Goal: Task Accomplishment & Management: Complete application form

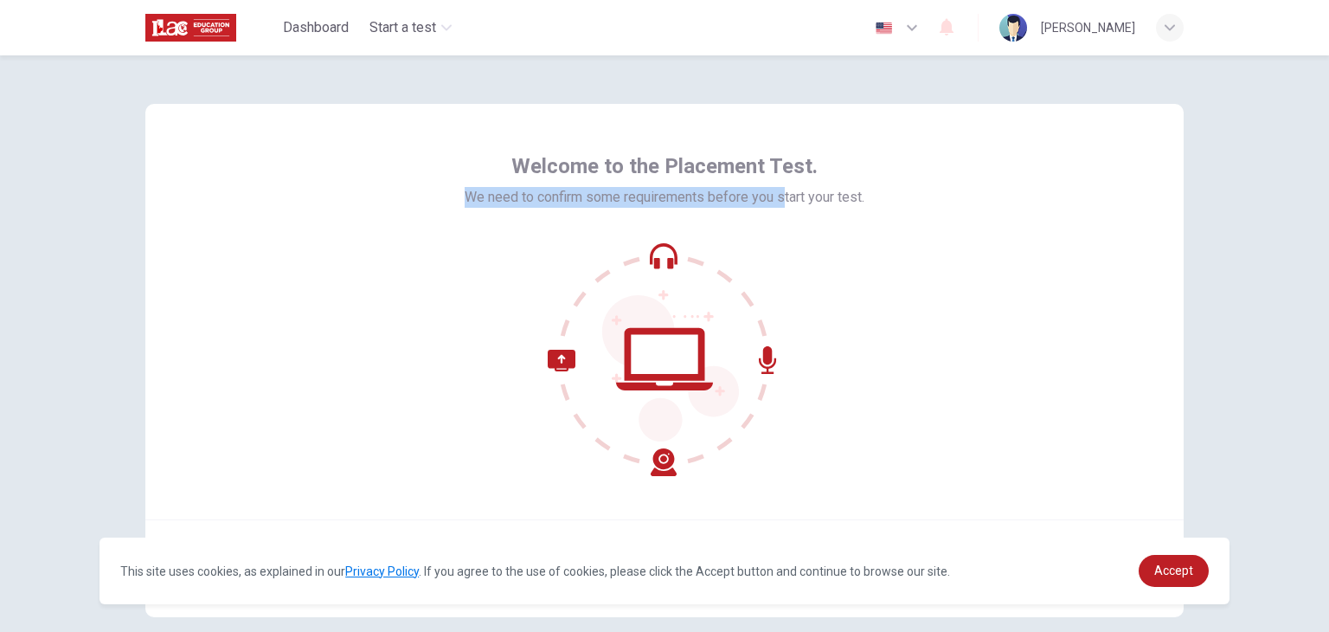
drag, startPoint x: 454, startPoint y: 195, endPoint x: 808, endPoint y: 224, distance: 355.2
click at [794, 224] on div "Welcome to the Placement Test. We need to confirm some requirements before you …" at bounding box center [664, 311] width 1038 height 415
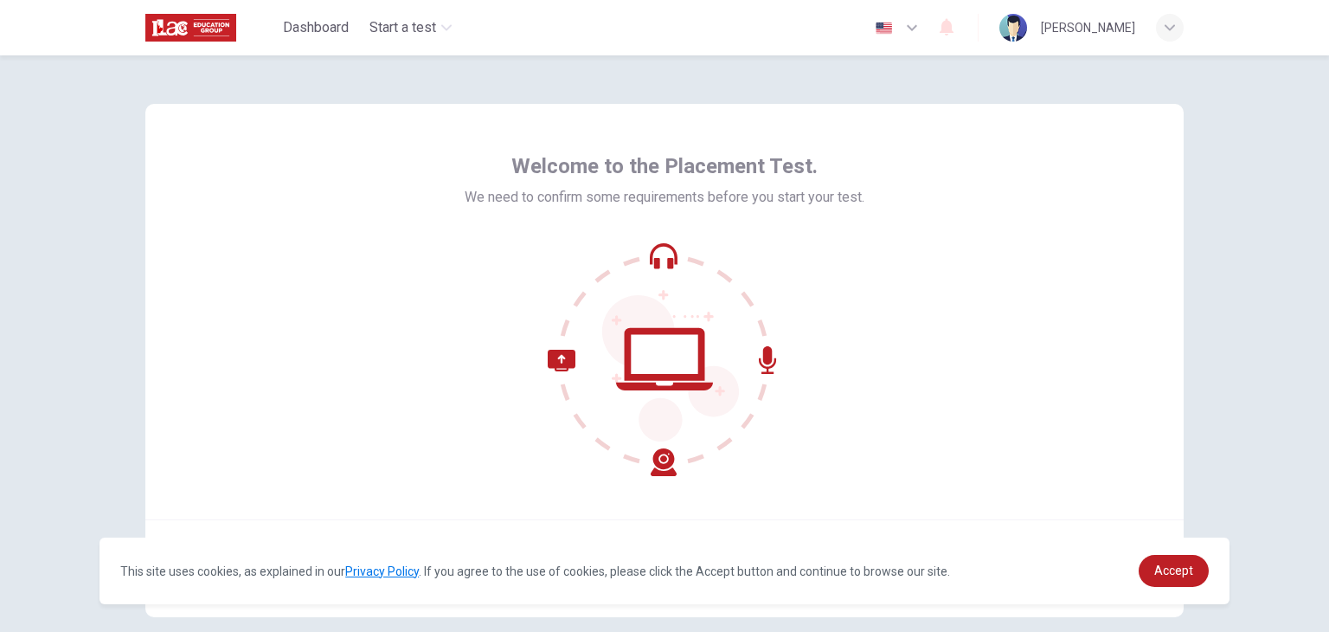
click at [821, 225] on div "Welcome to the Placement Test. We need to confirm some requirements before you …" at bounding box center [665, 314] width 400 height 324
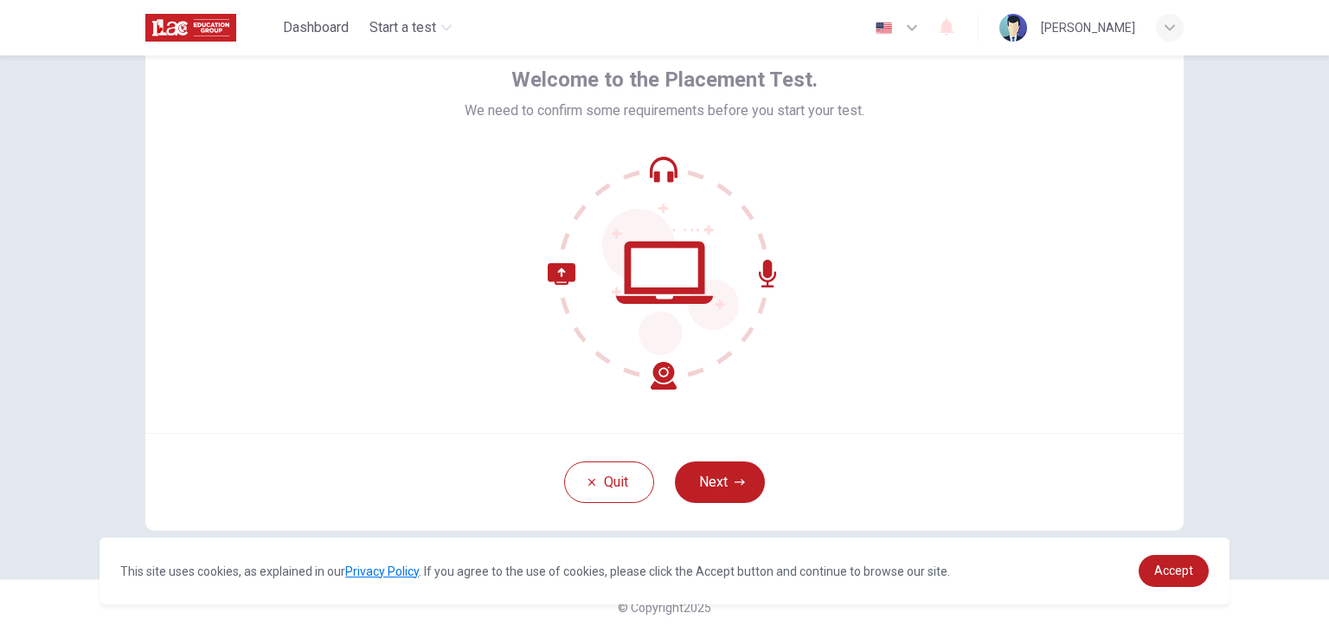
scroll to position [89, 0]
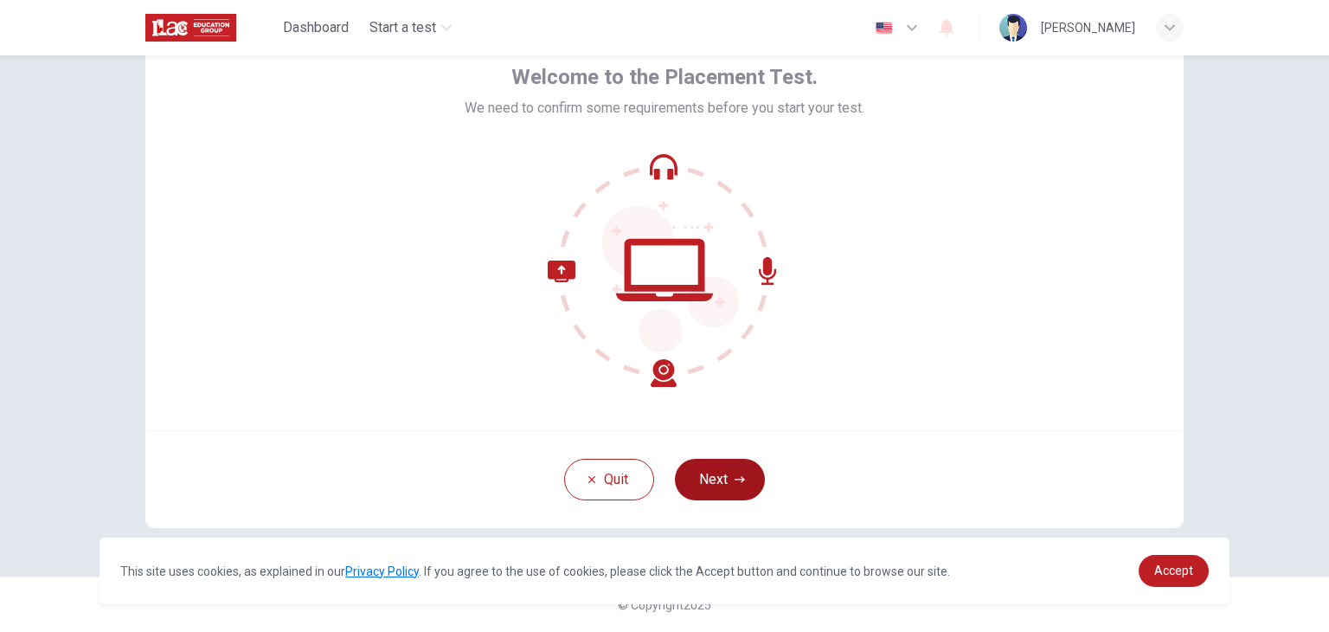
click at [717, 482] on button "Next" at bounding box center [720, 480] width 90 height 42
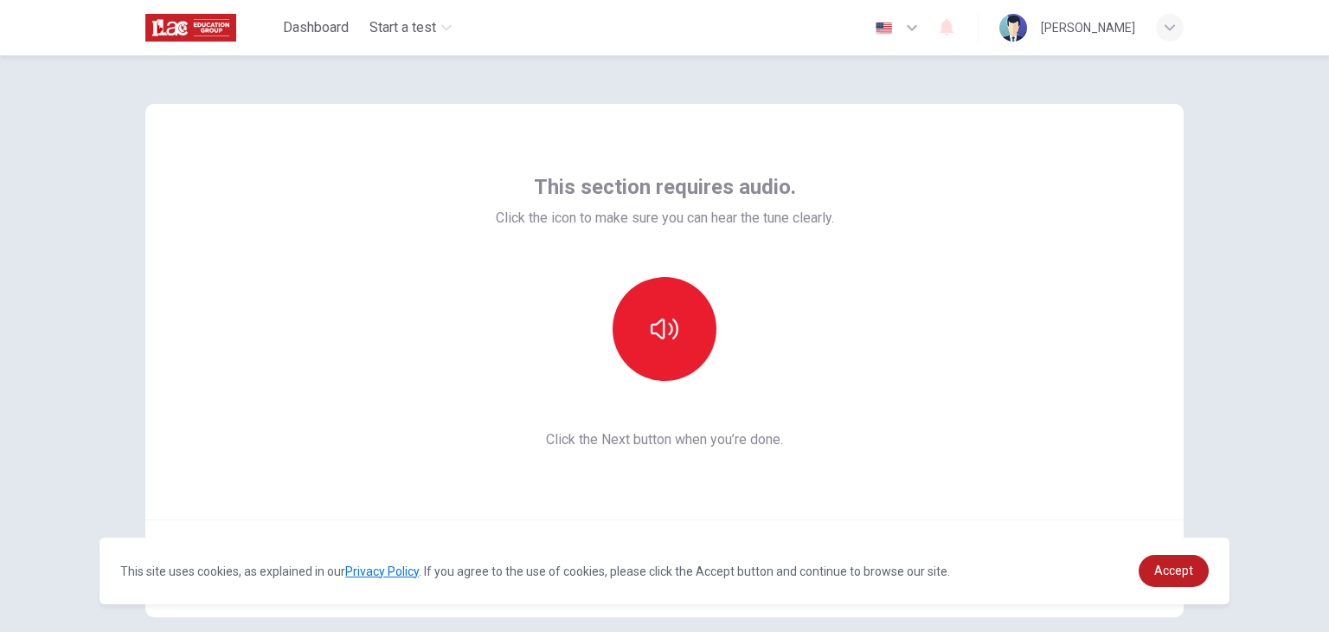
scroll to position [0, 0]
click at [685, 328] on button "button" at bounding box center [665, 329] width 104 height 104
click at [1171, 558] on link "Accept" at bounding box center [1174, 571] width 70 height 32
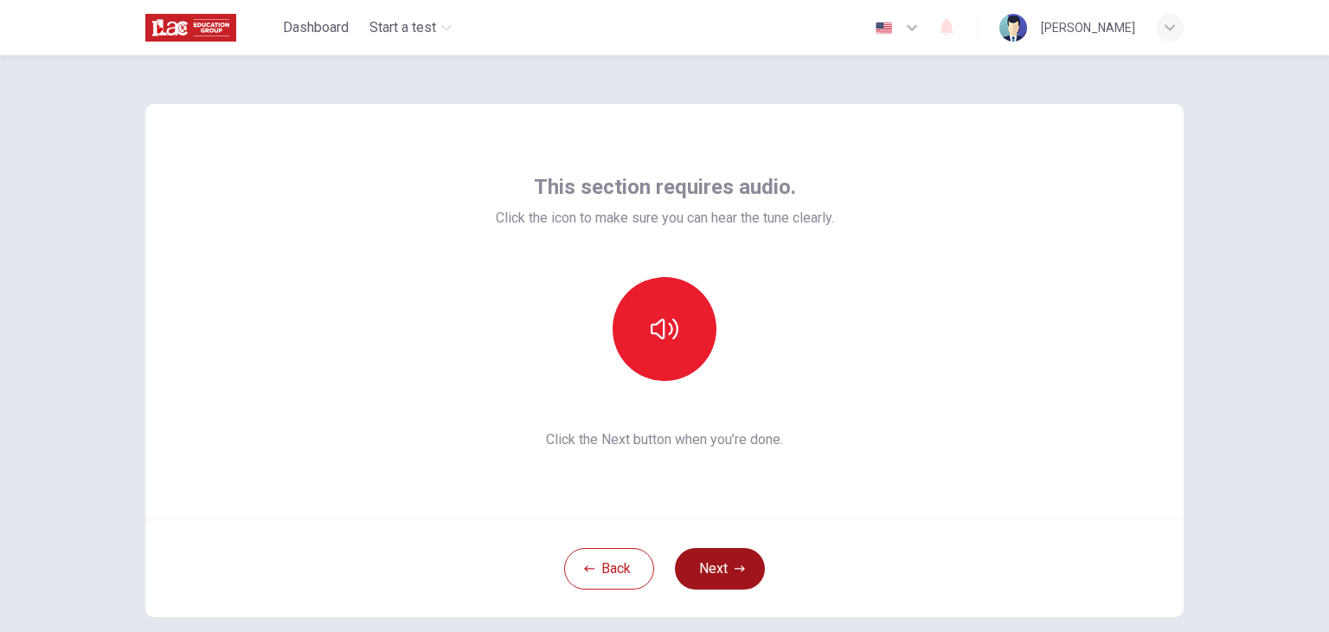
click at [744, 558] on button "Next" at bounding box center [720, 569] width 90 height 42
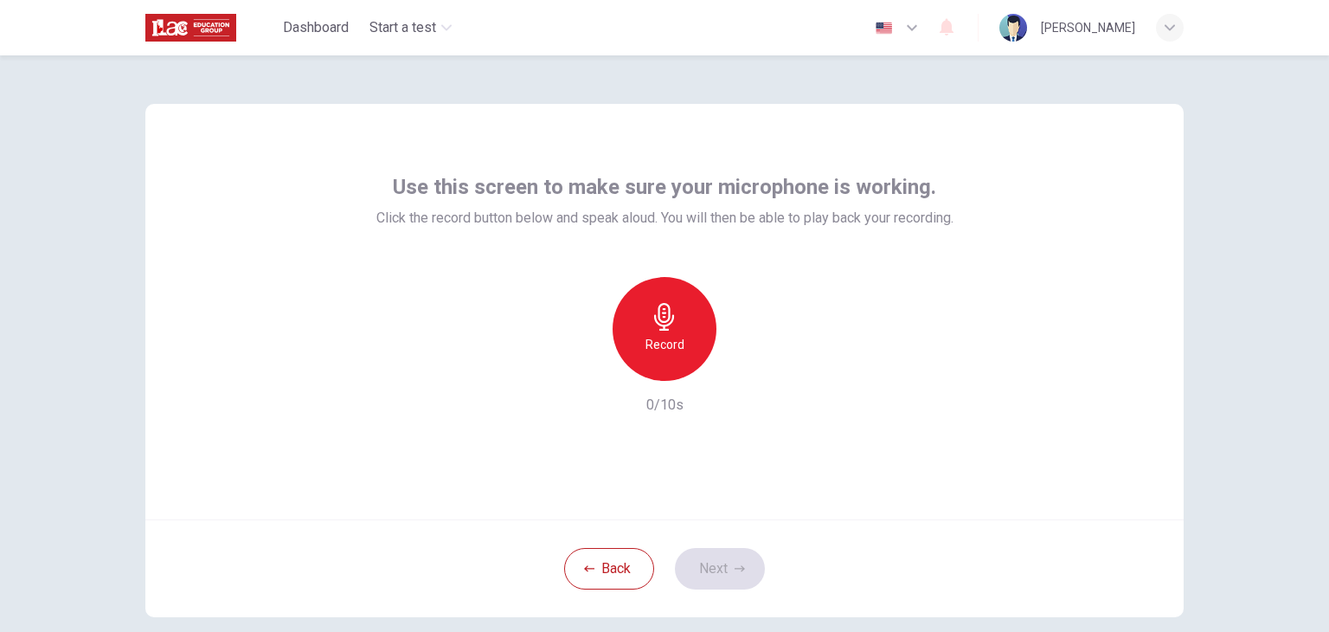
click at [646, 331] on div "Record" at bounding box center [665, 329] width 104 height 104
click at [701, 326] on div "Stop" at bounding box center [665, 329] width 104 height 104
click at [746, 372] on icon "button" at bounding box center [744, 366] width 17 height 17
click at [744, 369] on icon "button" at bounding box center [744, 367] width 12 height 13
click at [744, 369] on icon "button" at bounding box center [744, 366] width 17 height 17
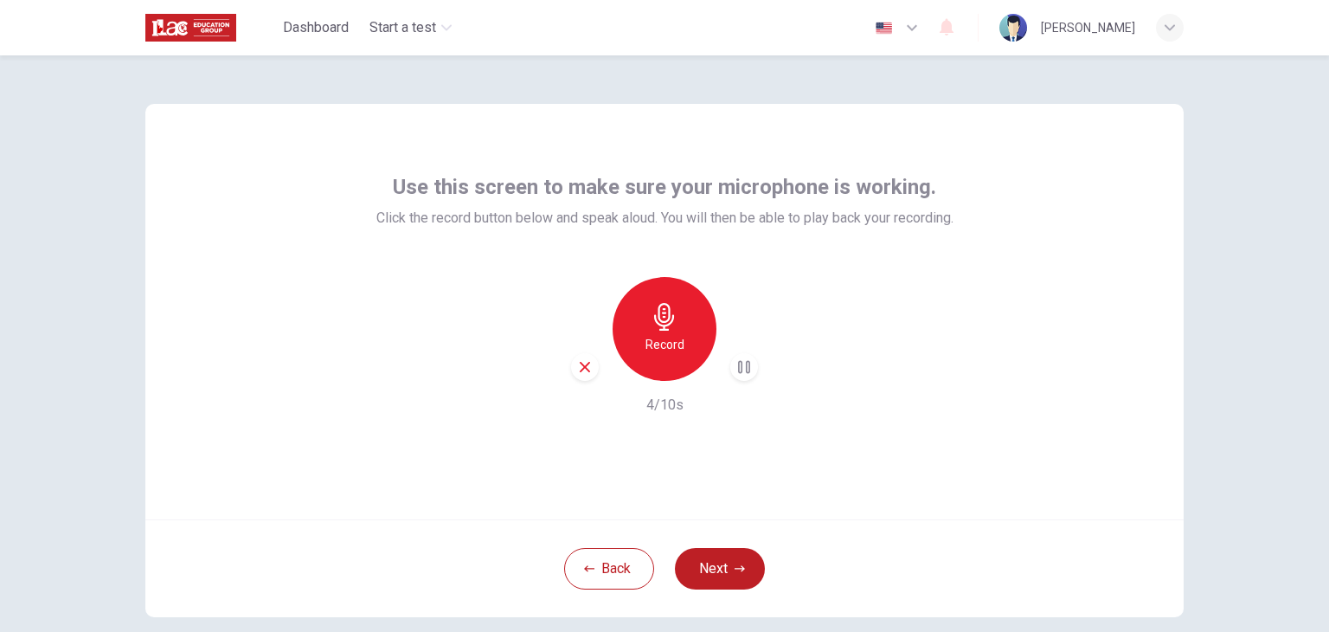
click at [739, 371] on icon "button" at bounding box center [744, 366] width 17 height 17
click at [718, 561] on button "Next" at bounding box center [720, 569] width 90 height 42
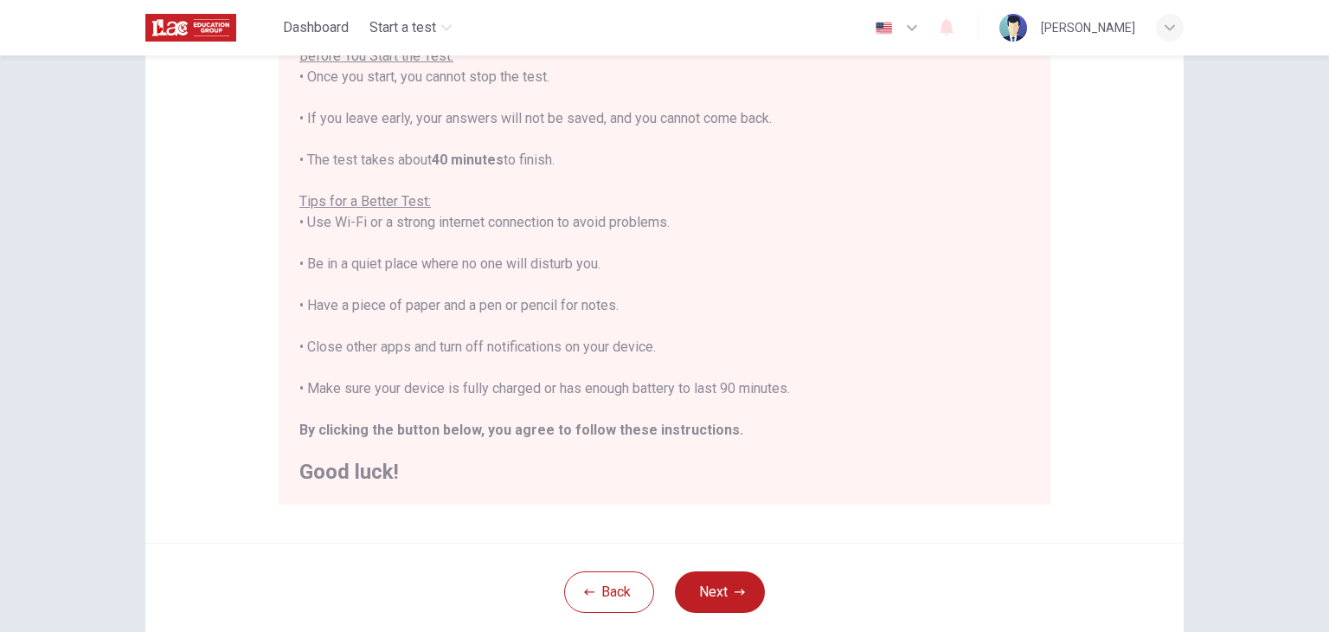
scroll to position [260, 0]
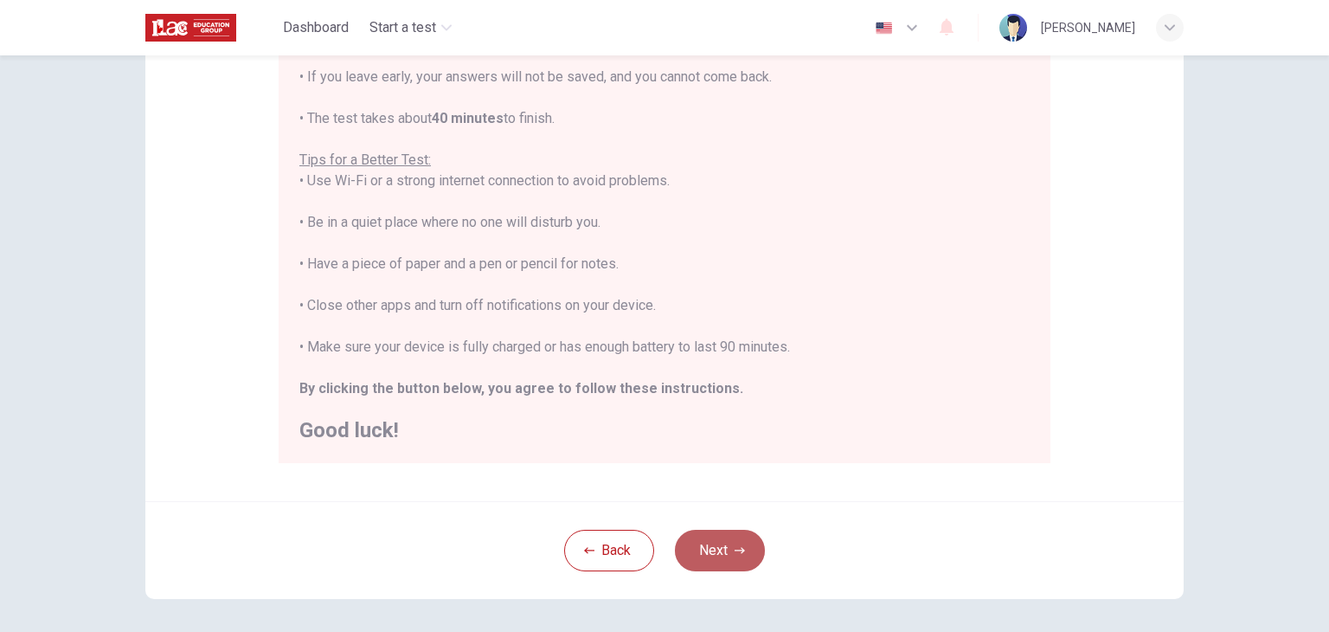
click at [725, 539] on button "Next" at bounding box center [720, 551] width 90 height 42
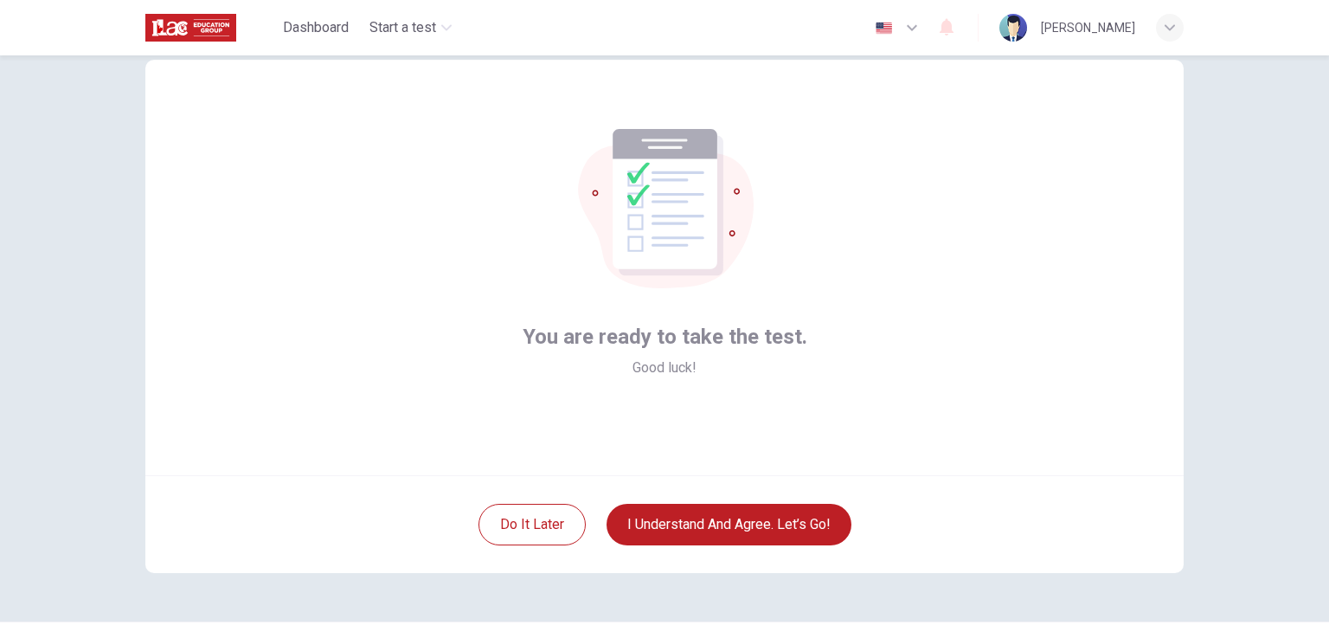
scroll to position [87, 0]
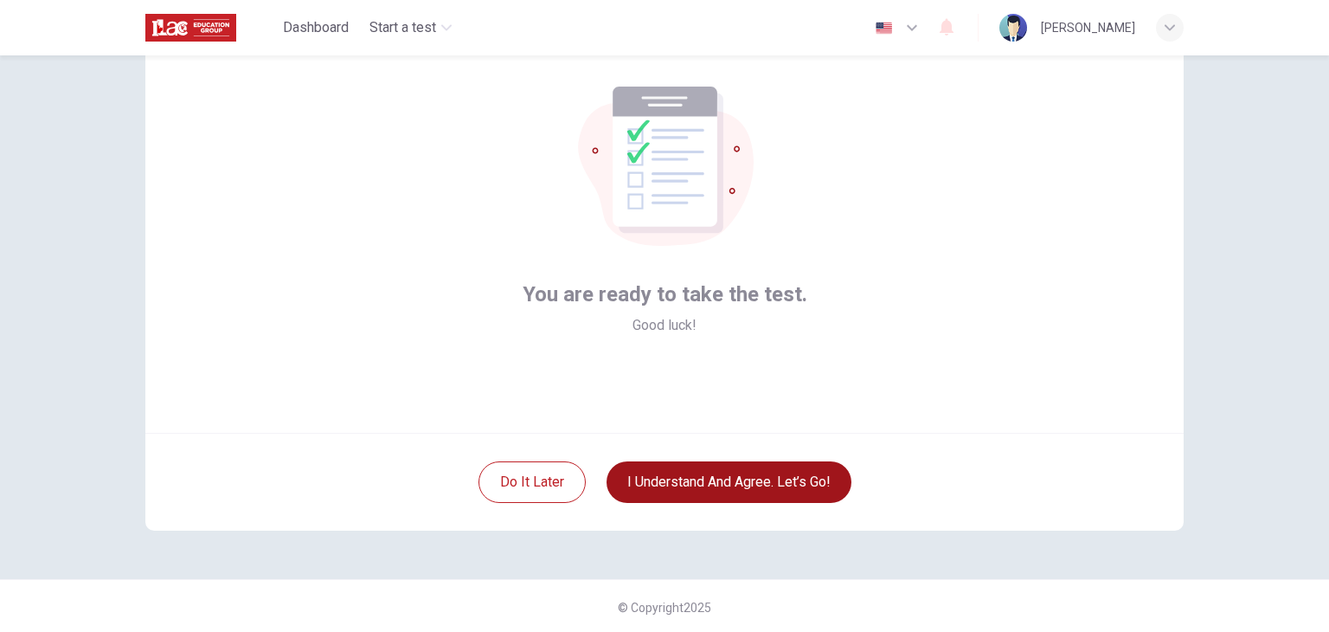
click at [835, 470] on button "I understand and agree. Let’s go!" at bounding box center [729, 482] width 245 height 42
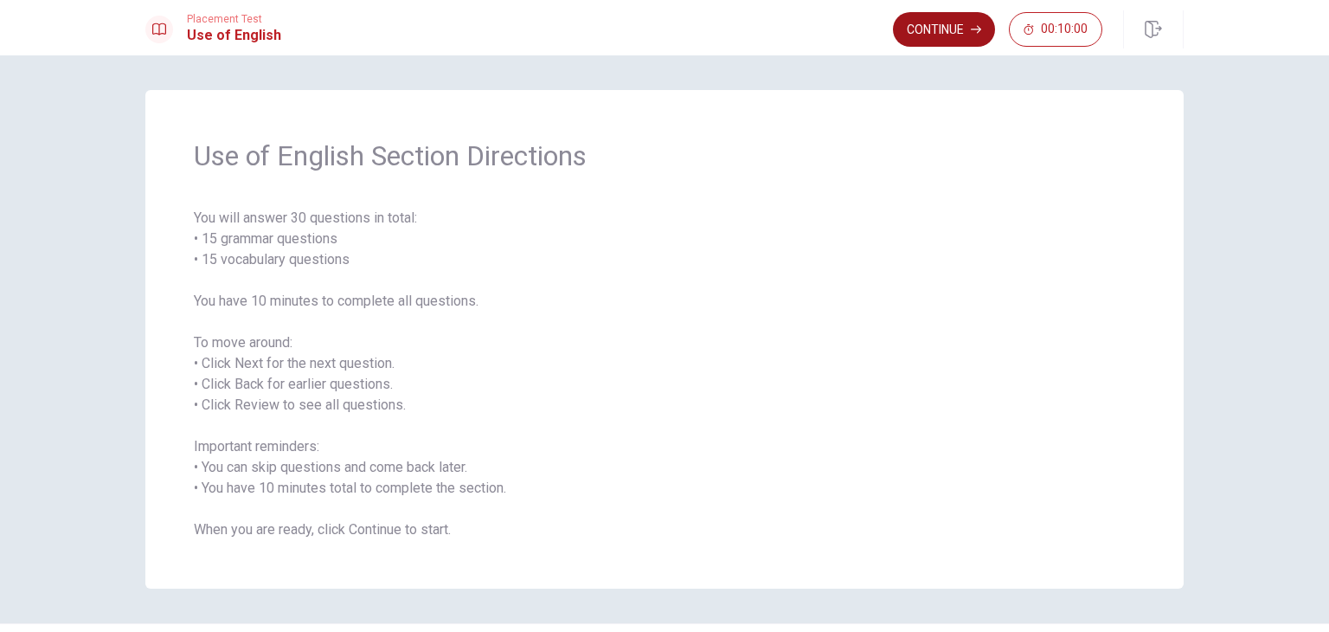
click at [955, 29] on button "Continue" at bounding box center [944, 29] width 102 height 35
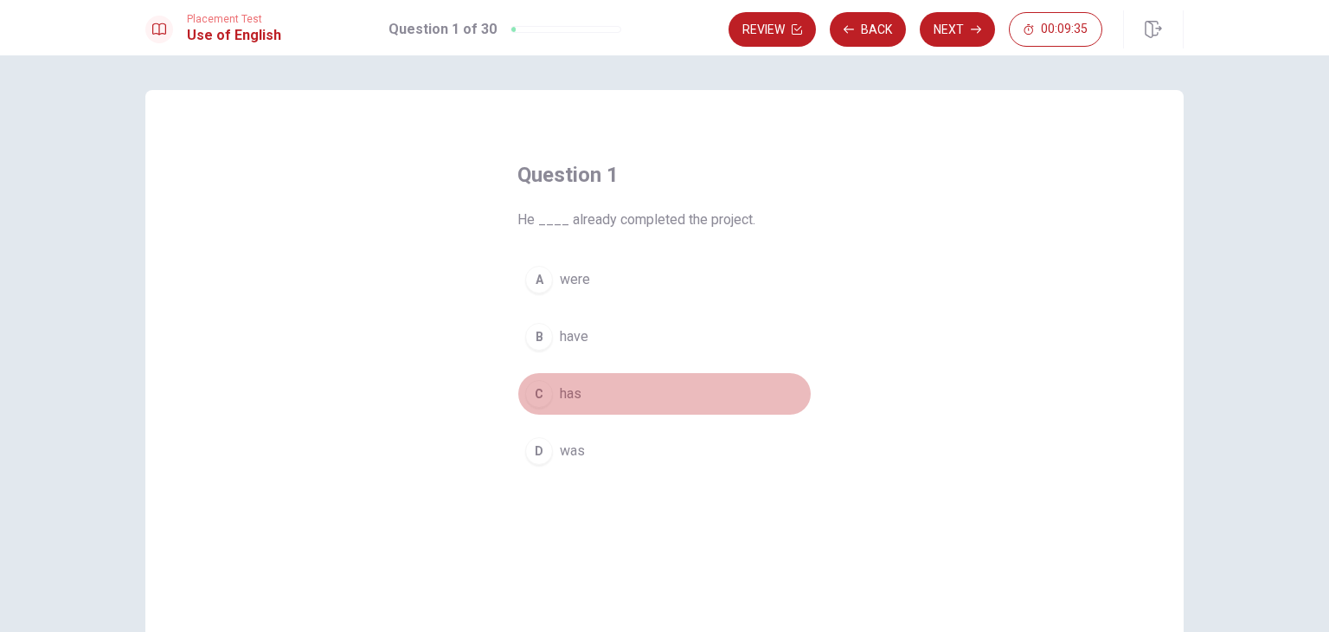
click at [537, 395] on div "C" at bounding box center [539, 394] width 28 height 28
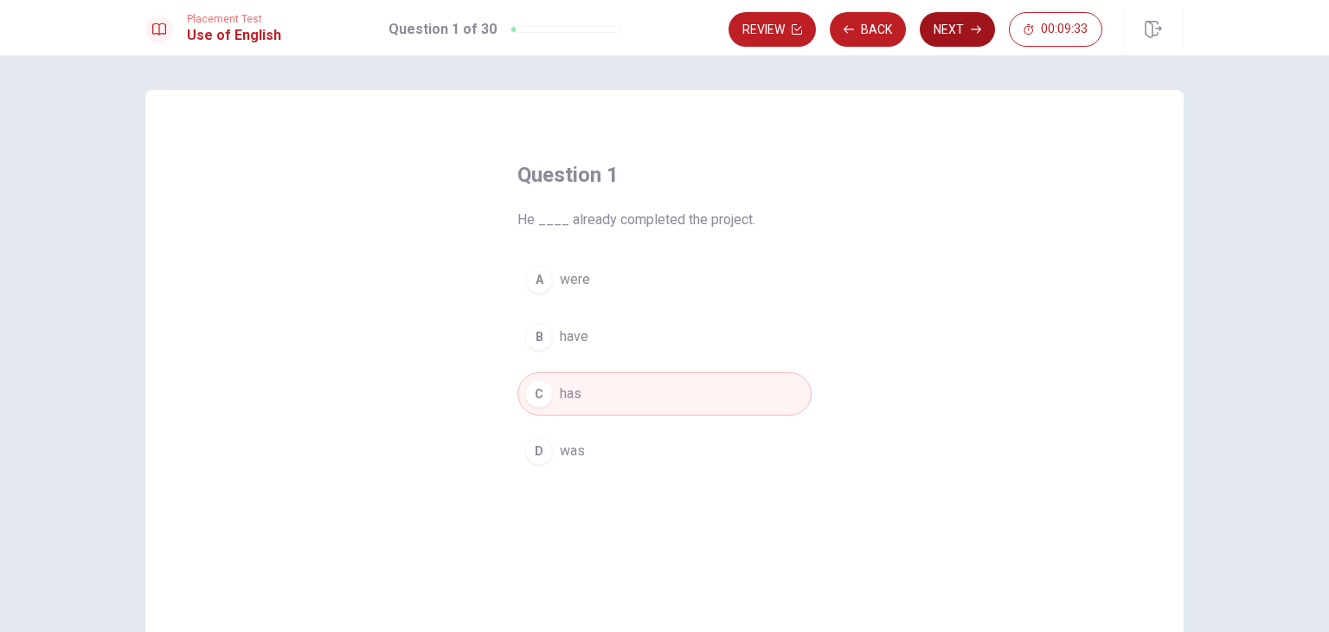
click at [967, 46] on button "Next" at bounding box center [957, 29] width 75 height 35
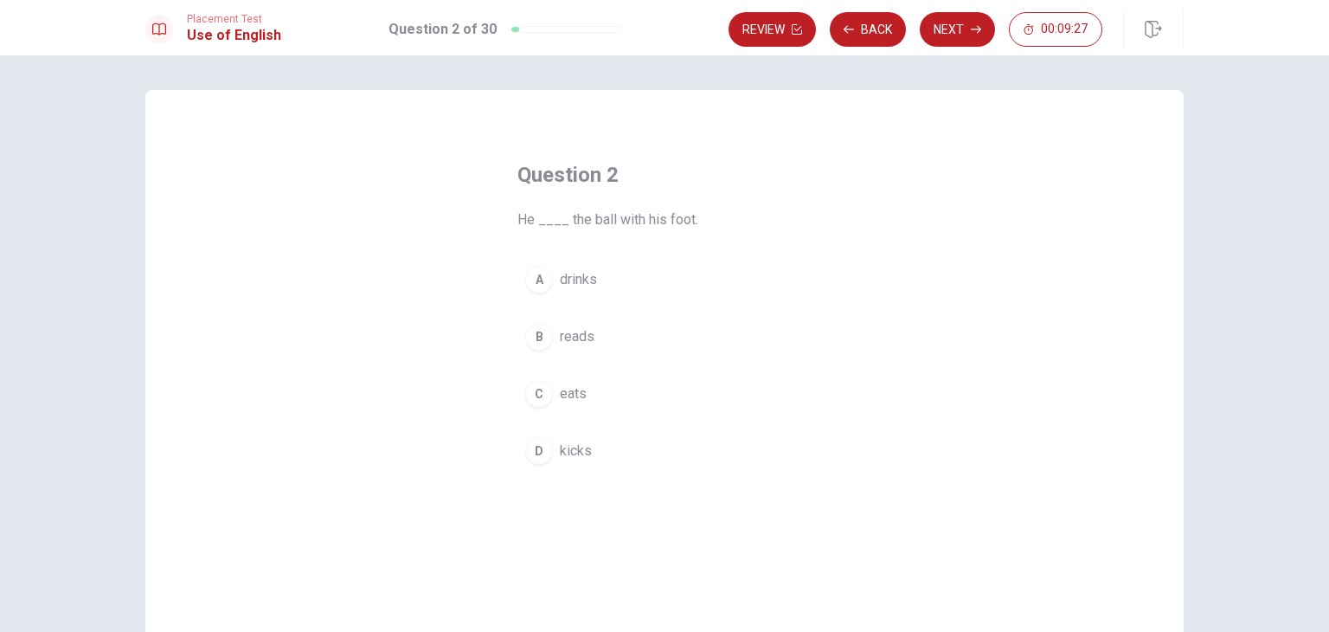
click at [560, 455] on span "kicks" at bounding box center [576, 450] width 32 height 21
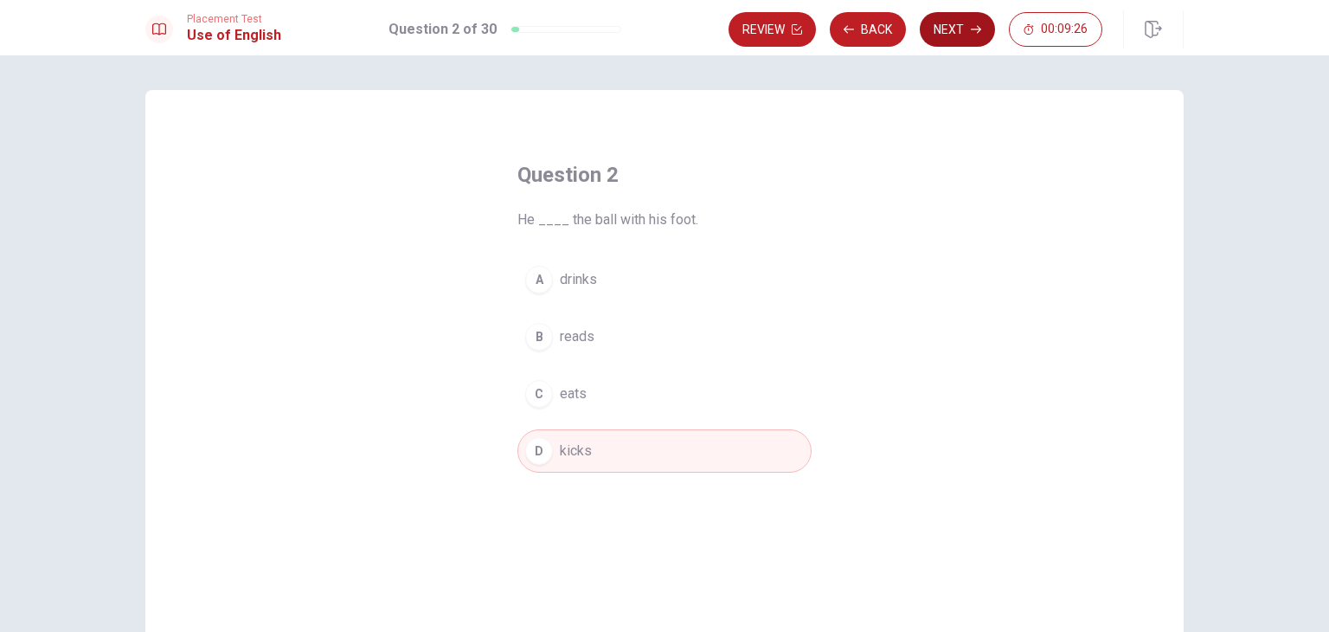
click at [950, 27] on button "Next" at bounding box center [957, 29] width 75 height 35
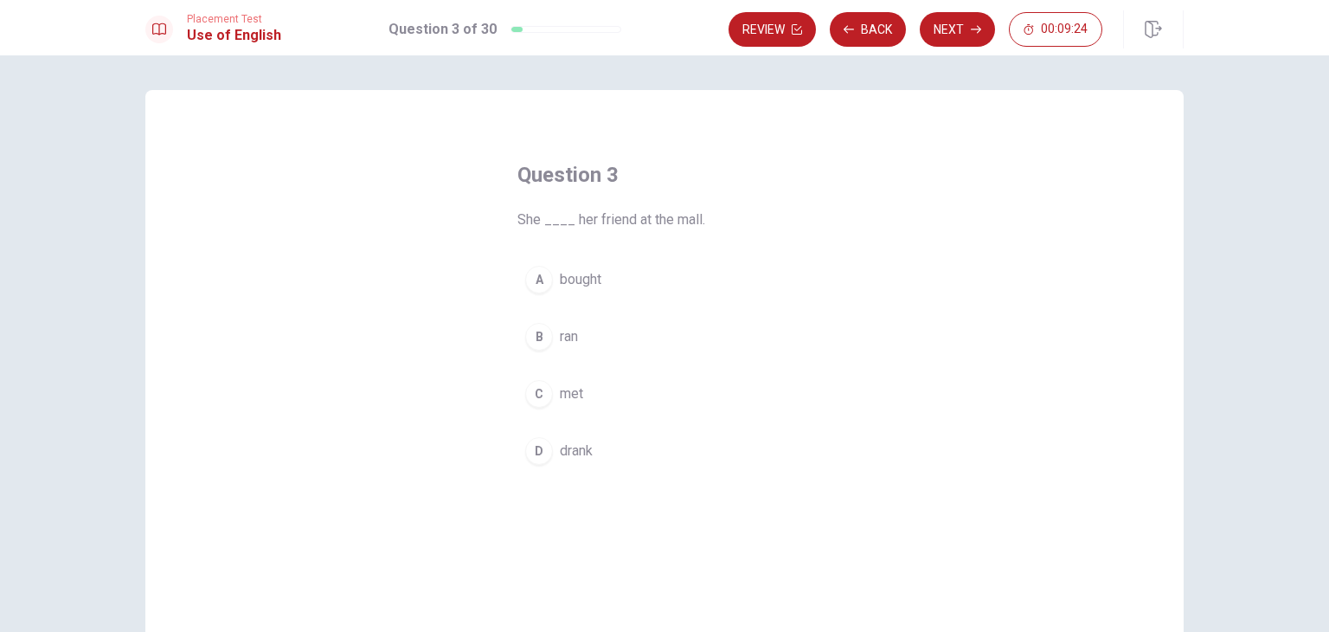
drag, startPoint x: 519, startPoint y: 222, endPoint x: 609, endPoint y: 222, distance: 90.0
click at [609, 222] on span "She ____ her friend at the mall." at bounding box center [664, 219] width 294 height 21
click at [537, 400] on div "C" at bounding box center [539, 394] width 28 height 28
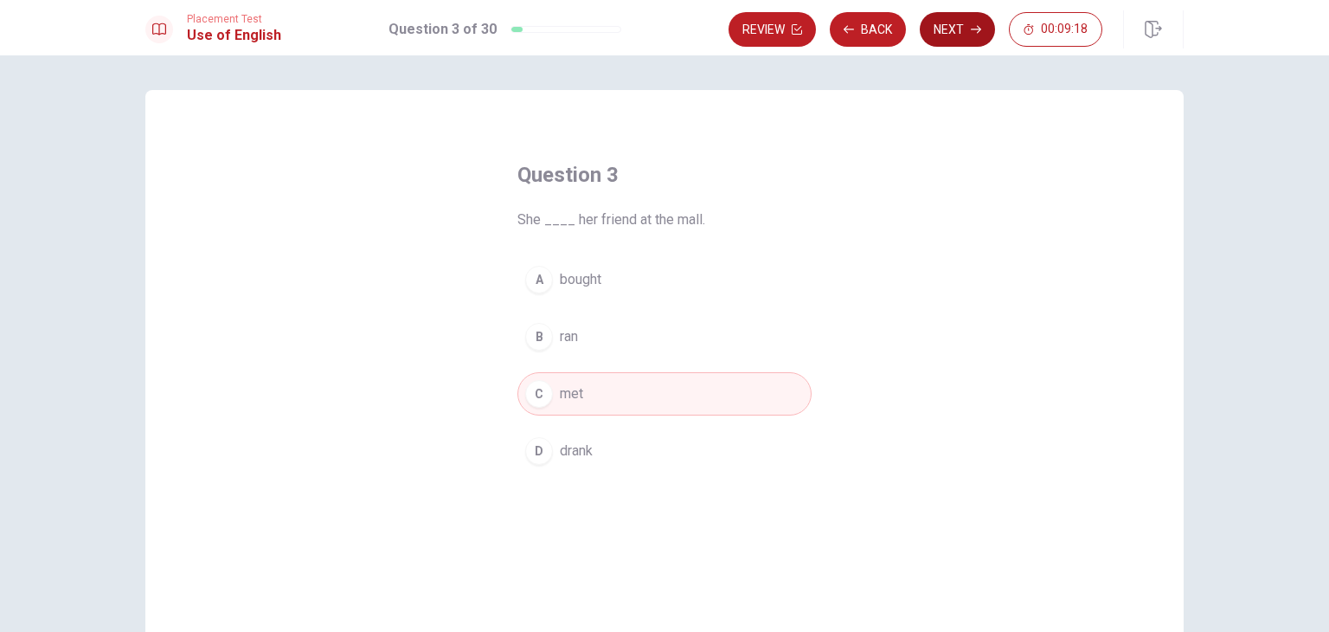
click at [954, 22] on button "Next" at bounding box center [957, 29] width 75 height 35
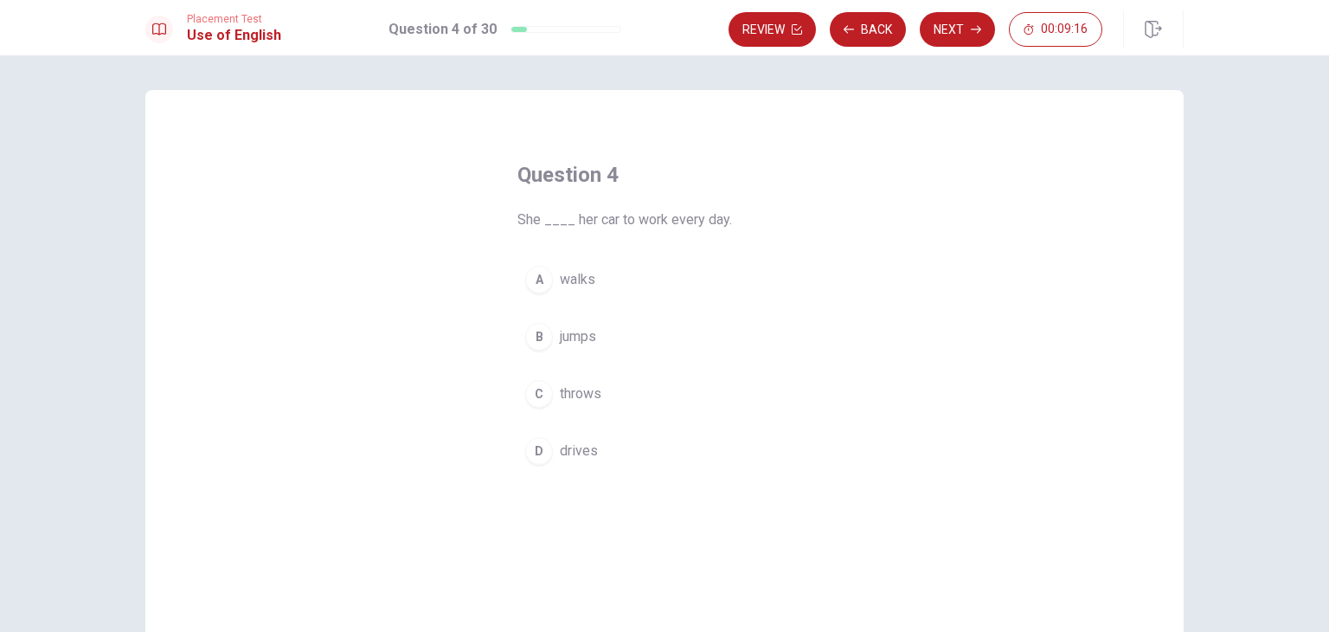
drag, startPoint x: 517, startPoint y: 222, endPoint x: 551, endPoint y: 220, distance: 34.7
click at [537, 220] on span "She ____ her car to work every day." at bounding box center [664, 219] width 294 height 21
drag, startPoint x: 569, startPoint y: 222, endPoint x: 614, endPoint y: 226, distance: 45.1
click at [614, 226] on span "She ____ her car to work every day." at bounding box center [664, 219] width 294 height 21
click at [542, 458] on div "D" at bounding box center [539, 451] width 28 height 28
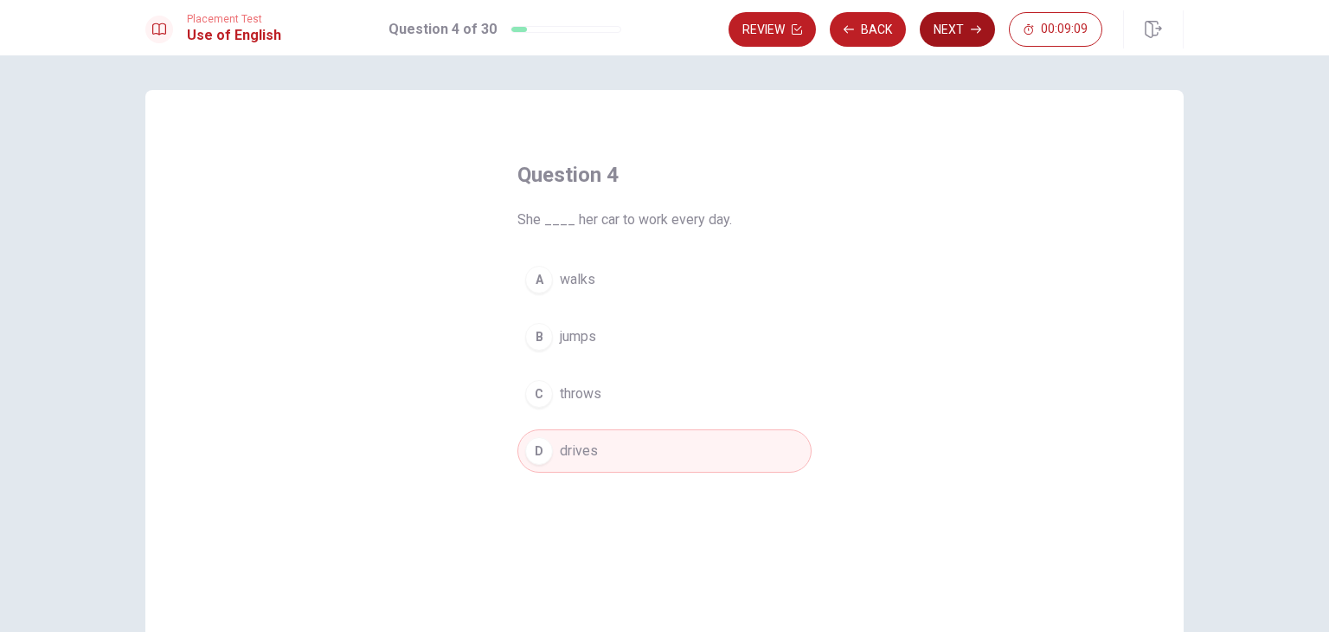
click at [959, 38] on button "Next" at bounding box center [957, 29] width 75 height 35
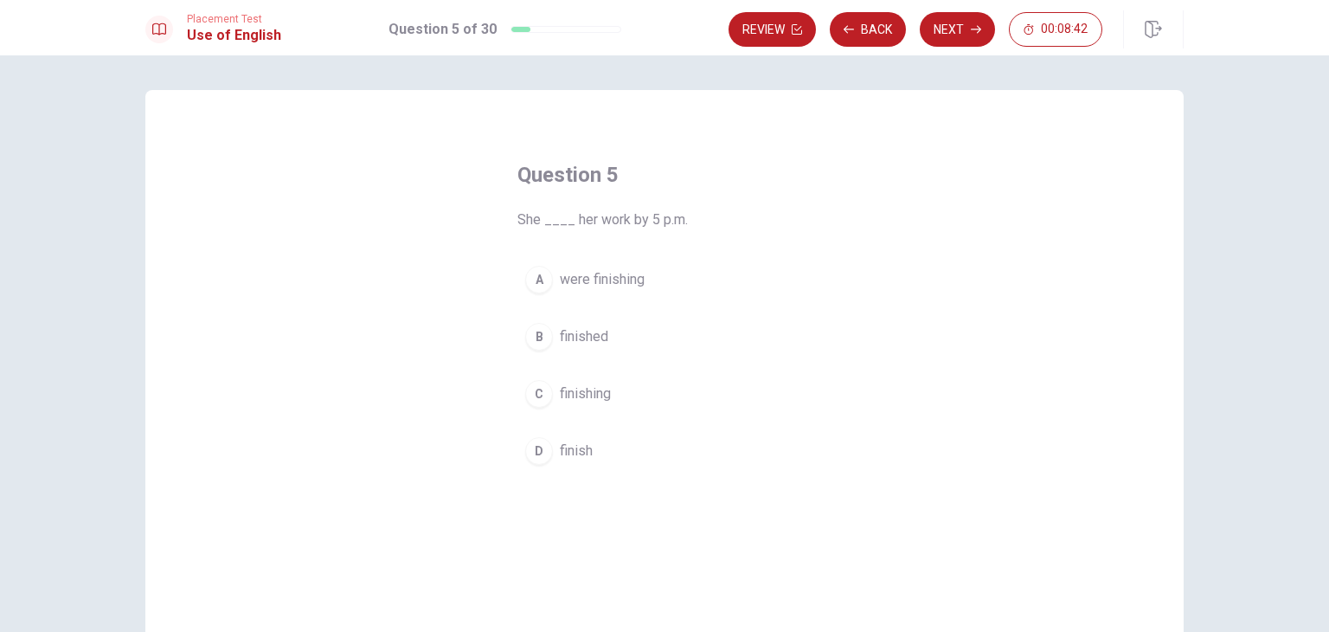
click at [585, 336] on span "finished" at bounding box center [584, 336] width 48 height 21
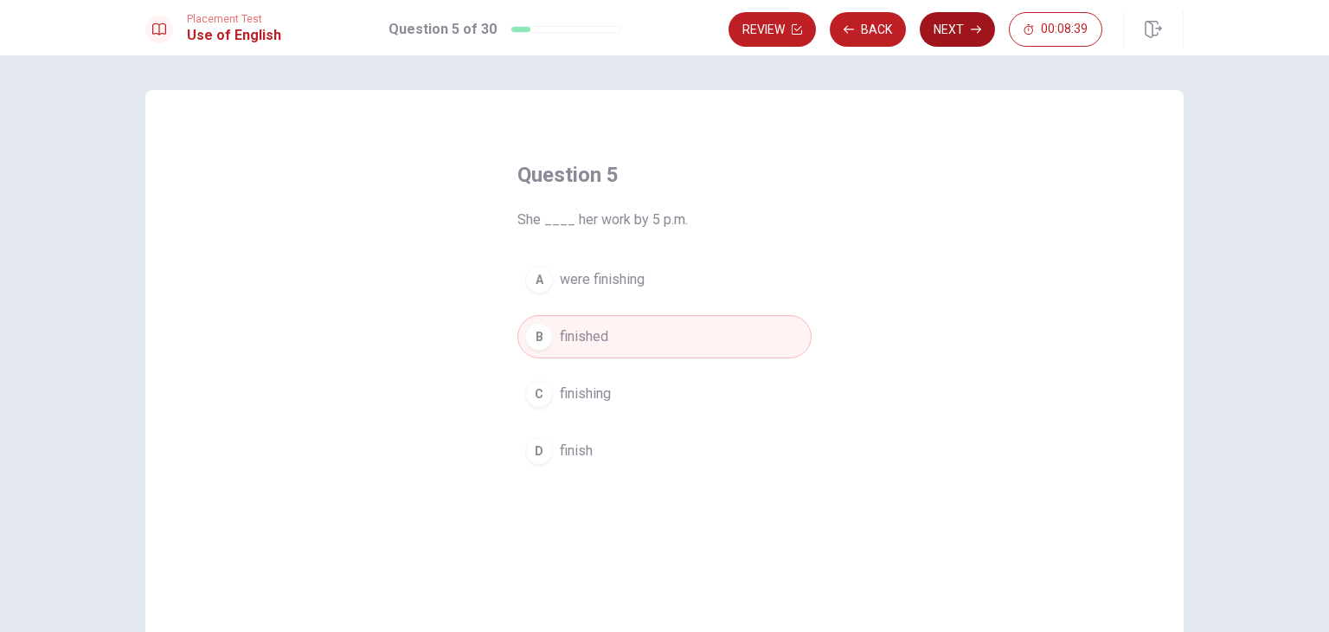
click at [950, 28] on button "Next" at bounding box center [957, 29] width 75 height 35
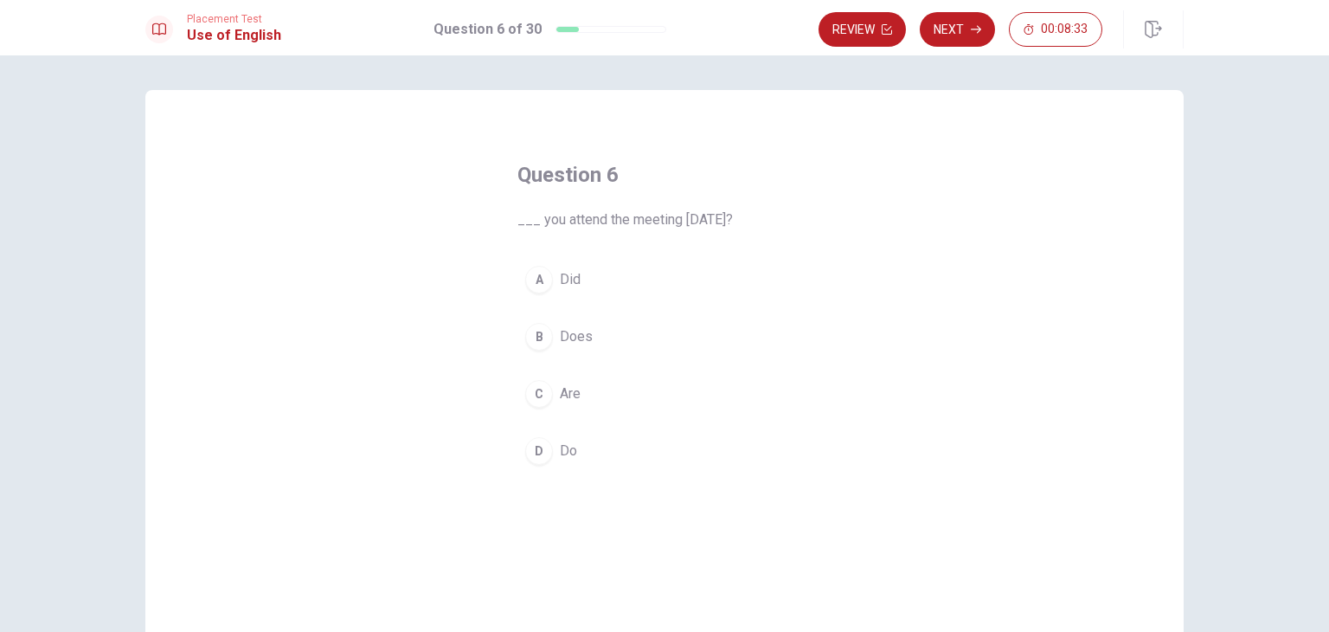
click at [537, 281] on div "A" at bounding box center [539, 280] width 28 height 28
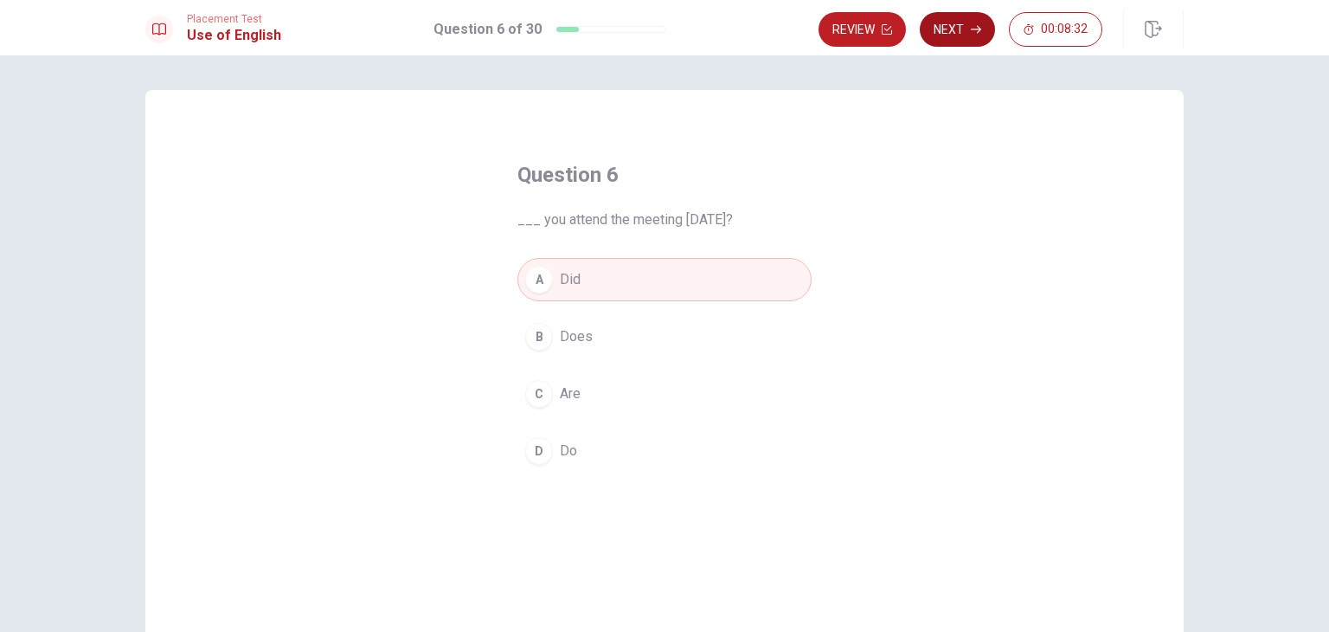
click at [969, 32] on button "Next" at bounding box center [957, 29] width 75 height 35
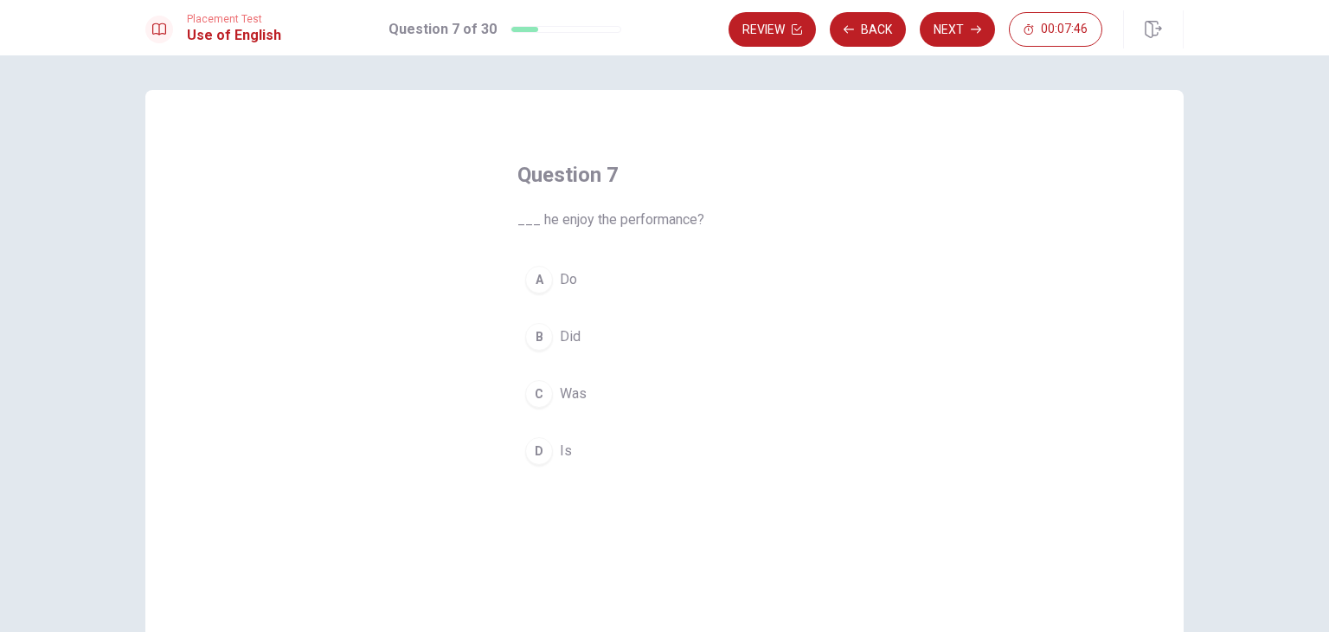
click at [543, 450] on div "D" at bounding box center [539, 451] width 28 height 28
click at [530, 344] on div "B" at bounding box center [539, 337] width 28 height 28
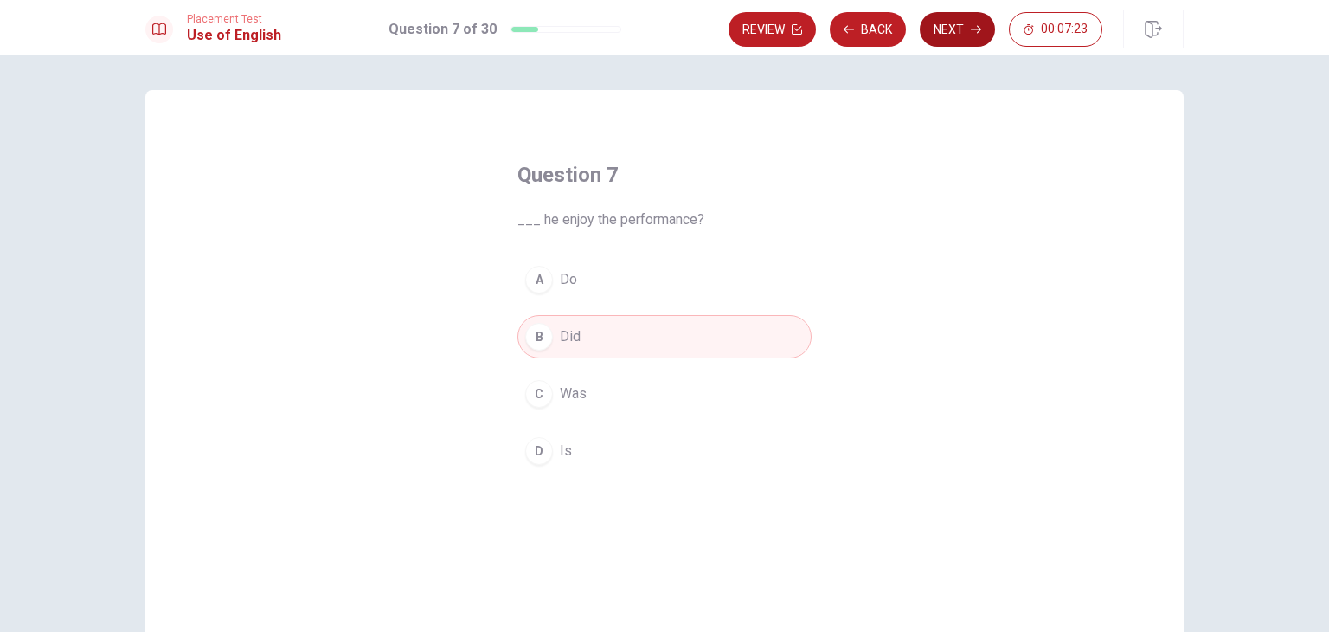
click at [963, 30] on button "Next" at bounding box center [957, 29] width 75 height 35
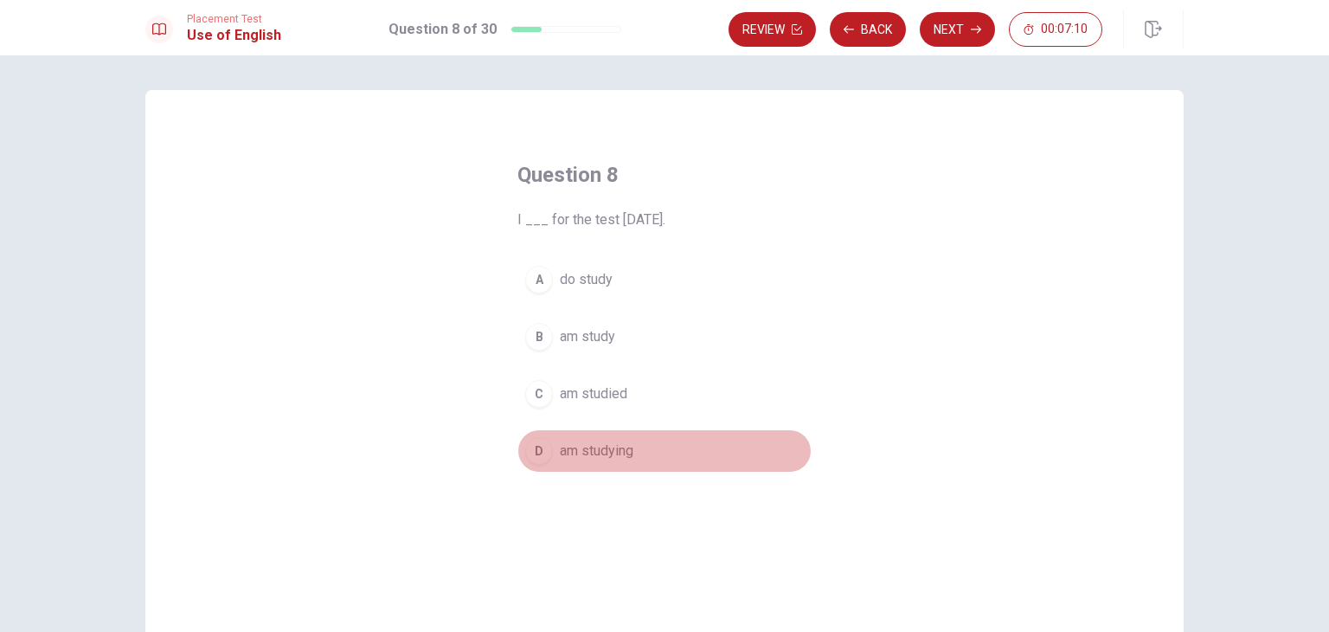
click at [526, 452] on div "D" at bounding box center [539, 451] width 28 height 28
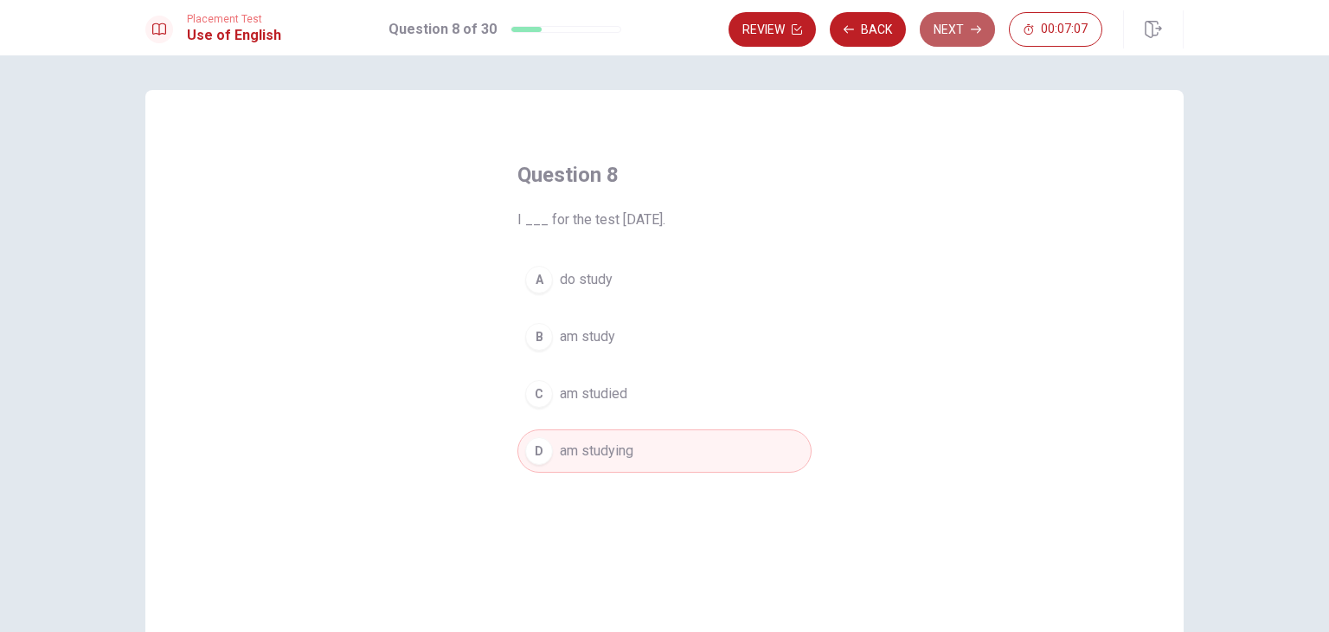
click at [940, 23] on button "Next" at bounding box center [957, 29] width 75 height 35
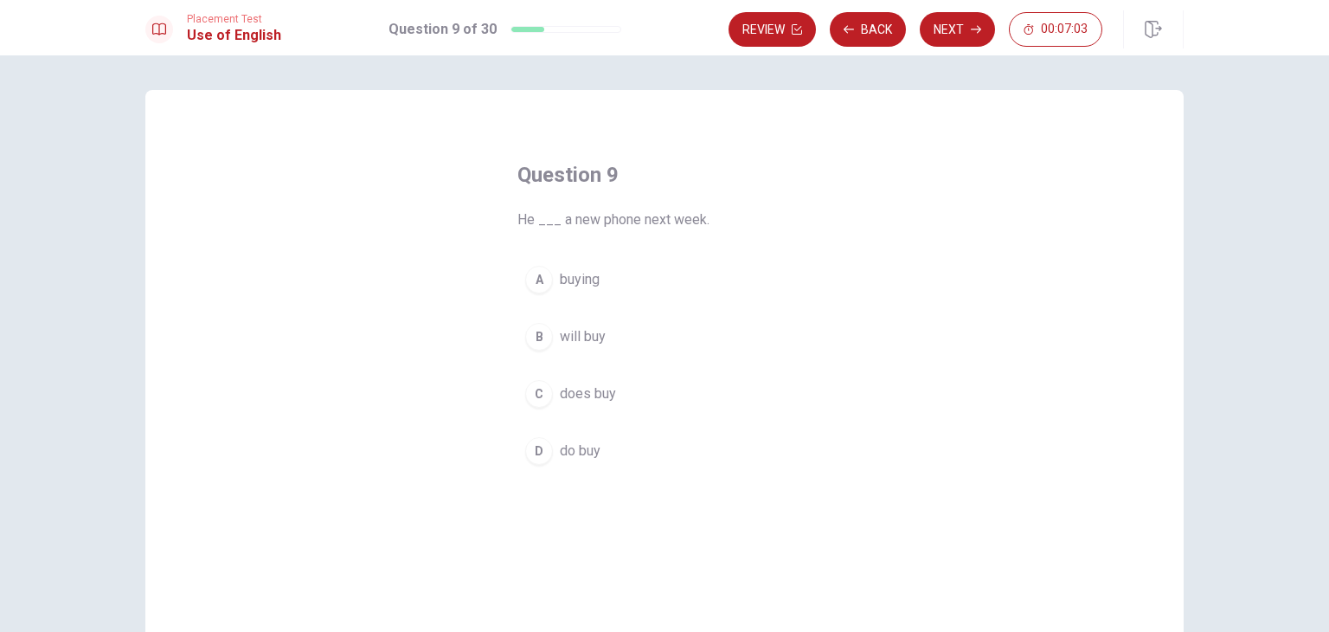
click at [539, 336] on div "B" at bounding box center [539, 337] width 28 height 28
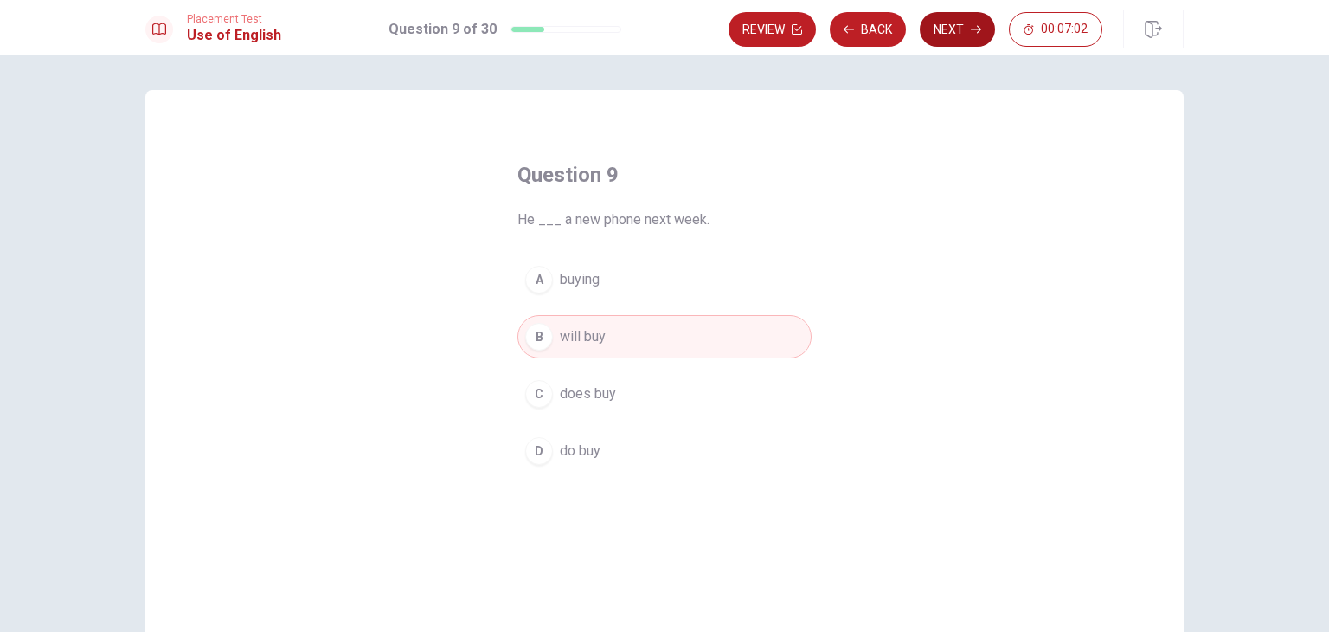
click at [954, 32] on button "Next" at bounding box center [957, 29] width 75 height 35
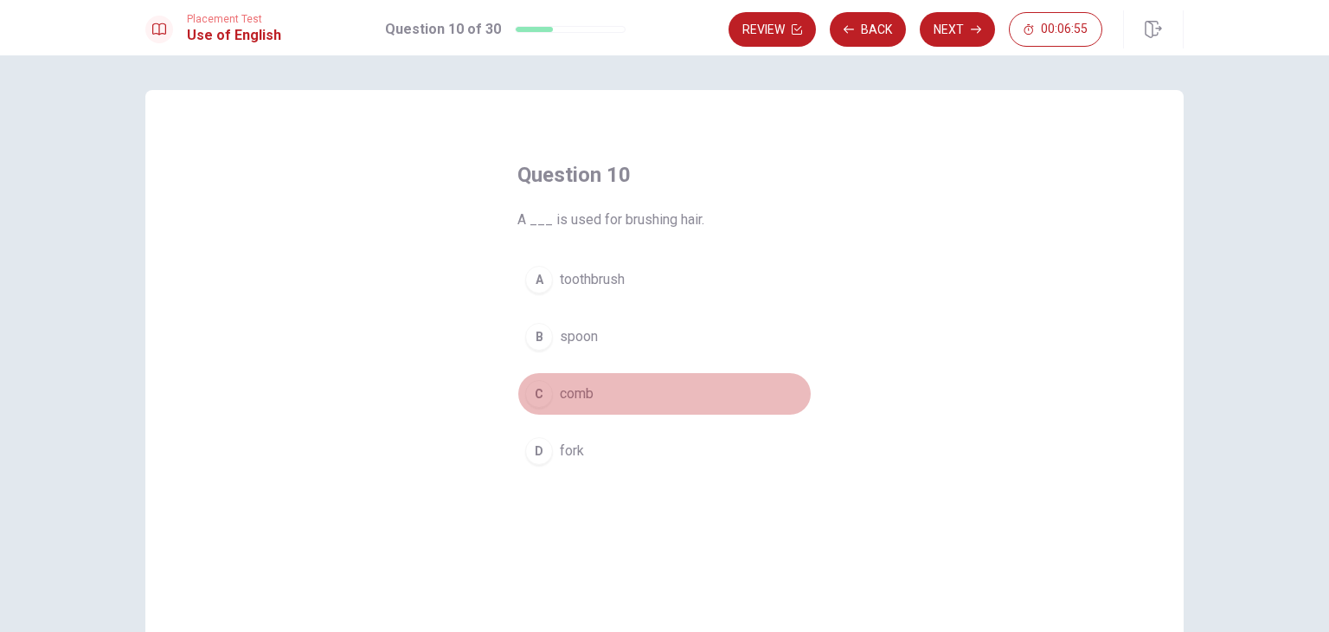
drag, startPoint x: 535, startPoint y: 394, endPoint x: 545, endPoint y: 389, distance: 11.2
click at [536, 394] on div "C" at bounding box center [539, 394] width 28 height 28
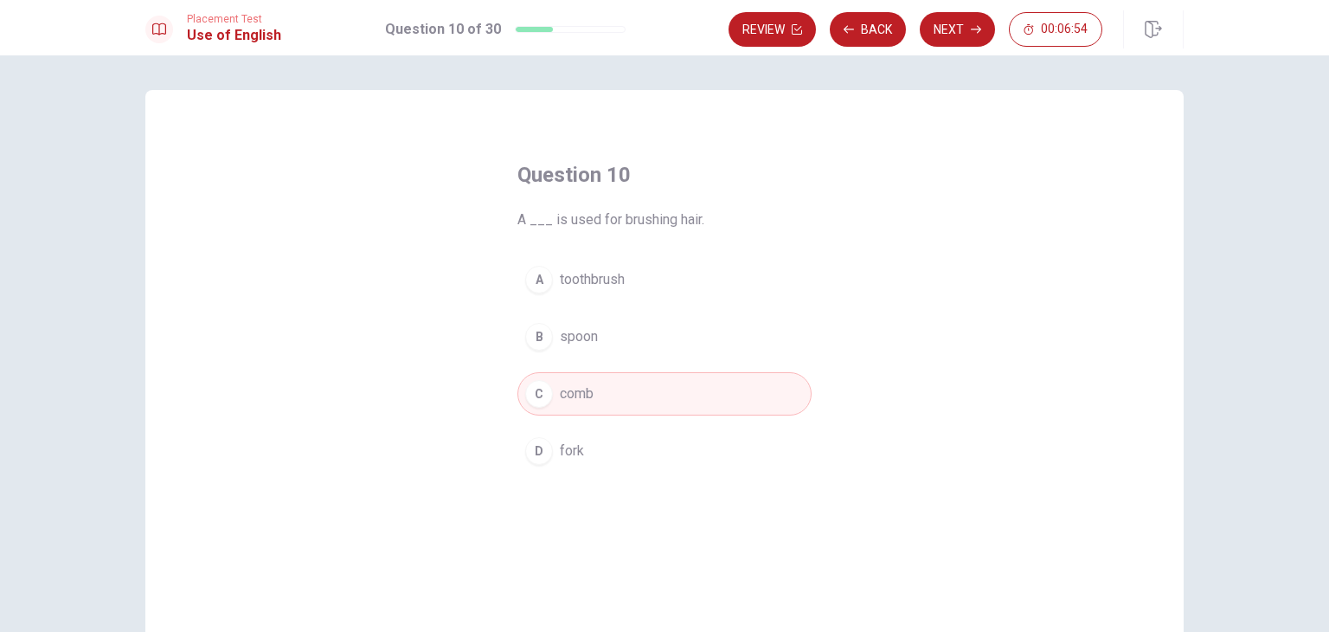
click at [944, 30] on button "Next" at bounding box center [957, 29] width 75 height 35
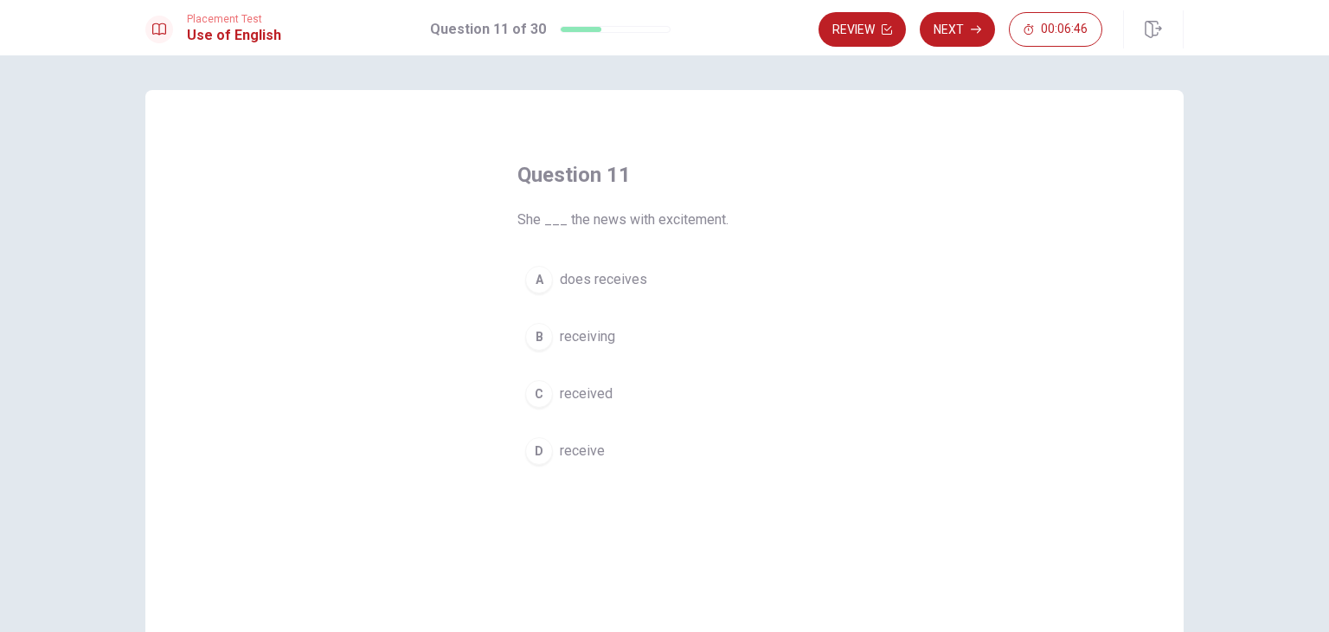
click at [546, 397] on div "C" at bounding box center [539, 394] width 28 height 28
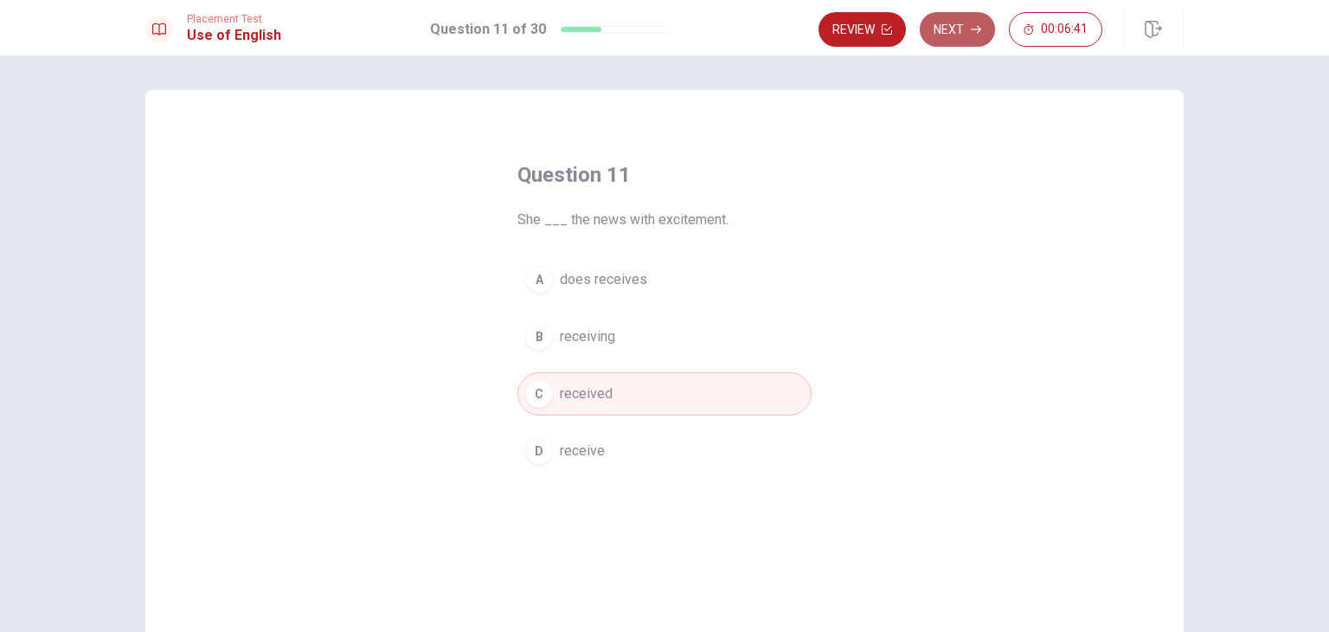
click at [963, 38] on button "Next" at bounding box center [957, 29] width 75 height 35
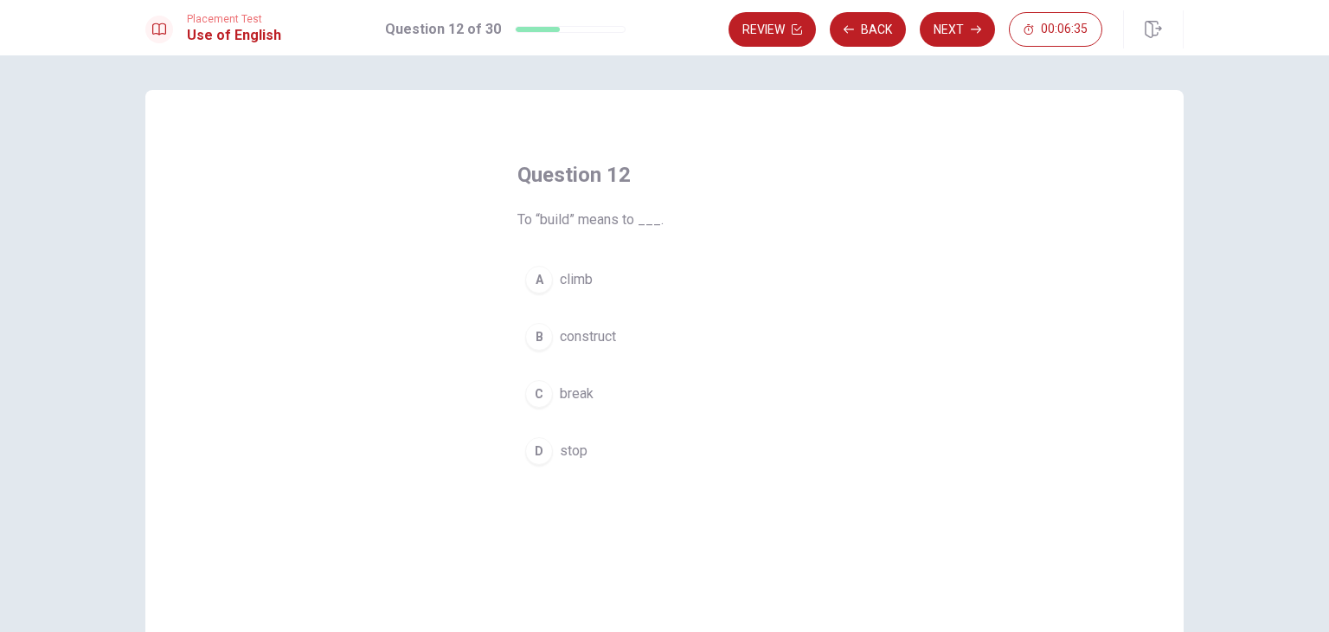
click at [550, 338] on button "B construct" at bounding box center [664, 336] width 294 height 43
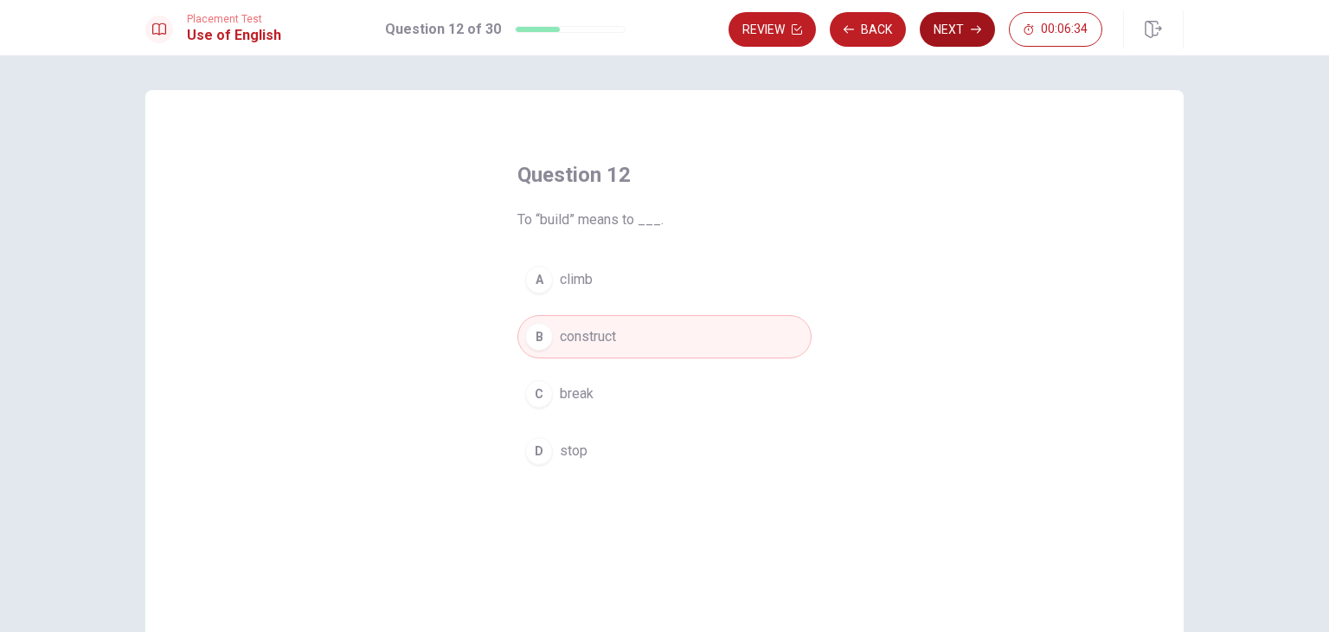
click at [979, 32] on icon "button" at bounding box center [976, 29] width 10 height 10
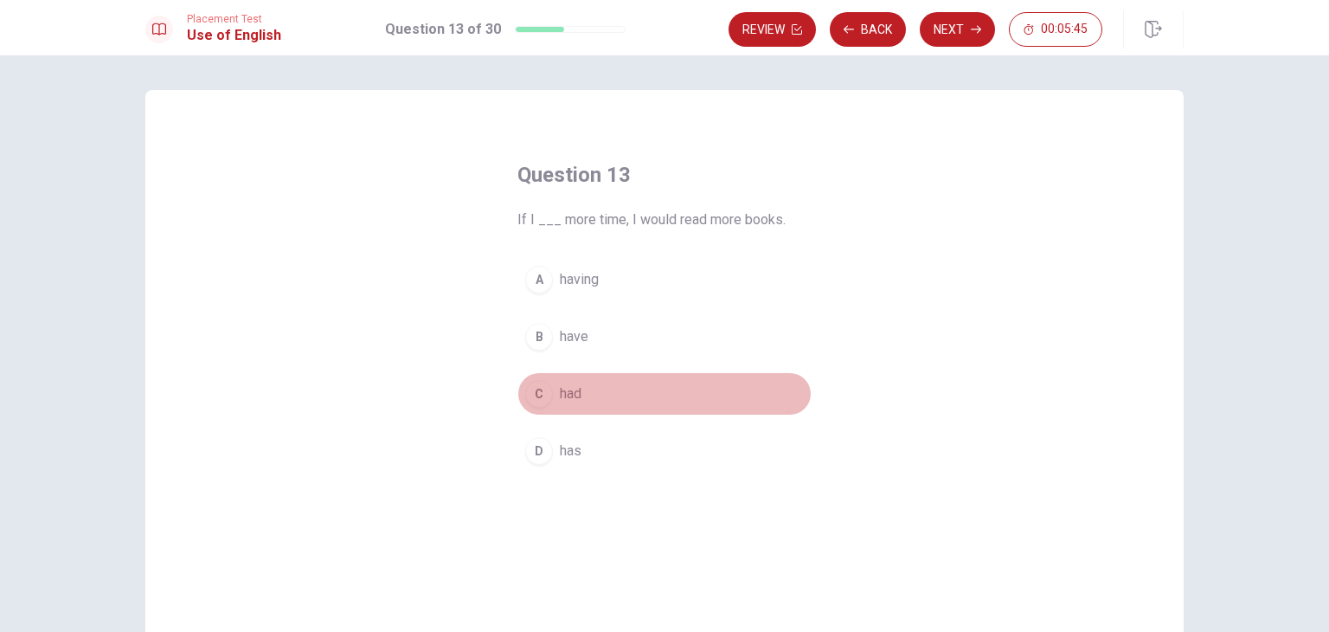
drag, startPoint x: 543, startPoint y: 401, endPoint x: 550, endPoint y: 394, distance: 9.2
click at [543, 401] on div "C" at bounding box center [539, 394] width 28 height 28
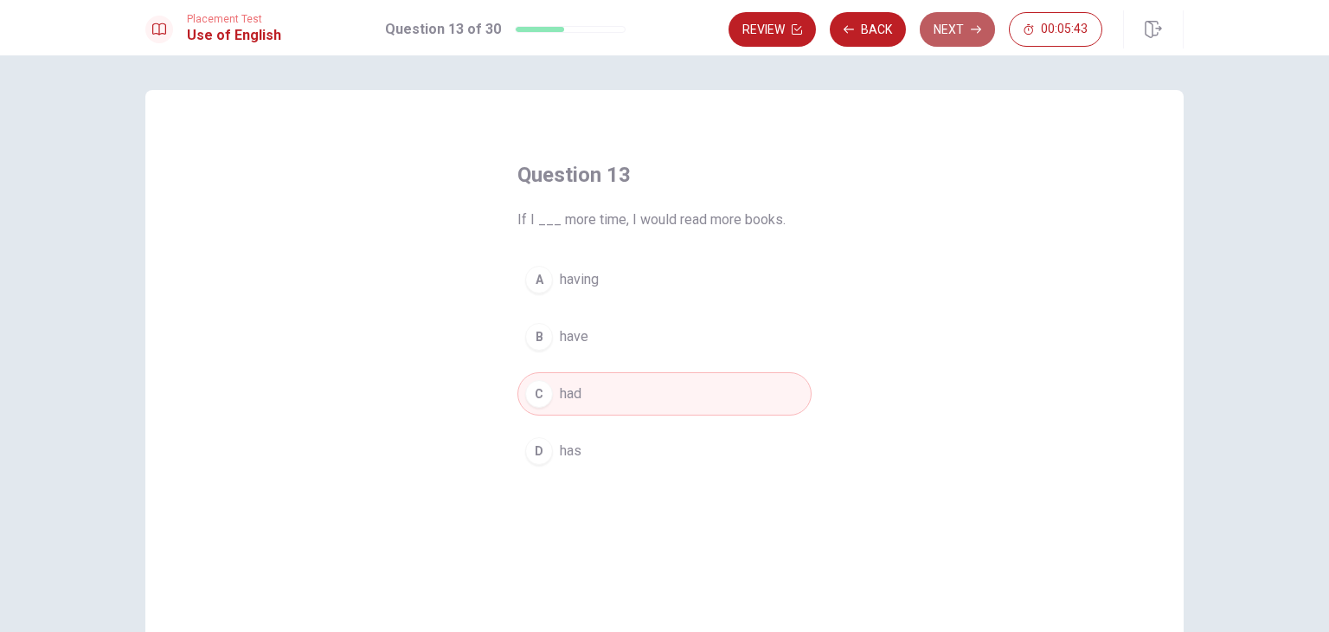
click at [977, 35] on button "Next" at bounding box center [957, 29] width 75 height 35
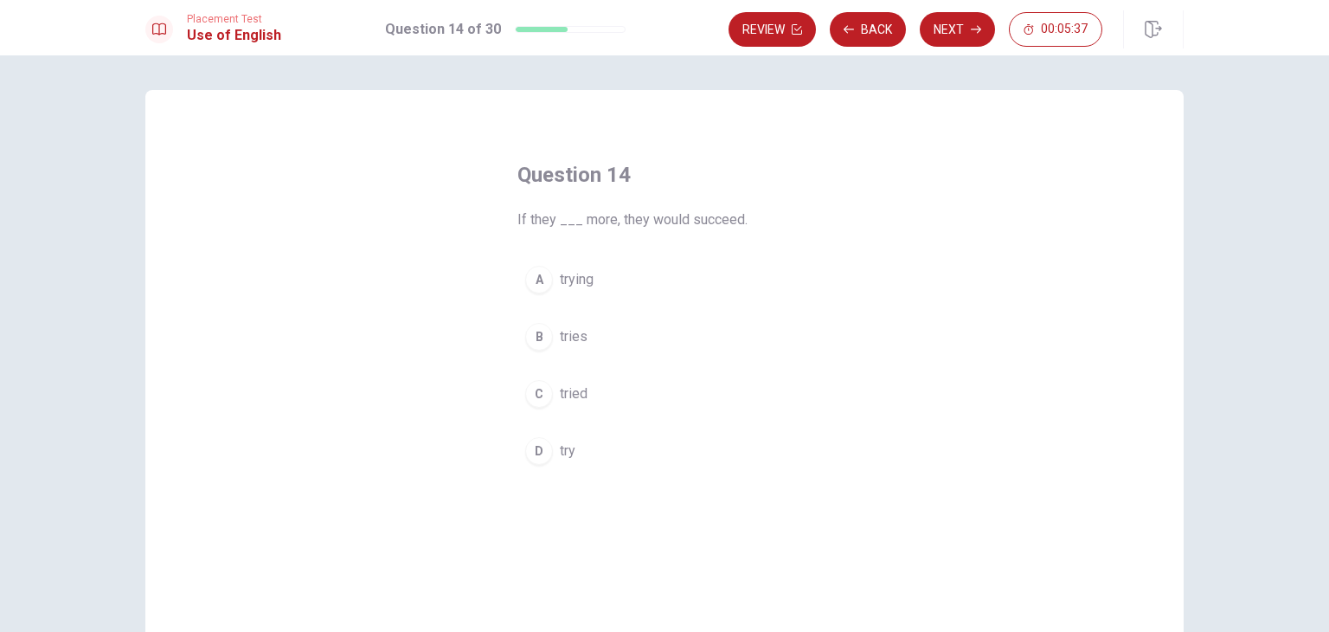
click at [532, 397] on div "C" at bounding box center [539, 394] width 28 height 28
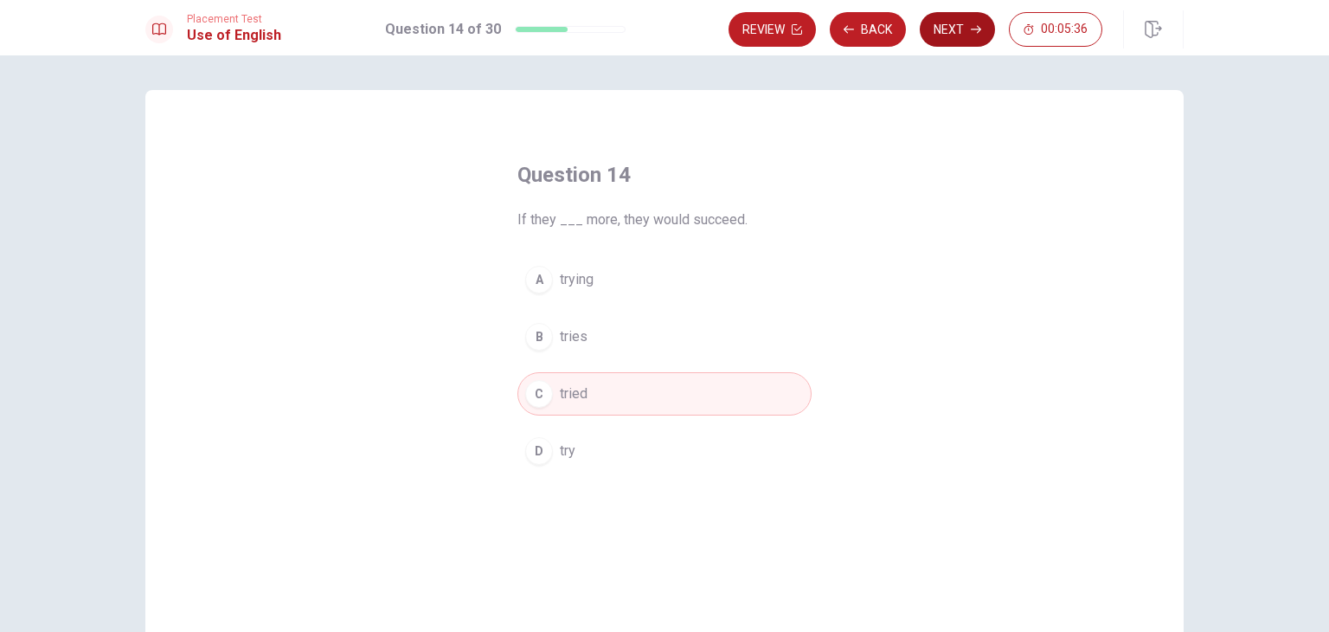
click at [966, 30] on button "Next" at bounding box center [957, 29] width 75 height 35
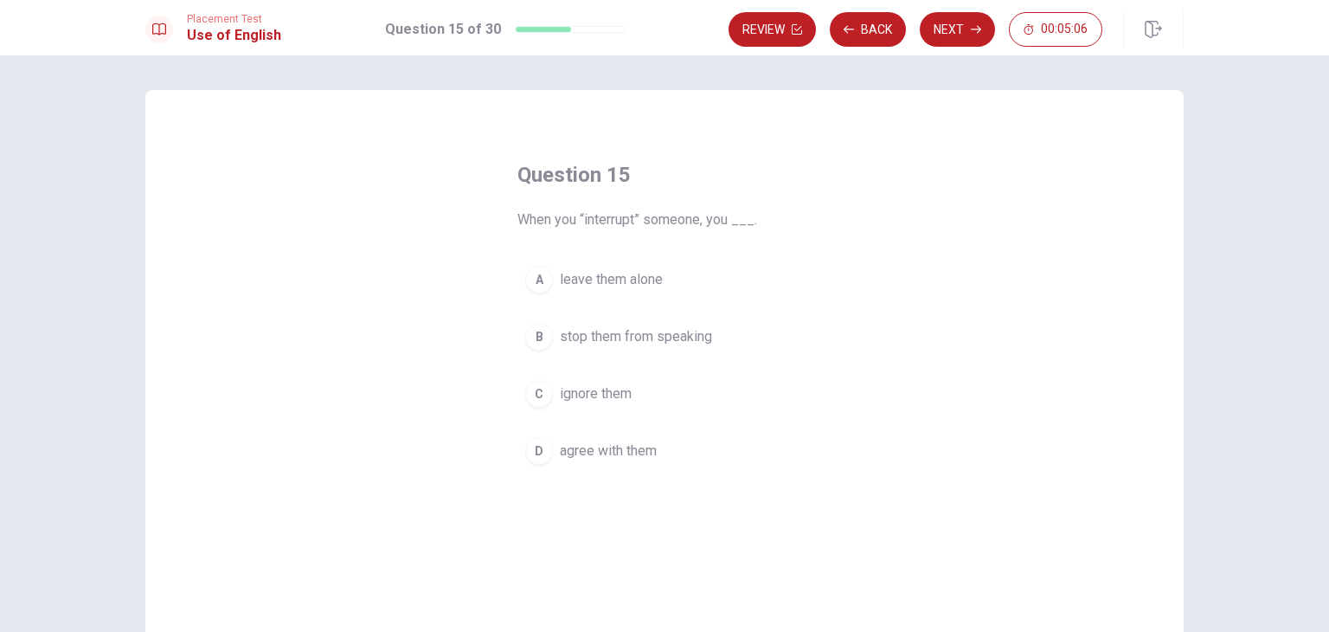
click at [646, 281] on span "leave them alone" at bounding box center [611, 279] width 103 height 21
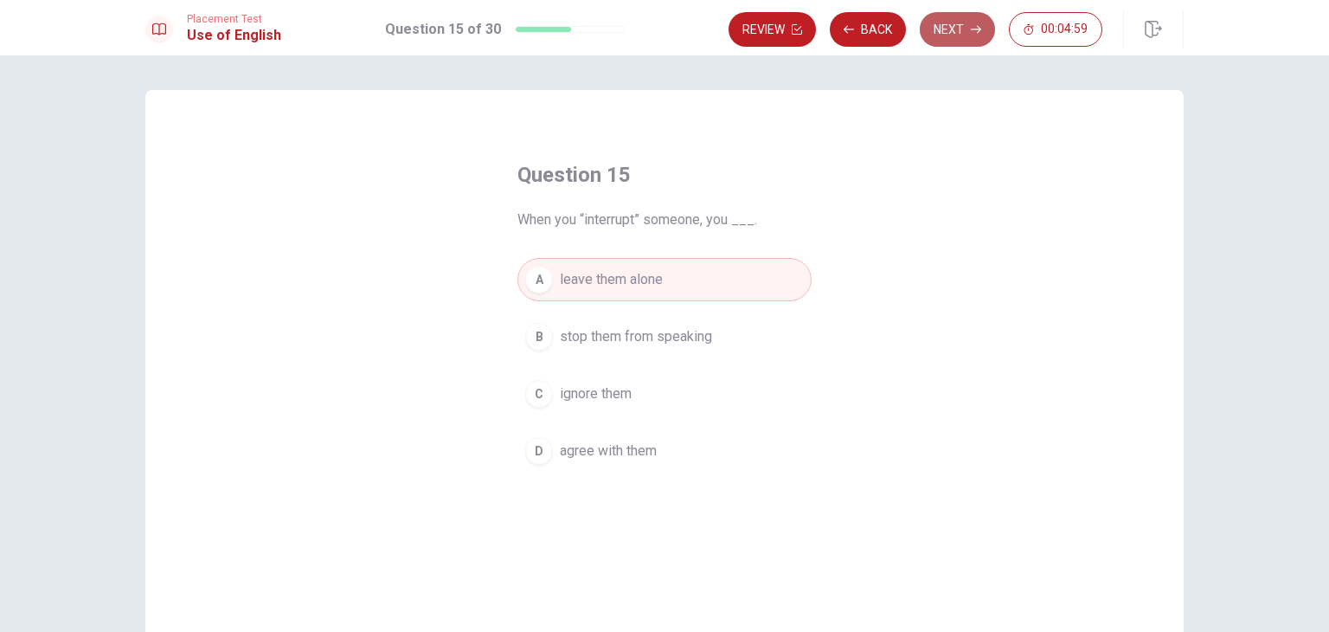
click at [944, 38] on button "Next" at bounding box center [957, 29] width 75 height 35
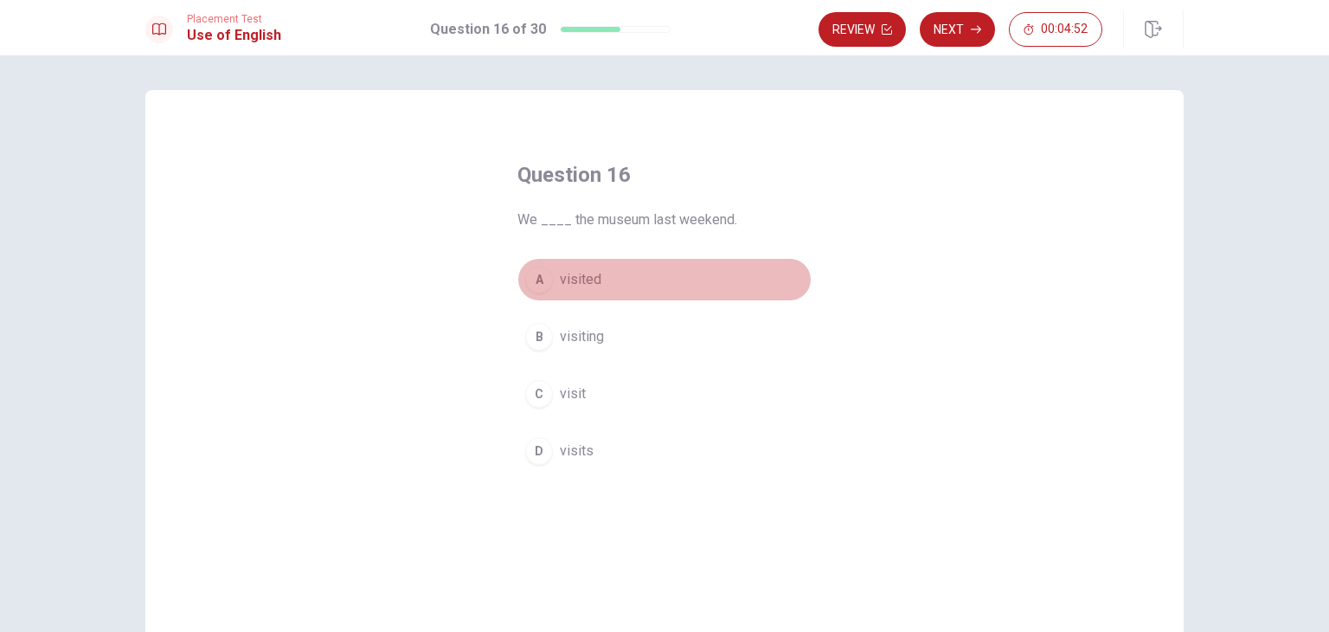
click at [540, 285] on div "A" at bounding box center [539, 280] width 28 height 28
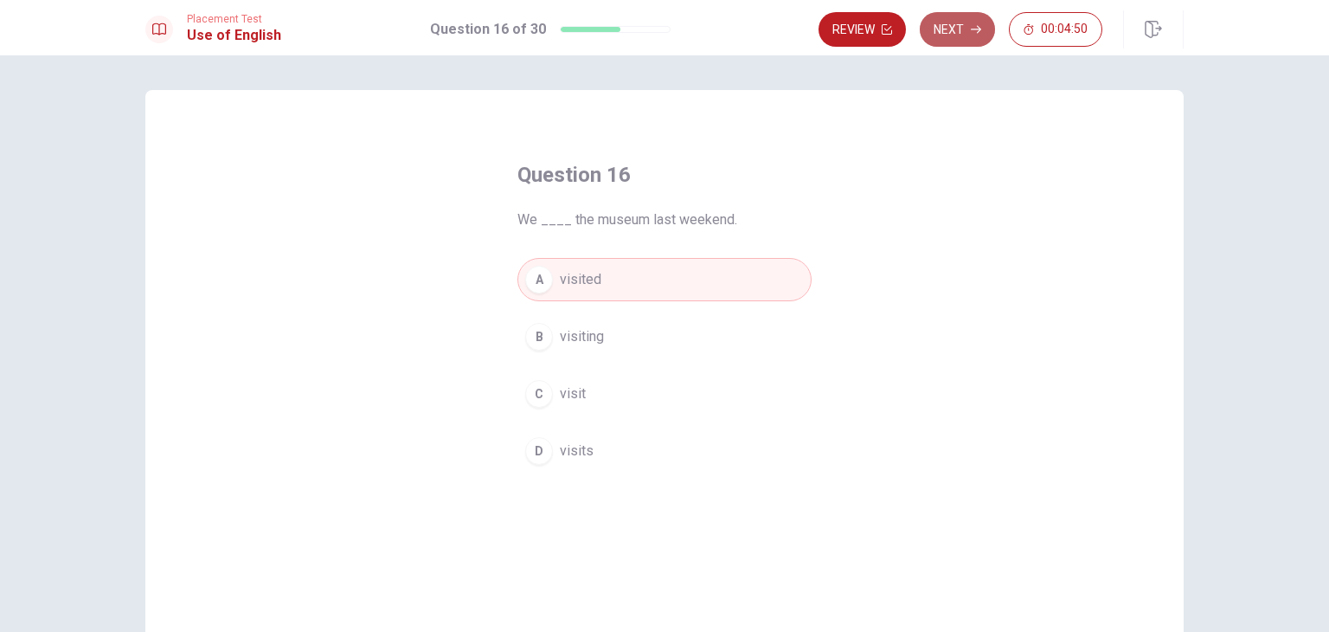
click at [940, 39] on button "Next" at bounding box center [957, 29] width 75 height 35
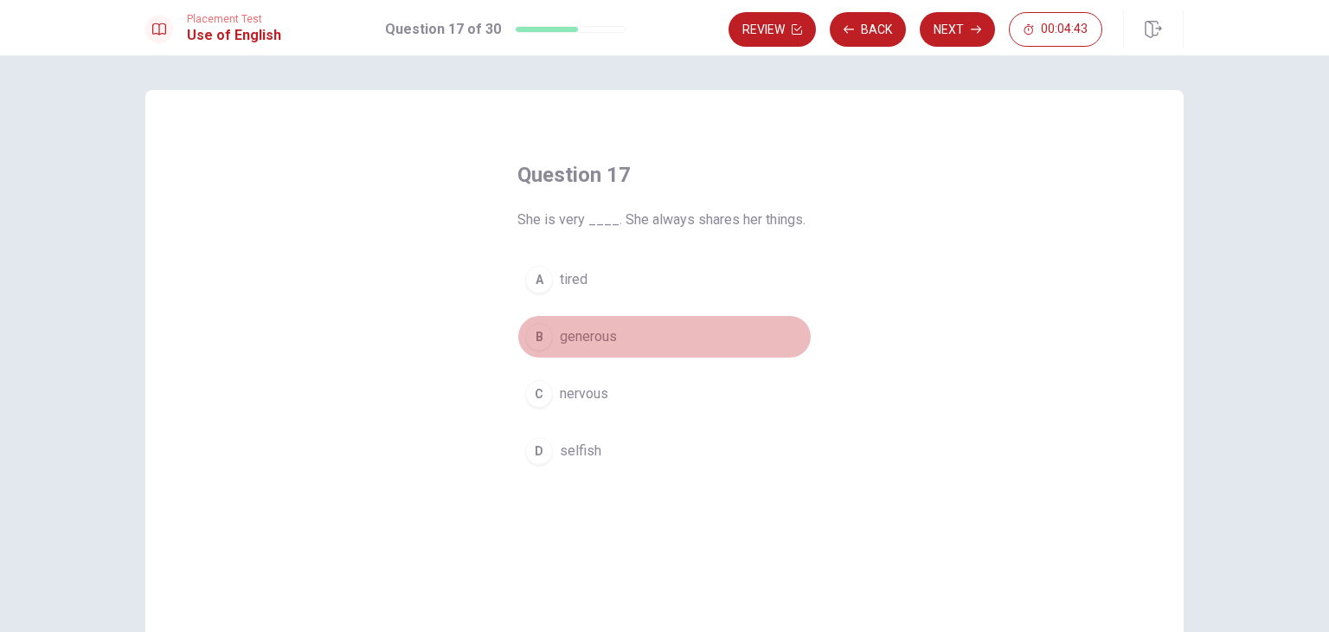
click at [541, 340] on div "B" at bounding box center [539, 337] width 28 height 28
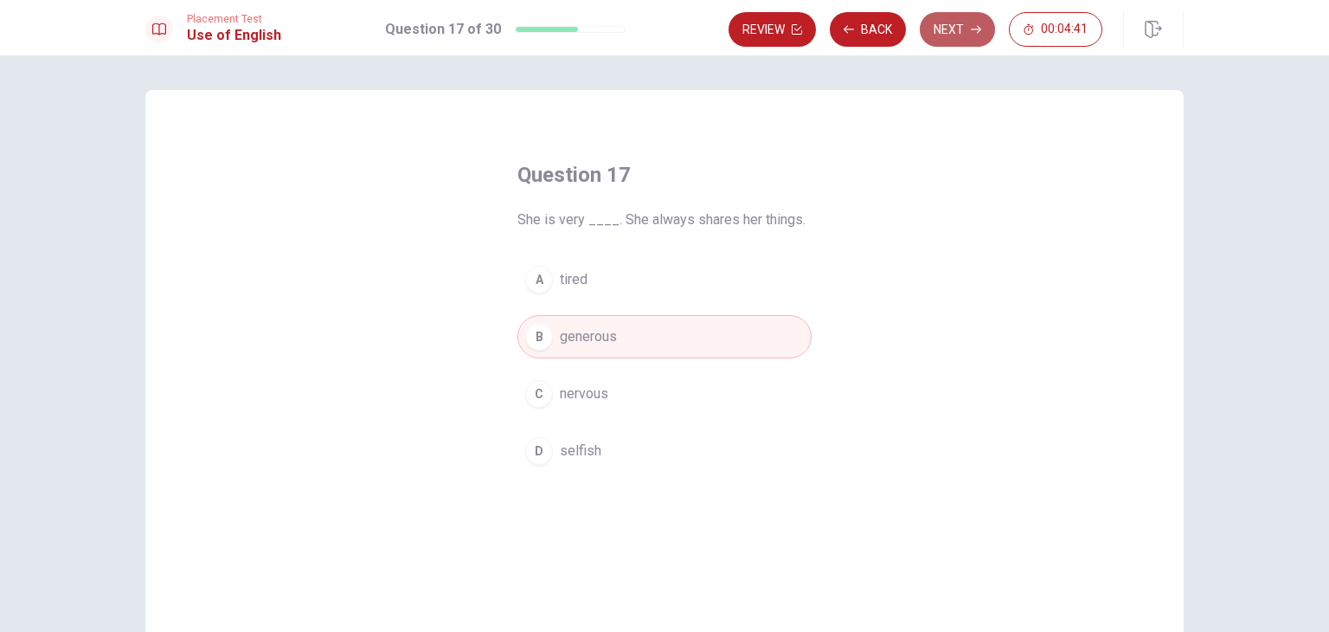
click at [938, 25] on button "Next" at bounding box center [957, 29] width 75 height 35
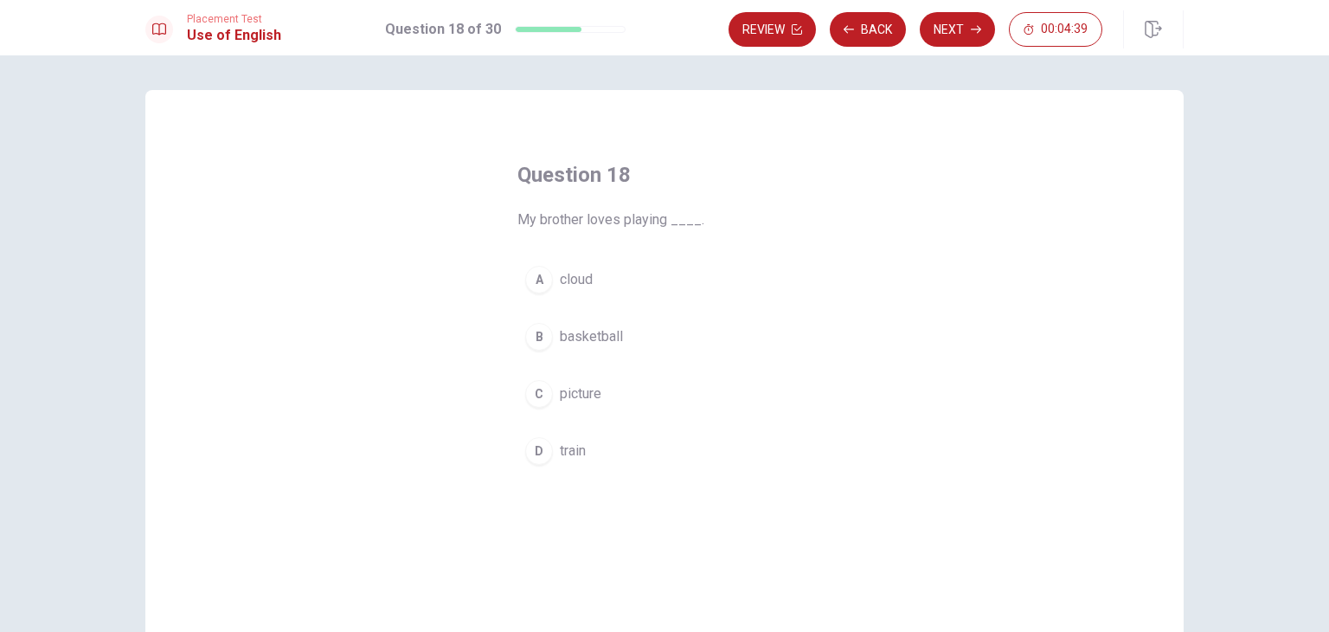
drag, startPoint x: 517, startPoint y: 222, endPoint x: 647, endPoint y: 219, distance: 129.8
click at [647, 219] on span "My brother loves playing ____." at bounding box center [664, 219] width 294 height 21
click at [543, 344] on div "B" at bounding box center [539, 337] width 28 height 28
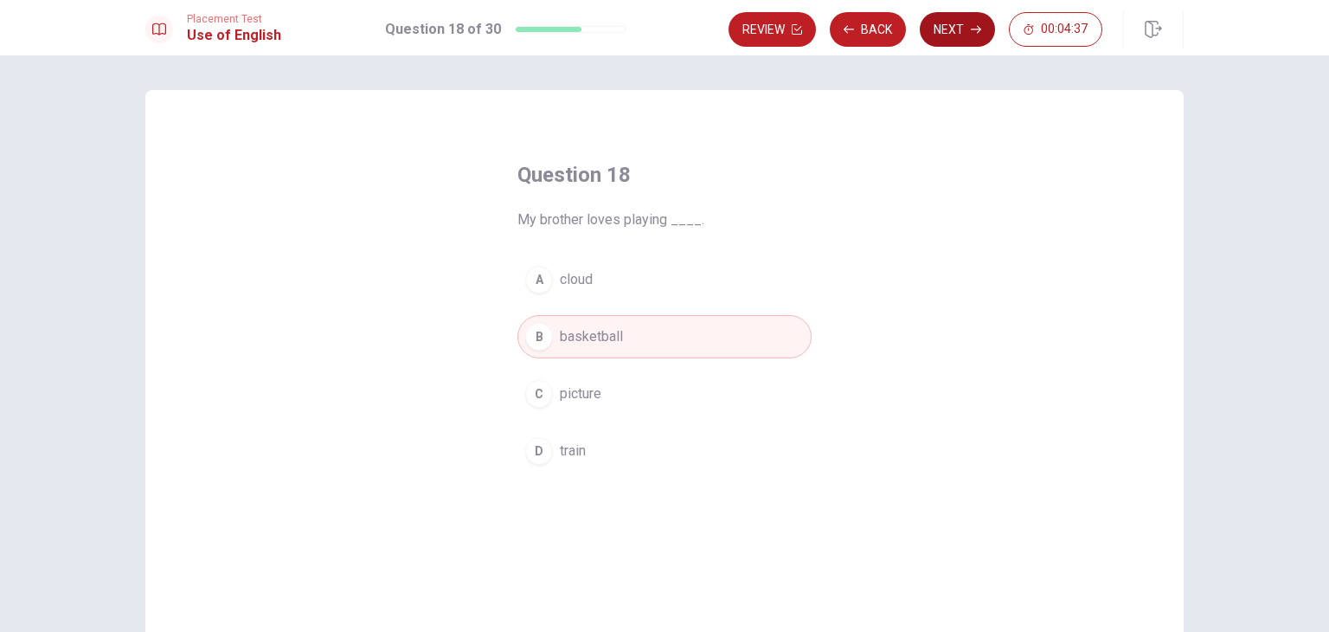
click at [961, 35] on button "Next" at bounding box center [957, 29] width 75 height 35
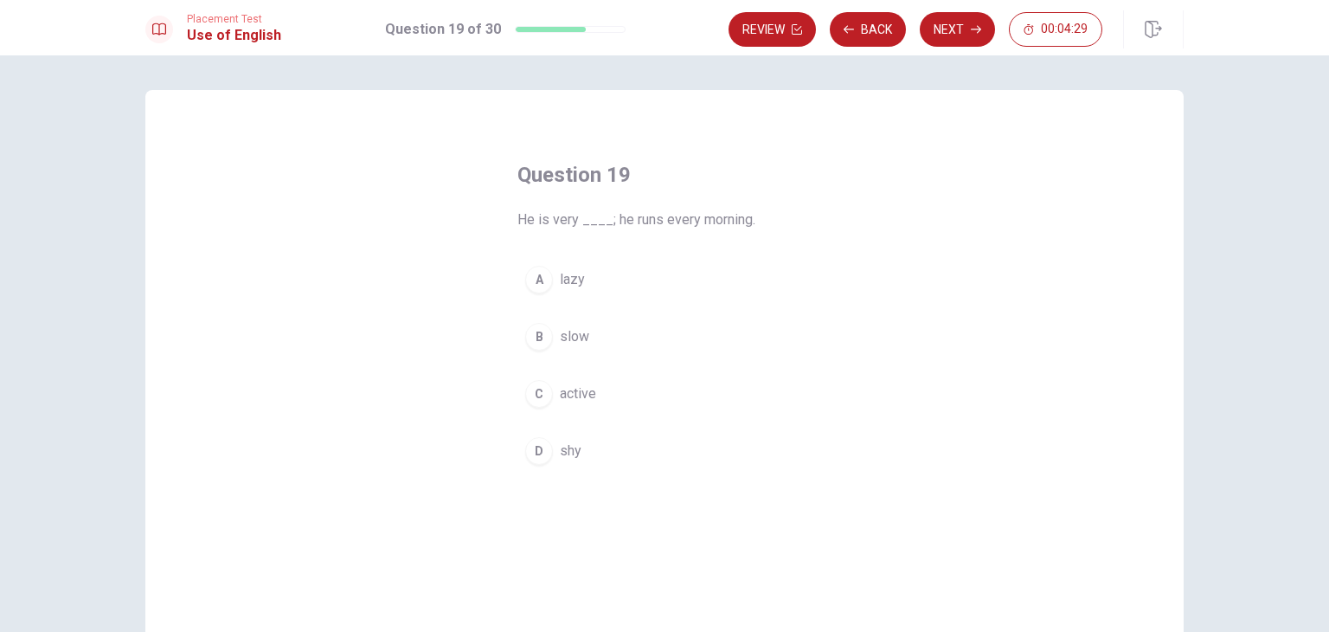
click at [545, 402] on button "C active" at bounding box center [664, 393] width 294 height 43
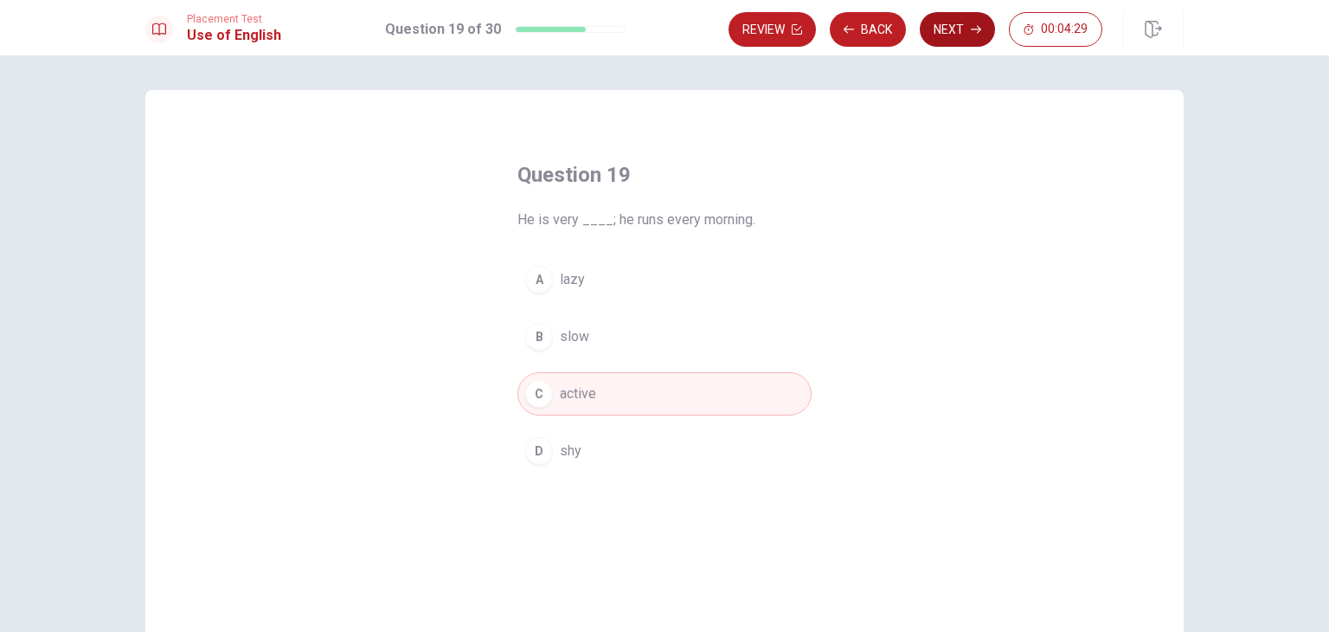
click at [962, 39] on button "Next" at bounding box center [957, 29] width 75 height 35
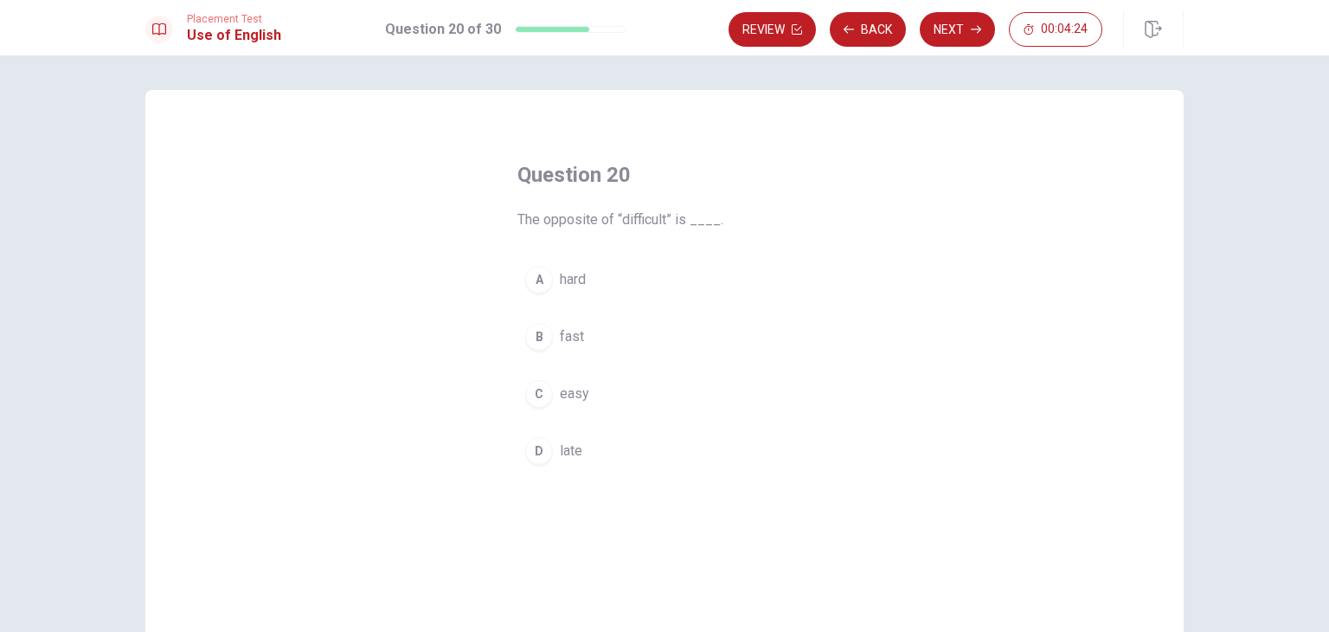
click at [562, 393] on span "easy" at bounding box center [574, 393] width 29 height 21
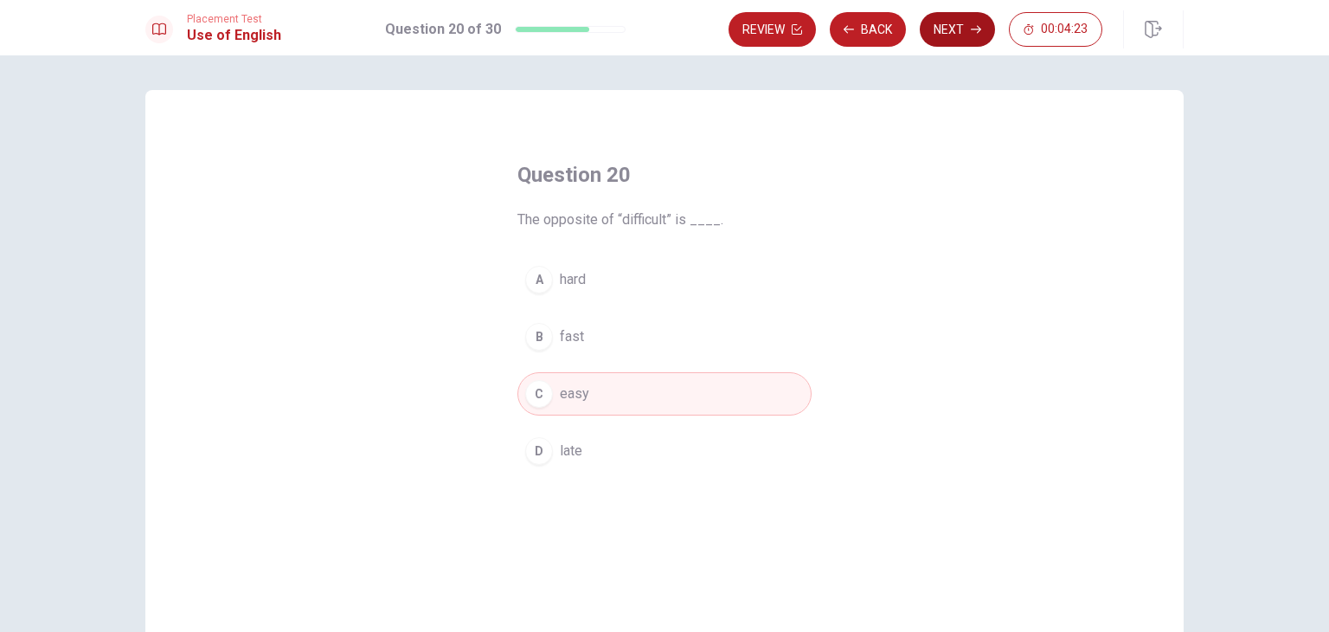
click at [956, 35] on button "Next" at bounding box center [957, 29] width 75 height 35
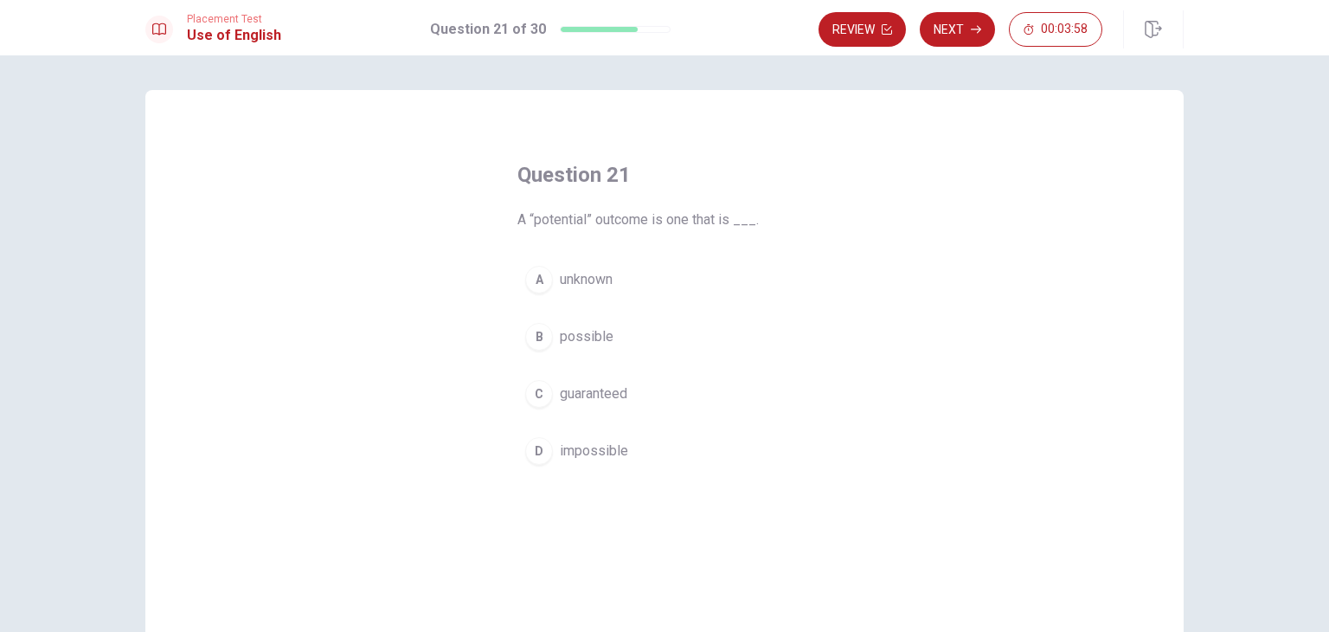
click at [595, 278] on span "unknown" at bounding box center [586, 279] width 53 height 21
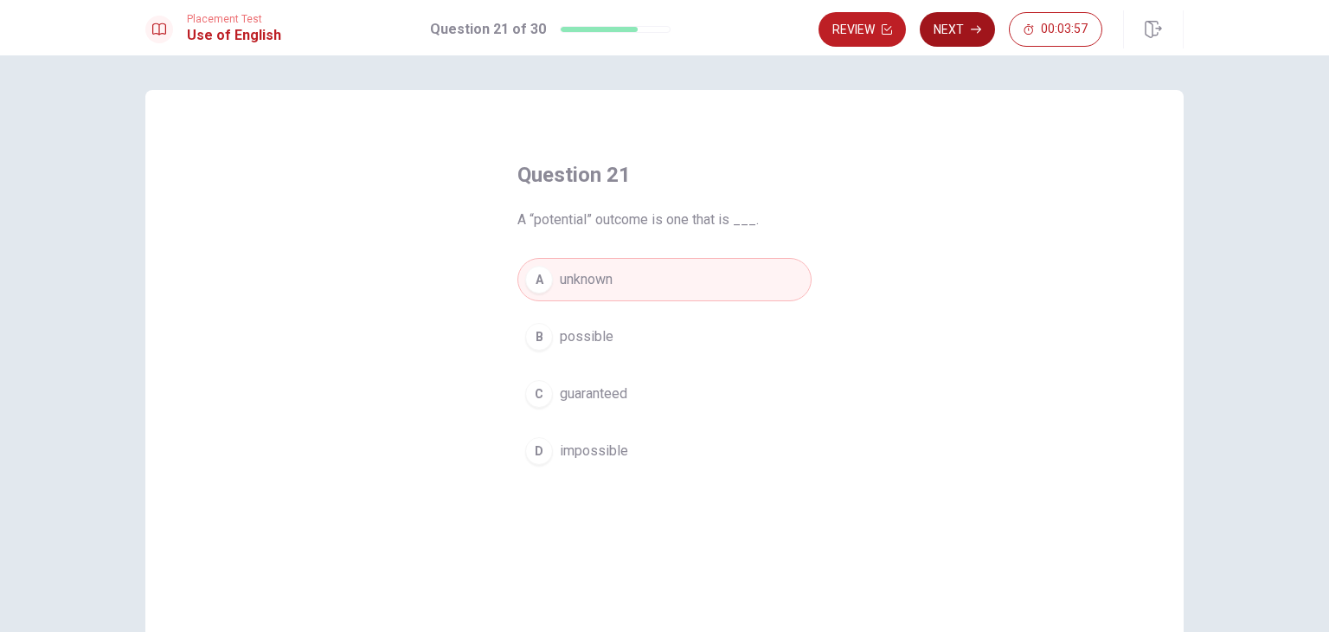
click at [969, 38] on button "Next" at bounding box center [957, 29] width 75 height 35
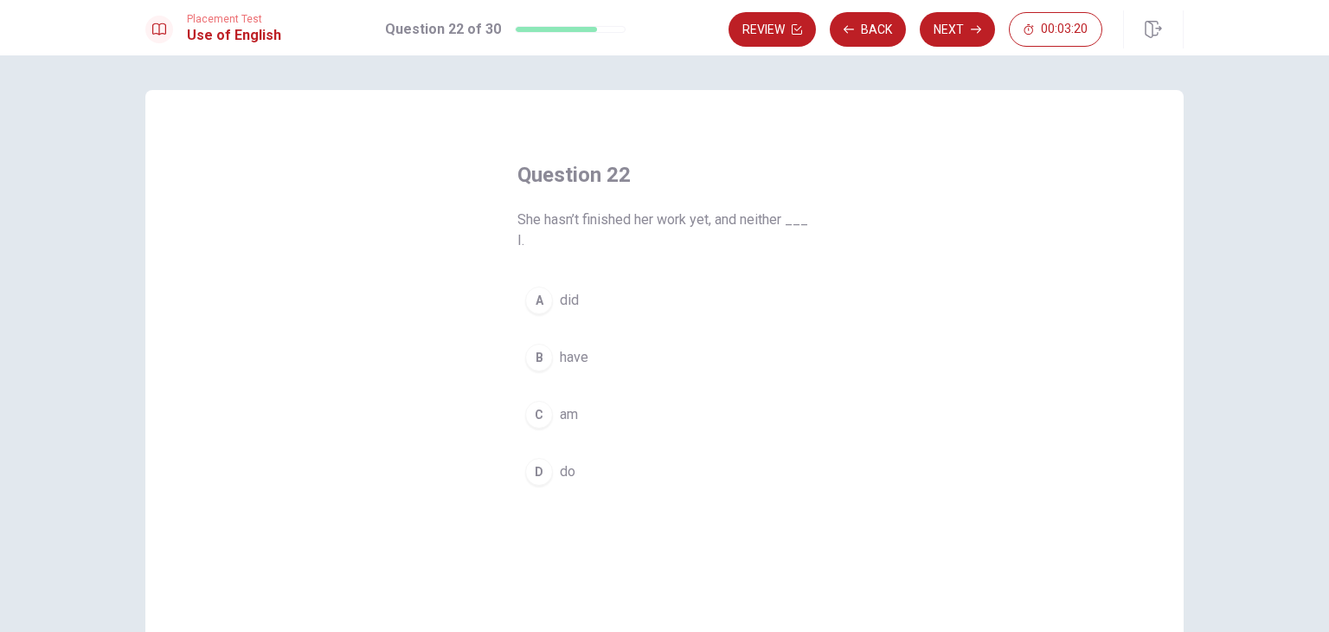
click at [535, 295] on div "A" at bounding box center [539, 300] width 28 height 28
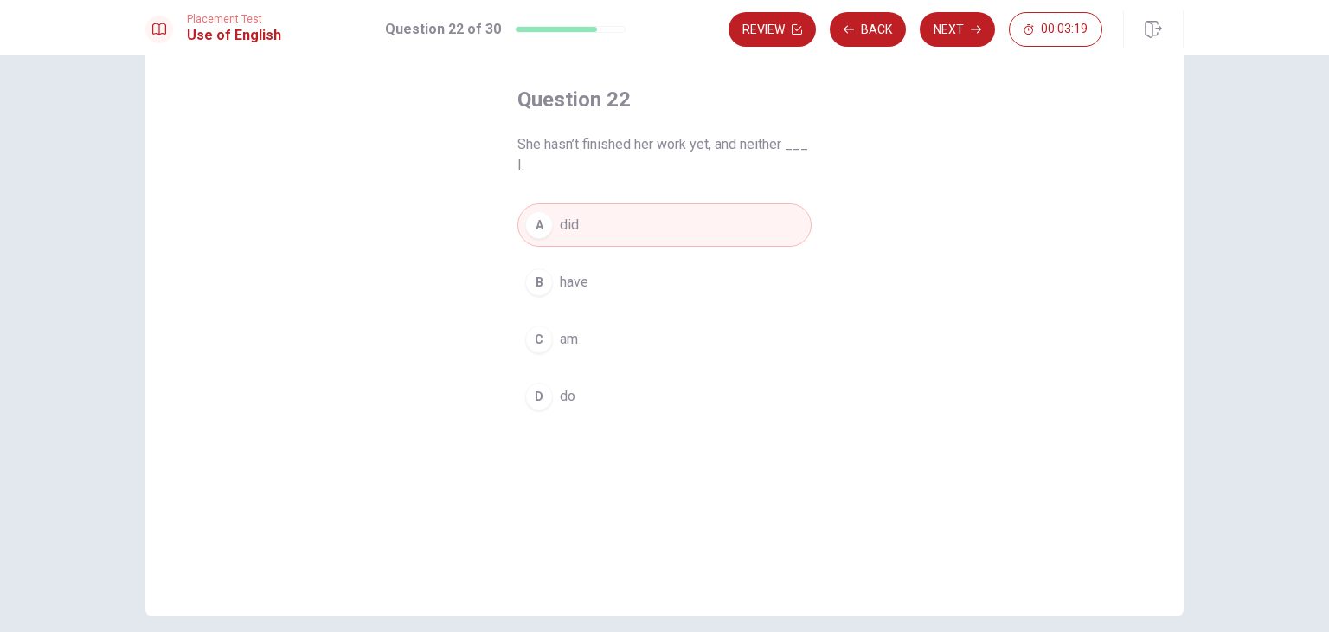
scroll to position [150, 0]
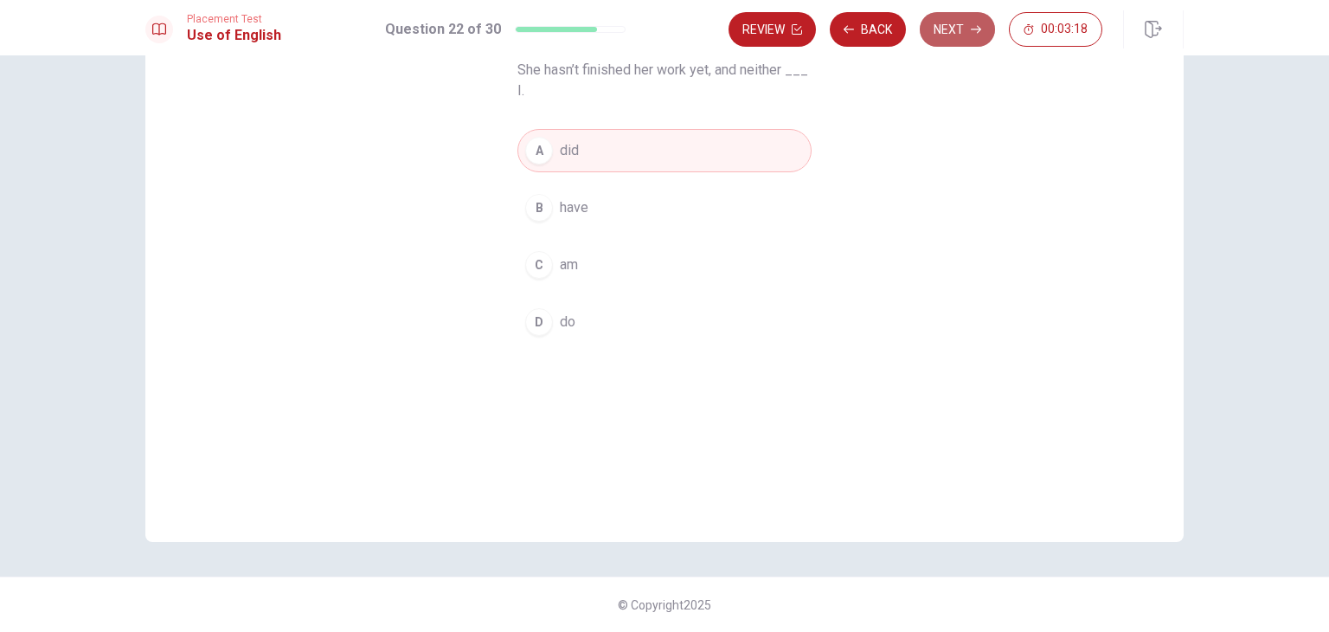
click at [942, 42] on button "Next" at bounding box center [957, 29] width 75 height 35
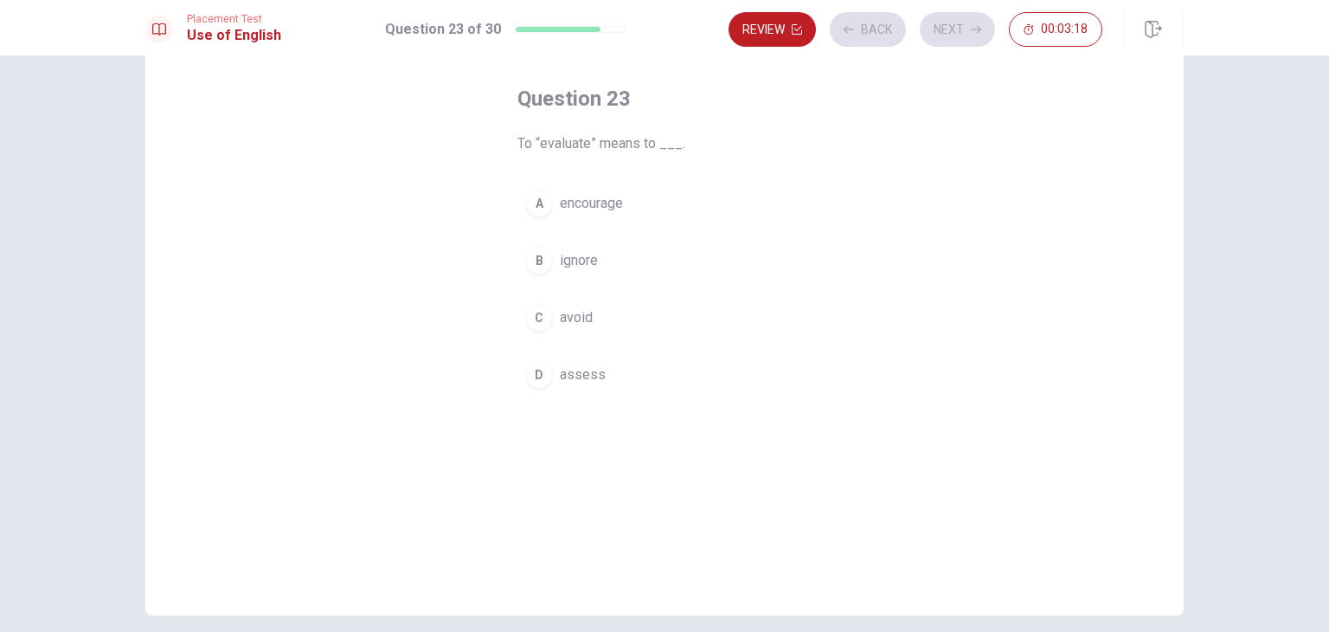
scroll to position [0, 0]
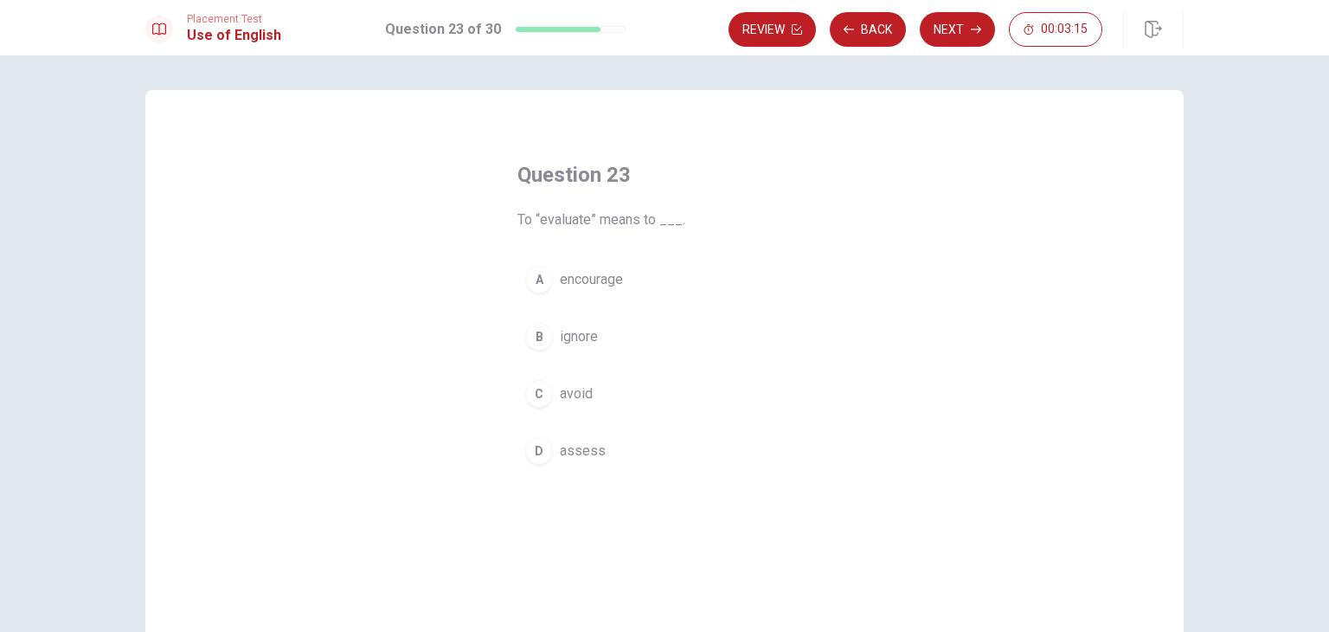
click at [594, 453] on span "assess" at bounding box center [583, 450] width 46 height 21
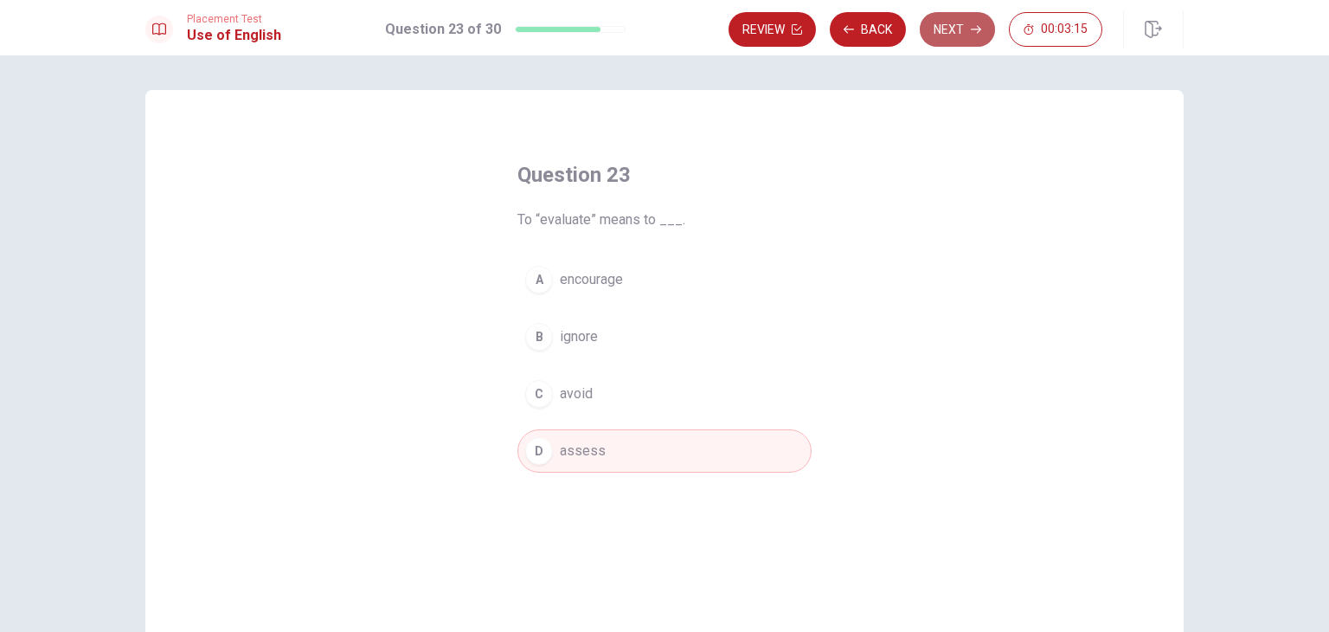
click at [961, 20] on button "Next" at bounding box center [957, 29] width 75 height 35
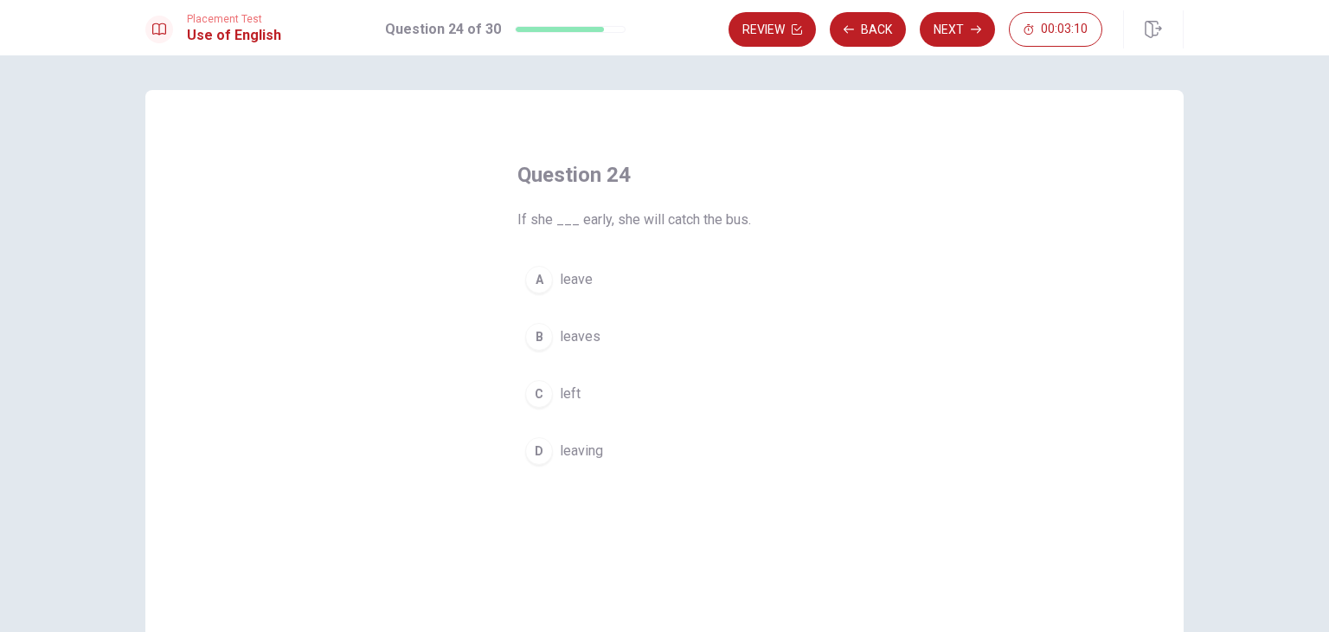
click at [543, 282] on div "A" at bounding box center [539, 280] width 28 height 28
click at [574, 338] on span "leaves" at bounding box center [580, 336] width 41 height 21
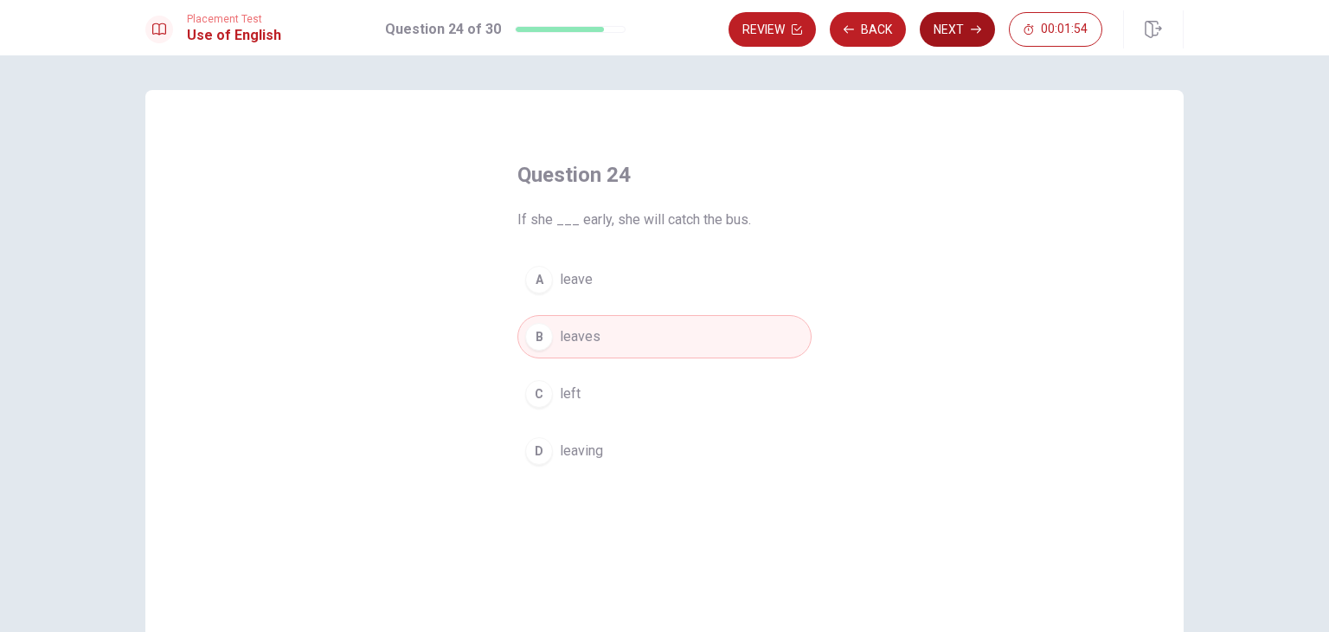
click at [952, 29] on button "Next" at bounding box center [957, 29] width 75 height 35
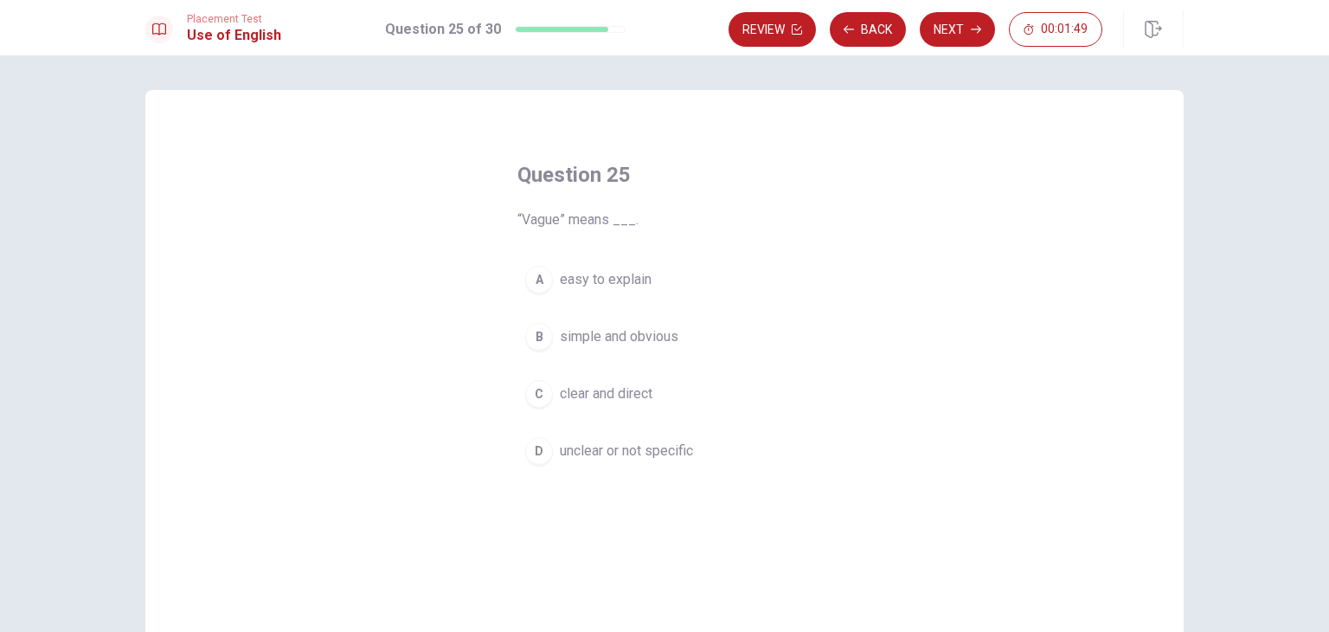
click at [644, 454] on span "unclear or not specific" at bounding box center [626, 450] width 133 height 21
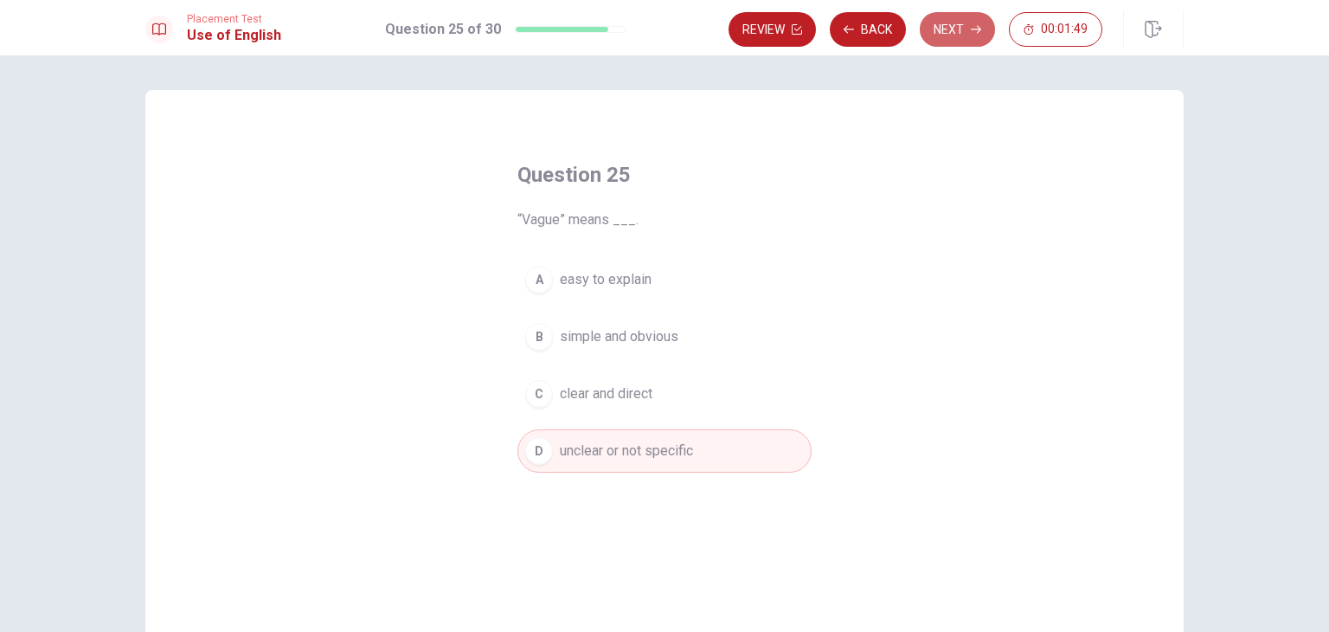
click at [954, 24] on button "Next" at bounding box center [957, 29] width 75 height 35
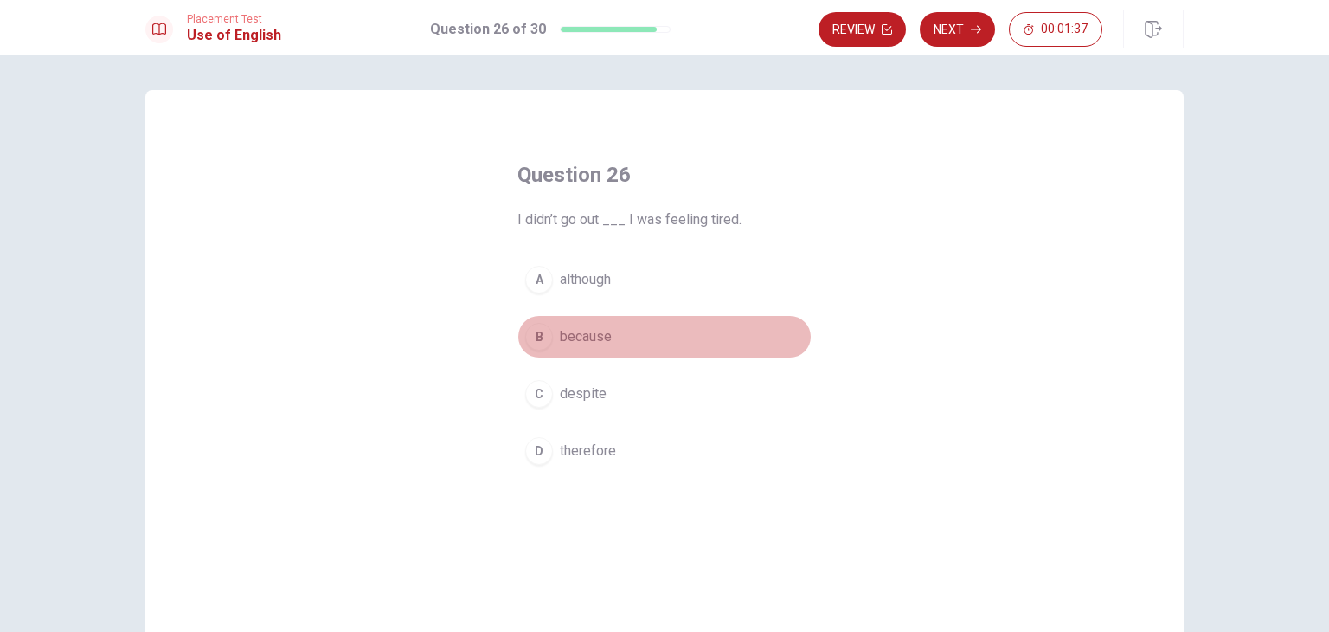
click at [579, 341] on span "because" at bounding box center [586, 336] width 52 height 21
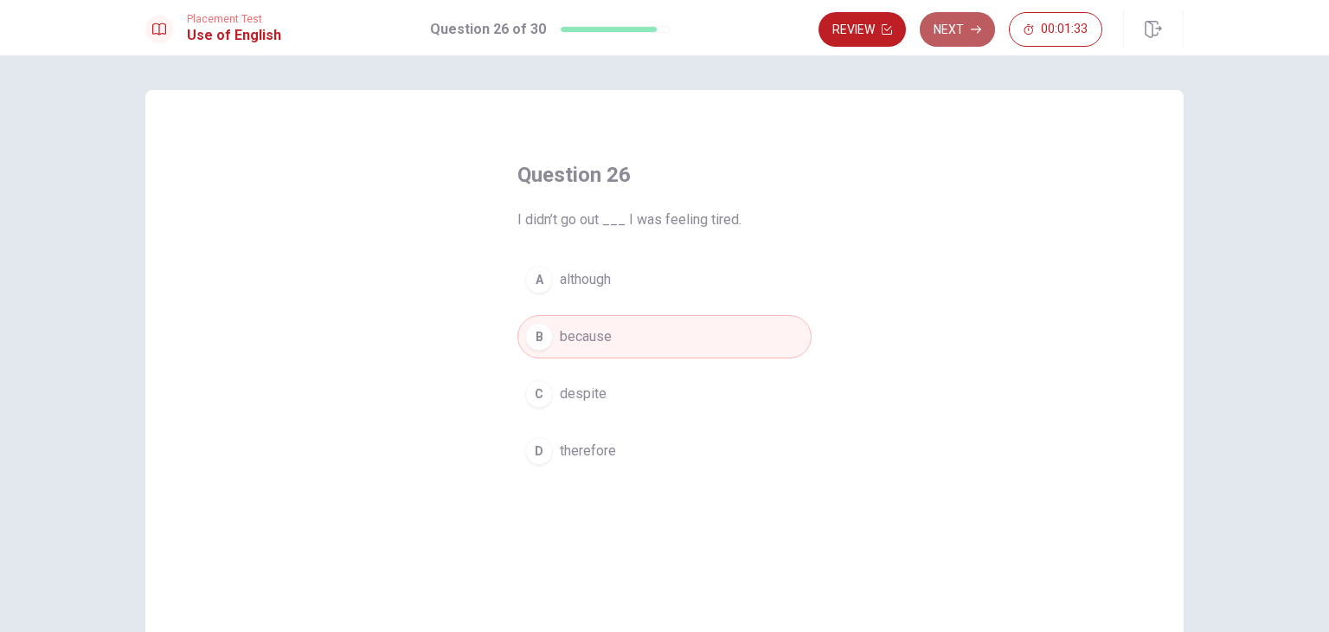
click at [959, 29] on button "Next" at bounding box center [957, 29] width 75 height 35
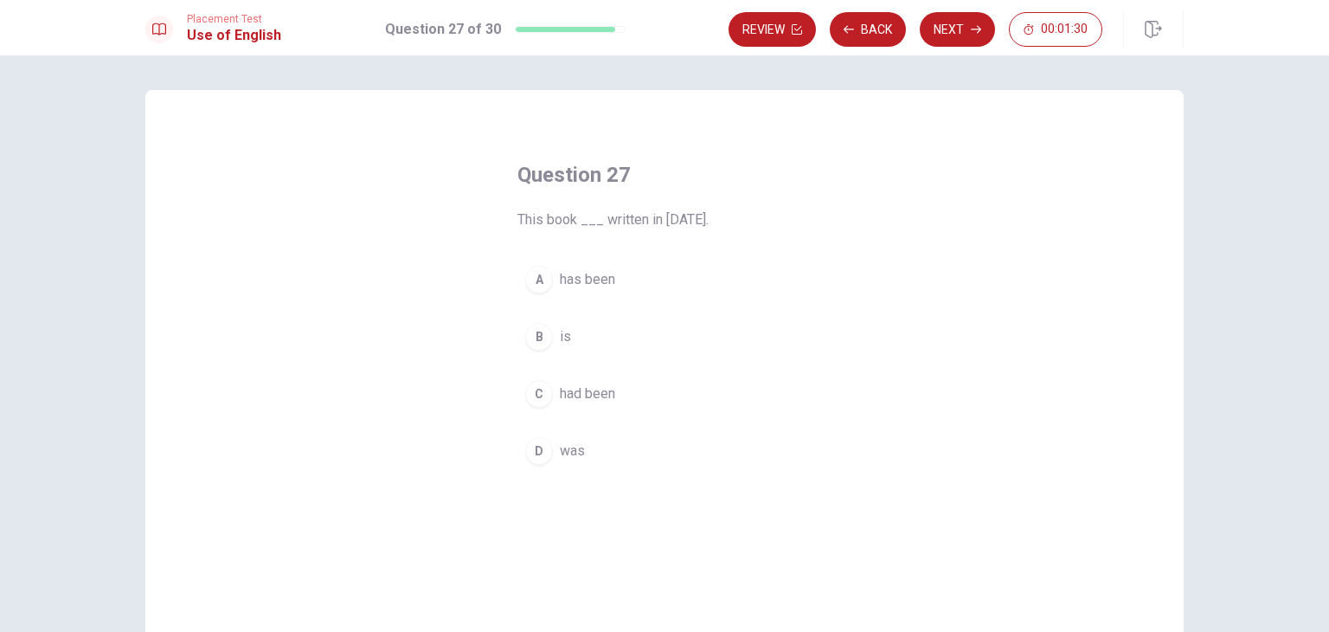
drag, startPoint x: 523, startPoint y: 222, endPoint x: 592, endPoint y: 226, distance: 69.4
click at [592, 226] on span "This book ___ written in [DATE]." at bounding box center [664, 219] width 294 height 21
drag, startPoint x: 542, startPoint y: 450, endPoint x: 845, endPoint y: 526, distance: 312.3
click at [845, 527] on div "Question 27 This book ___ written in [DATE]. A has been B is C had been D was" at bounding box center [664, 390] width 1038 height 601
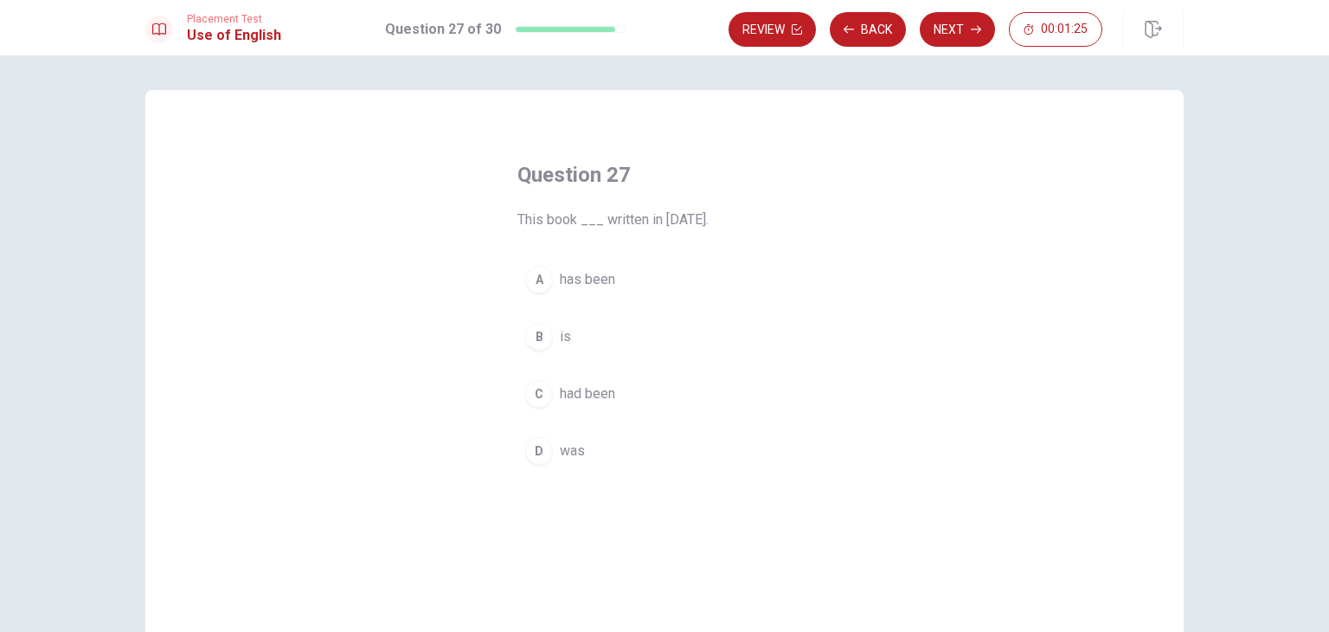
click at [571, 452] on span "was" at bounding box center [572, 450] width 25 height 21
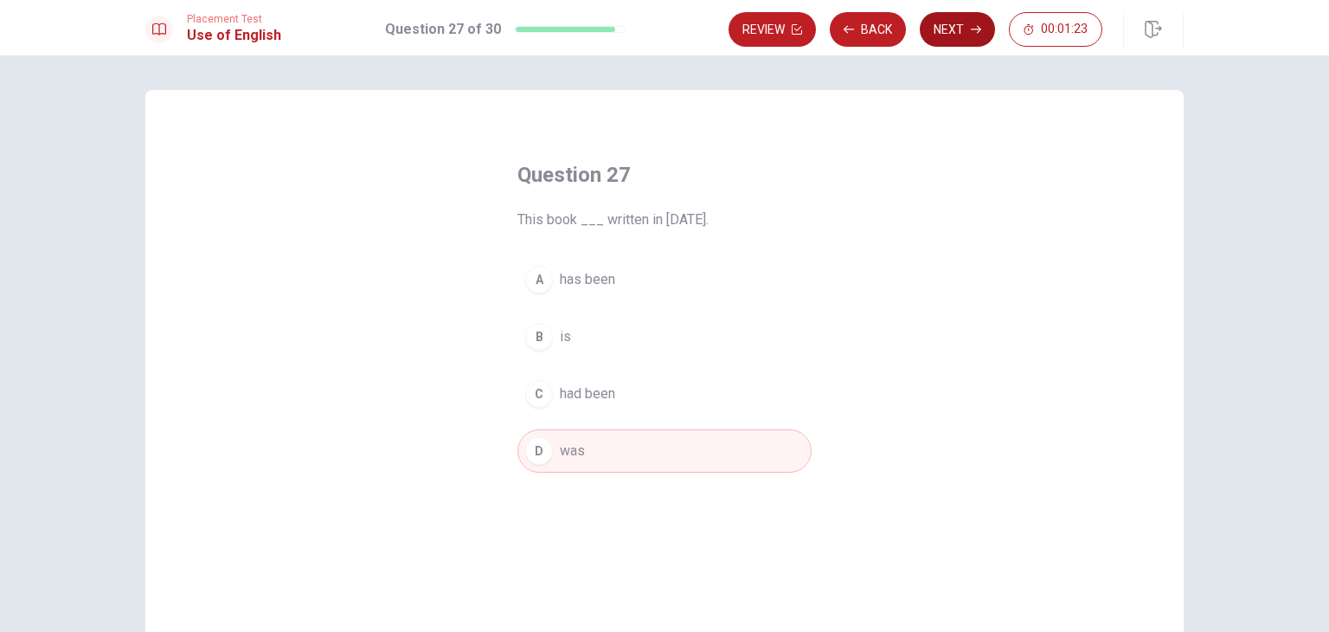
click at [979, 30] on icon "button" at bounding box center [976, 29] width 10 height 10
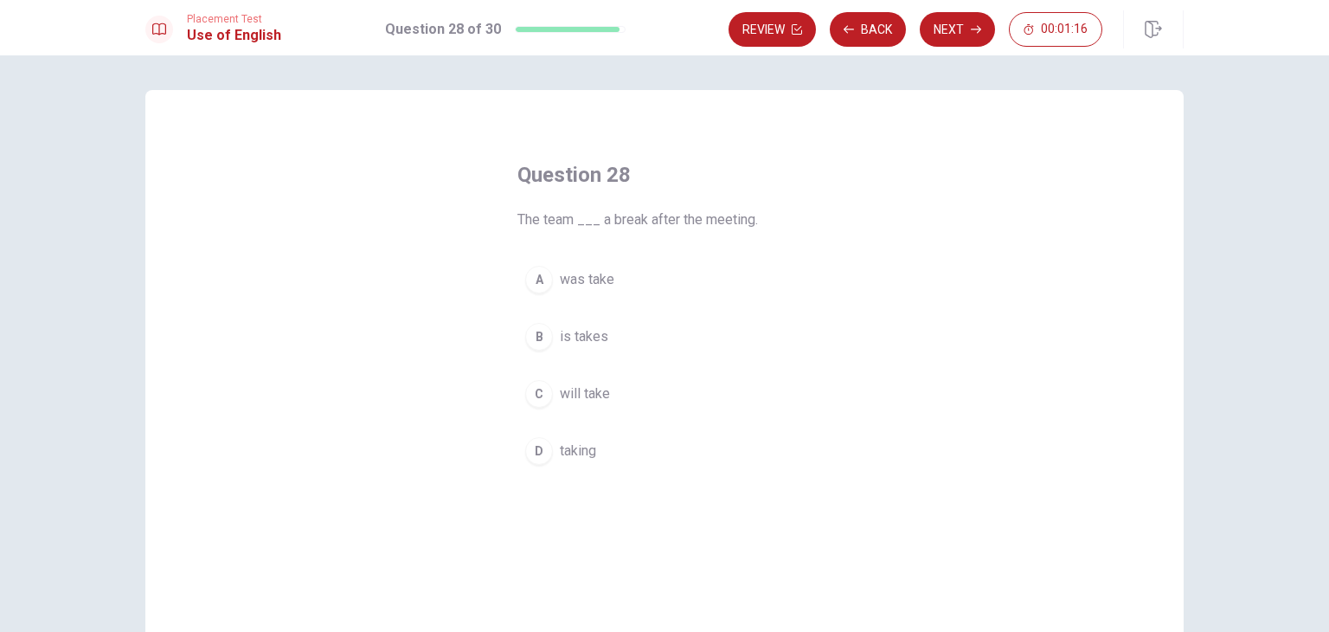
drag, startPoint x: 672, startPoint y: 219, endPoint x: 766, endPoint y: 218, distance: 94.3
click at [766, 218] on span "The team ___ a break after the meeting." at bounding box center [664, 219] width 294 height 21
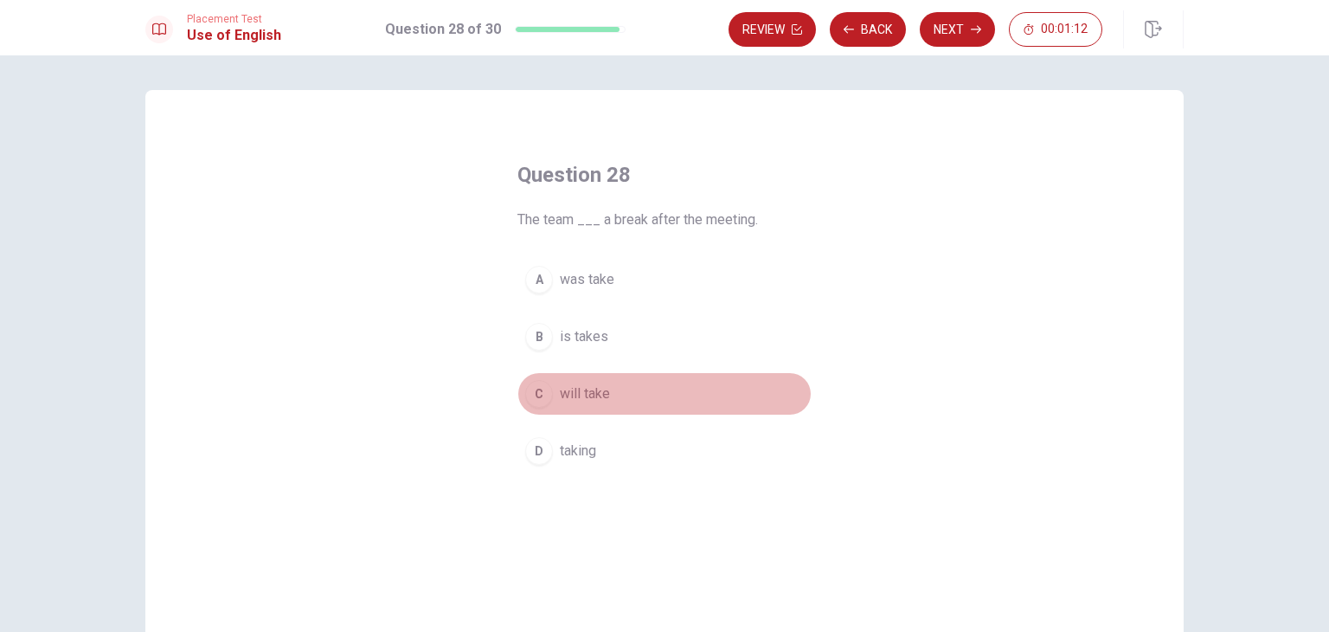
click at [567, 395] on span "will take" at bounding box center [585, 393] width 50 height 21
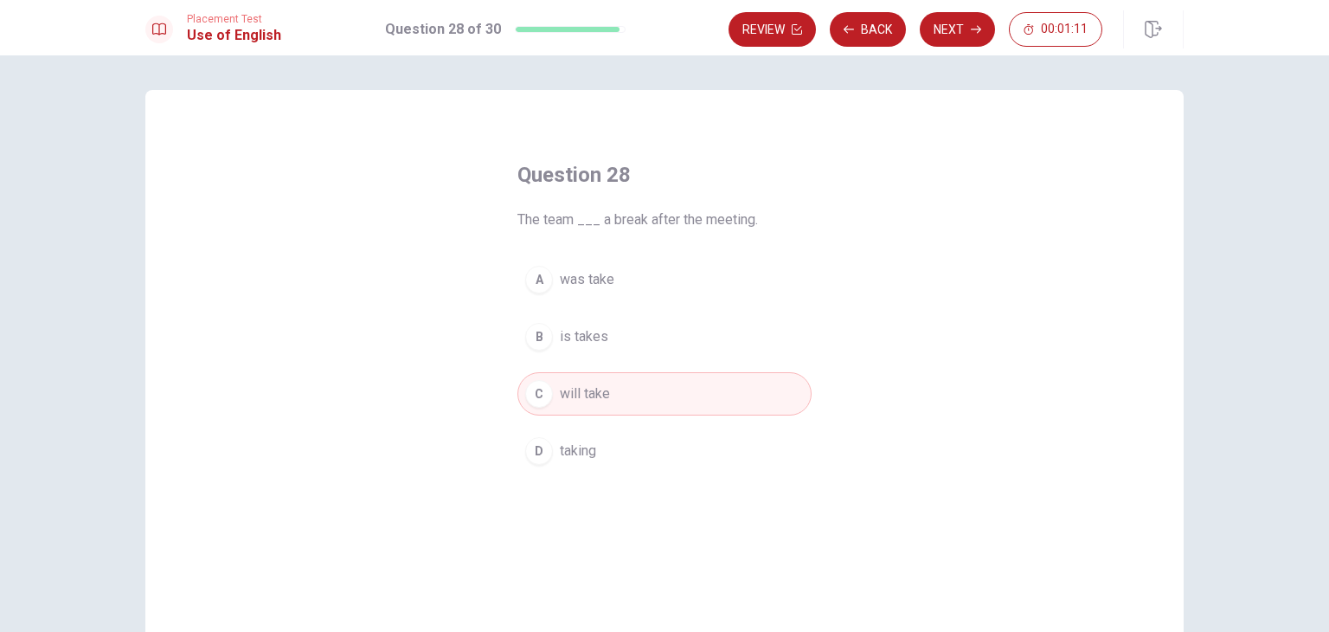
click at [986, 25] on button "Next" at bounding box center [957, 29] width 75 height 35
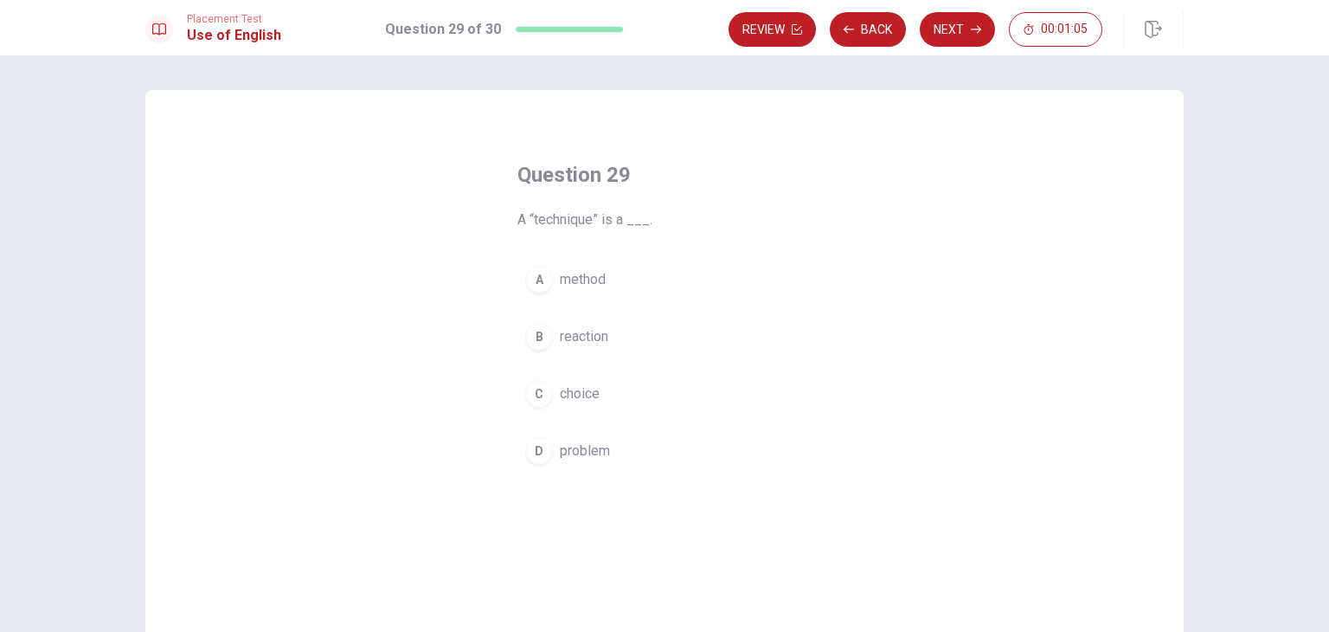
click at [583, 284] on span "method" at bounding box center [583, 279] width 46 height 21
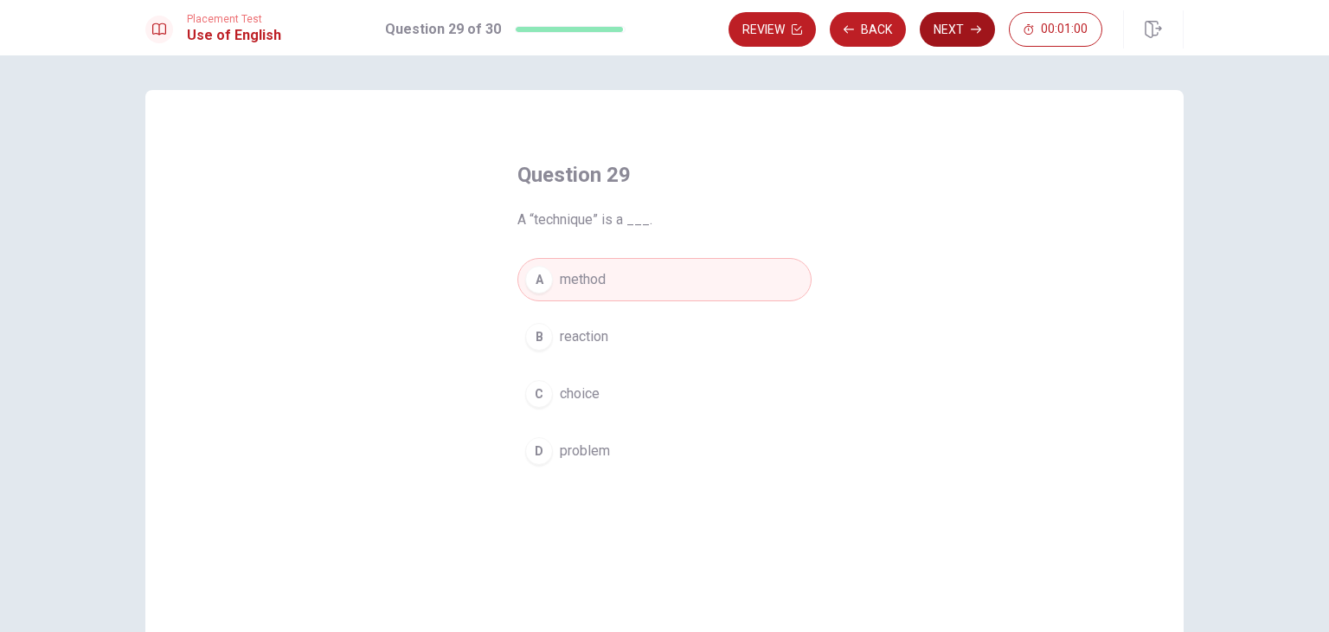
click at [969, 30] on button "Next" at bounding box center [957, 29] width 75 height 35
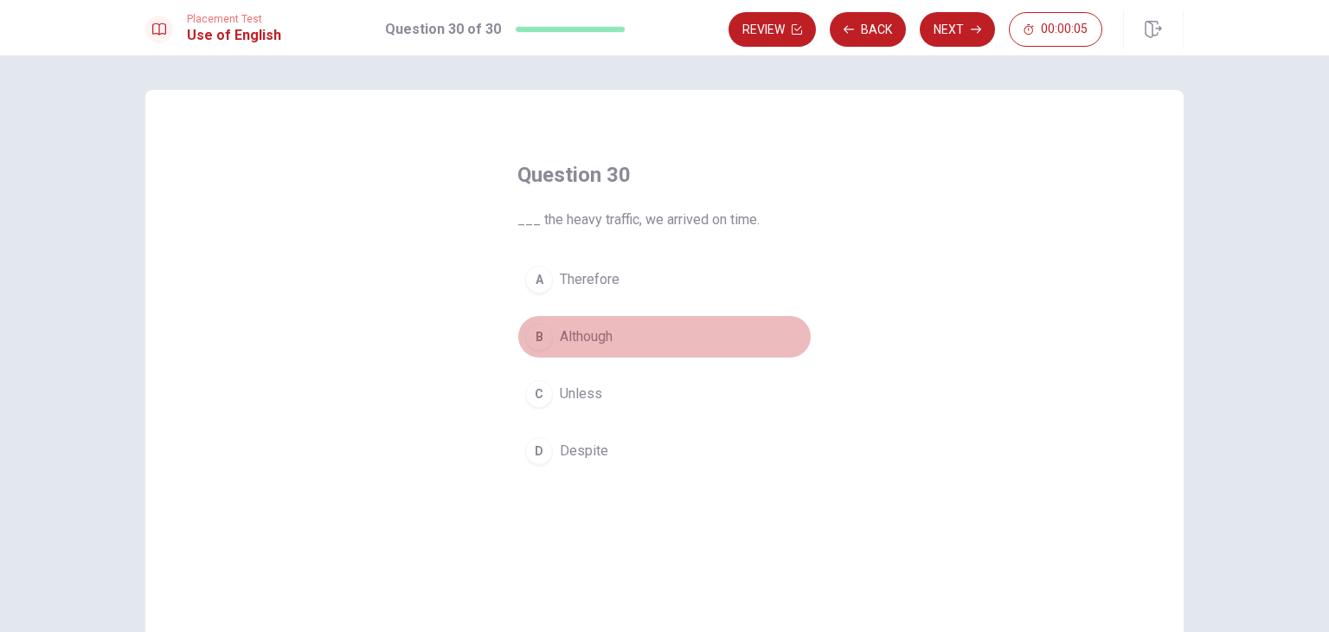
click at [578, 333] on span "Although" at bounding box center [586, 336] width 53 height 21
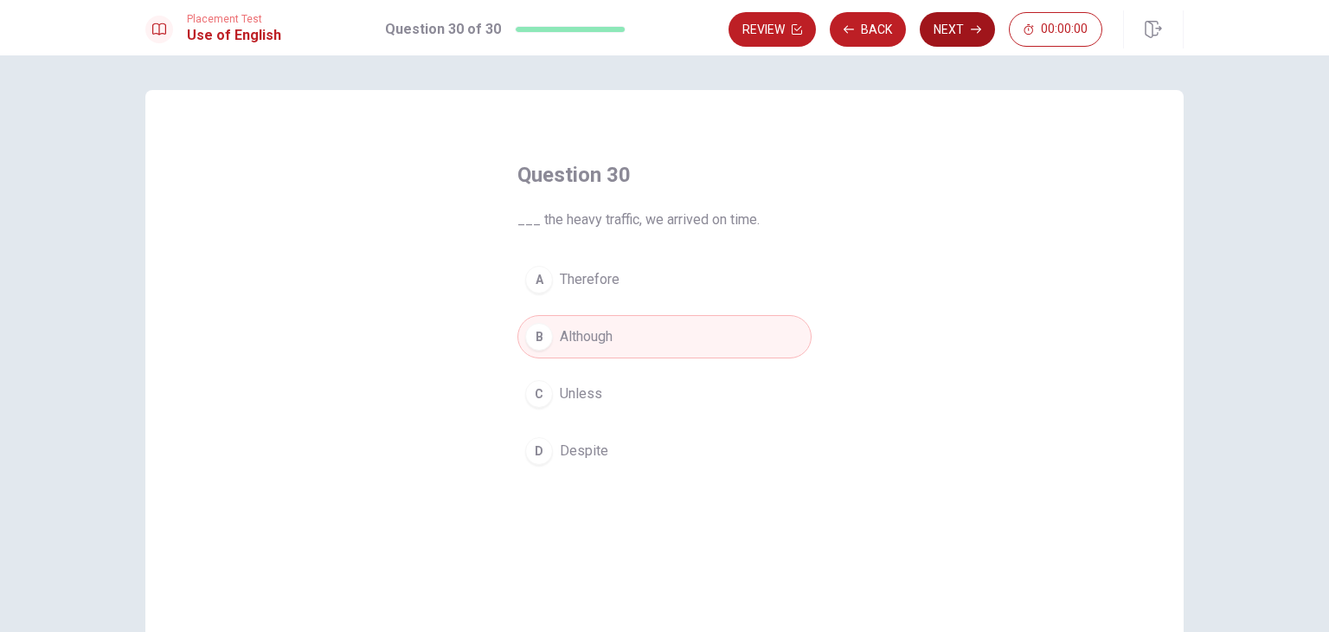
click at [972, 30] on icon "button" at bounding box center [976, 29] width 10 height 10
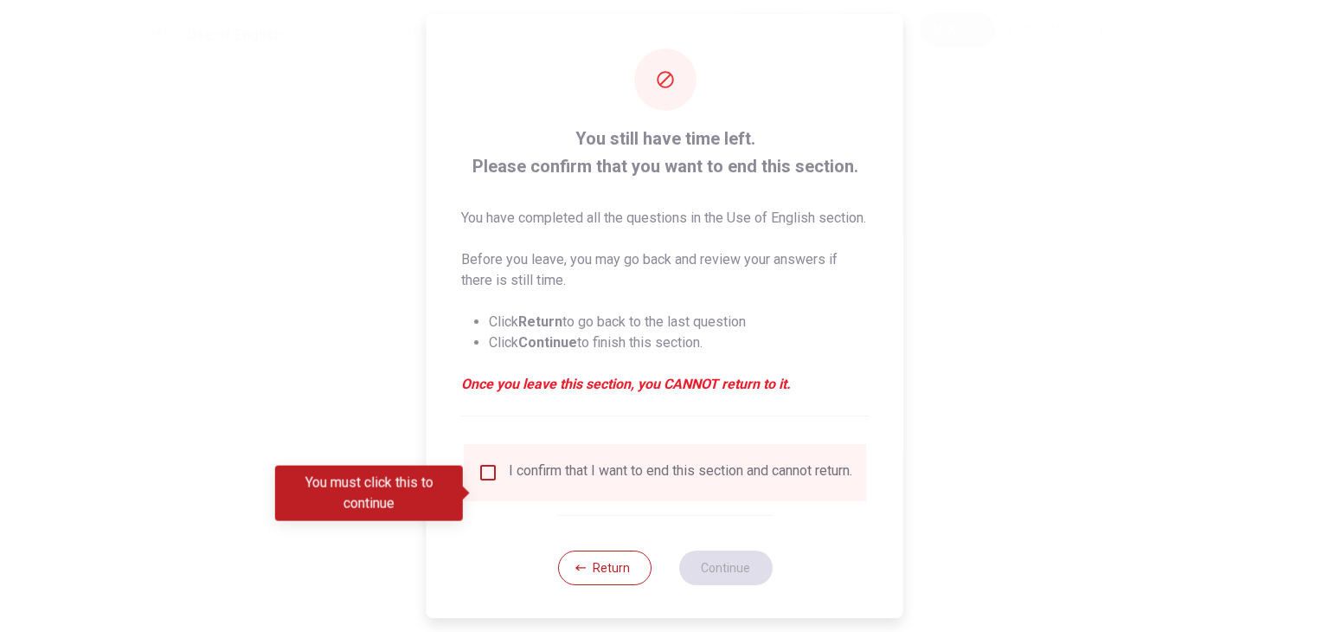
click at [478, 483] on input "You must click this to continue" at bounding box center [488, 472] width 21 height 21
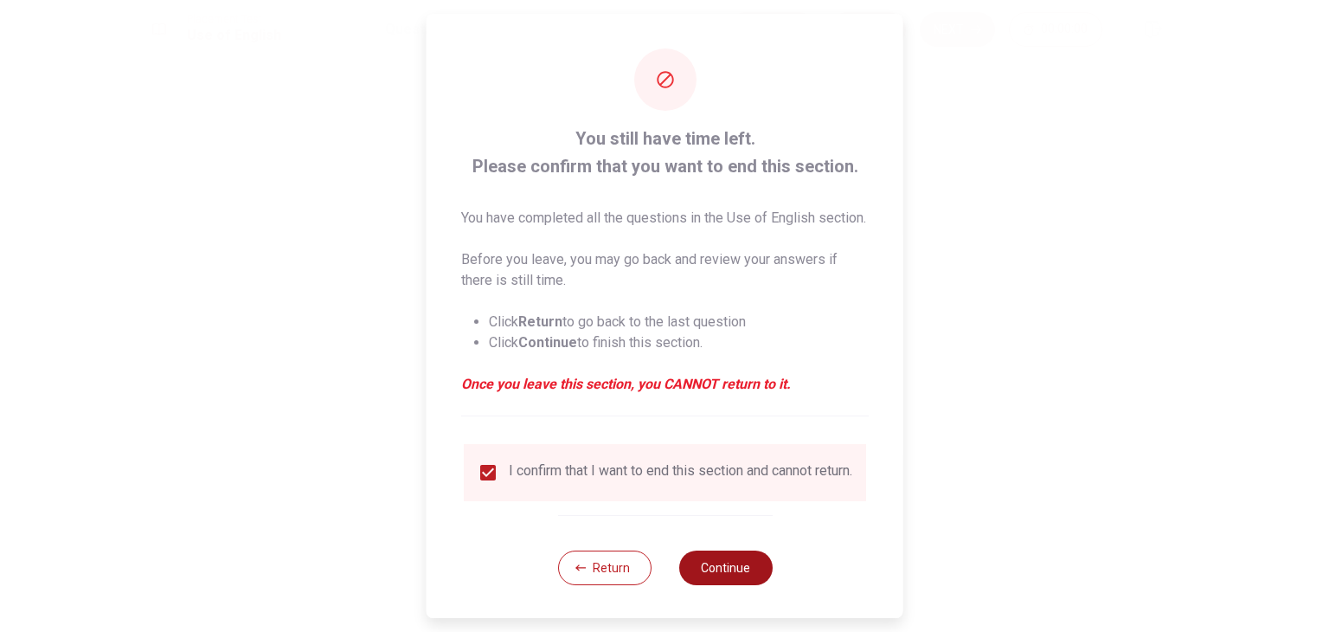
click at [713, 585] on button "Continue" at bounding box center [724, 567] width 93 height 35
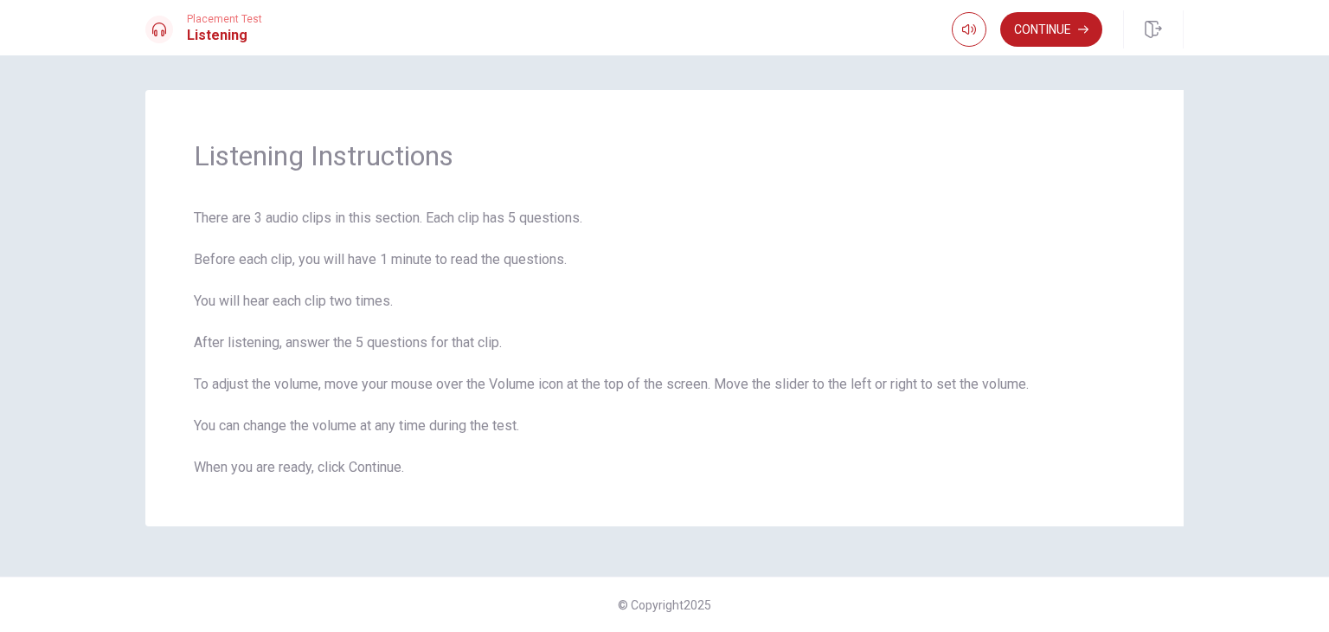
click at [1067, 26] on button "Continue" at bounding box center [1051, 29] width 102 height 35
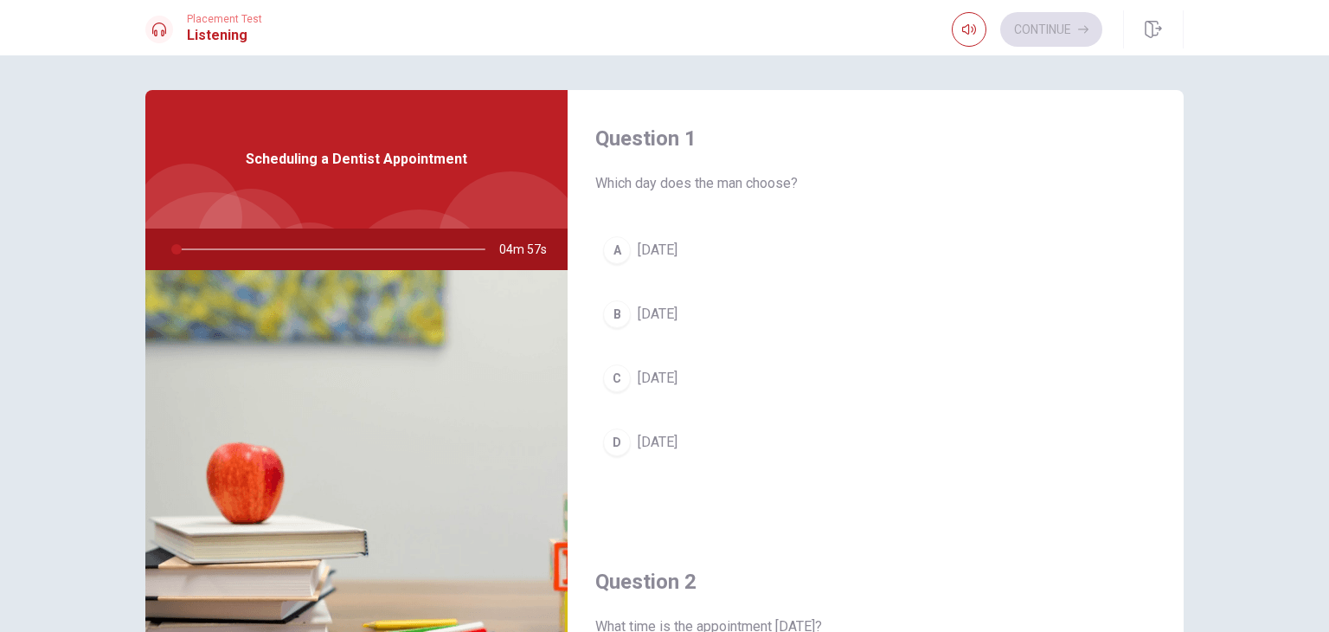
drag, startPoint x: 656, startPoint y: 188, endPoint x: 832, endPoint y: 188, distance: 176.5
click at [830, 188] on span "Which day does the man choose?" at bounding box center [875, 183] width 561 height 21
click at [832, 188] on span "Which day does the man choose?" at bounding box center [875, 183] width 561 height 21
click at [646, 377] on span "[DATE]" at bounding box center [658, 378] width 40 height 21
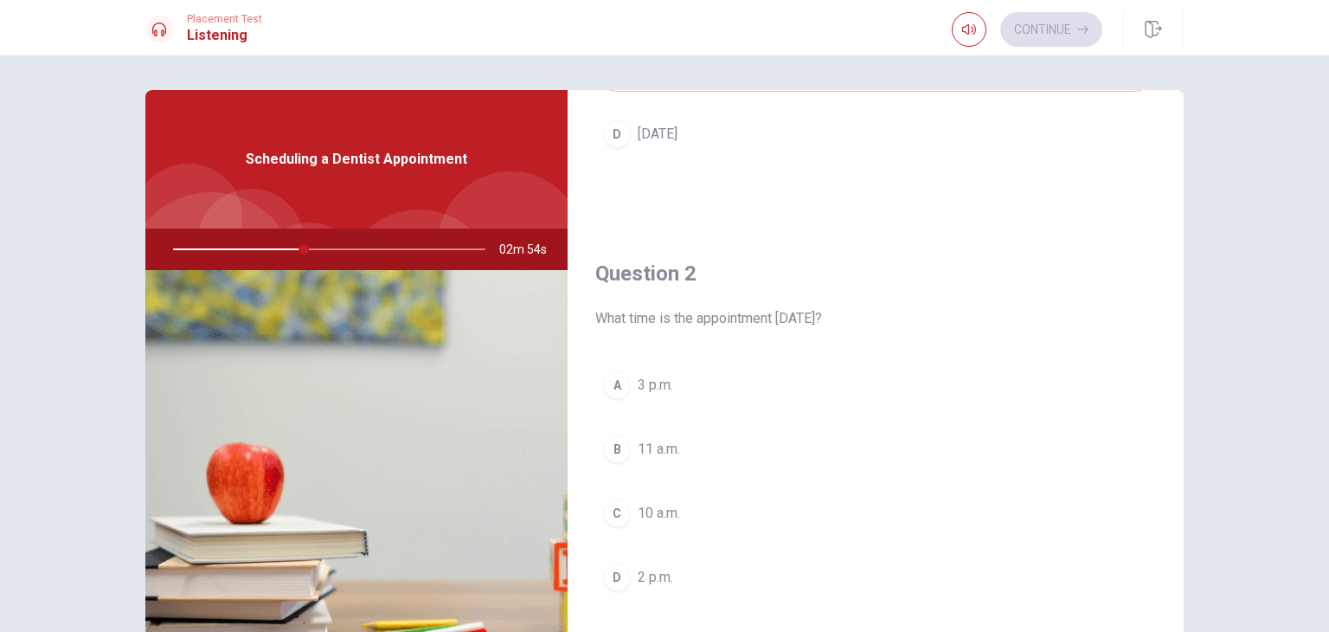
scroll to position [346, 0]
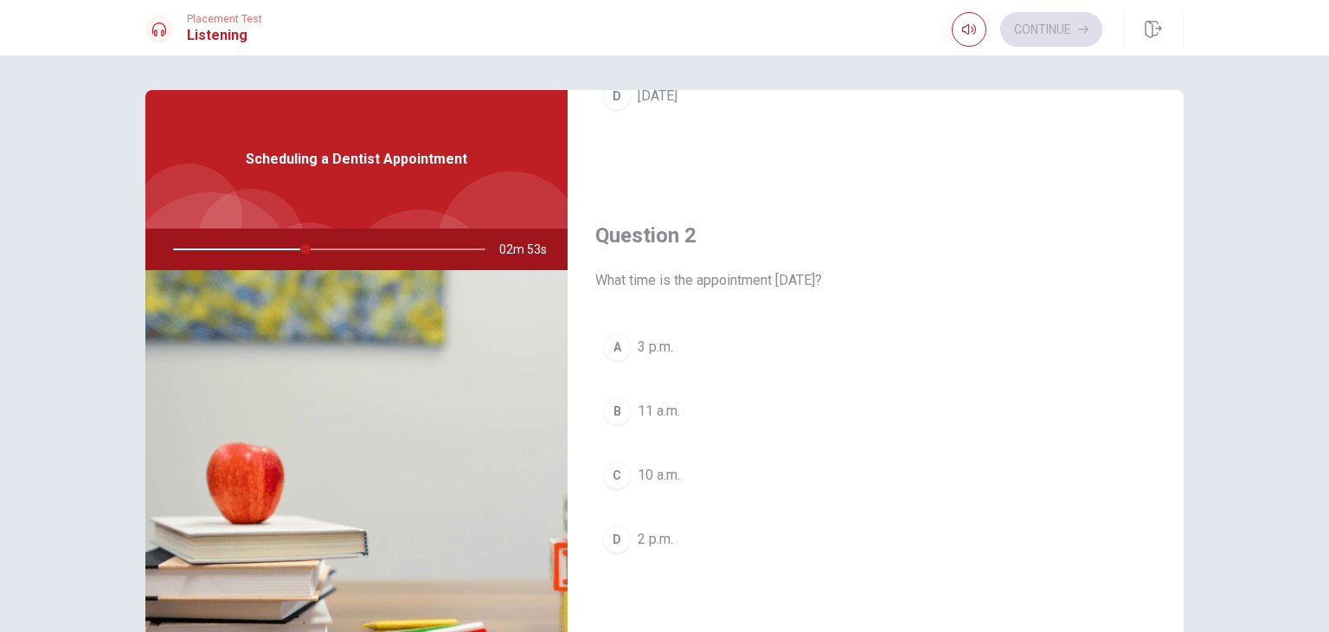
click at [654, 348] on span "3 p.m." at bounding box center [655, 347] width 35 height 21
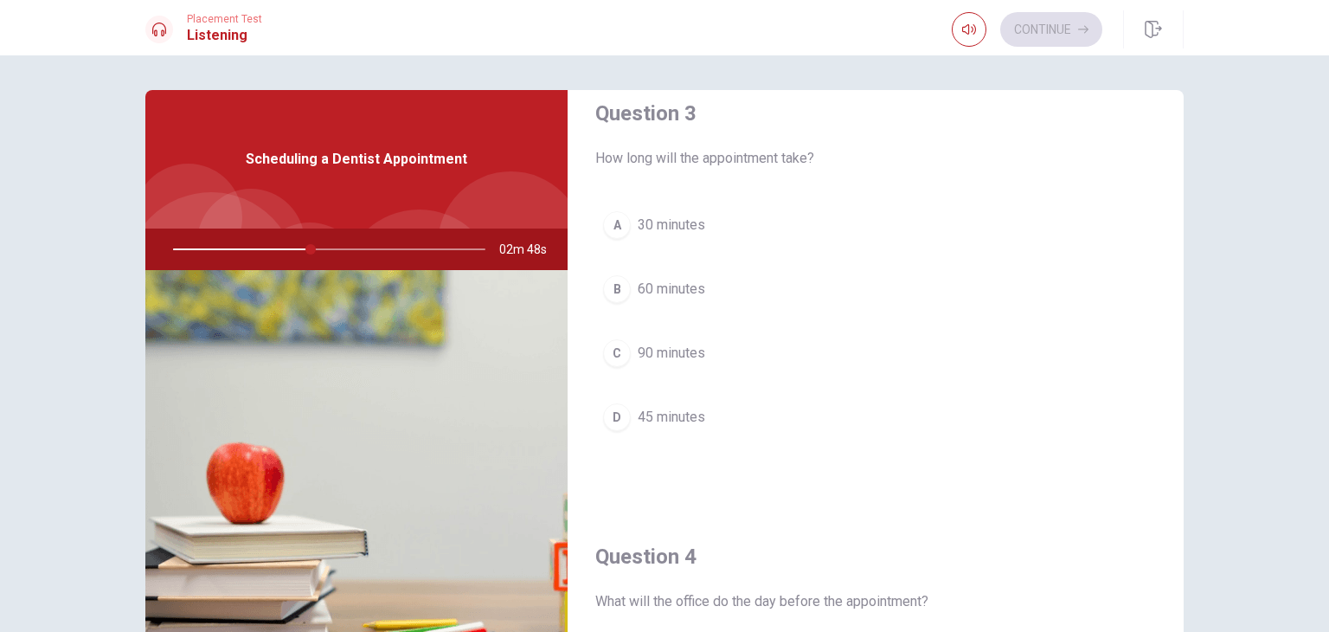
scroll to position [1038, 0]
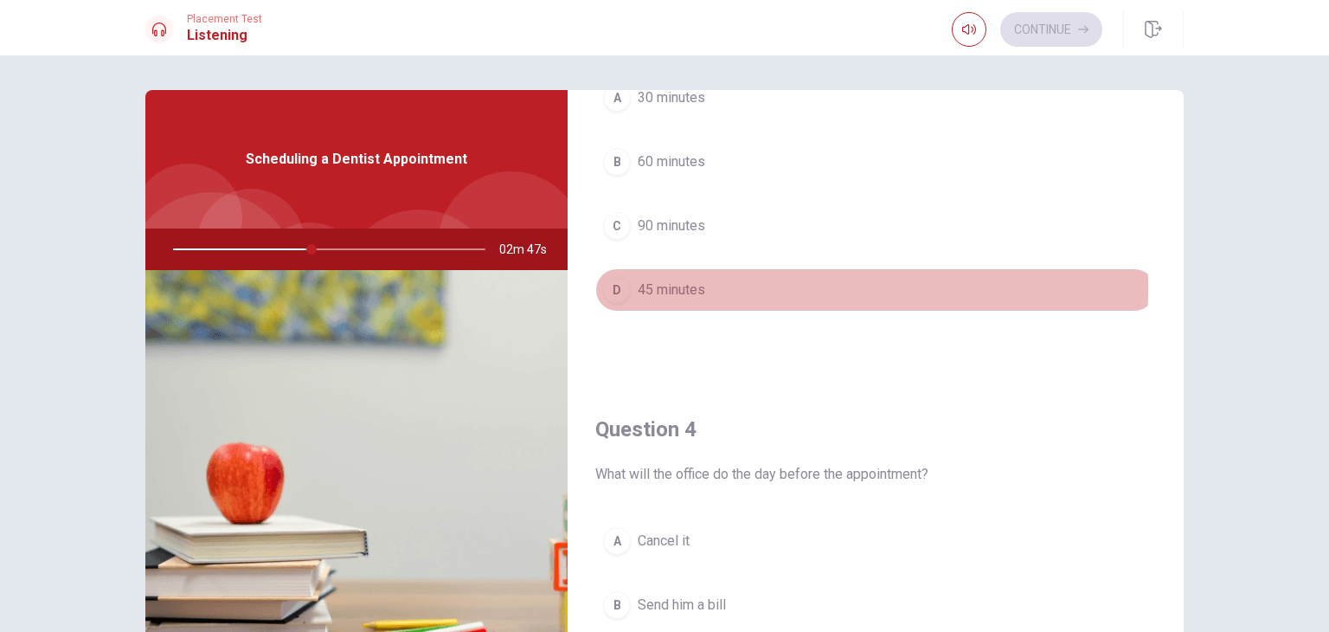
click at [669, 285] on span "45 minutes" at bounding box center [671, 290] width 67 height 21
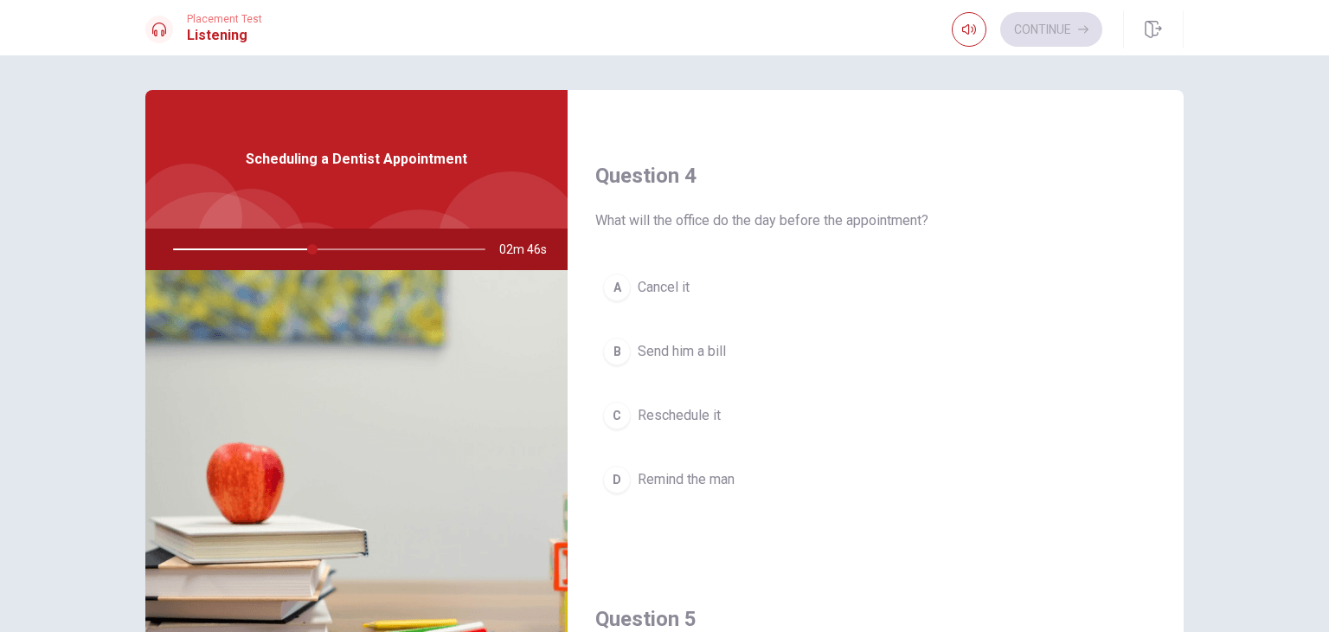
scroll to position [1298, 0]
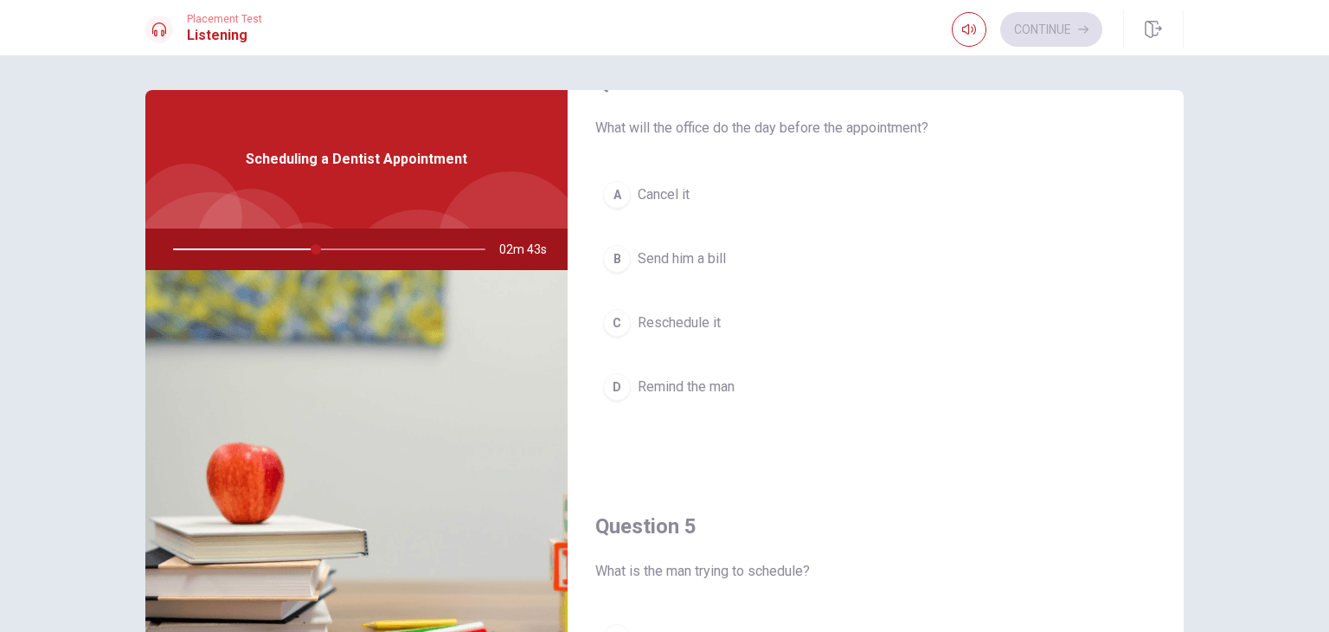
click at [719, 392] on button "D Remind the man" at bounding box center [875, 386] width 561 height 43
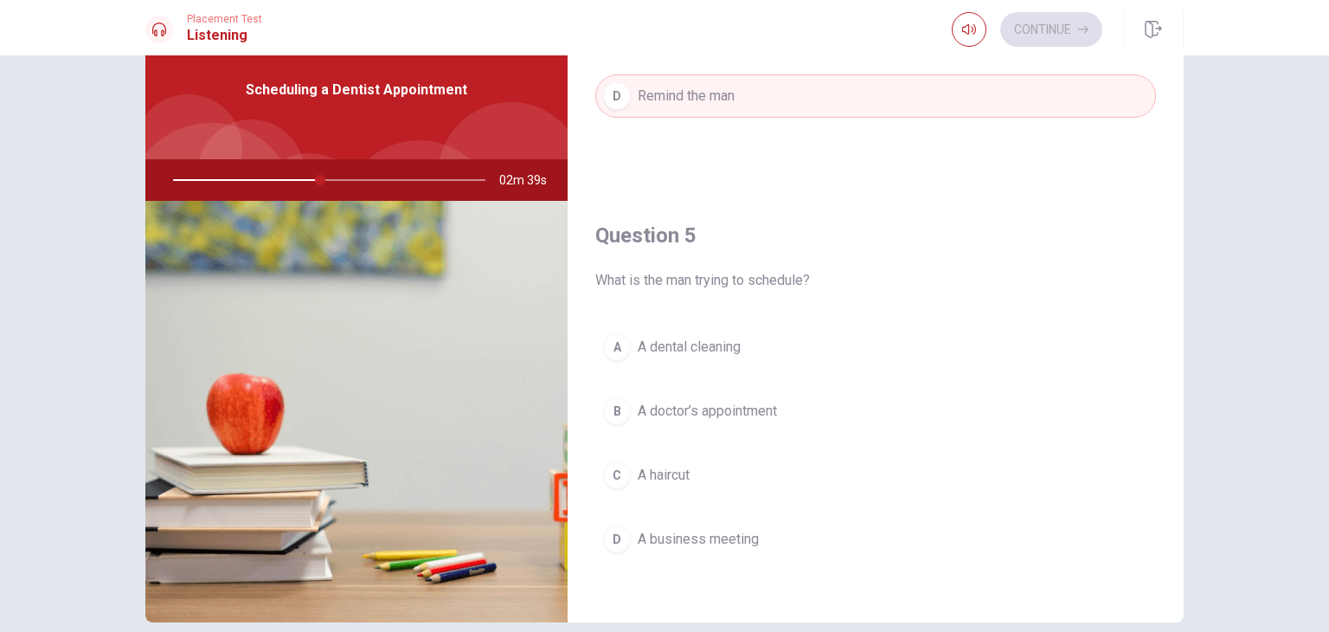
scroll to position [150, 0]
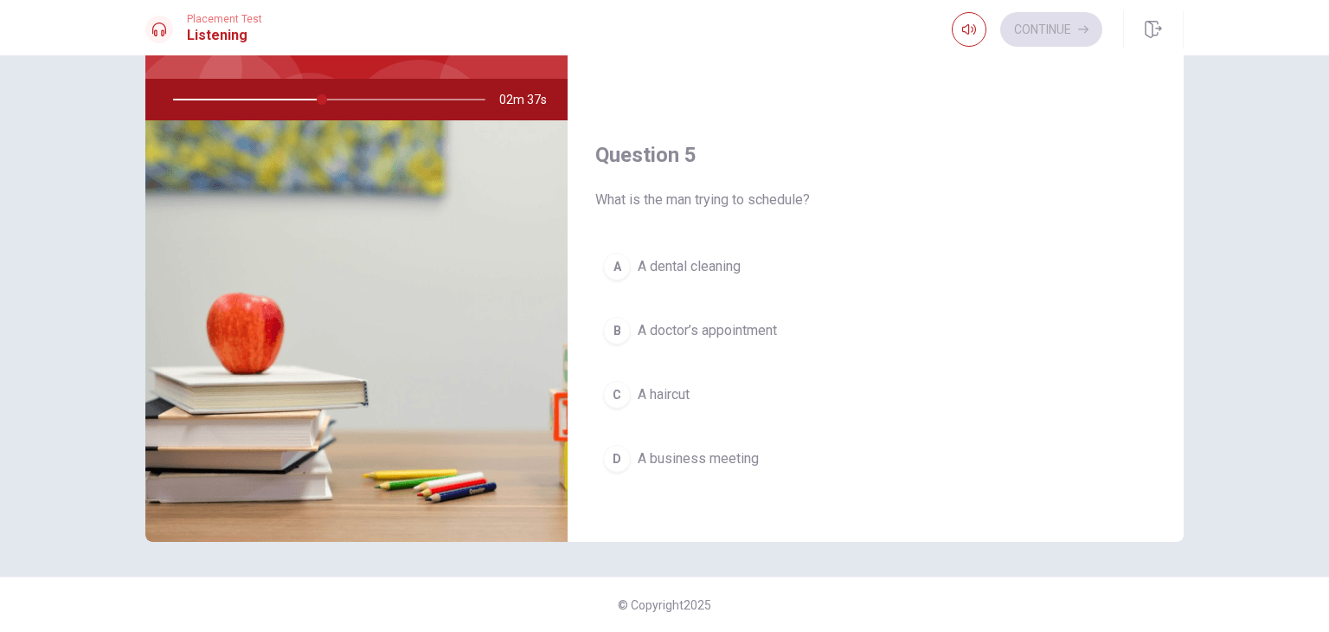
click at [696, 259] on span "A dental cleaning" at bounding box center [689, 266] width 103 height 21
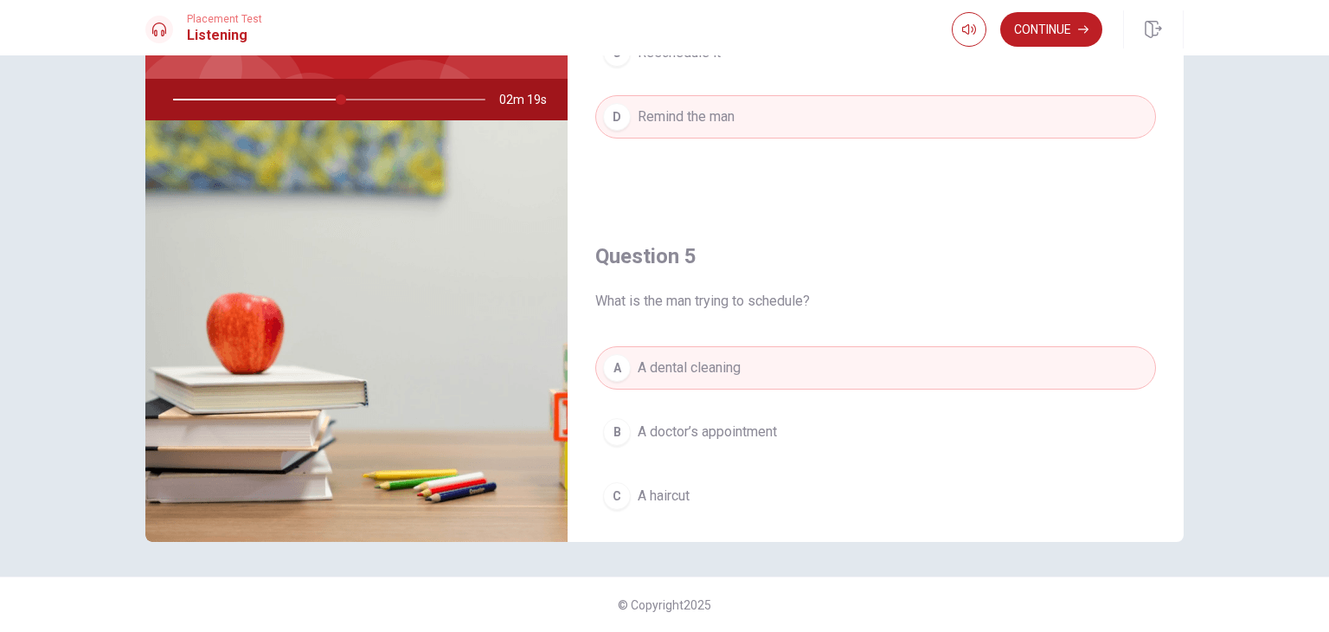
scroll to position [1606, 0]
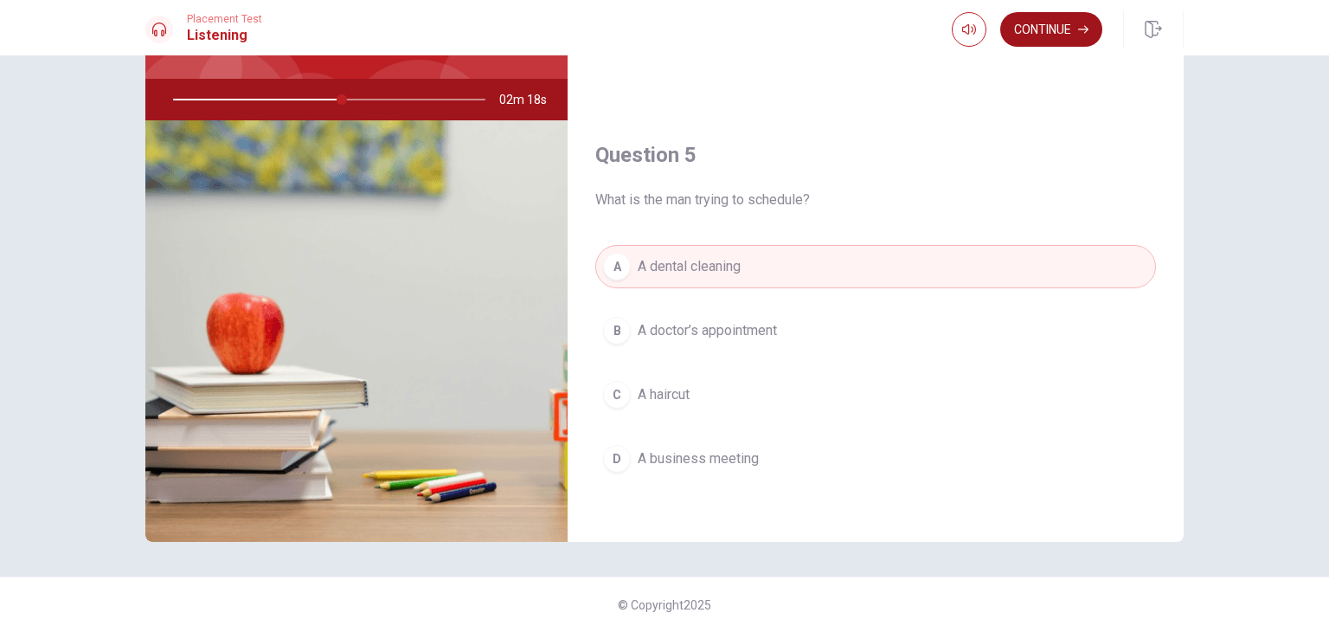
click at [1038, 42] on button "Continue" at bounding box center [1051, 29] width 102 height 35
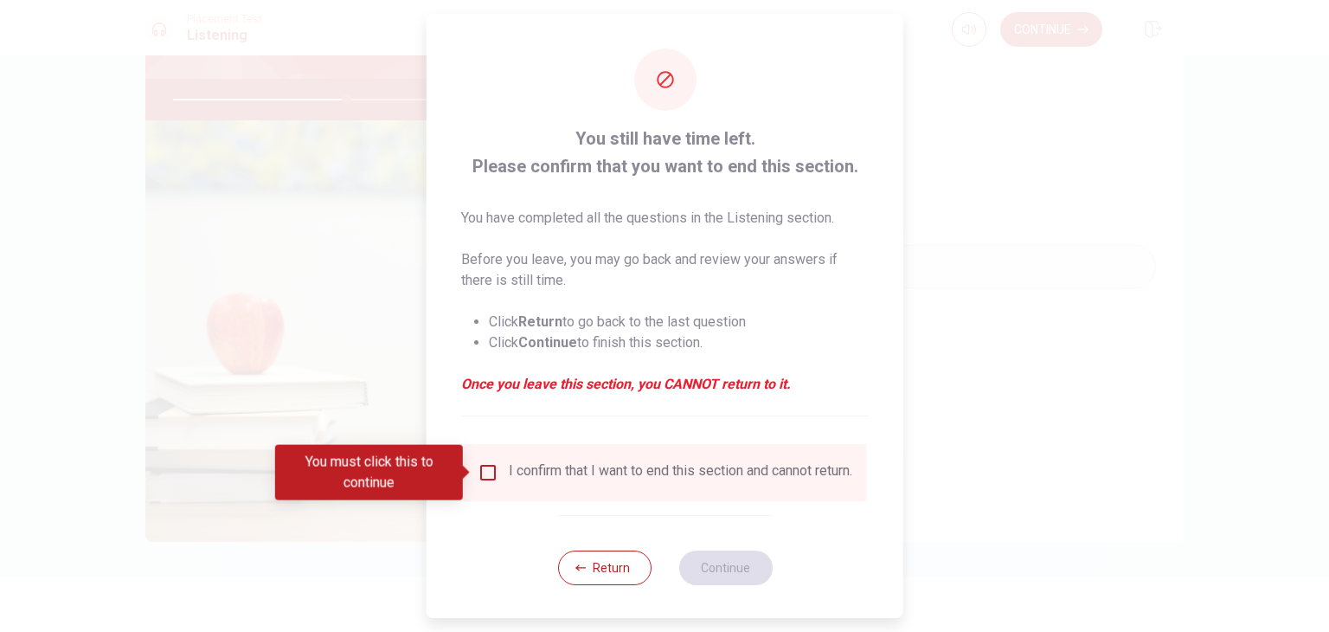
drag, startPoint x: 477, startPoint y: 383, endPoint x: 682, endPoint y: 393, distance: 205.3
click at [682, 393] on em "Once you leave this section, you CANNOT return to it." at bounding box center [665, 384] width 408 height 21
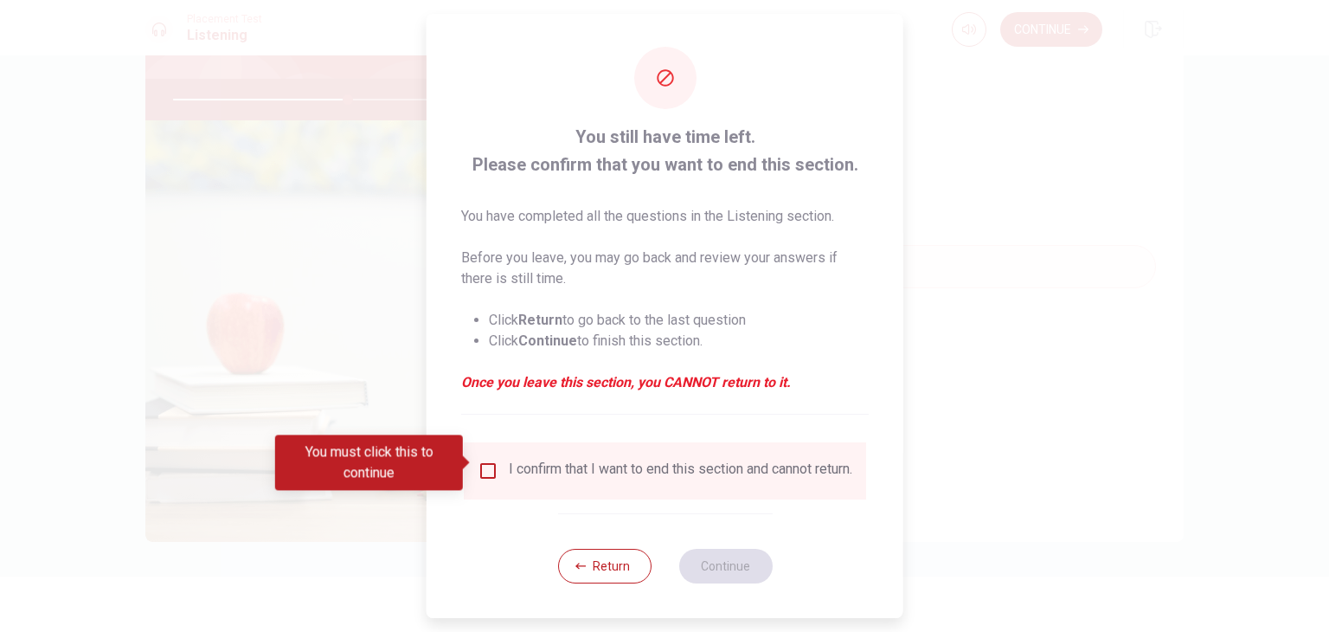
scroll to position [14, 0]
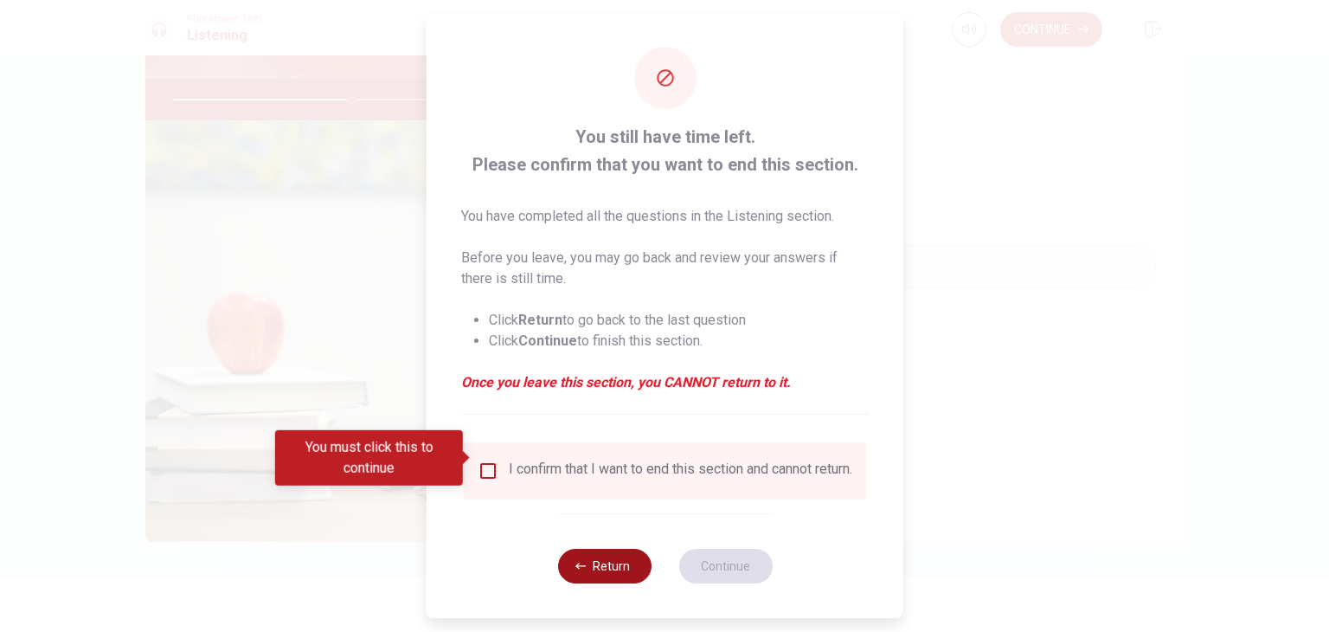
click at [628, 562] on button "Return" at bounding box center [603, 566] width 93 height 35
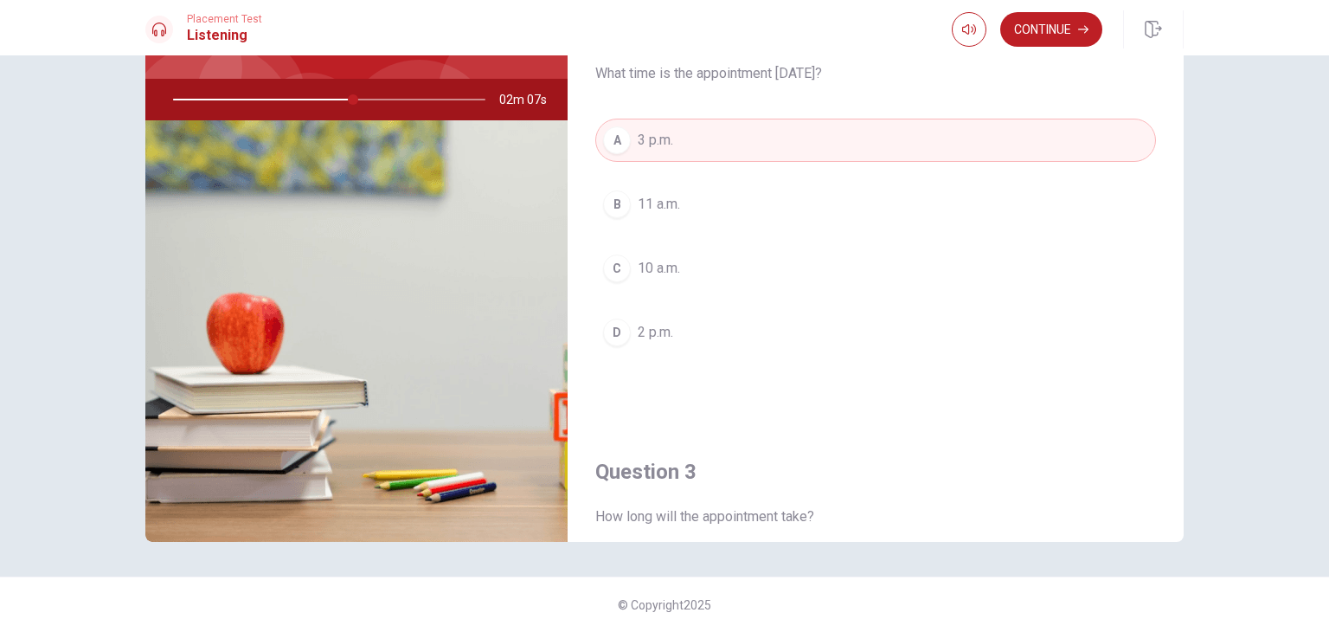
scroll to position [0, 0]
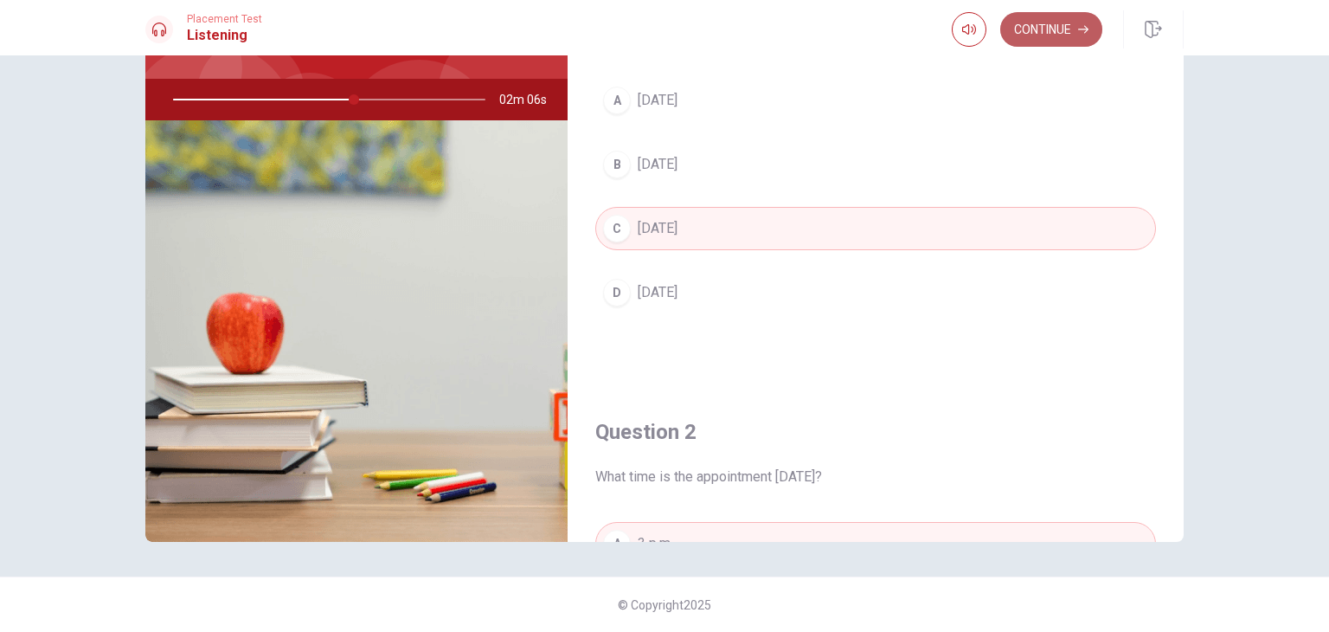
click at [1045, 32] on button "Continue" at bounding box center [1051, 29] width 102 height 35
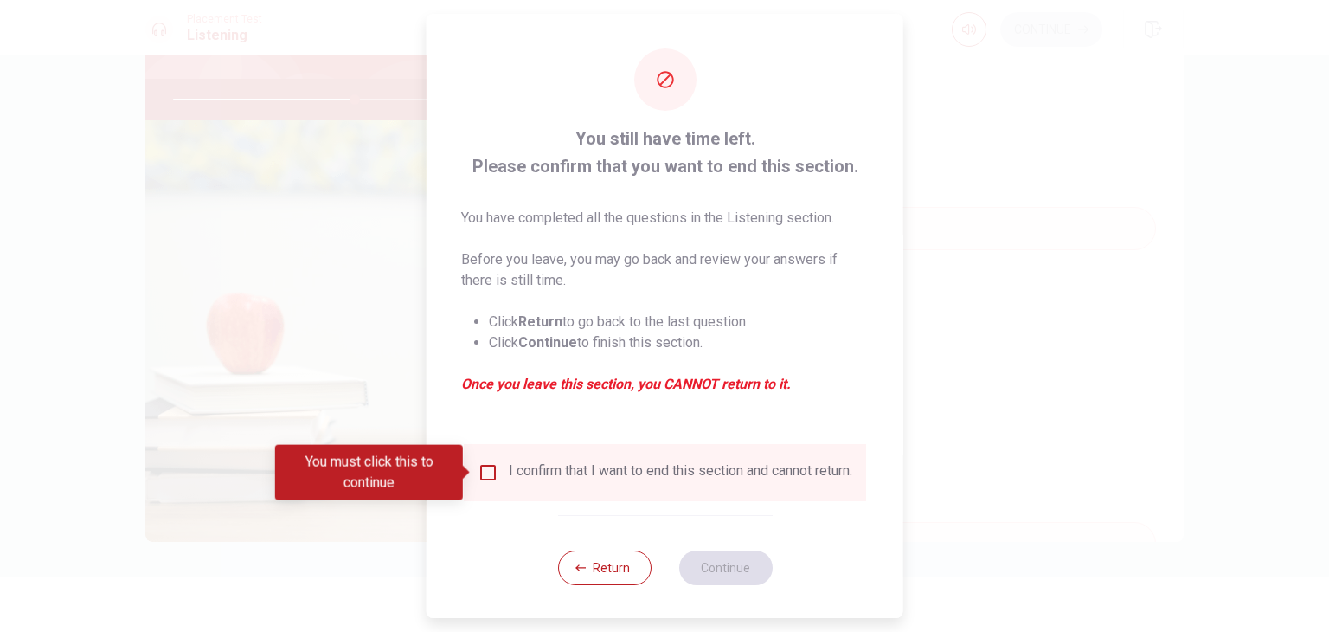
click at [467, 472] on span at bounding box center [468, 473] width 10 height 14
click at [483, 473] on input "You must click this to continue" at bounding box center [488, 472] width 21 height 21
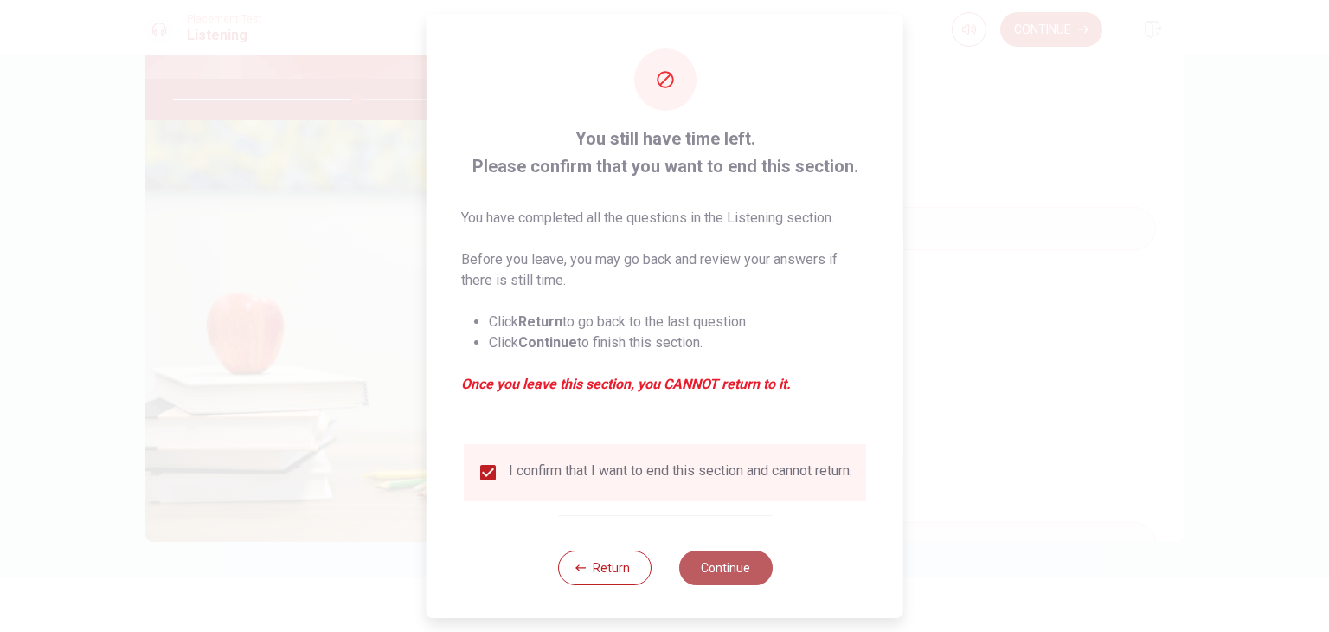
click at [723, 569] on button "Continue" at bounding box center [724, 567] width 93 height 35
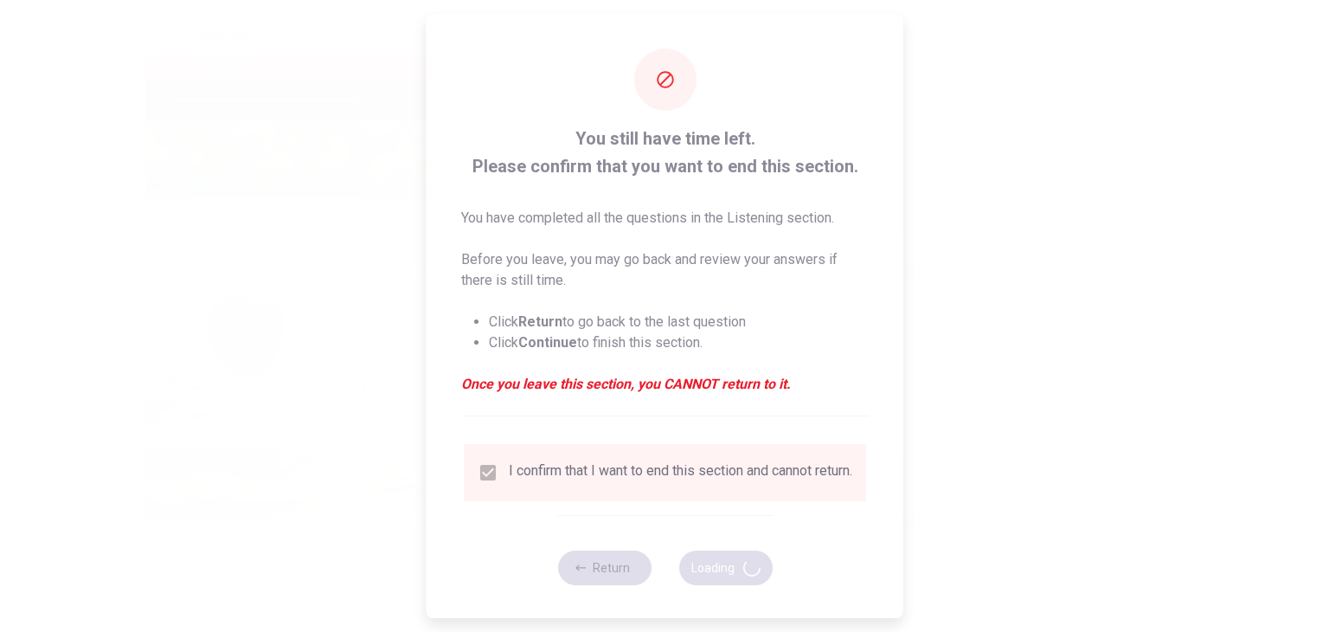
type input "59"
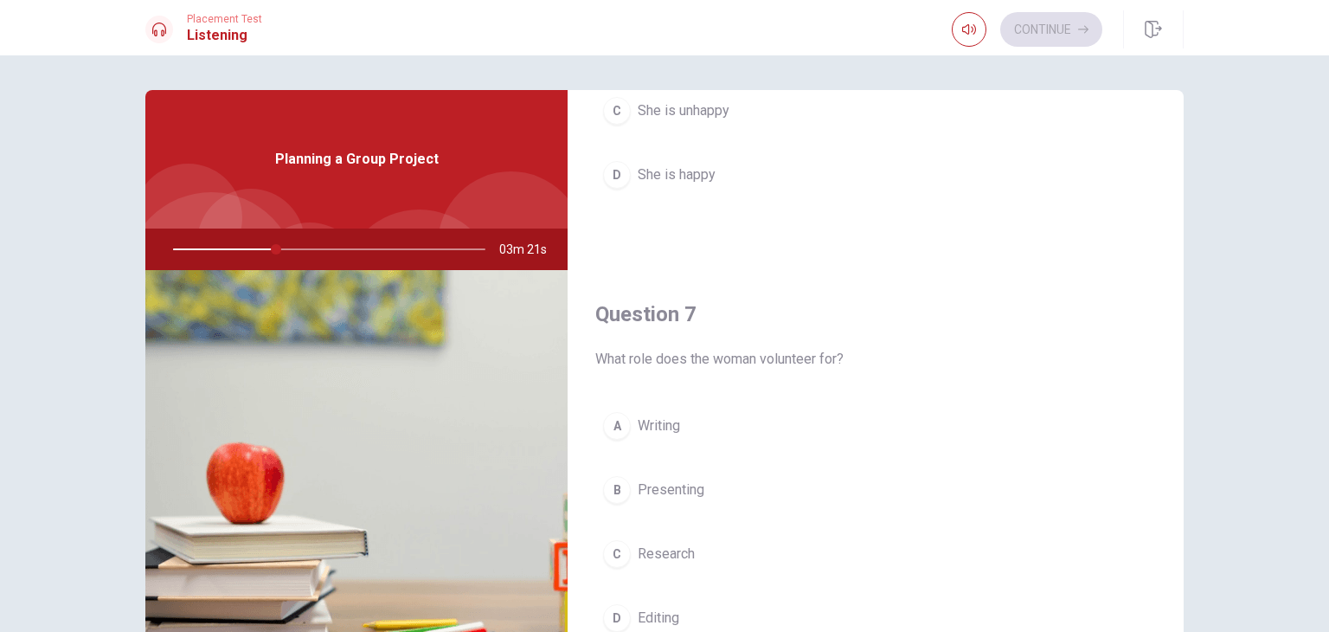
scroll to position [260, 0]
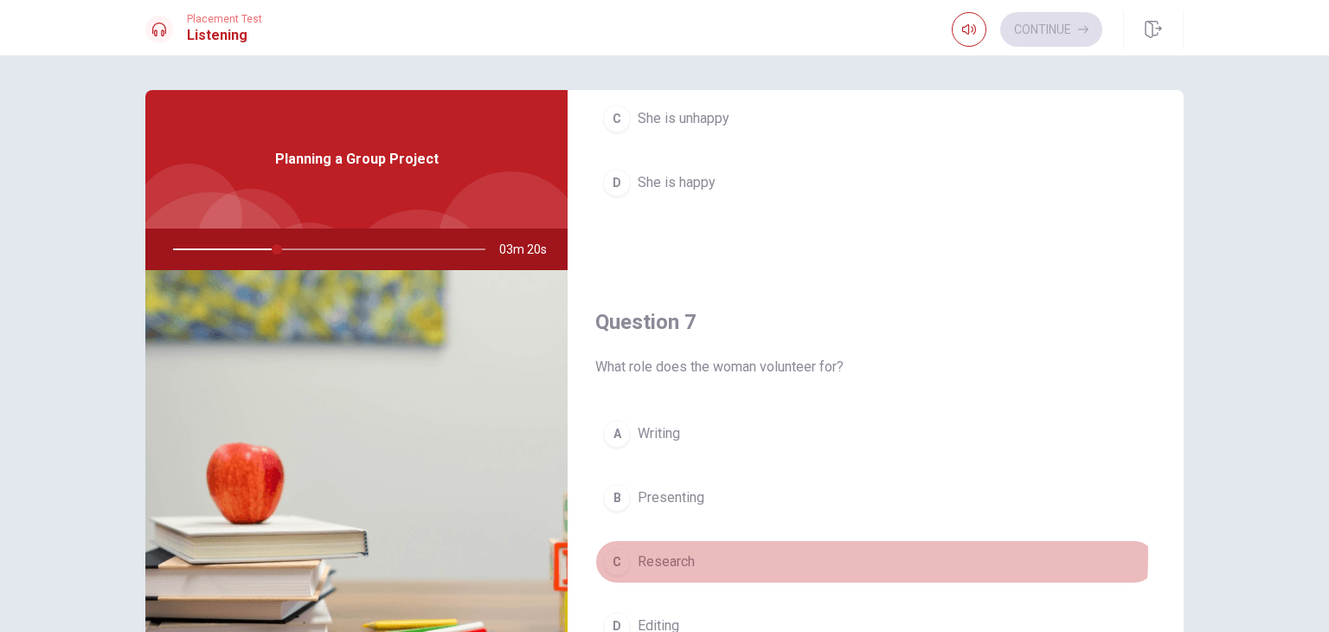
click at [661, 551] on span "Research" at bounding box center [666, 561] width 57 height 21
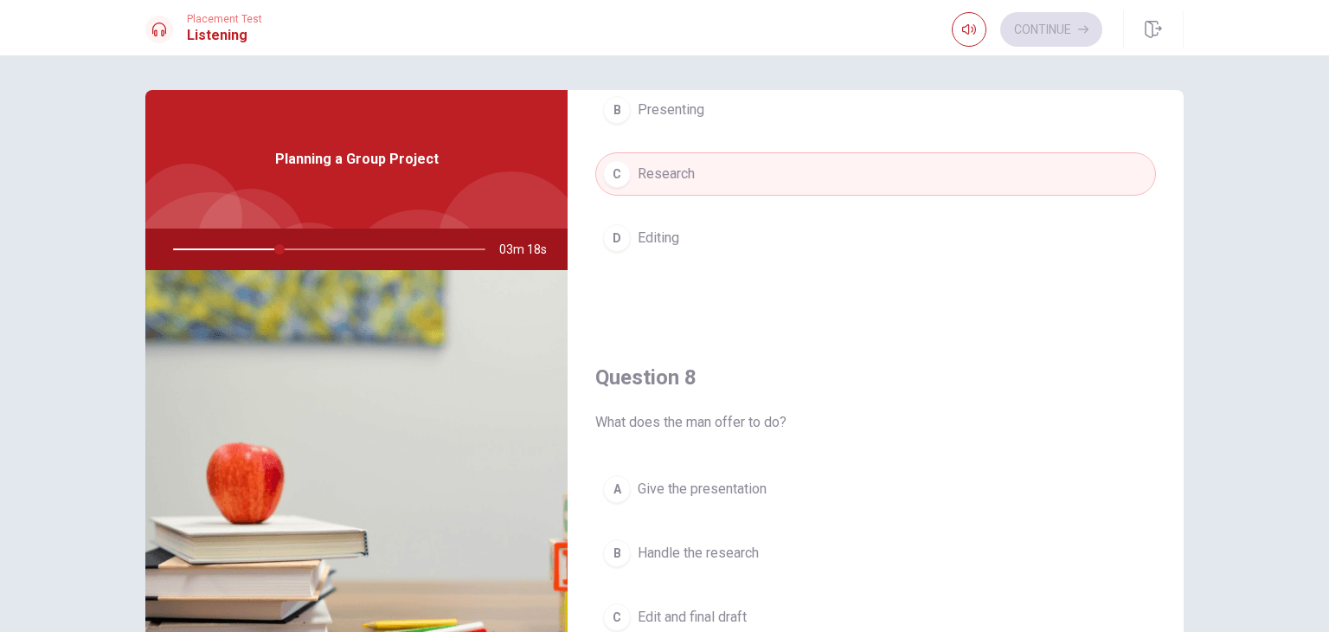
scroll to position [779, 0]
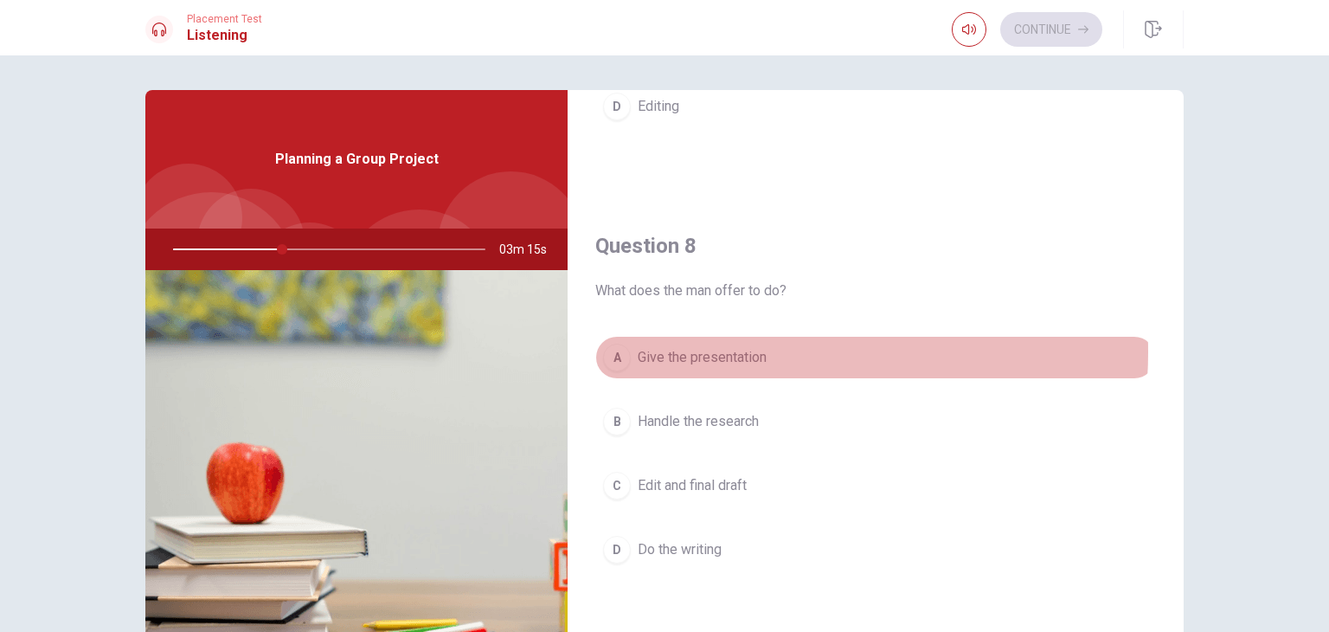
click at [748, 350] on span "Give the presentation" at bounding box center [702, 357] width 129 height 21
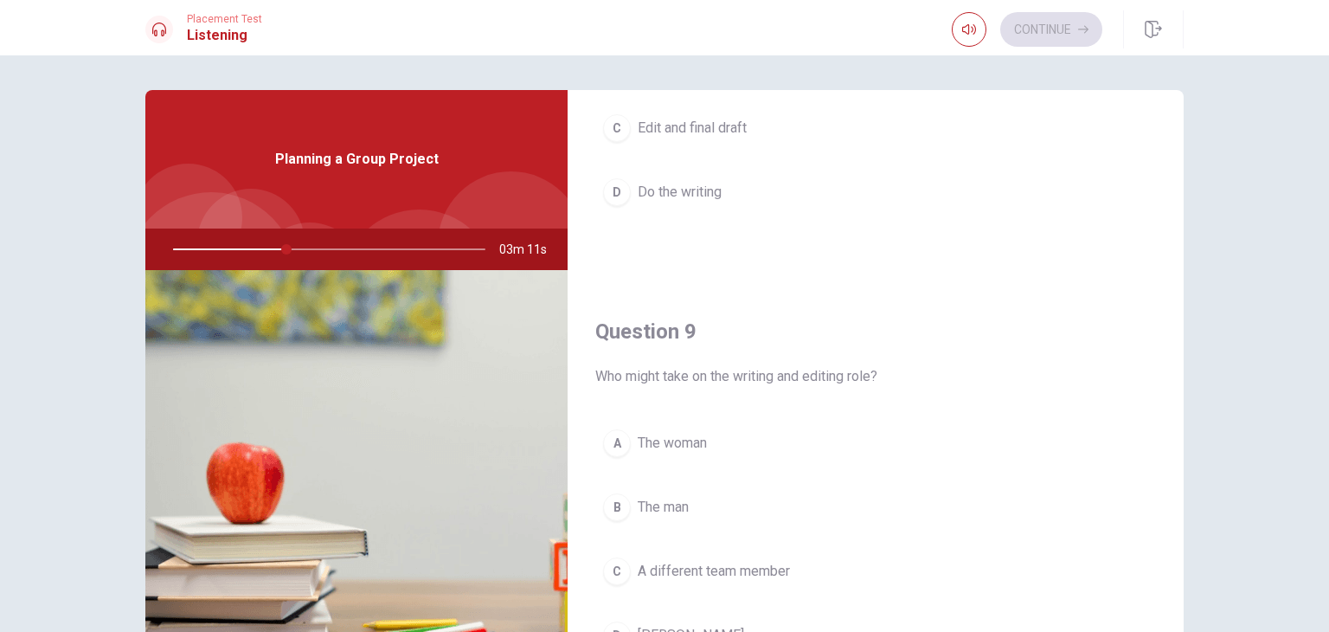
scroll to position [1212, 0]
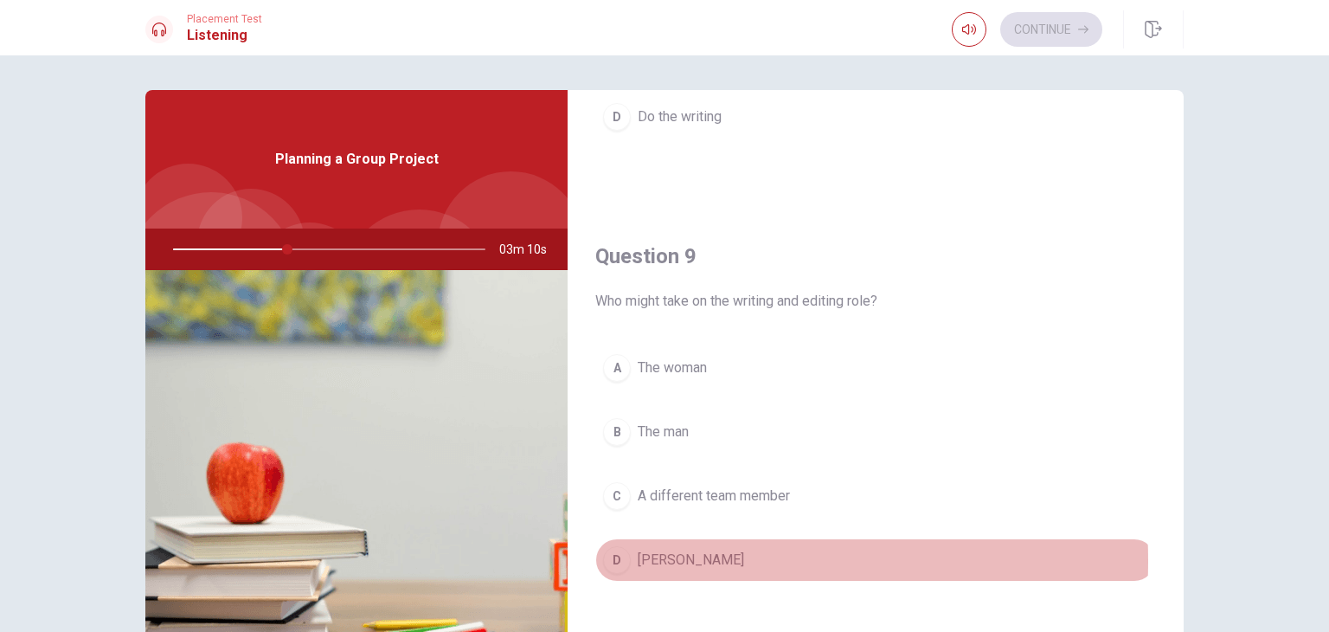
click at [659, 556] on span "[PERSON_NAME]" at bounding box center [691, 560] width 106 height 21
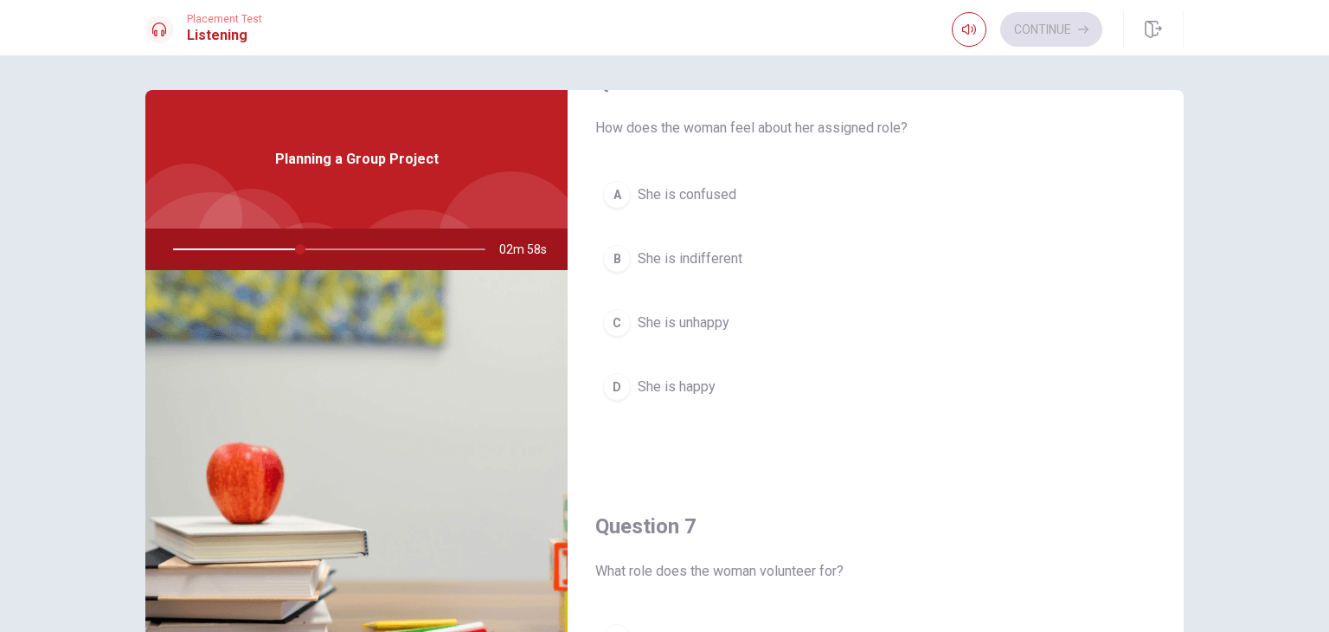
scroll to position [87, 0]
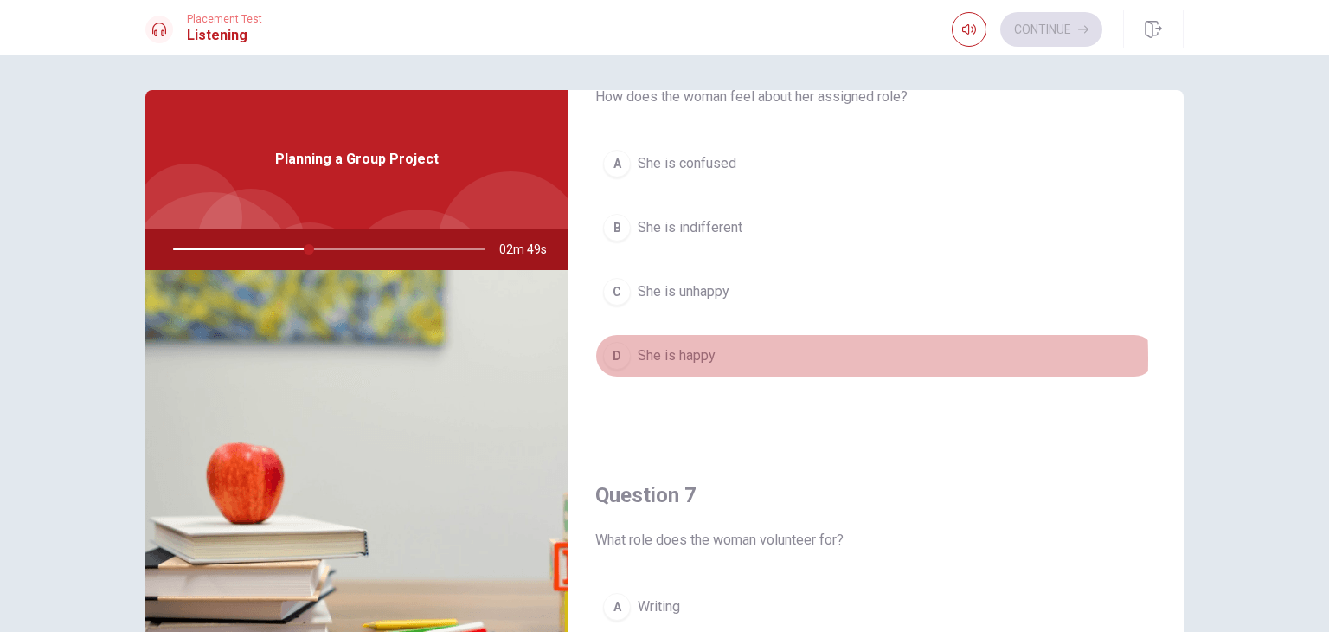
click at [697, 357] on span "She is happy" at bounding box center [677, 355] width 78 height 21
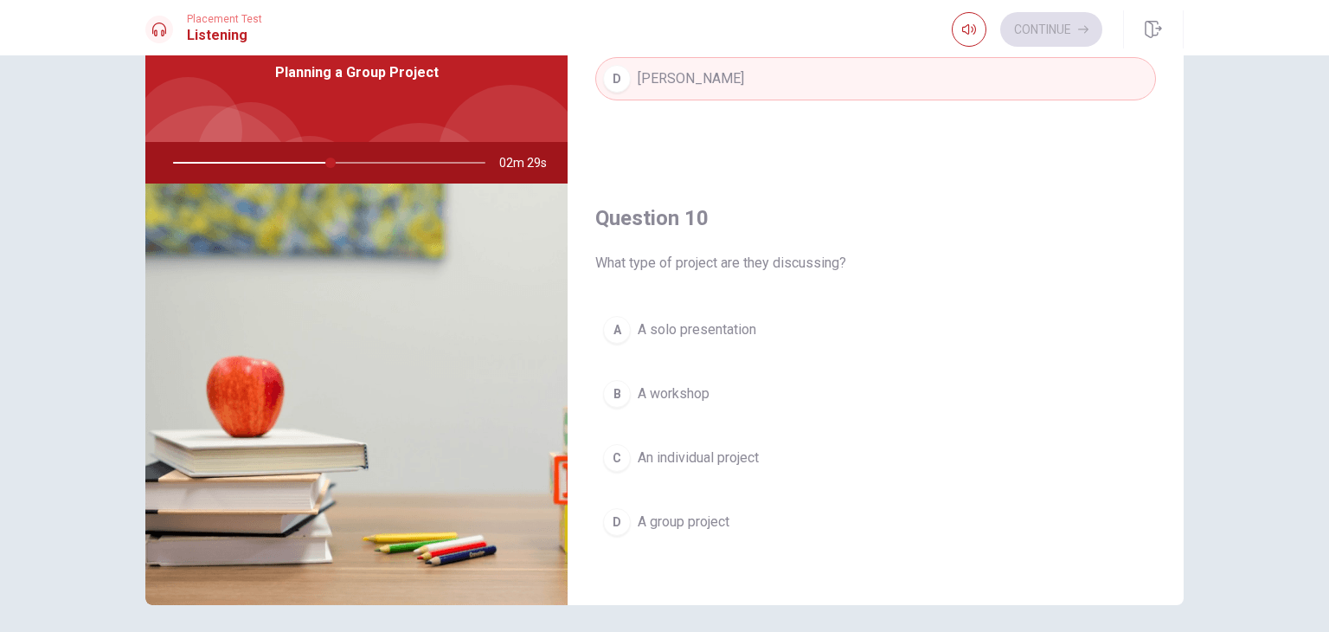
click at [746, 331] on span "A solo presentation" at bounding box center [697, 329] width 119 height 21
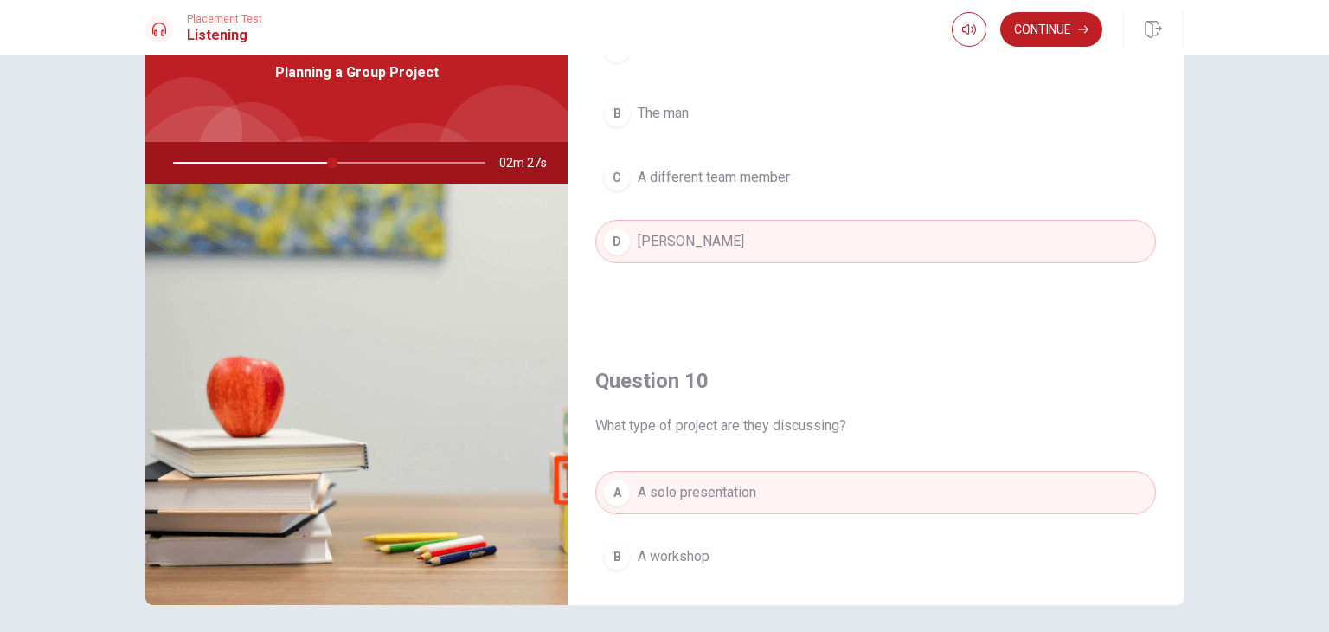
scroll to position [1433, 0]
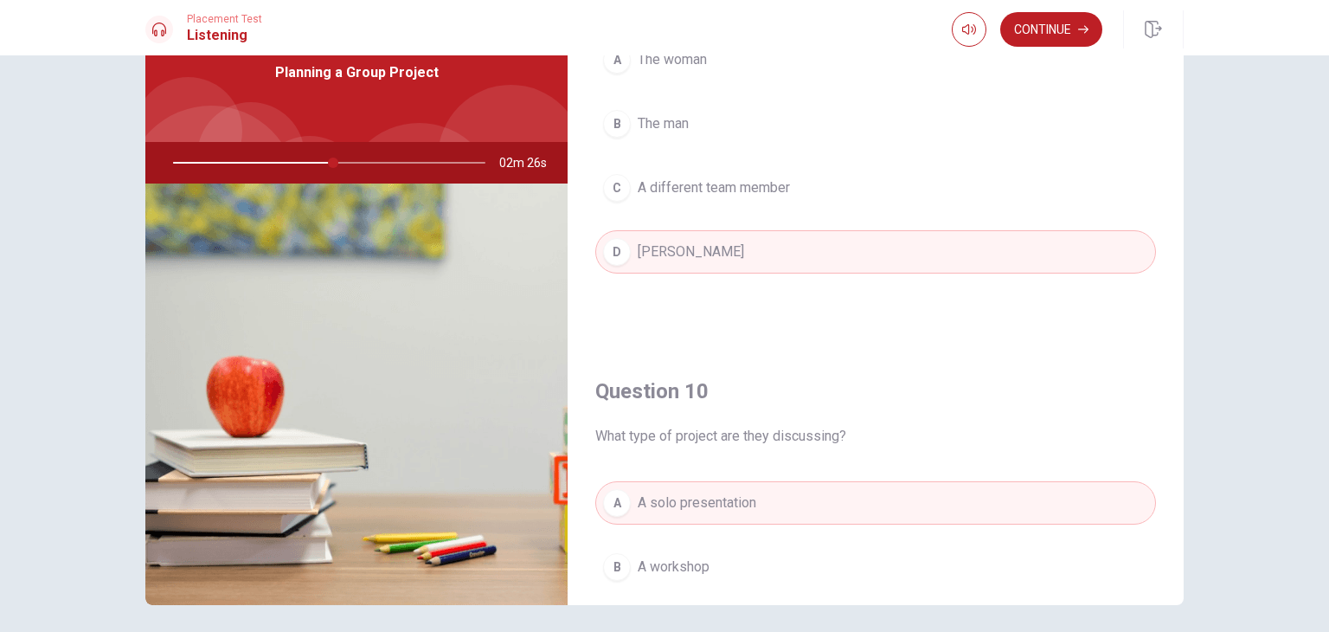
click at [313, 167] on div at bounding box center [325, 163] width 347 height 42
click at [287, 164] on div at bounding box center [325, 163] width 347 height 42
click at [286, 164] on div at bounding box center [325, 163] width 347 height 42
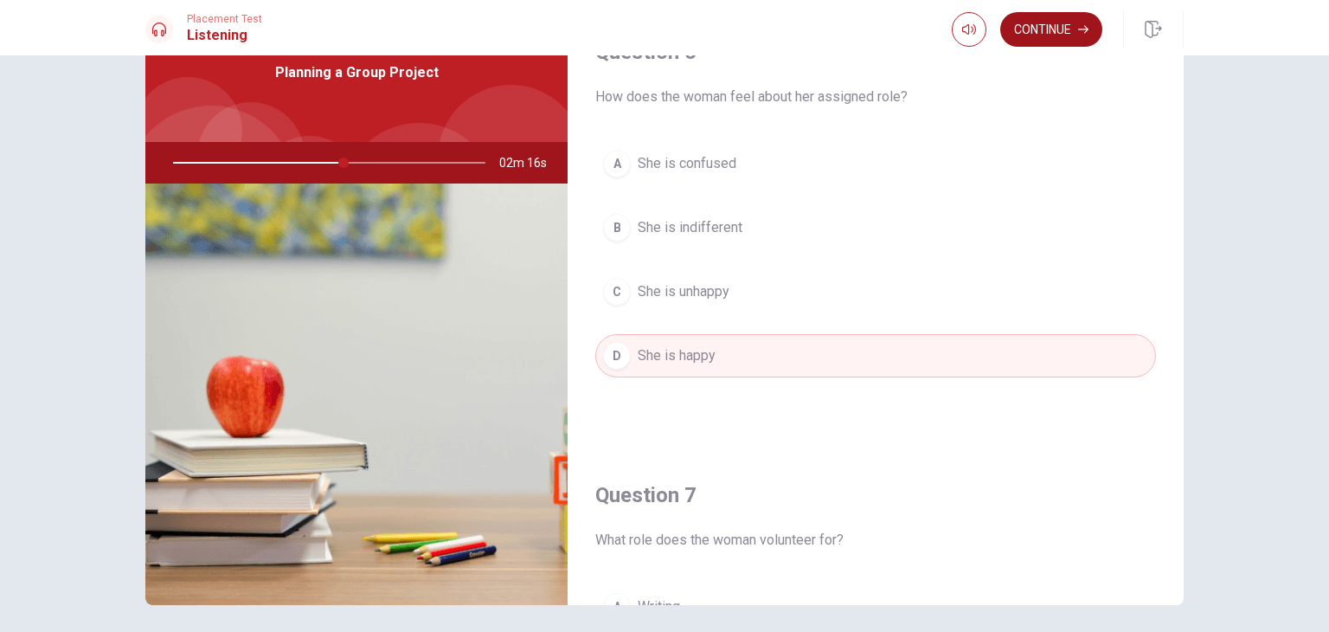
scroll to position [0, 0]
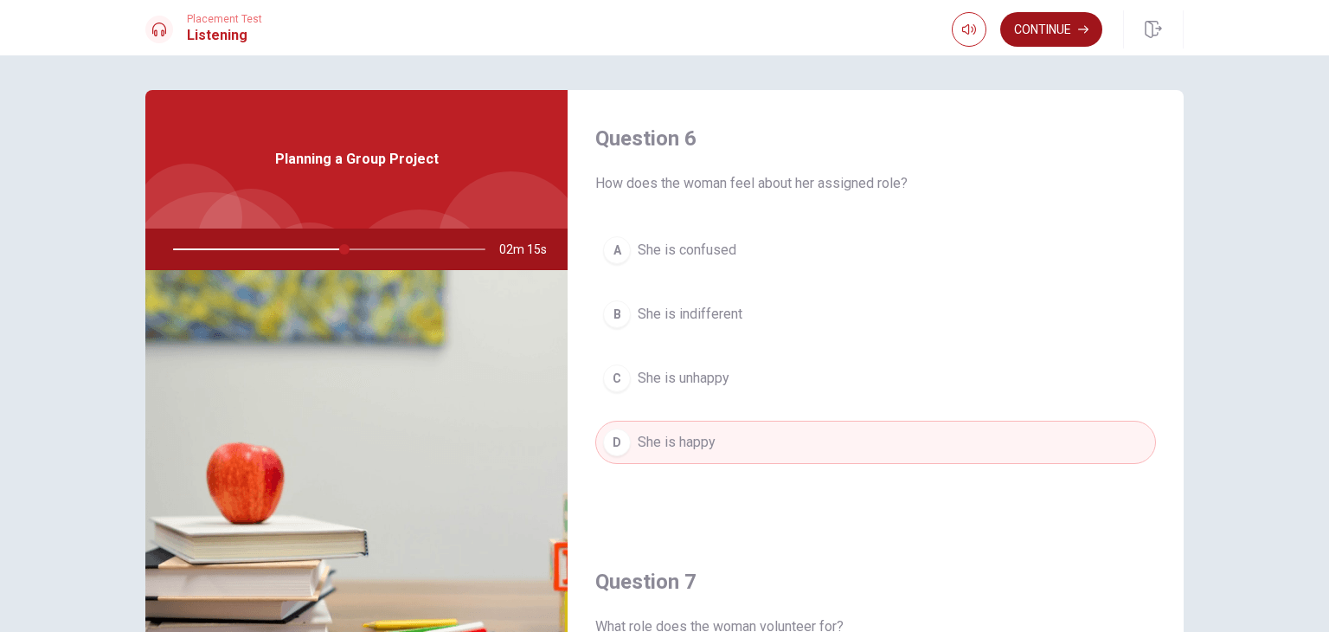
click at [1079, 31] on icon "button" at bounding box center [1083, 29] width 10 height 10
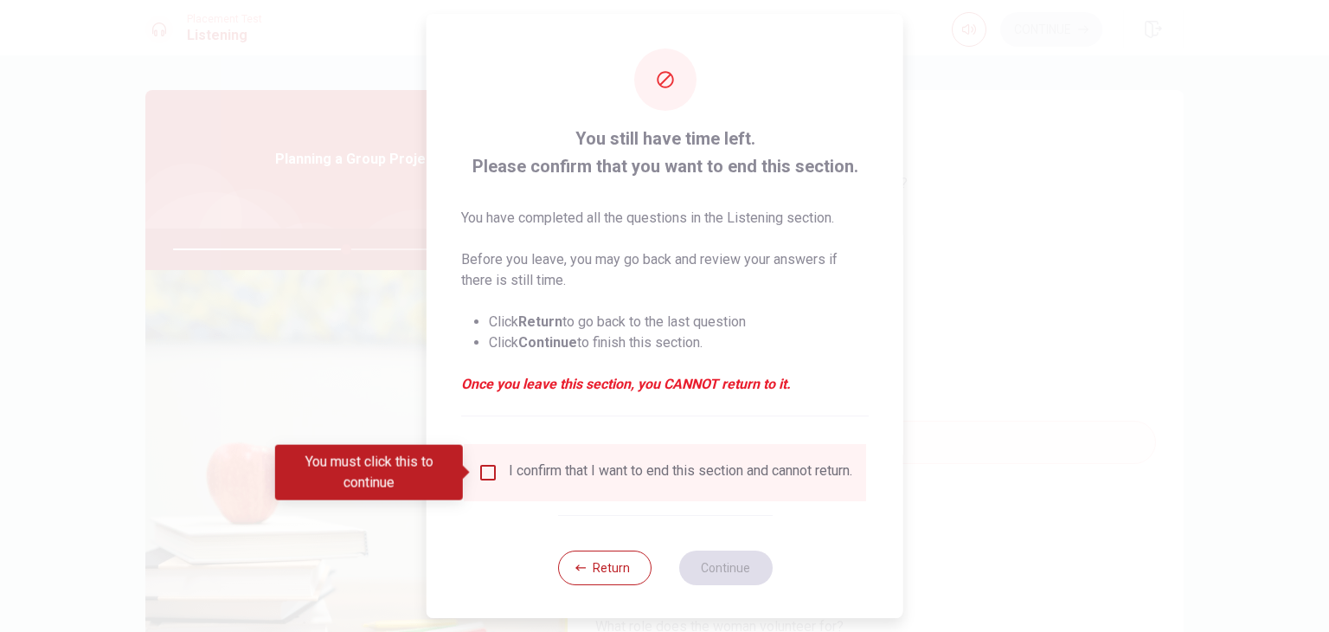
click at [530, 465] on div "I confirm that I want to end this section and cannot return." at bounding box center [681, 472] width 344 height 21
click at [490, 472] on input "You must click this to continue" at bounding box center [488, 472] width 21 height 21
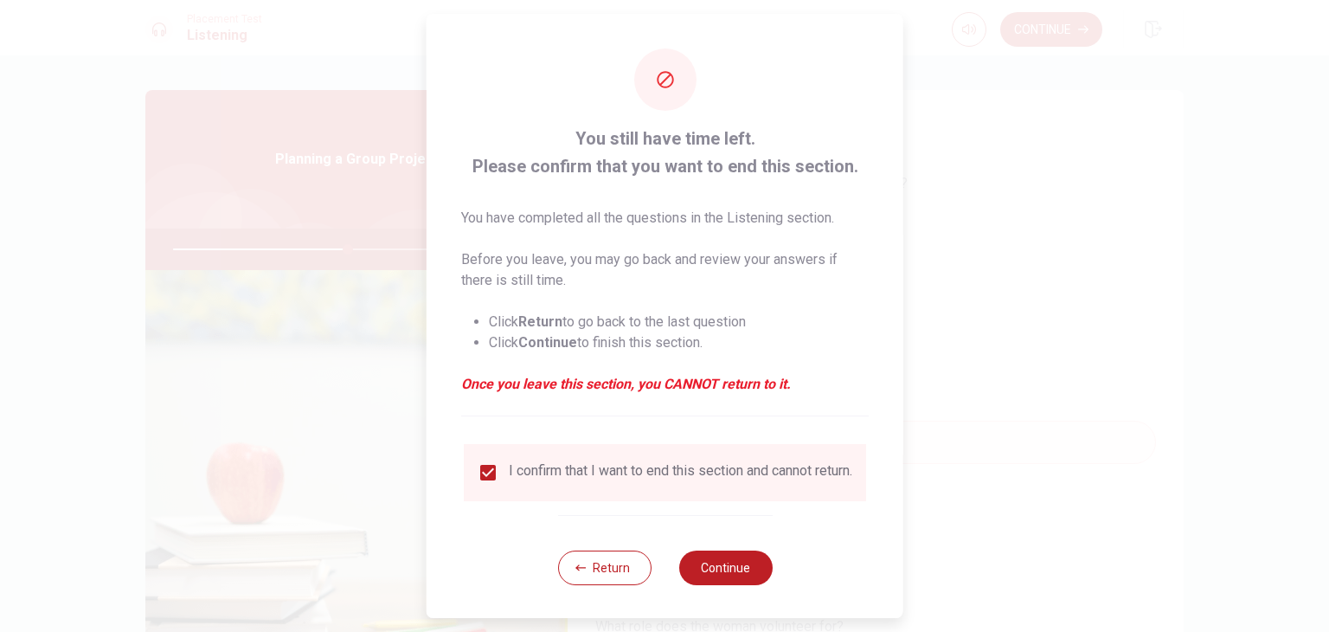
click at [613, 572] on button "Return" at bounding box center [603, 567] width 93 height 35
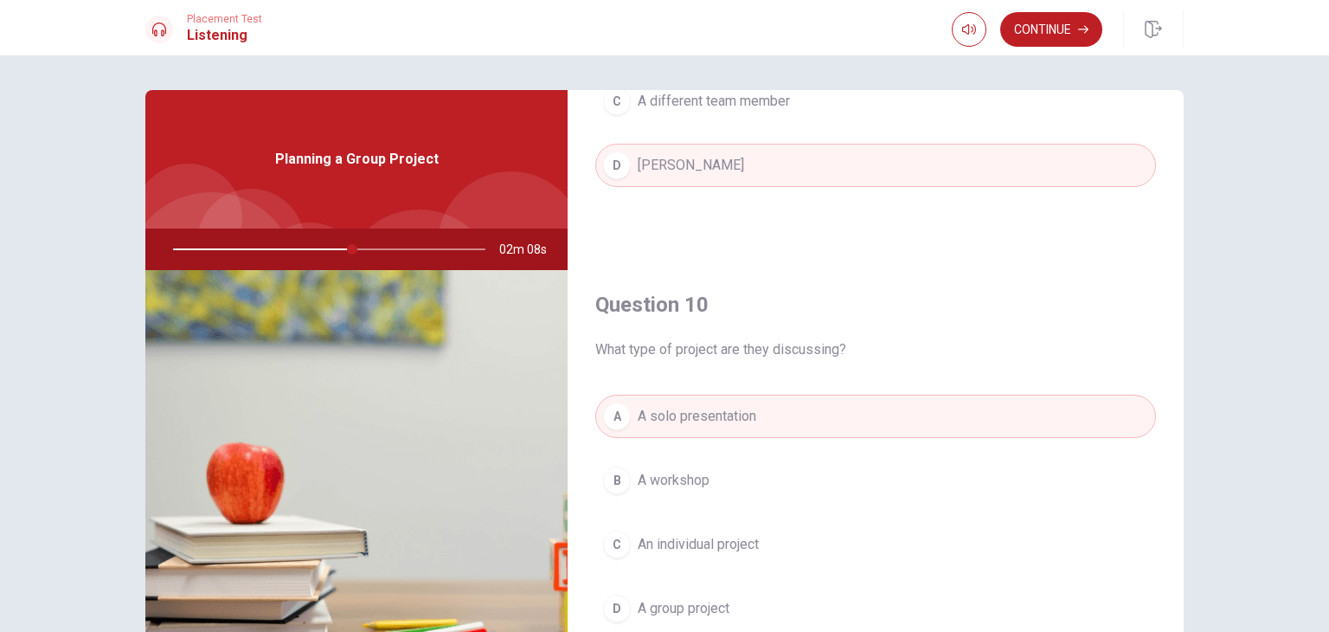
drag, startPoint x: 367, startPoint y: 244, endPoint x: 428, endPoint y: 248, distance: 61.6
click at [370, 247] on div at bounding box center [325, 249] width 347 height 42
click at [434, 250] on div at bounding box center [325, 249] width 347 height 42
click at [1049, 24] on button "Continue" at bounding box center [1051, 29] width 102 height 35
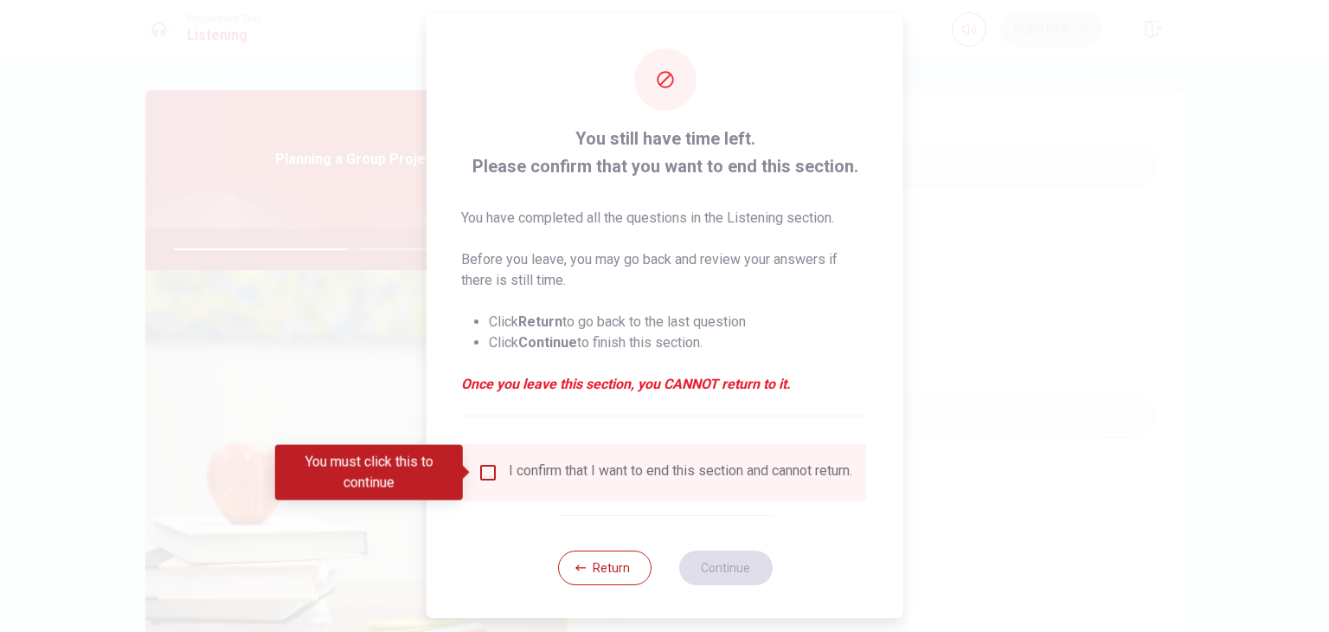
click at [622, 462] on div "I confirm that I want to end this section and cannot return." at bounding box center [681, 472] width 344 height 21
drag, startPoint x: 482, startPoint y: 468, endPoint x: 563, endPoint y: 505, distance: 89.1
click at [484, 468] on input "You must click this to continue" at bounding box center [488, 472] width 21 height 21
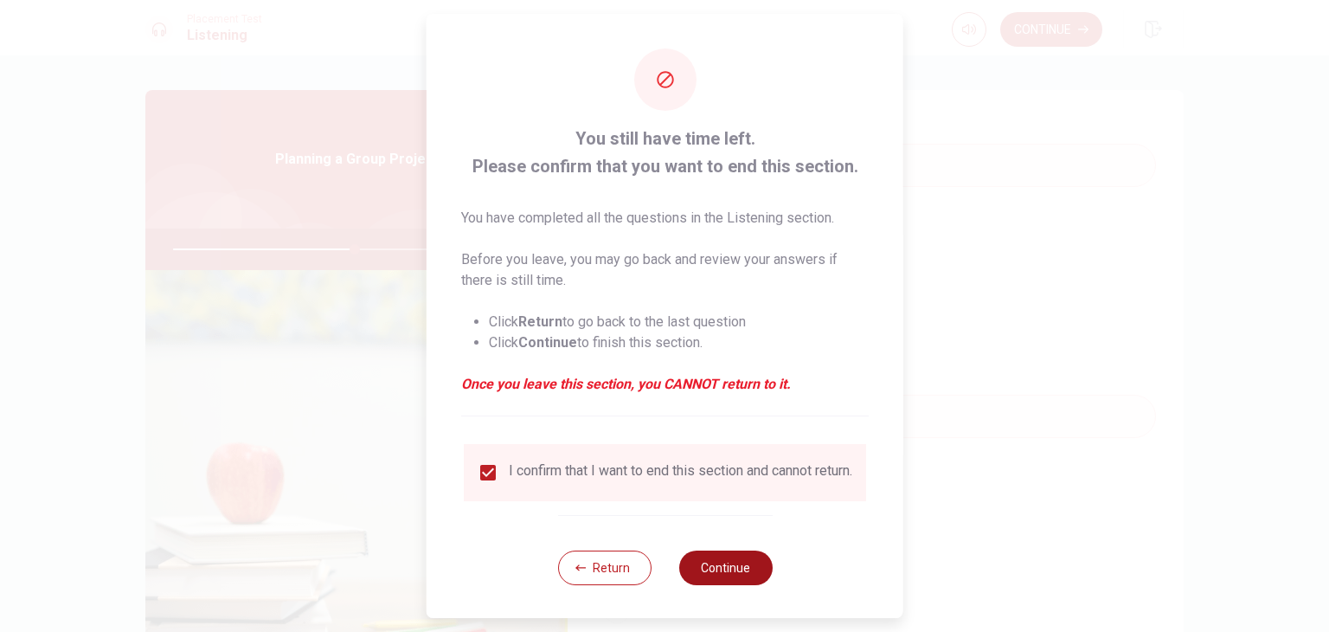
click at [709, 577] on button "Continue" at bounding box center [724, 567] width 93 height 35
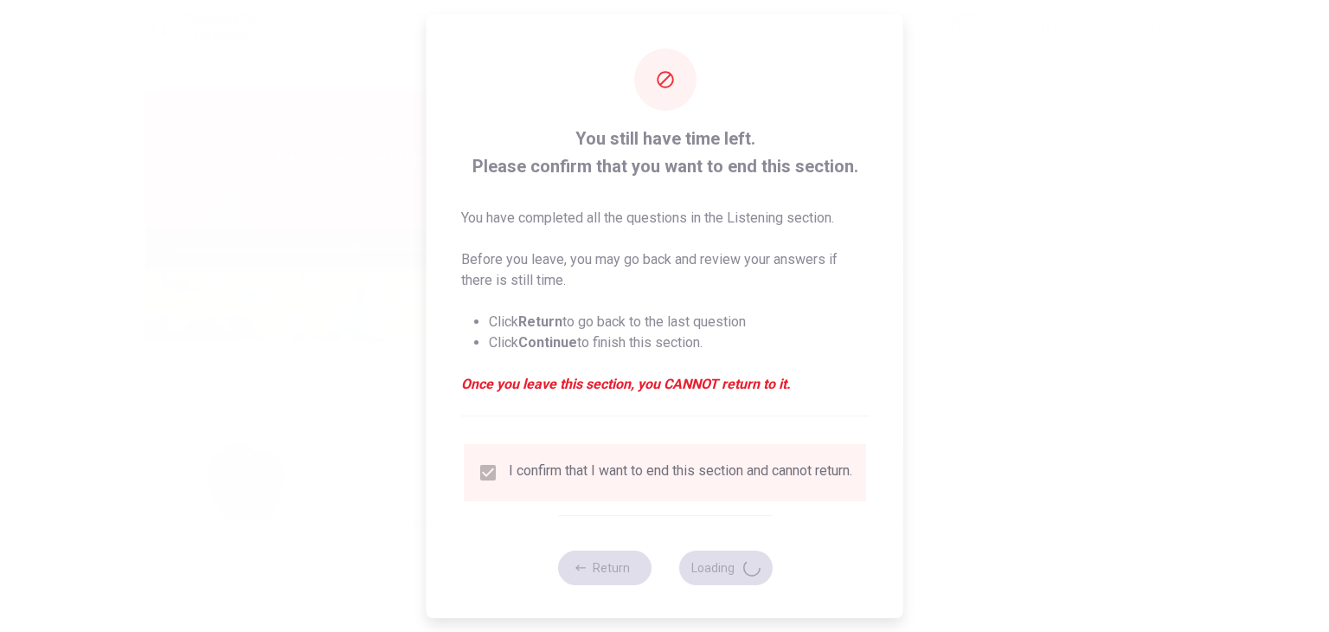
type input "59"
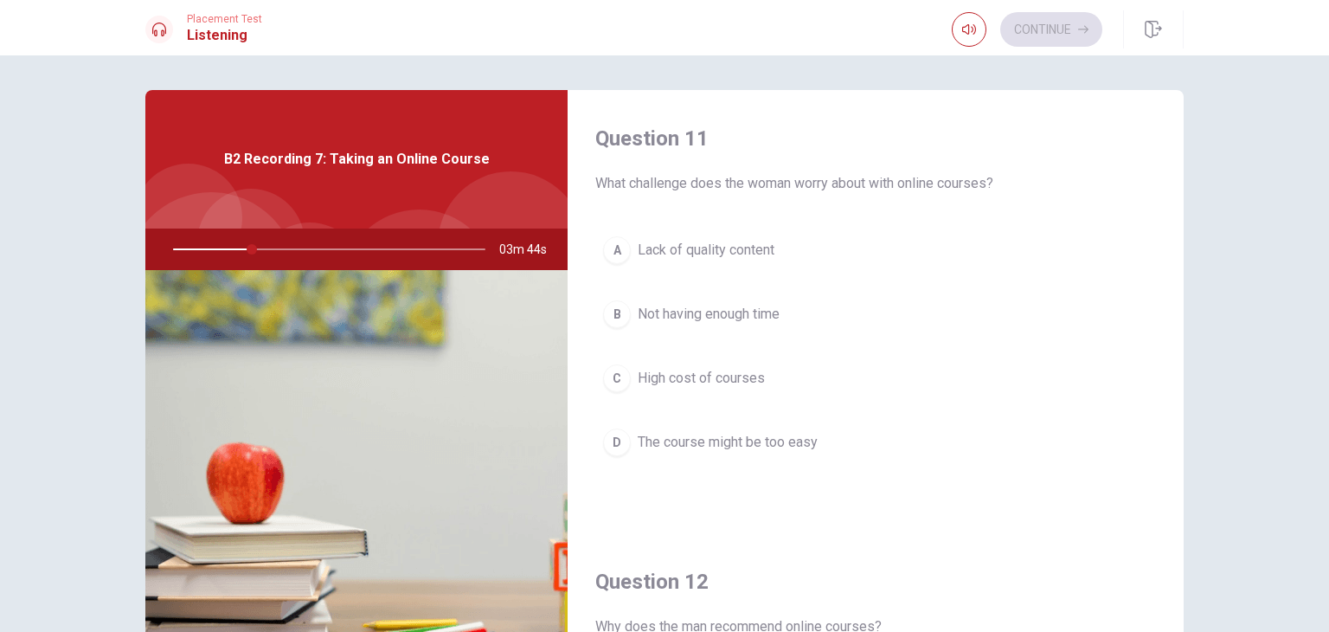
drag, startPoint x: 667, startPoint y: 188, endPoint x: 830, endPoint y: 189, distance: 162.7
click at [830, 189] on span "What challenge does the woman worry about with online courses?" at bounding box center [875, 183] width 561 height 21
drag, startPoint x: 832, startPoint y: 185, endPoint x: 977, endPoint y: 196, distance: 145.8
click at [965, 195] on div "Question 11 What challenge does the woman worry about with online courses? A La…" at bounding box center [876, 311] width 616 height 443
click at [977, 196] on div "Question 11 What challenge does the woman worry about with online courses? A La…" at bounding box center [876, 311] width 616 height 443
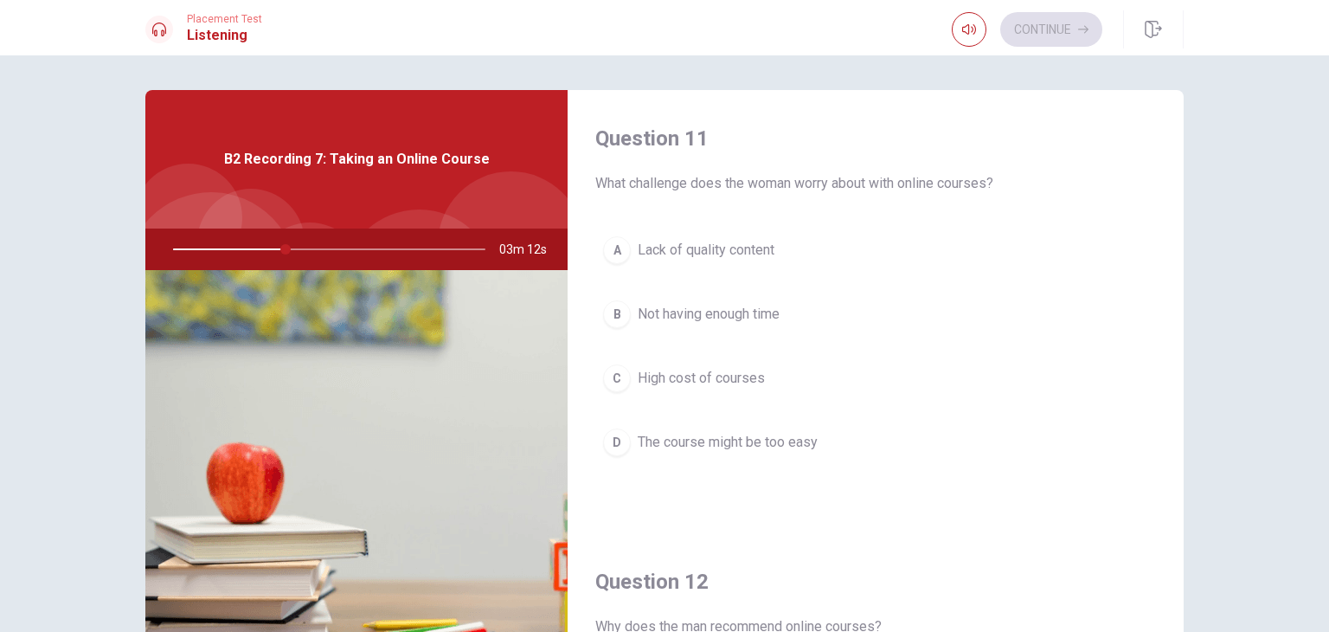
click at [766, 249] on span "Lack of quality content" at bounding box center [706, 250] width 137 height 21
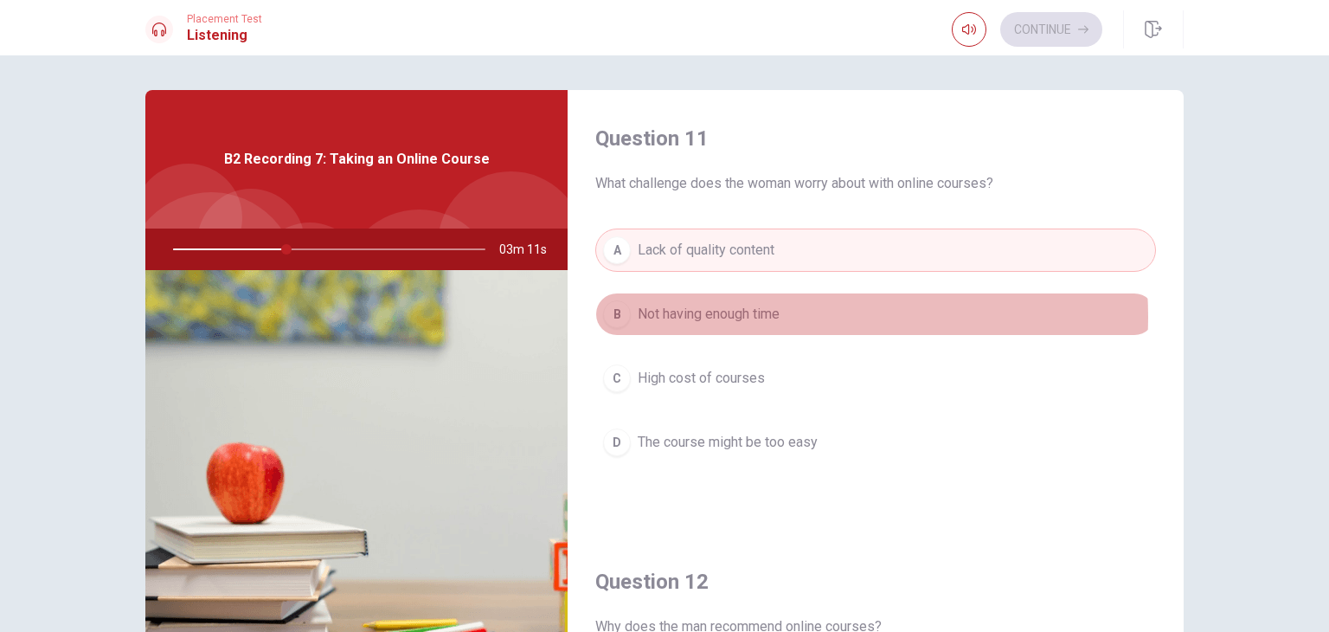
click at [775, 316] on span "Not having enough time" at bounding box center [709, 314] width 142 height 21
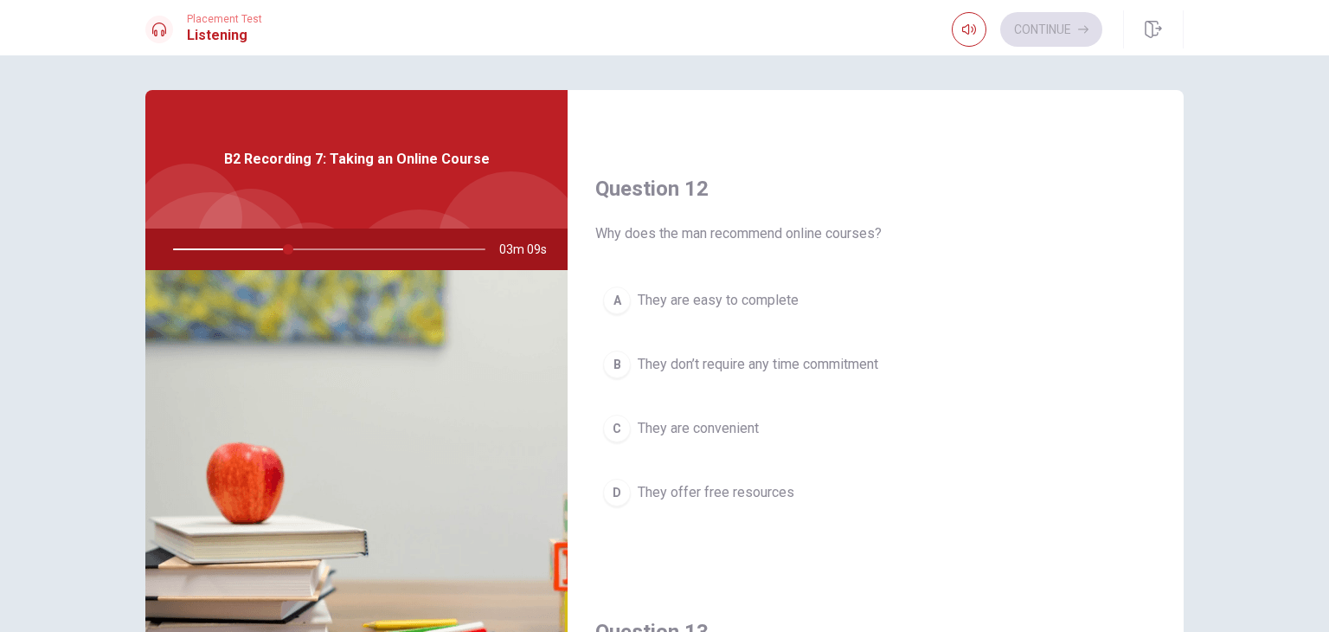
scroll to position [433, 0]
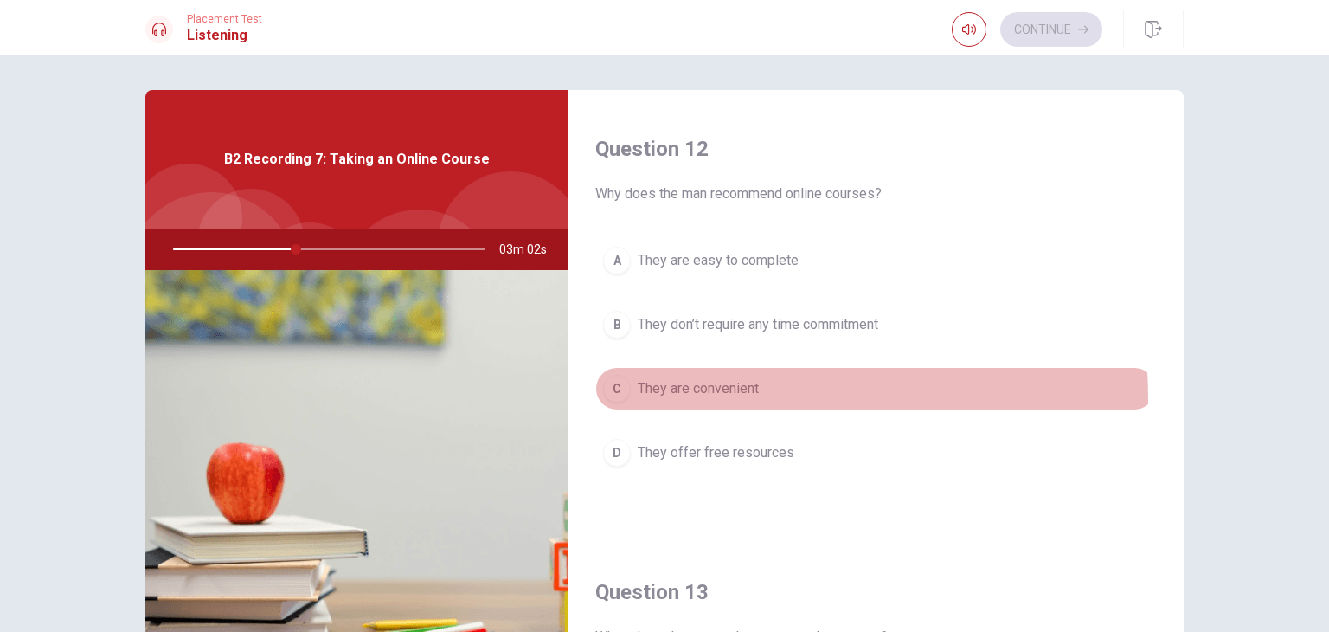
click at [695, 396] on button "C They are convenient" at bounding box center [875, 388] width 561 height 43
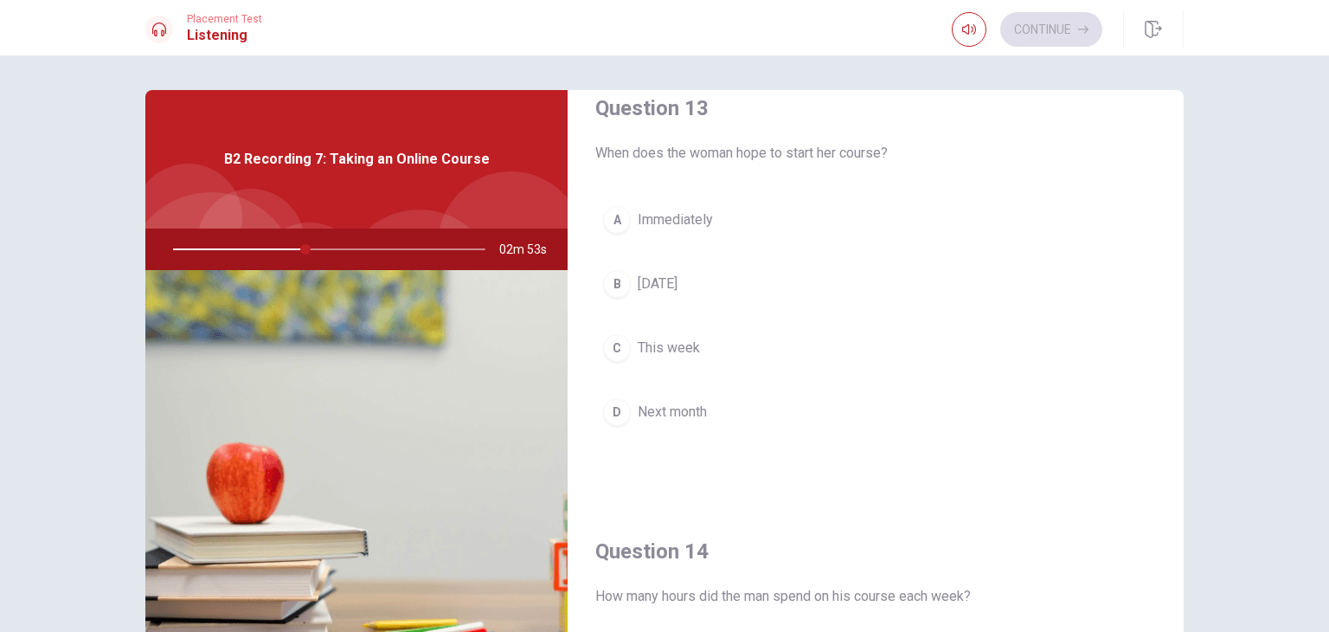
scroll to position [1212, 0]
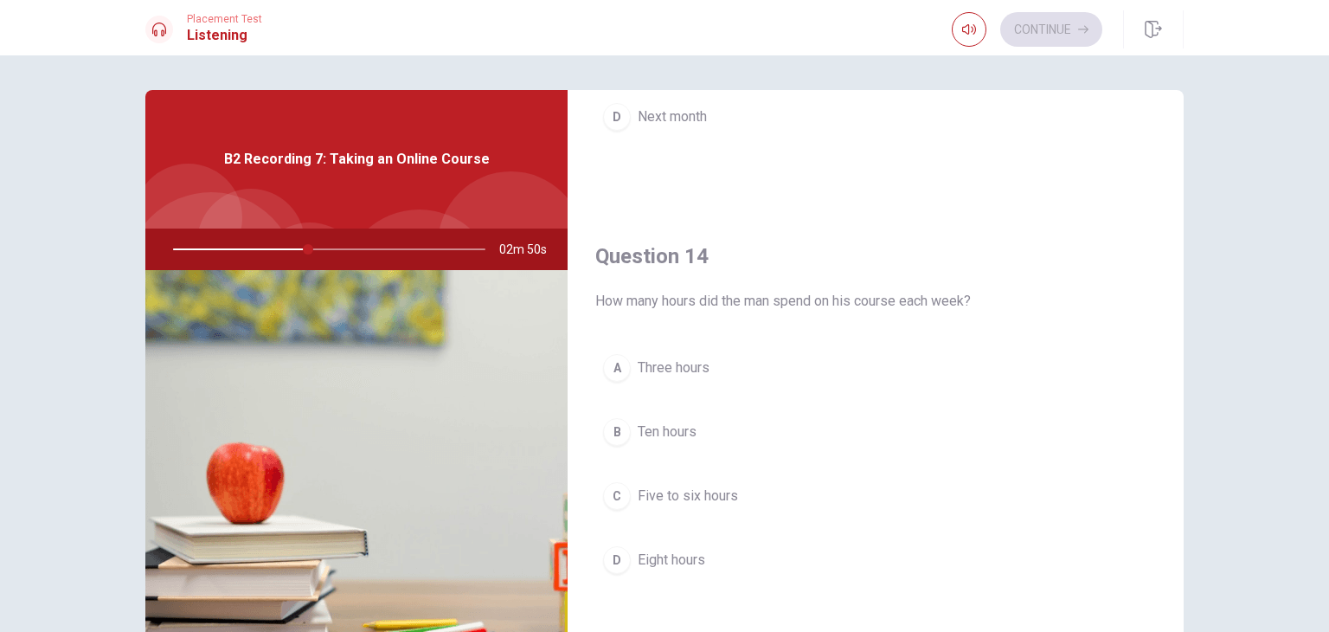
click at [690, 496] on span "Five to six hours" at bounding box center [688, 495] width 100 height 21
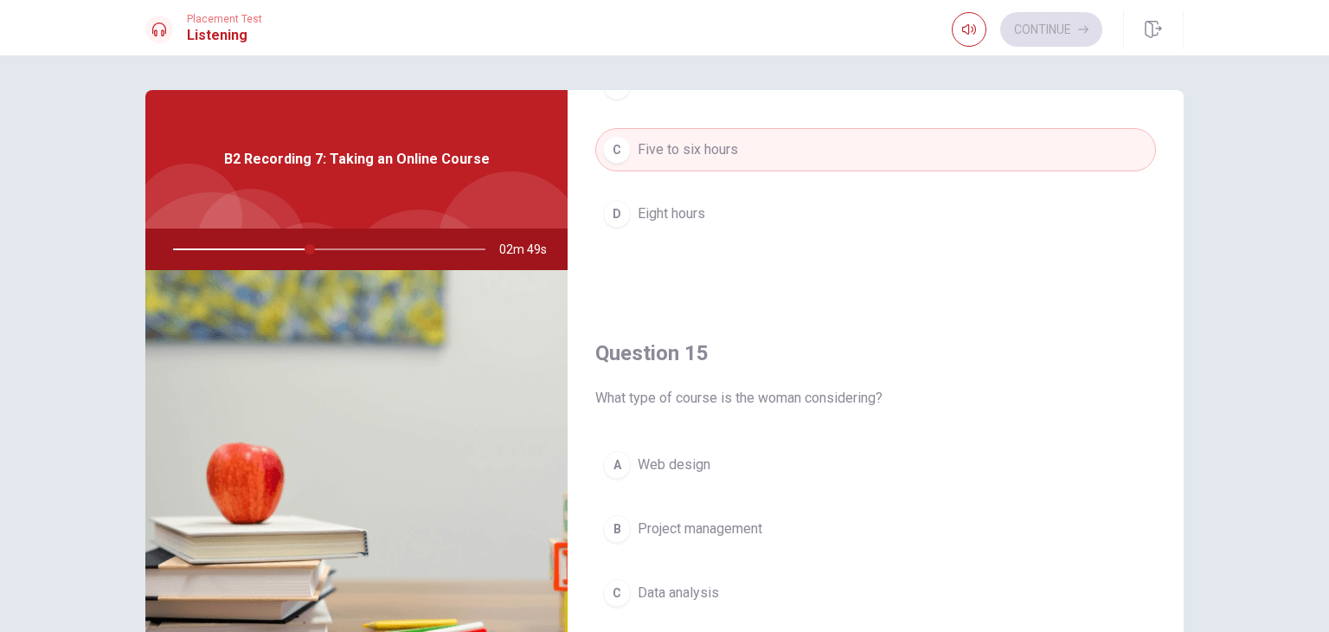
scroll to position [1606, 0]
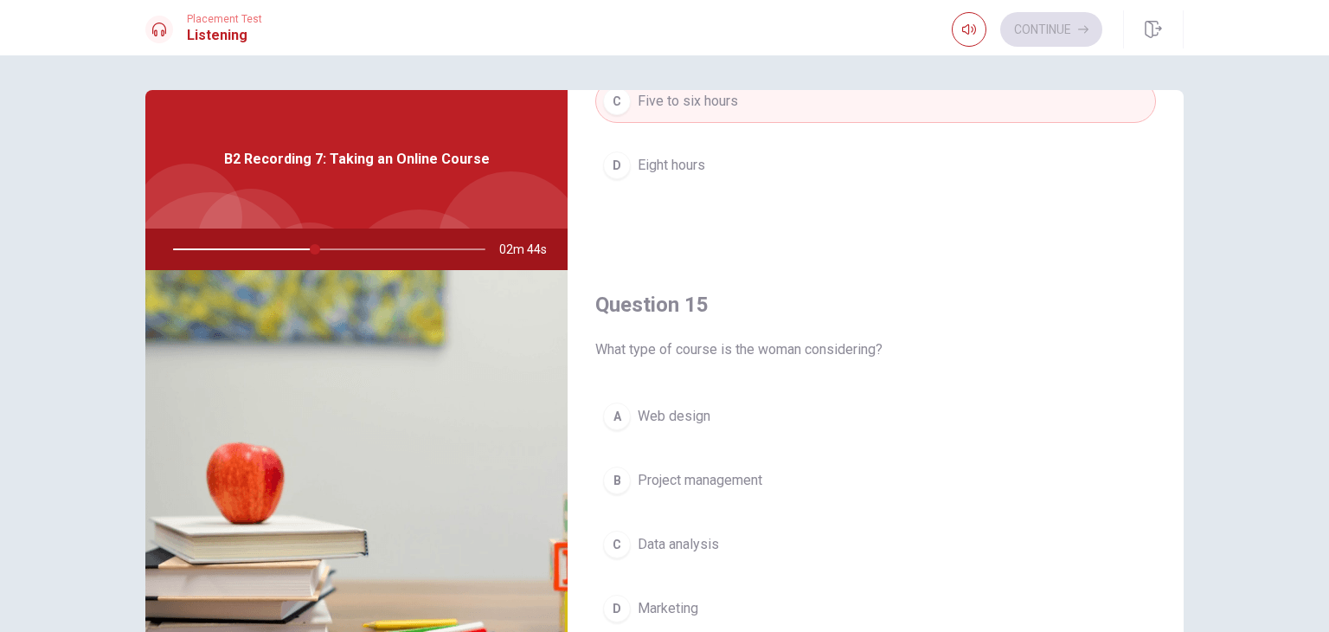
click at [747, 530] on button "C Data analysis" at bounding box center [875, 544] width 561 height 43
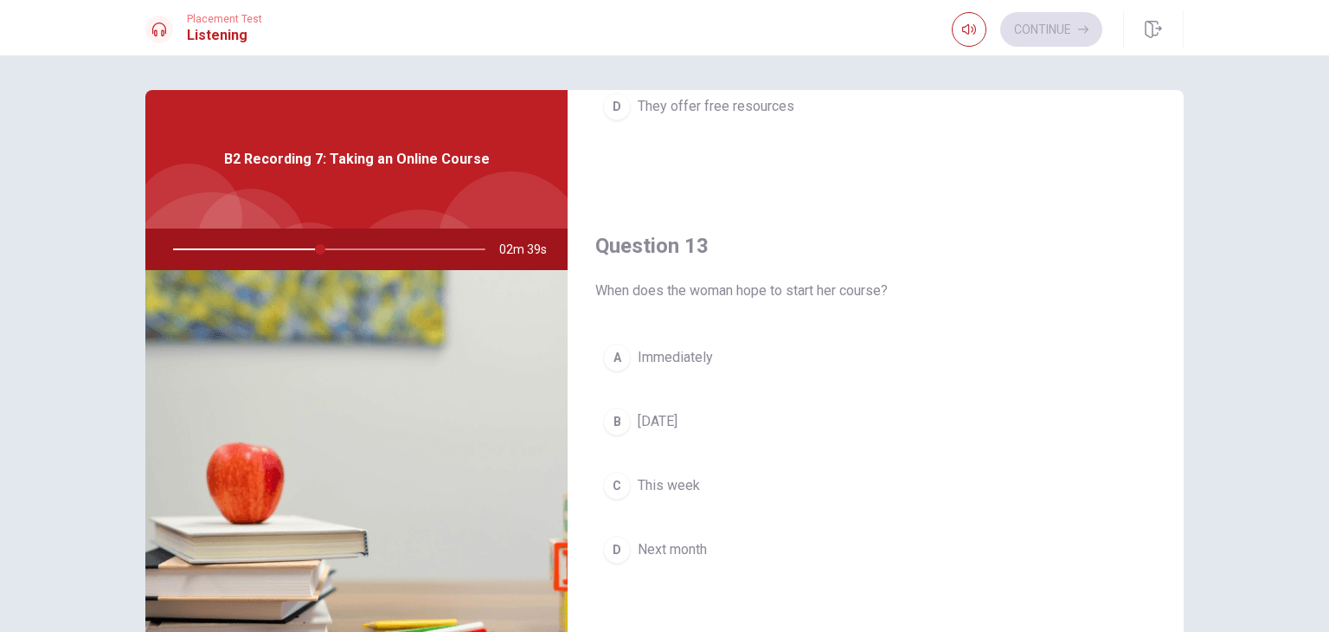
scroll to position [741, 0]
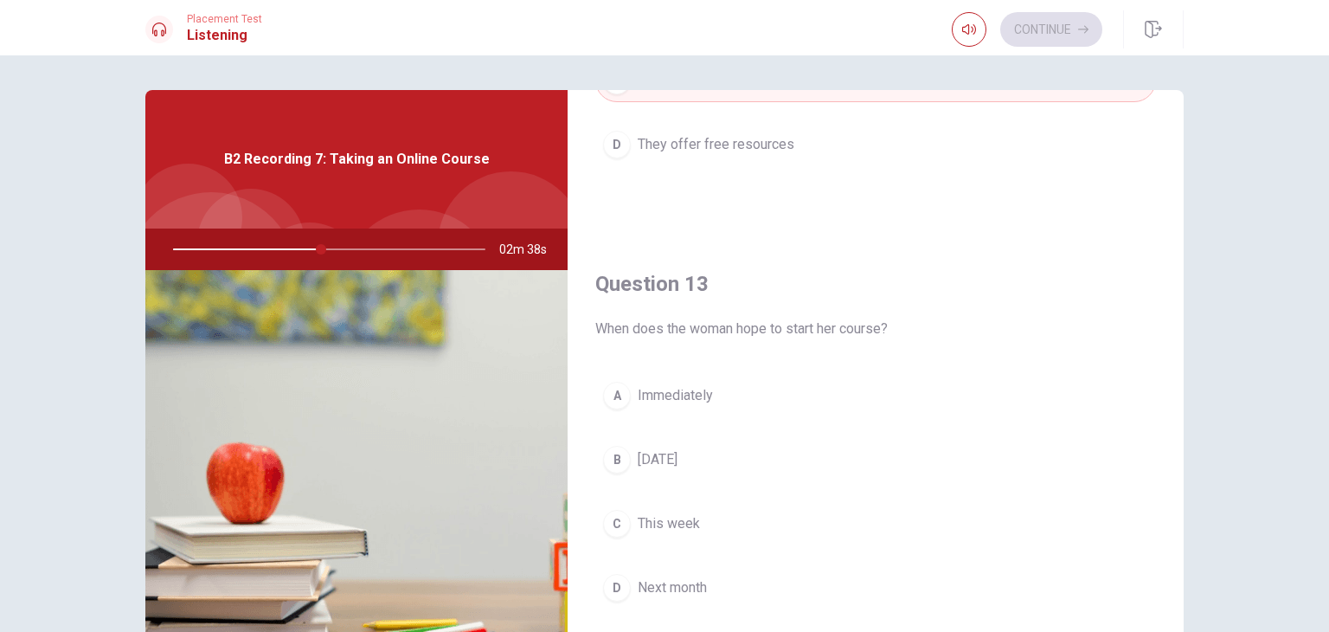
click at [710, 585] on button "D Next month" at bounding box center [875, 587] width 561 height 43
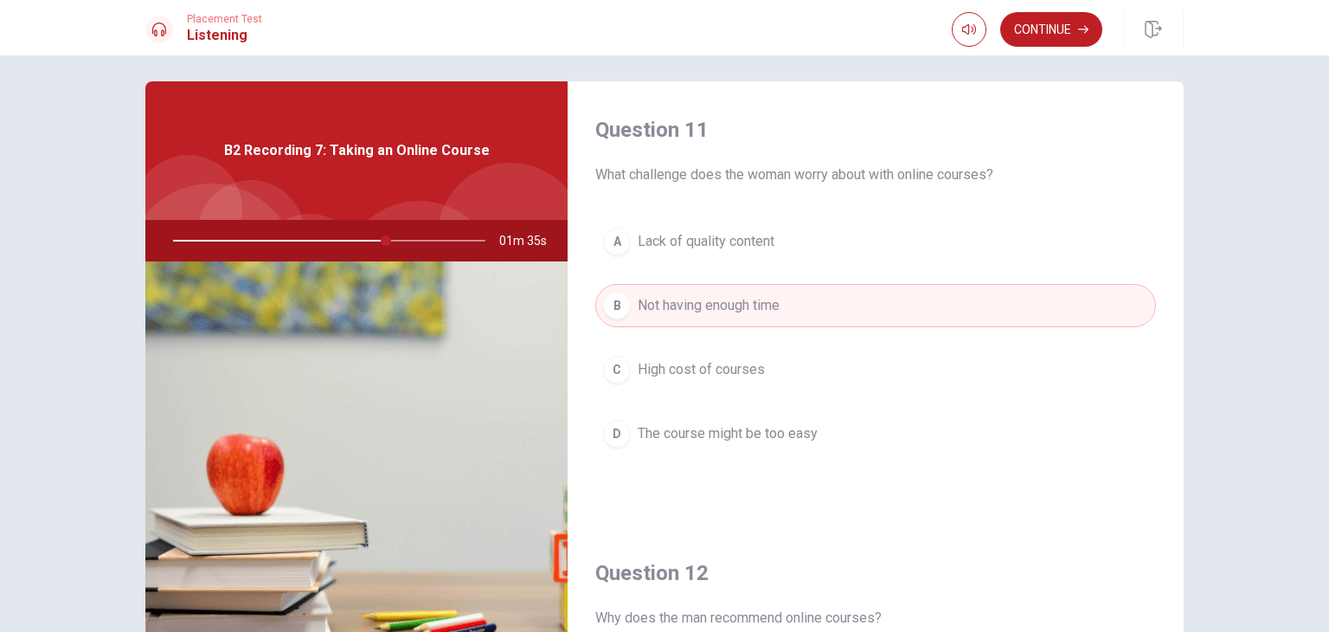
scroll to position [0, 0]
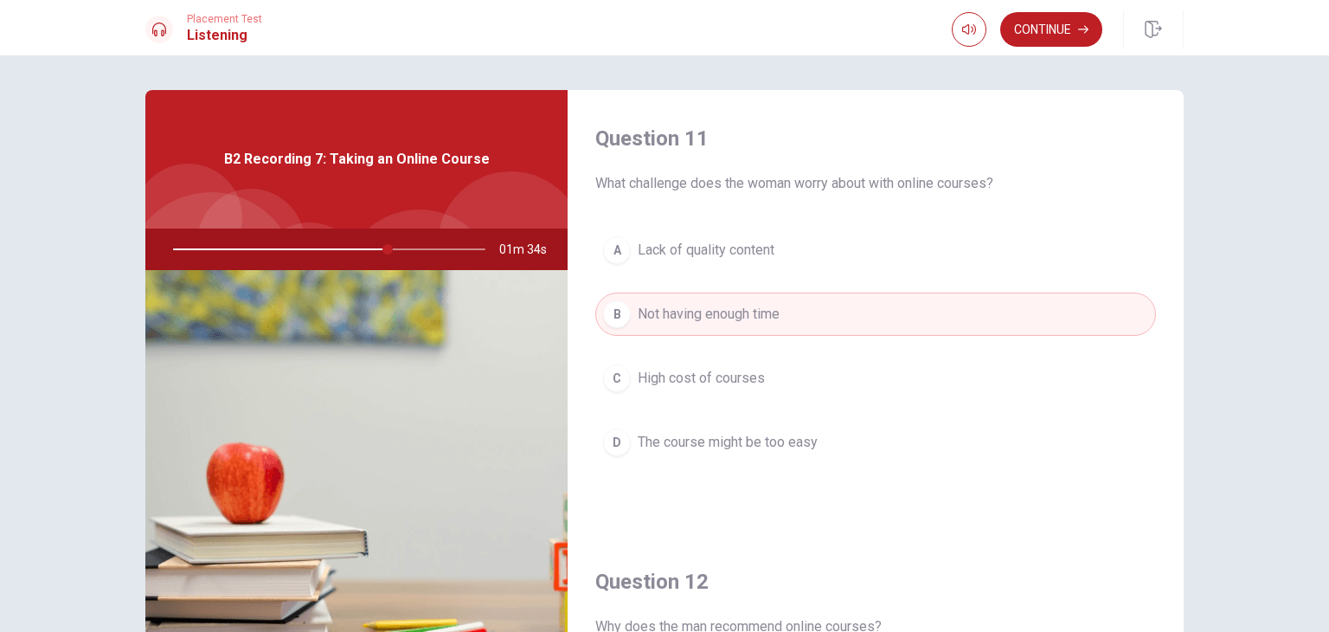
click at [1209, 191] on div "Question 11 What challenge does the woman worry about with online courses? A La…" at bounding box center [664, 343] width 1329 height 576
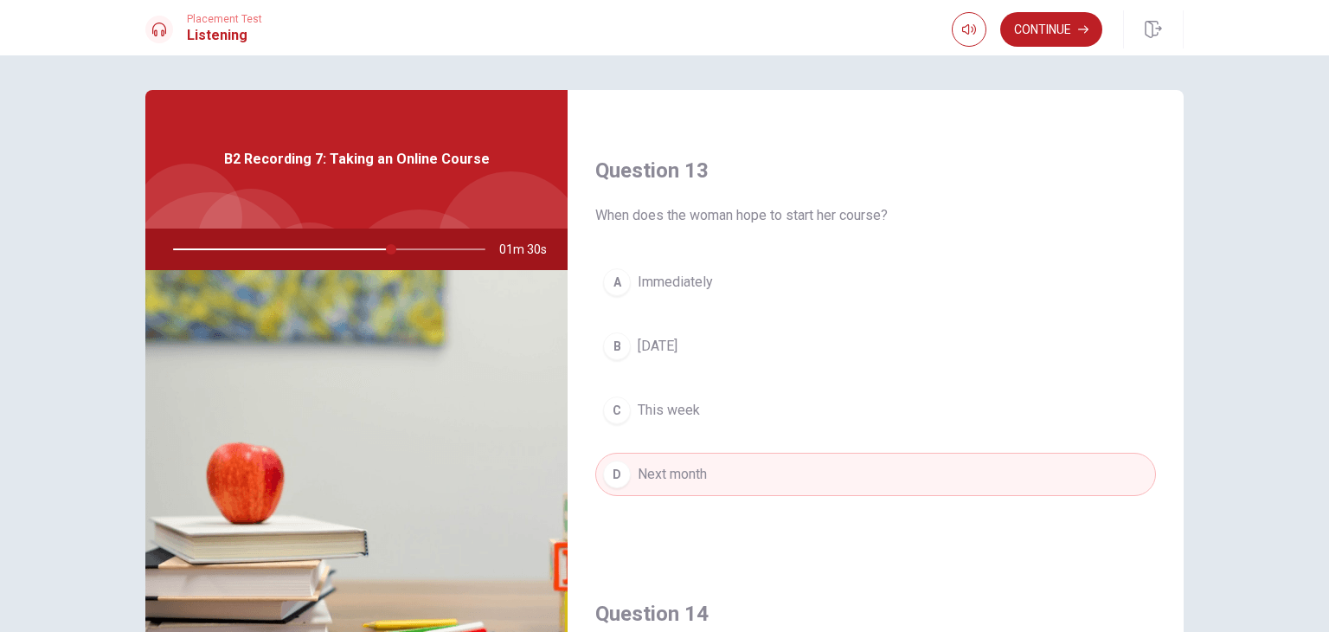
scroll to position [865, 0]
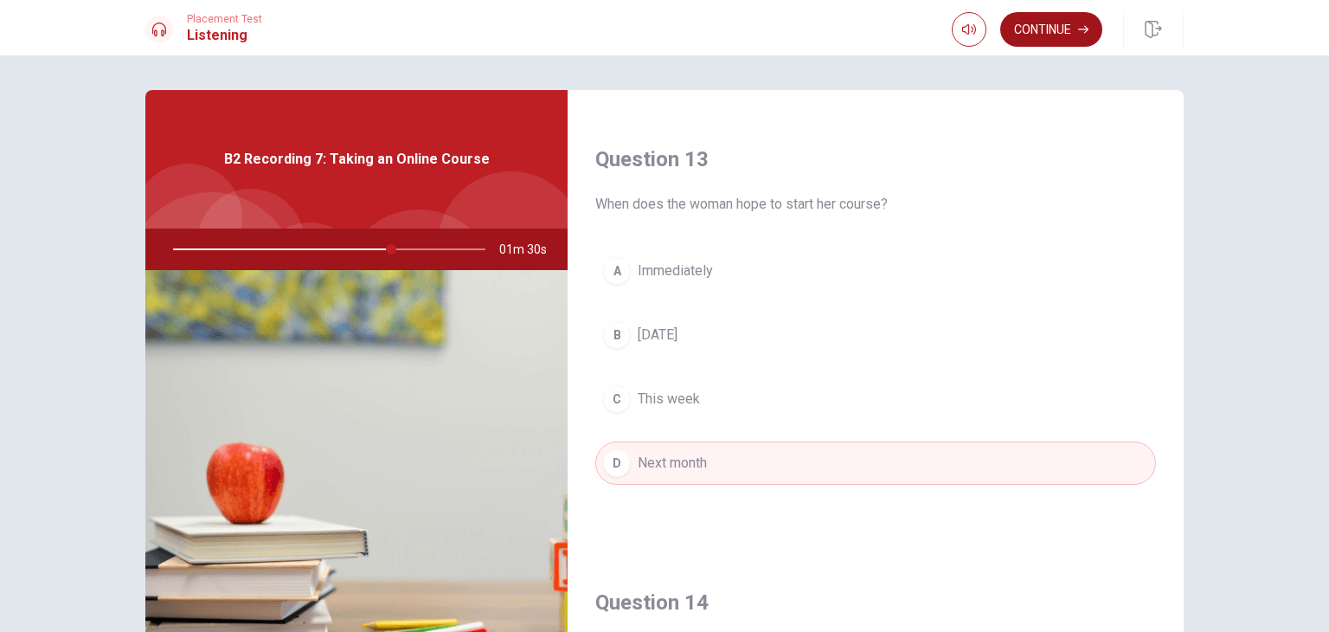
click at [1039, 35] on button "Continue" at bounding box center [1051, 29] width 102 height 35
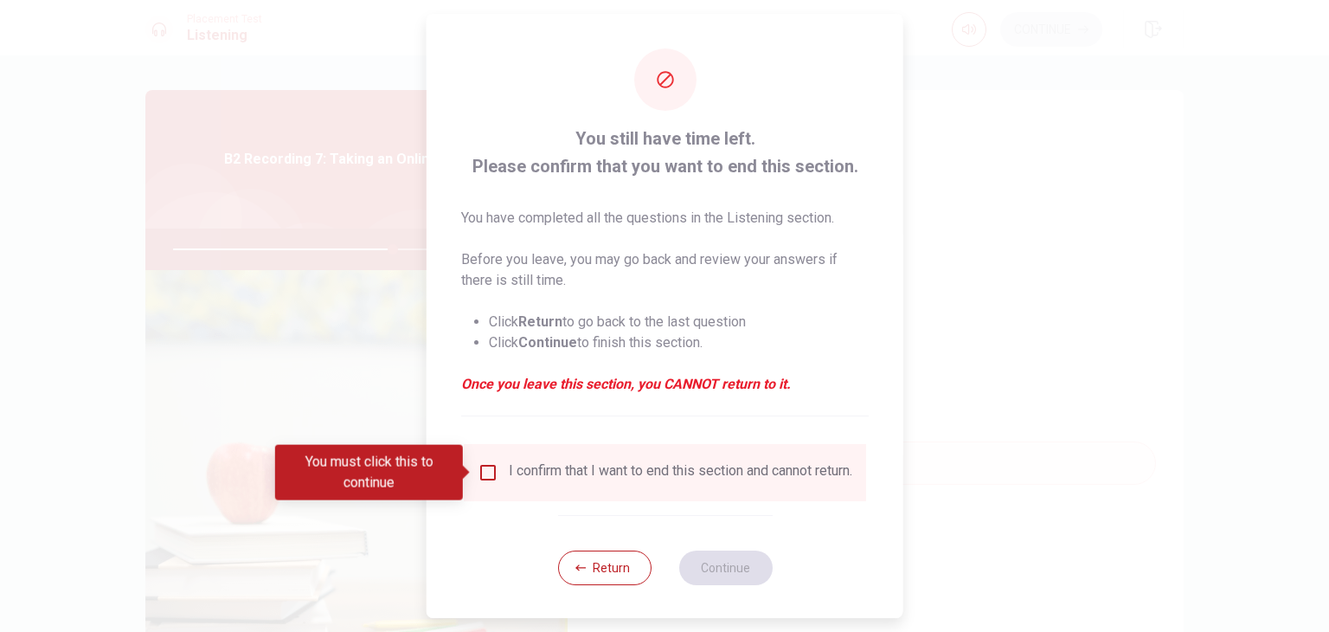
click at [478, 467] on input "You must click this to continue" at bounding box center [488, 472] width 21 height 21
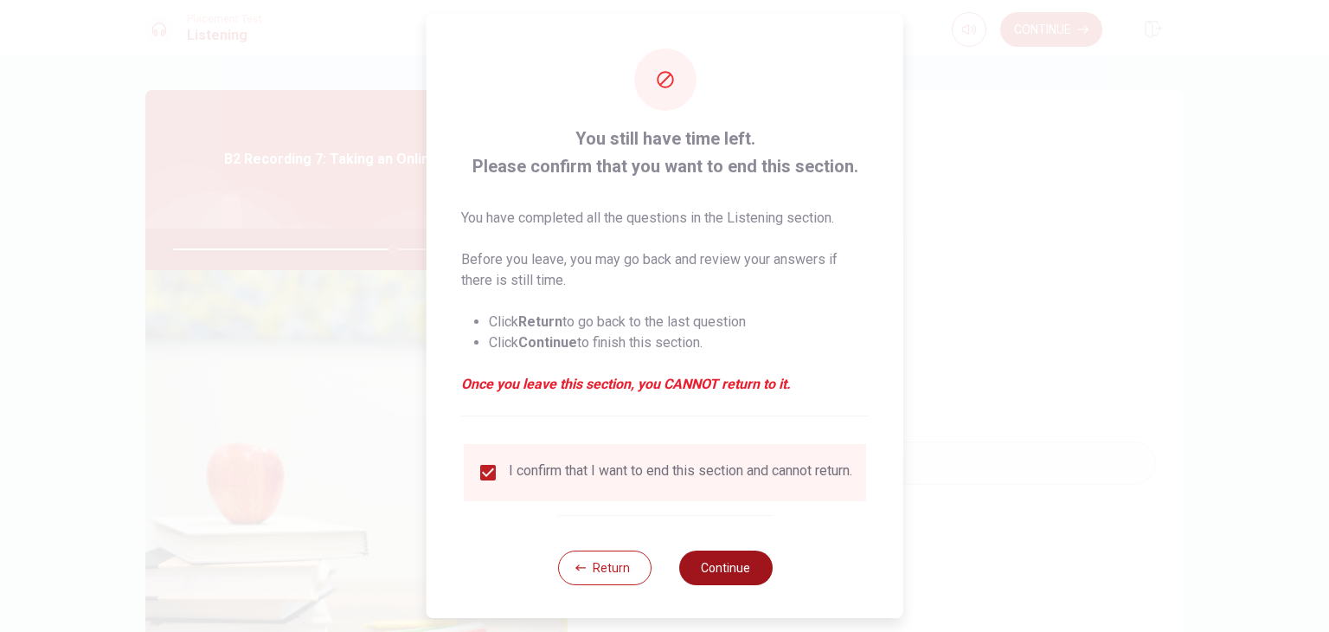
click at [723, 576] on button "Continue" at bounding box center [724, 567] width 93 height 35
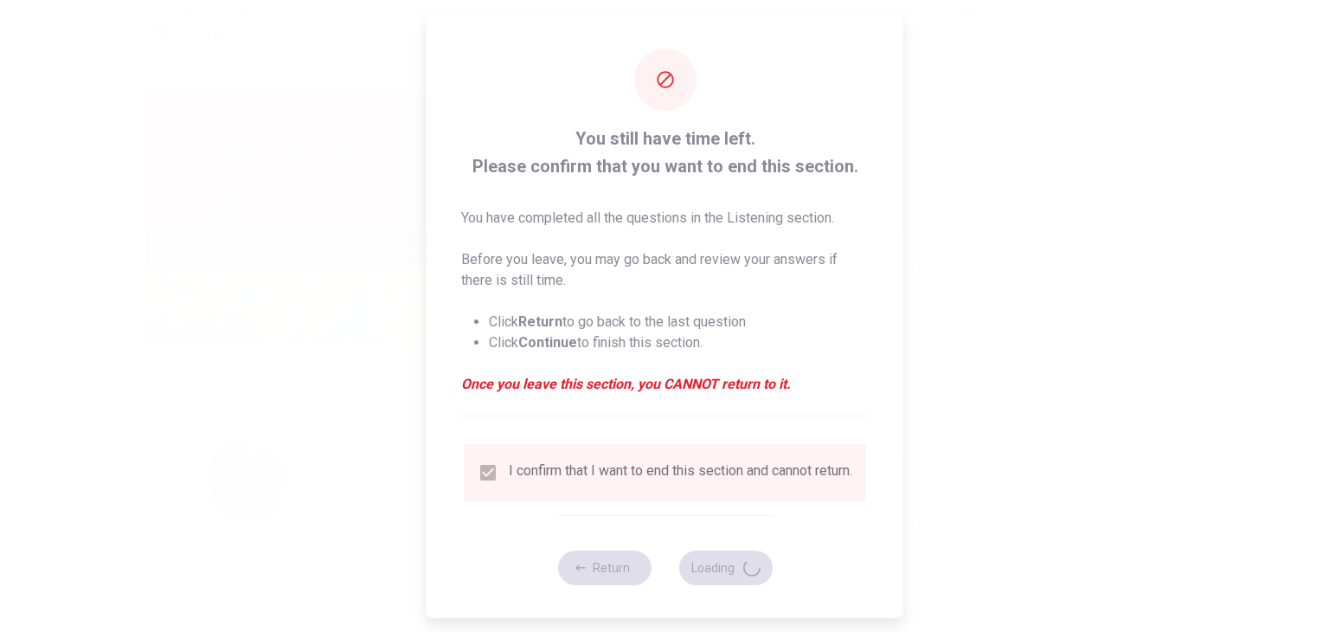
type input "71"
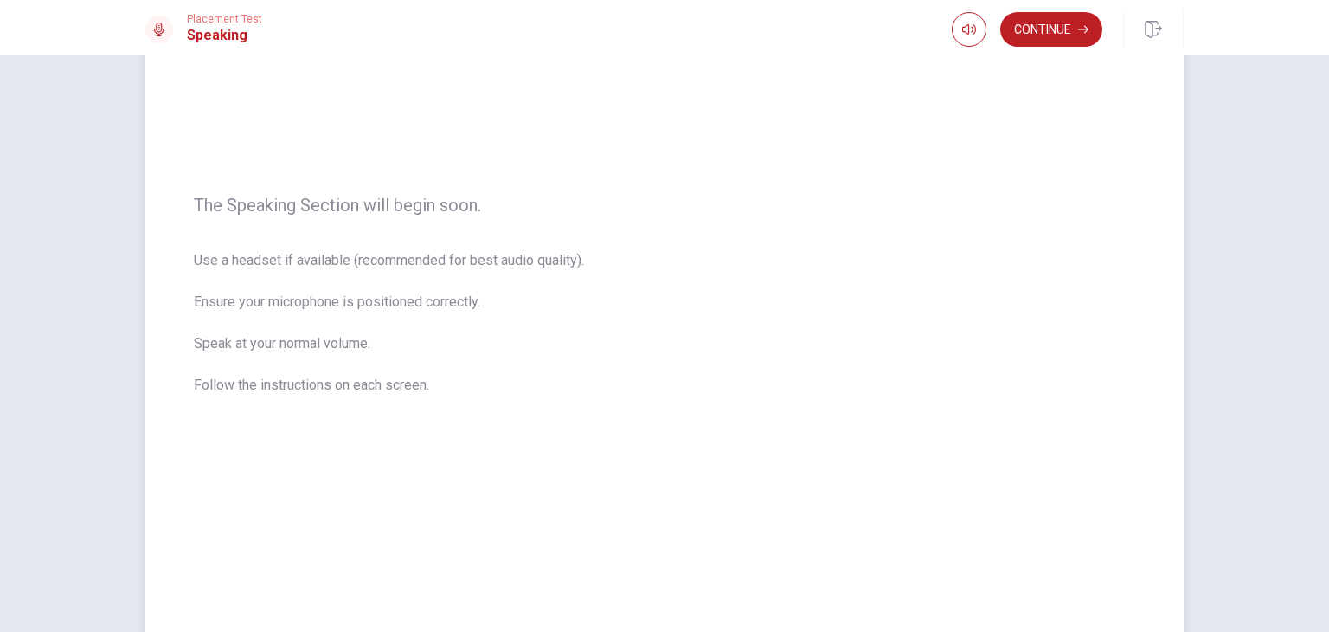
scroll to position [173, 0]
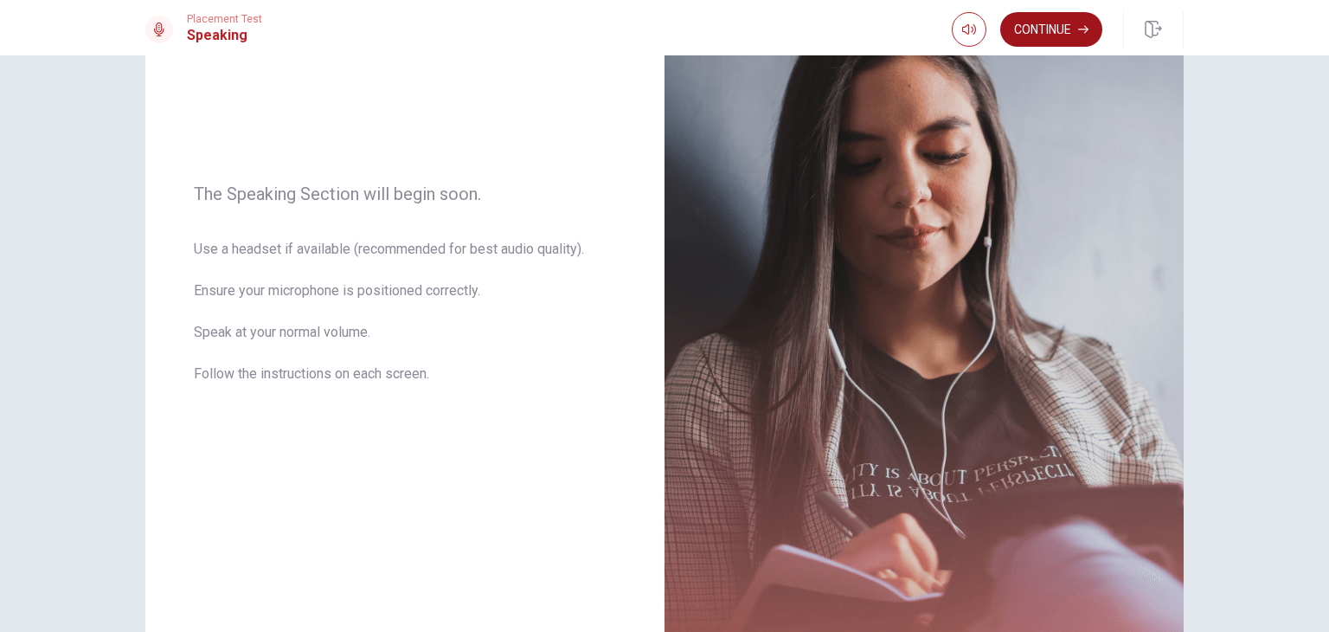
click at [1071, 35] on button "Continue" at bounding box center [1051, 29] width 102 height 35
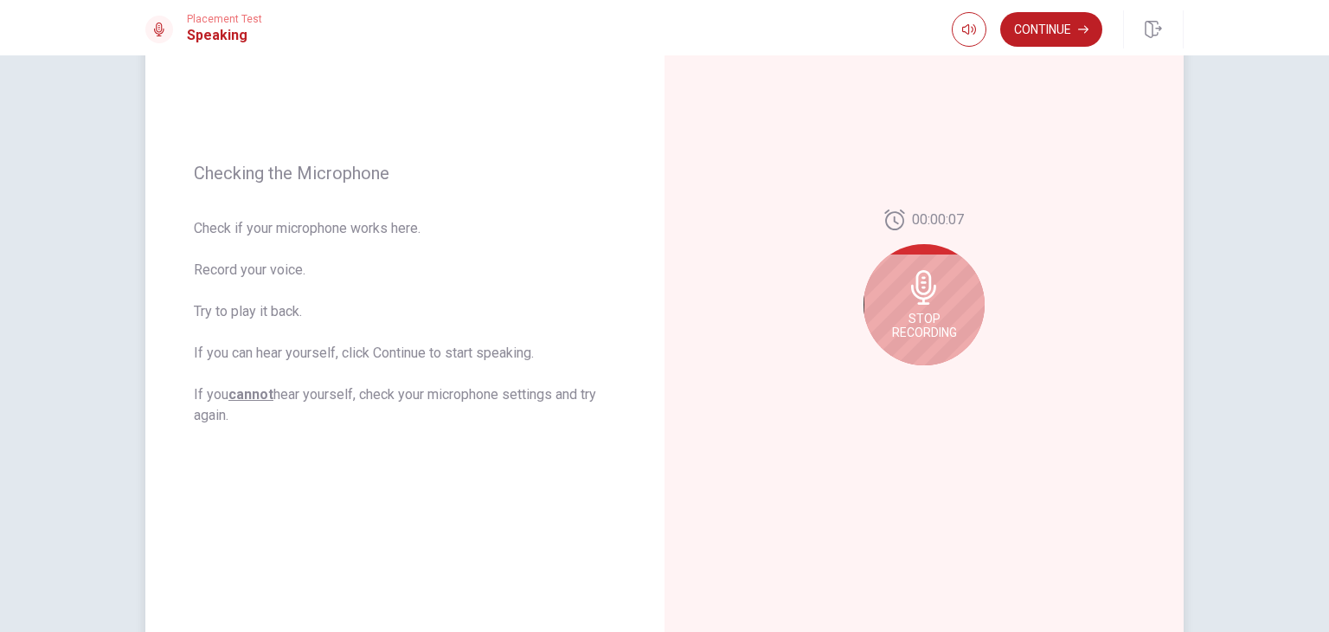
click at [940, 304] on div "Stop Recording" at bounding box center [924, 304] width 121 height 121
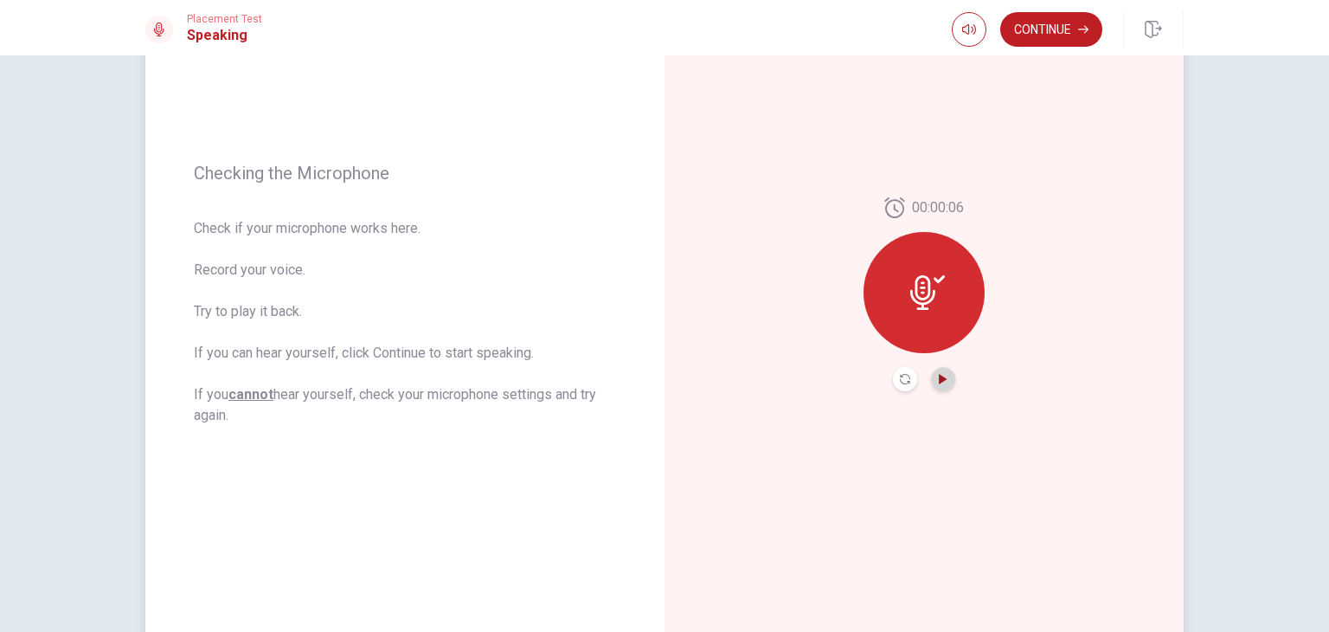
click at [942, 380] on icon "Play Audio" at bounding box center [943, 379] width 10 height 10
click at [942, 381] on icon "Play Audio" at bounding box center [943, 379] width 10 height 10
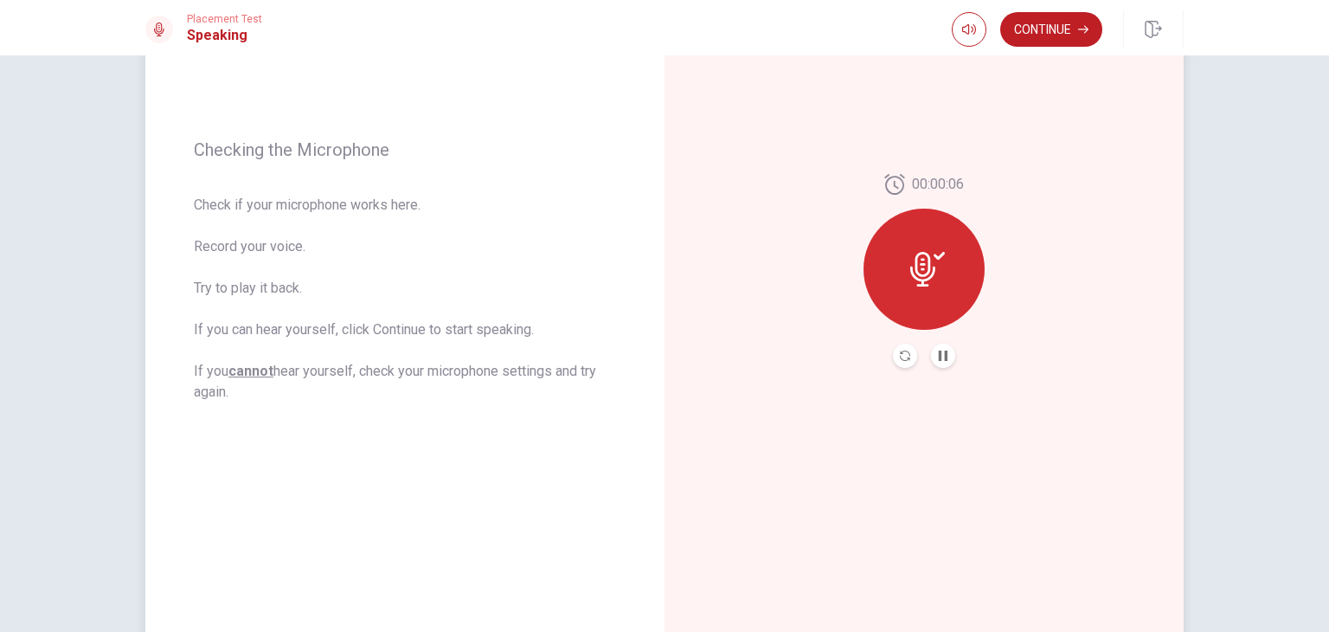
scroll to position [0, 0]
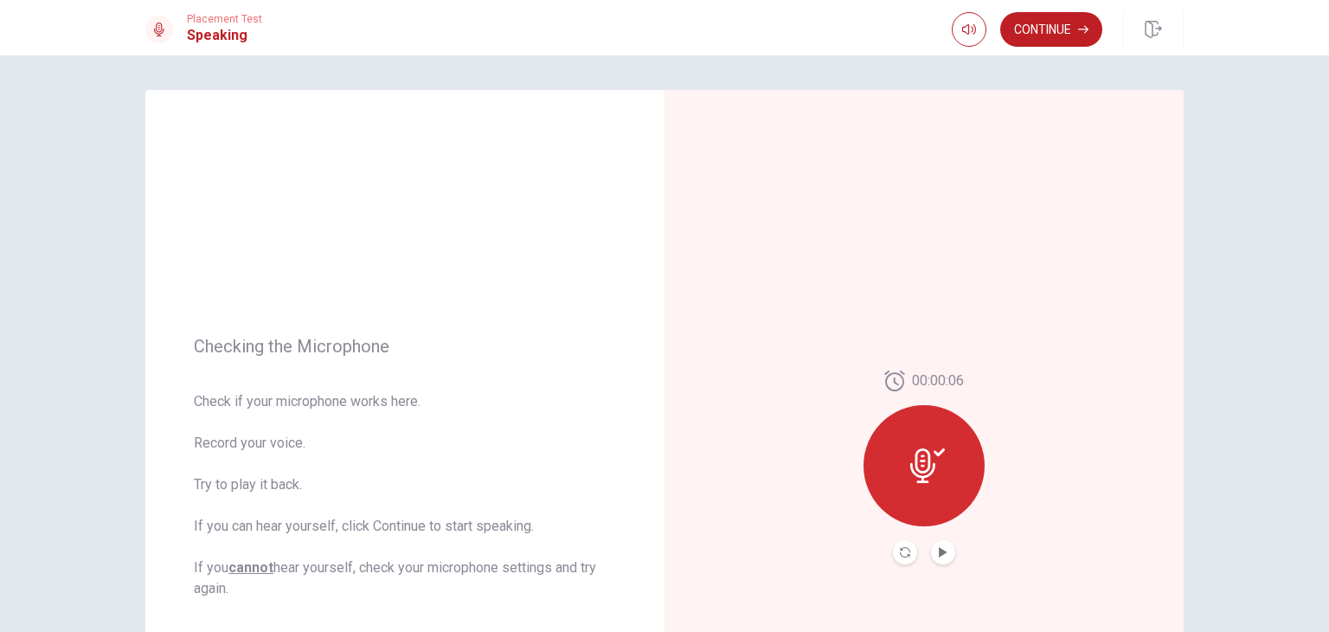
click at [1021, 16] on button "Continue" at bounding box center [1051, 29] width 102 height 35
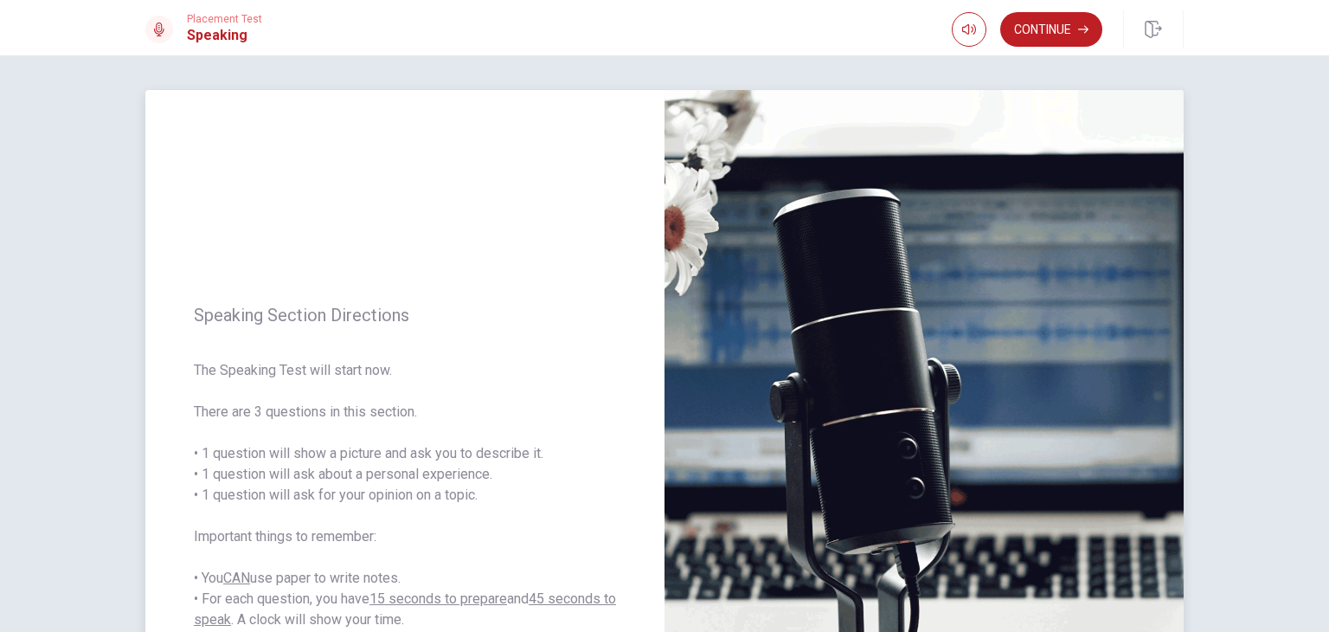
scroll to position [173, 0]
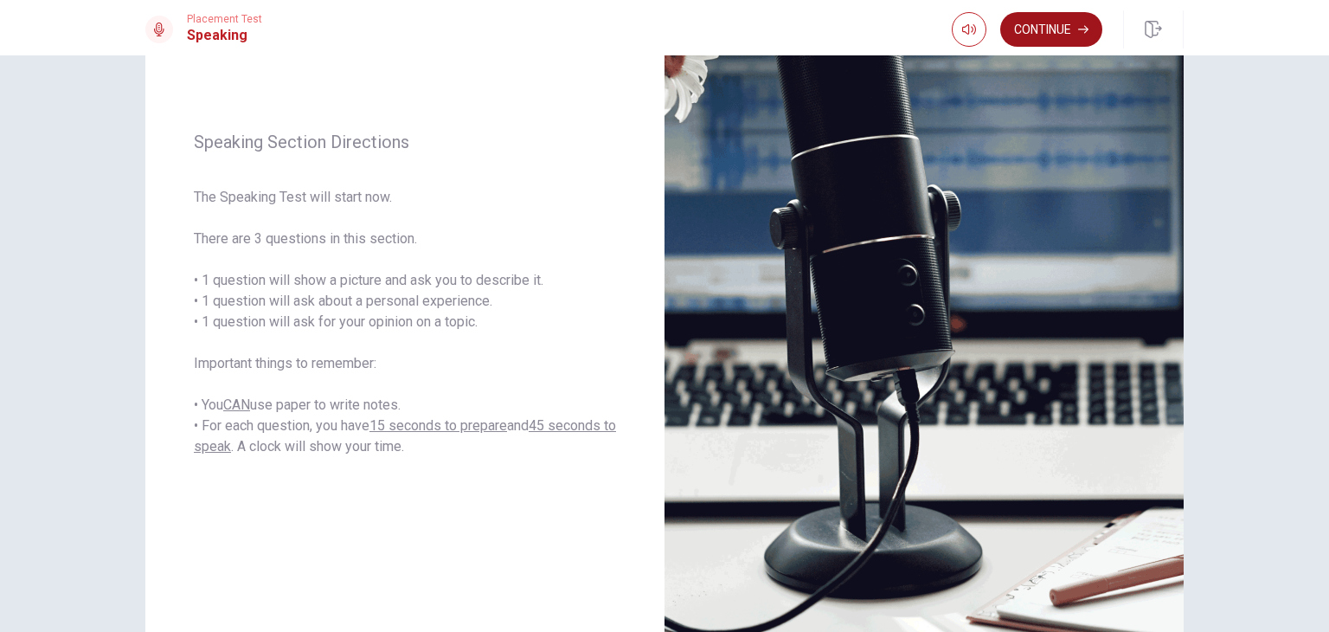
click at [1069, 23] on button "Continue" at bounding box center [1051, 29] width 102 height 35
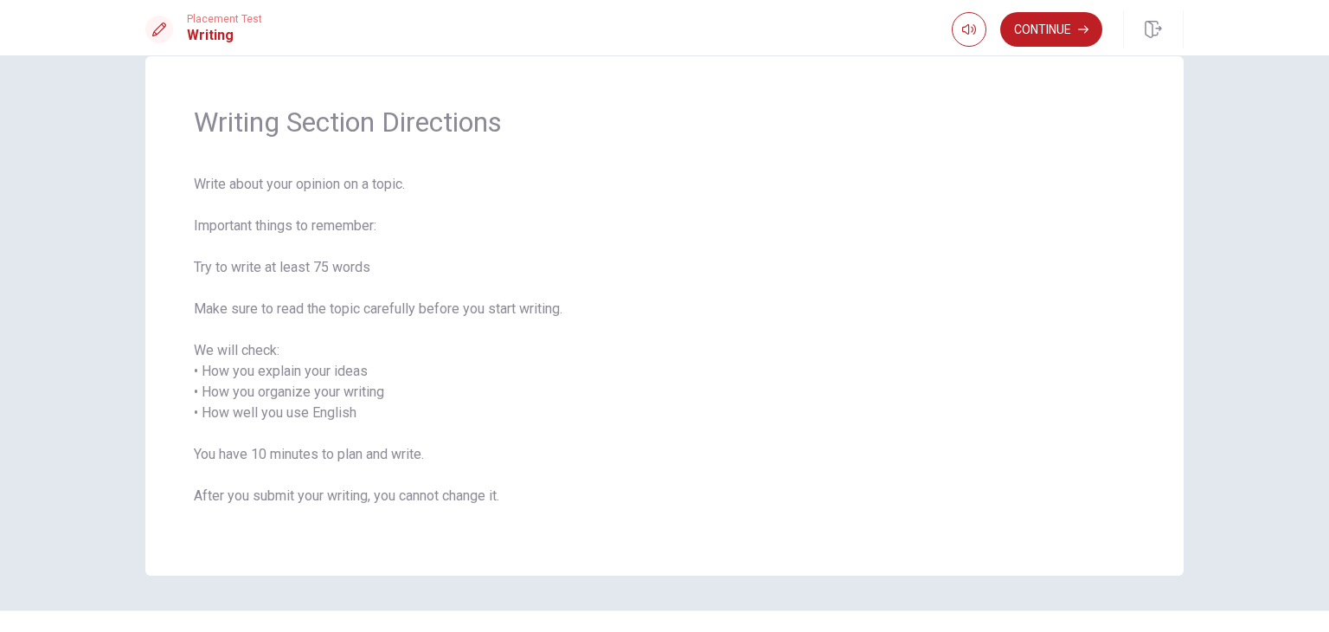
scroll to position [0, 0]
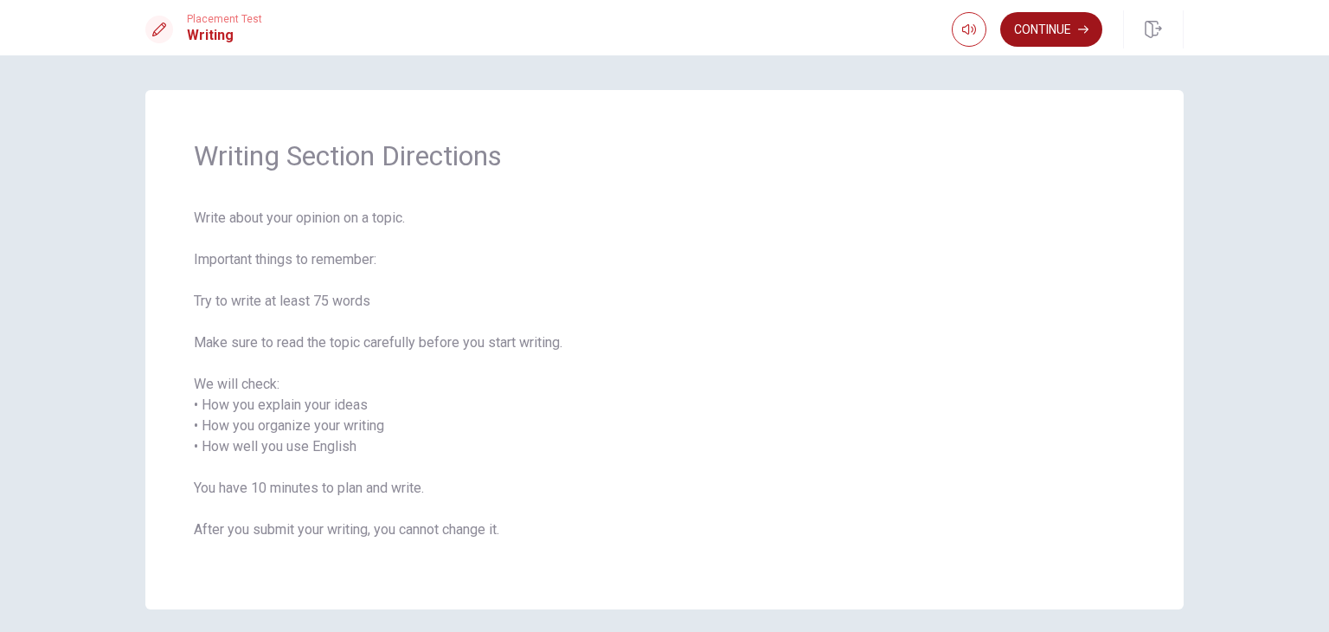
click at [1047, 25] on button "Continue" at bounding box center [1051, 29] width 102 height 35
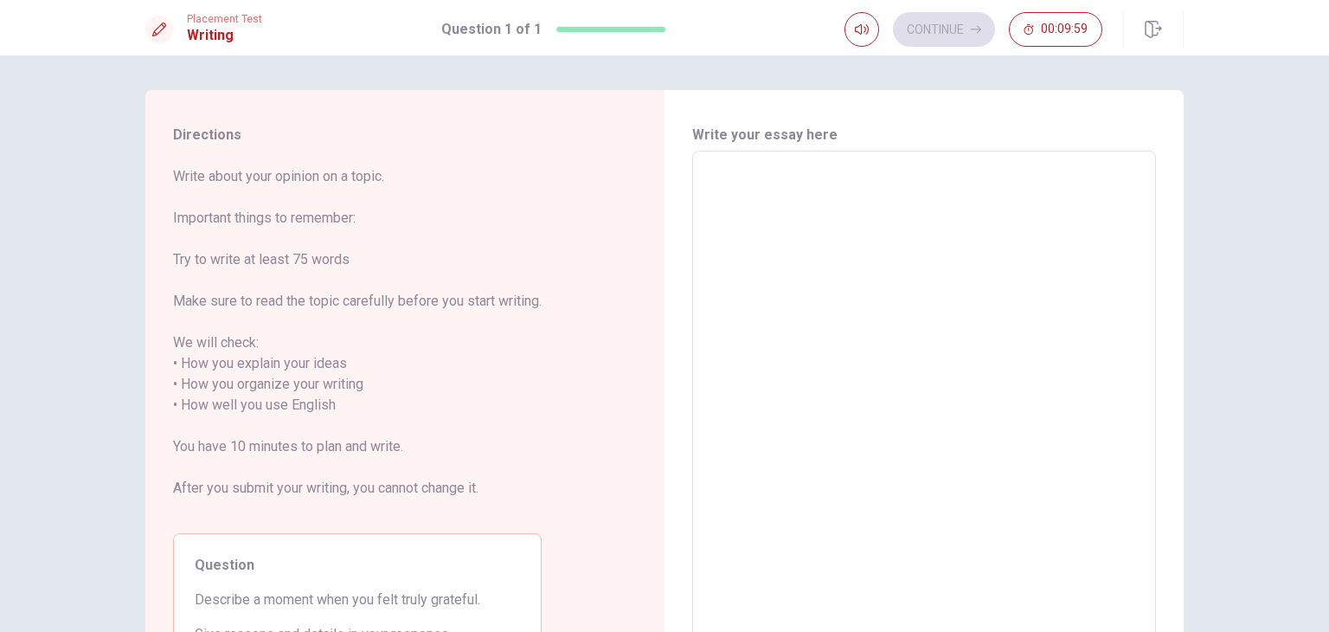
click at [788, 182] on textarea at bounding box center [924, 395] width 440 height 460
drag, startPoint x: 205, startPoint y: 167, endPoint x: 335, endPoint y: 198, distance: 133.5
click at [328, 202] on span "Write about your opinion on a topic. Important things to remember: Try to write…" at bounding box center [357, 342] width 369 height 353
click at [335, 196] on span "Write about your opinion on a topic. Important things to remember: Try to write…" at bounding box center [357, 342] width 369 height 353
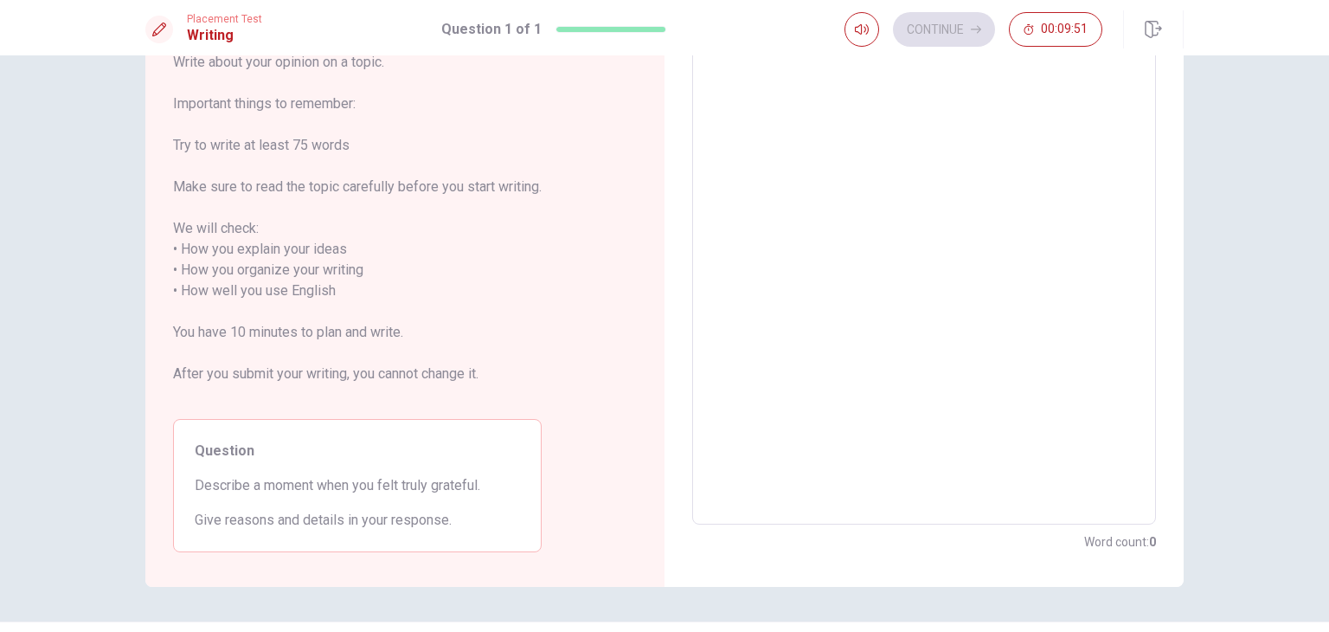
scroll to position [73, 0]
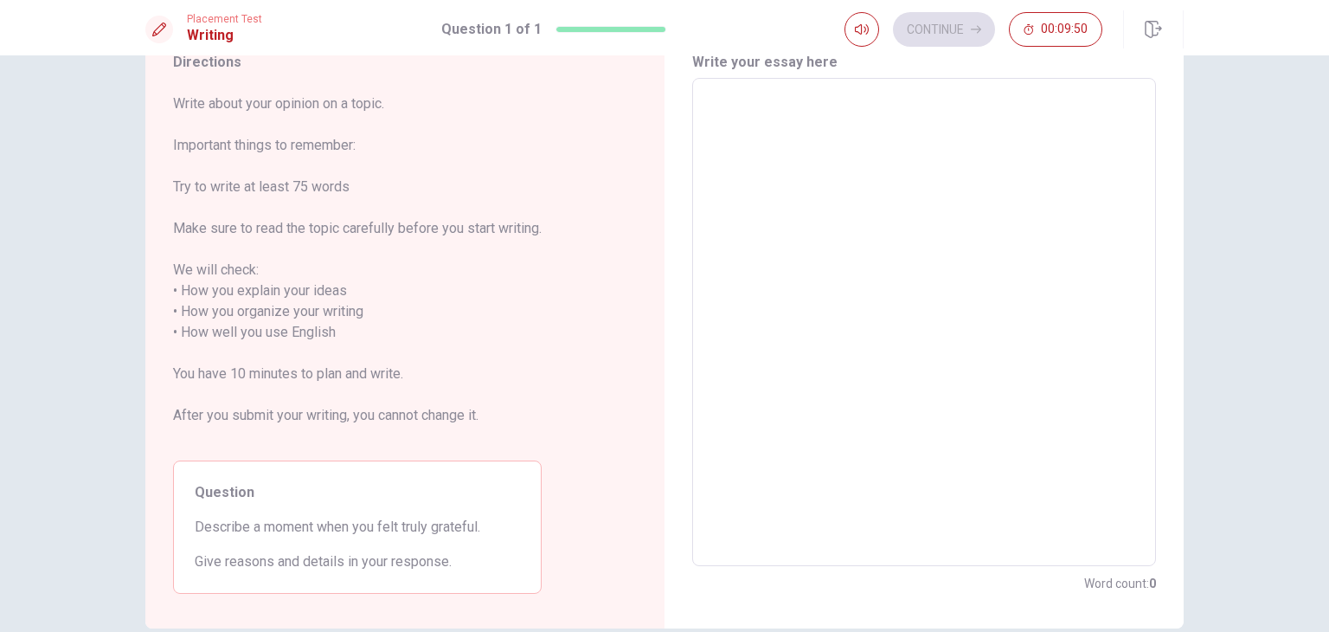
drag, startPoint x: 213, startPoint y: 228, endPoint x: 350, endPoint y: 244, distance: 138.6
click at [350, 244] on span "Write about your opinion on a topic. Important things to remember: Try to write…" at bounding box center [357, 269] width 369 height 353
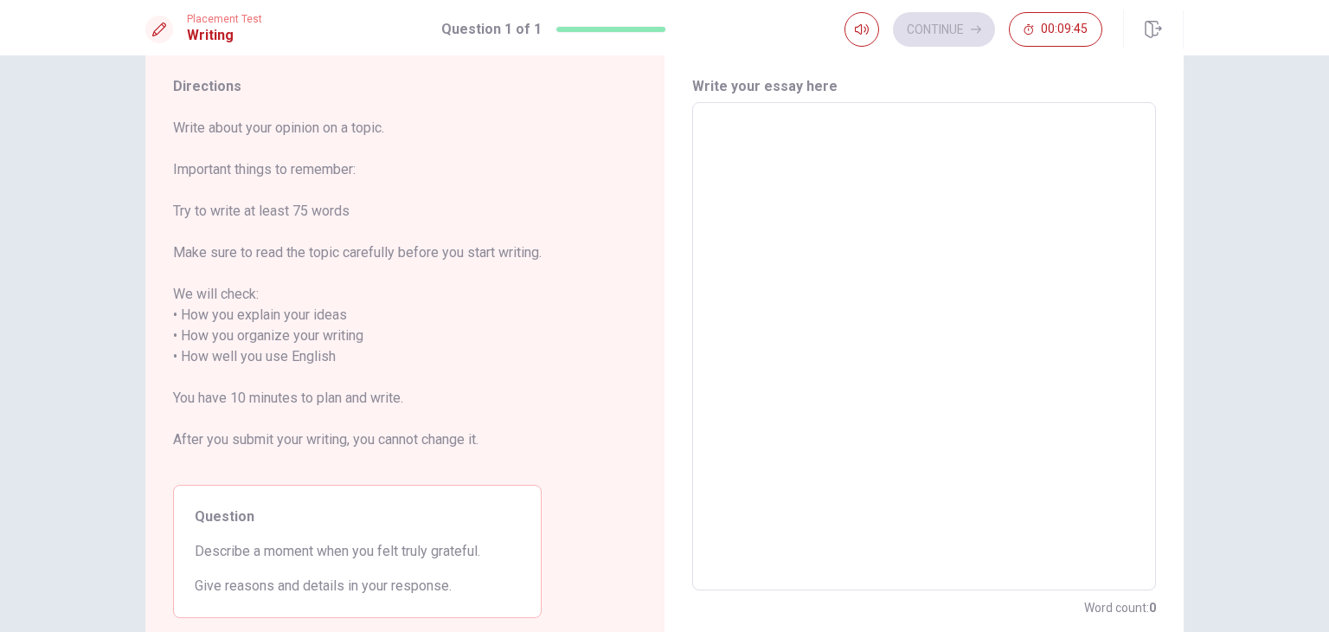
scroll to position [159, 0]
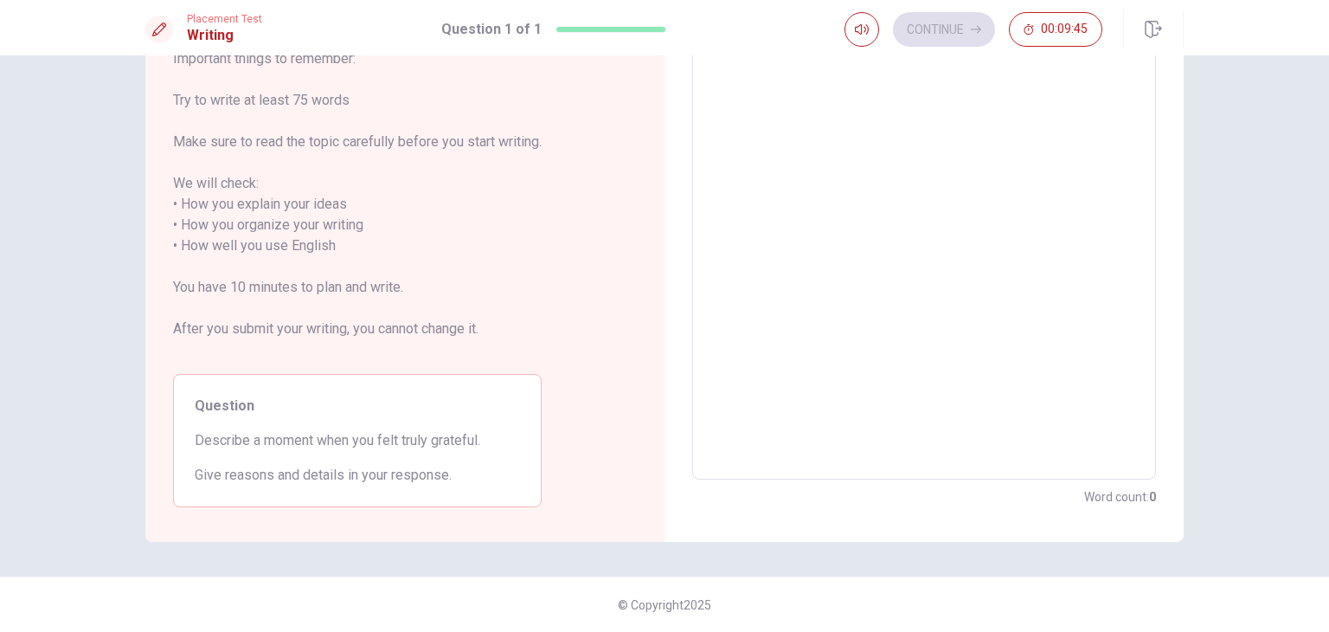
click at [1042, 191] on textarea at bounding box center [924, 236] width 440 height 460
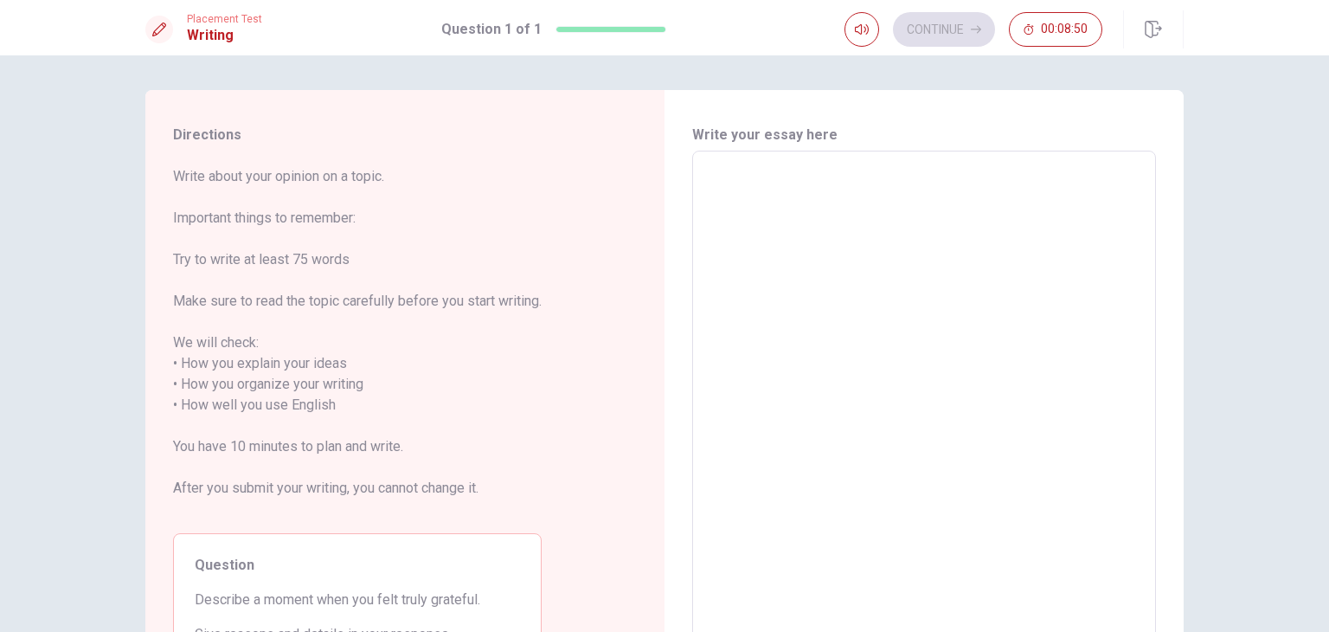
scroll to position [87, 0]
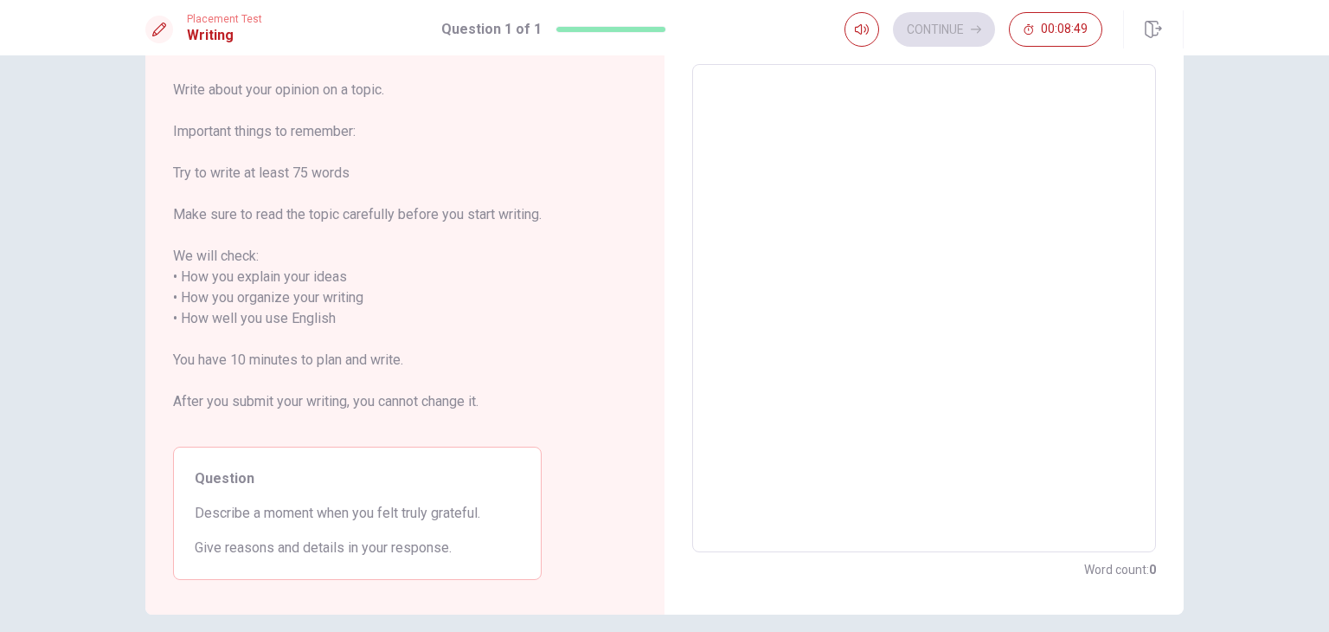
type textarea "ㅅ"
type textarea "x"
type textarea "T"
type textarea "x"
type textarea "To"
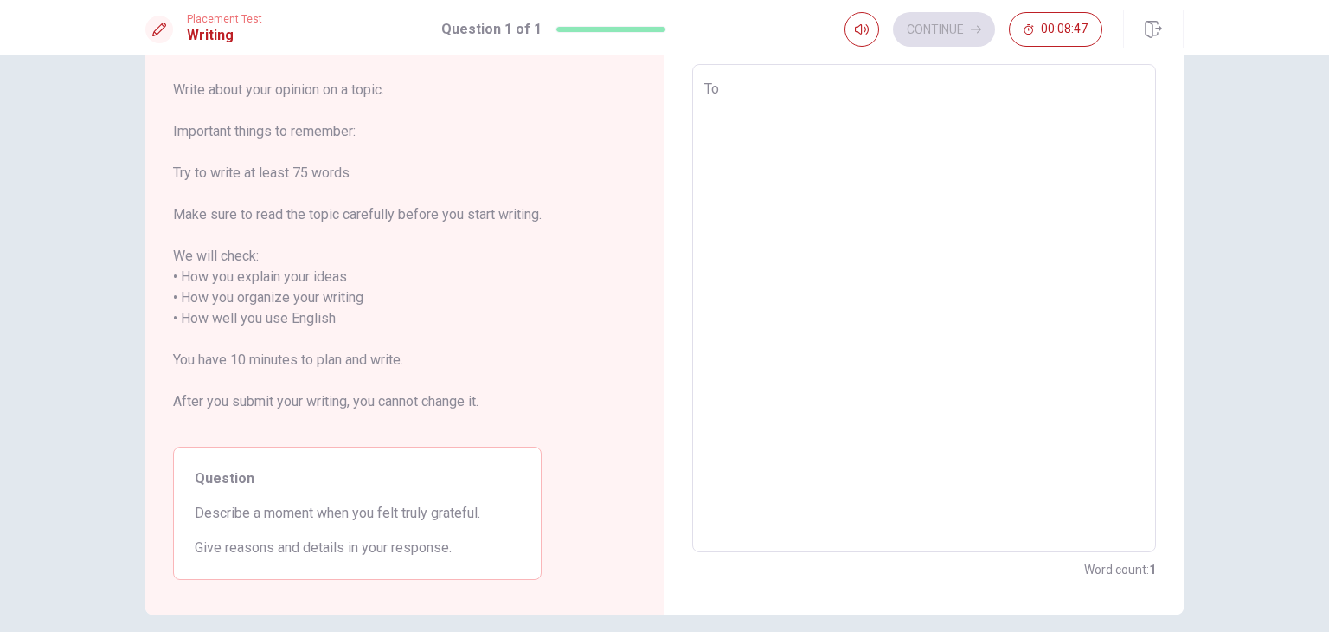
type textarea "x"
type textarea "[PERSON_NAME]"
type textarea "x"
type textarea "Toda"
type textarea "x"
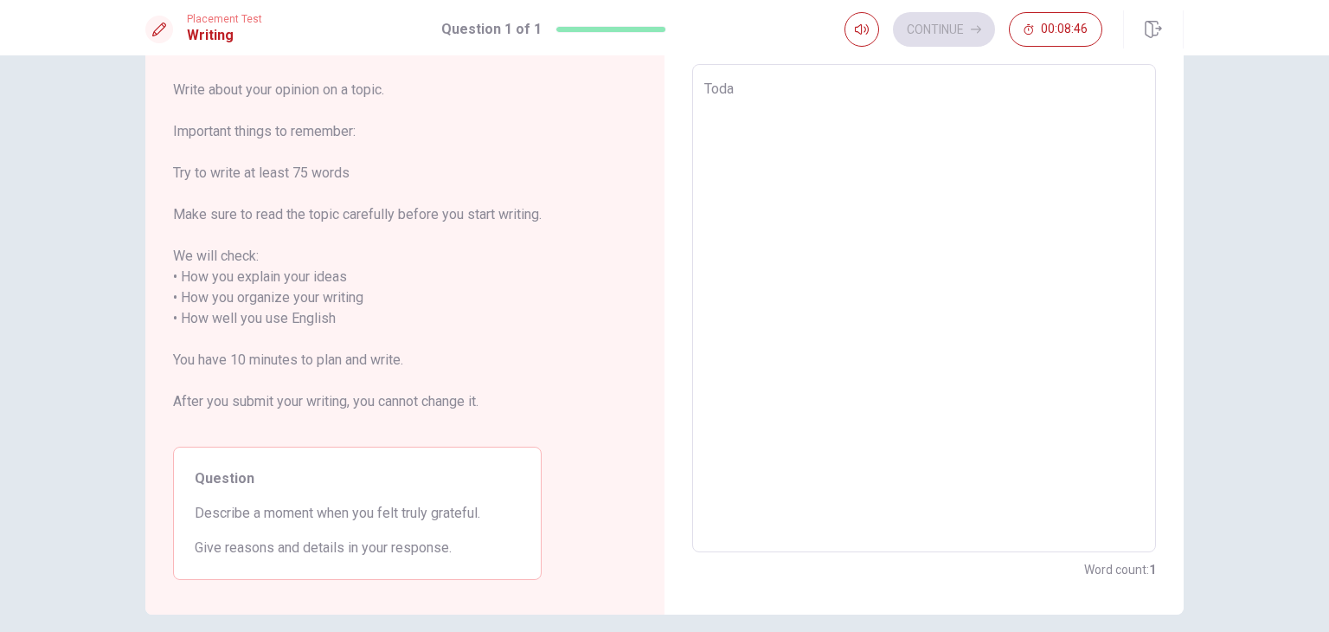
type textarea "[DATE]"
type textarea "x"
type textarea "[DATE]"
type textarea "x"
type textarea "[DATE] I"
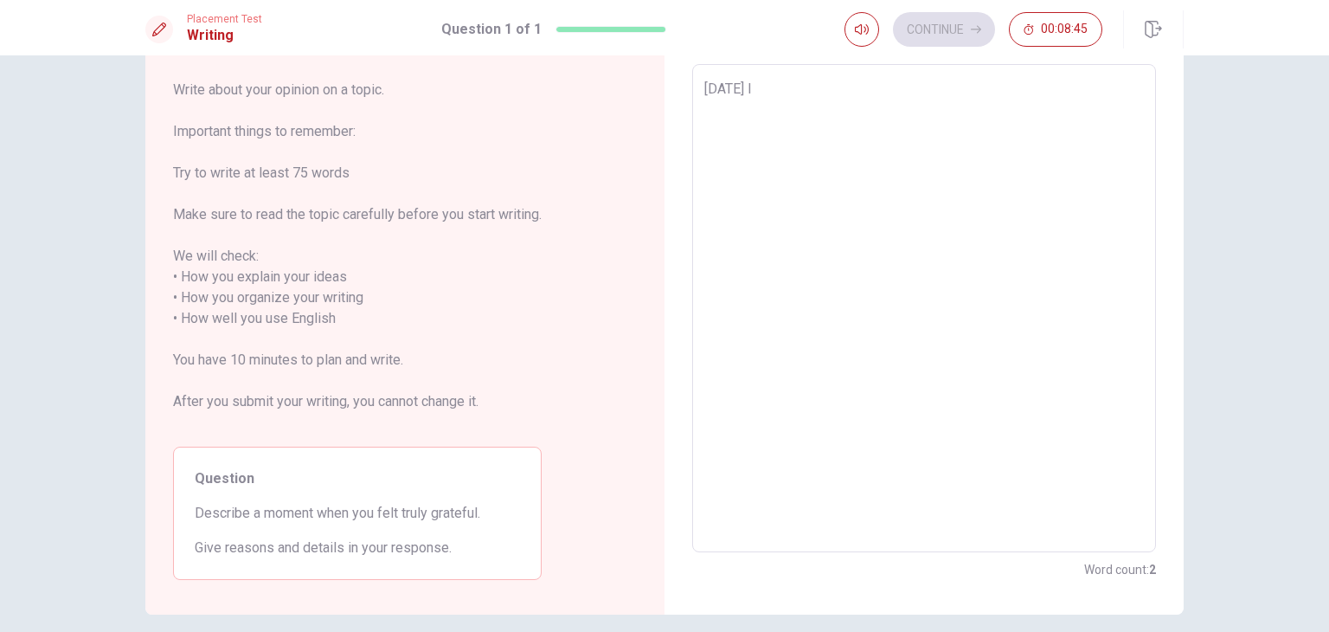
type textarea "x"
type textarea "[DATE] I"
type textarea "x"
type textarea "[DATE] I h"
type textarea "x"
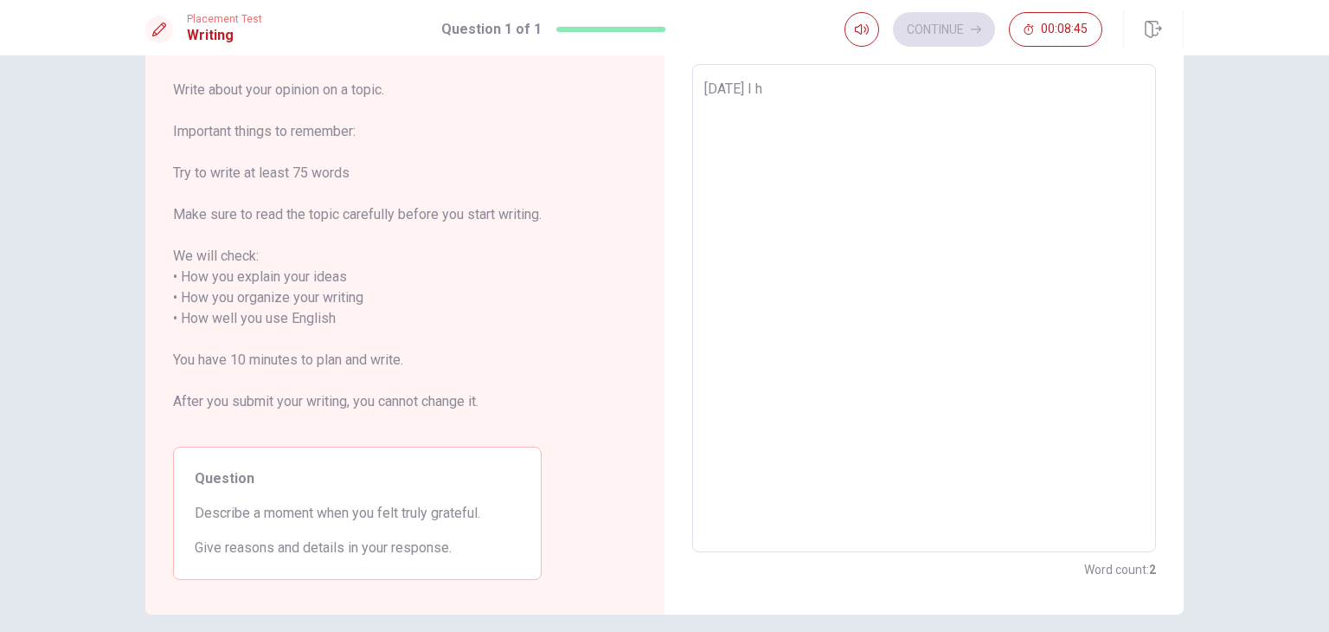
type textarea "[DATE] I ha"
type textarea "x"
type textarea "[DATE] I had"
type textarea "x"
type textarea "[DATE] I had"
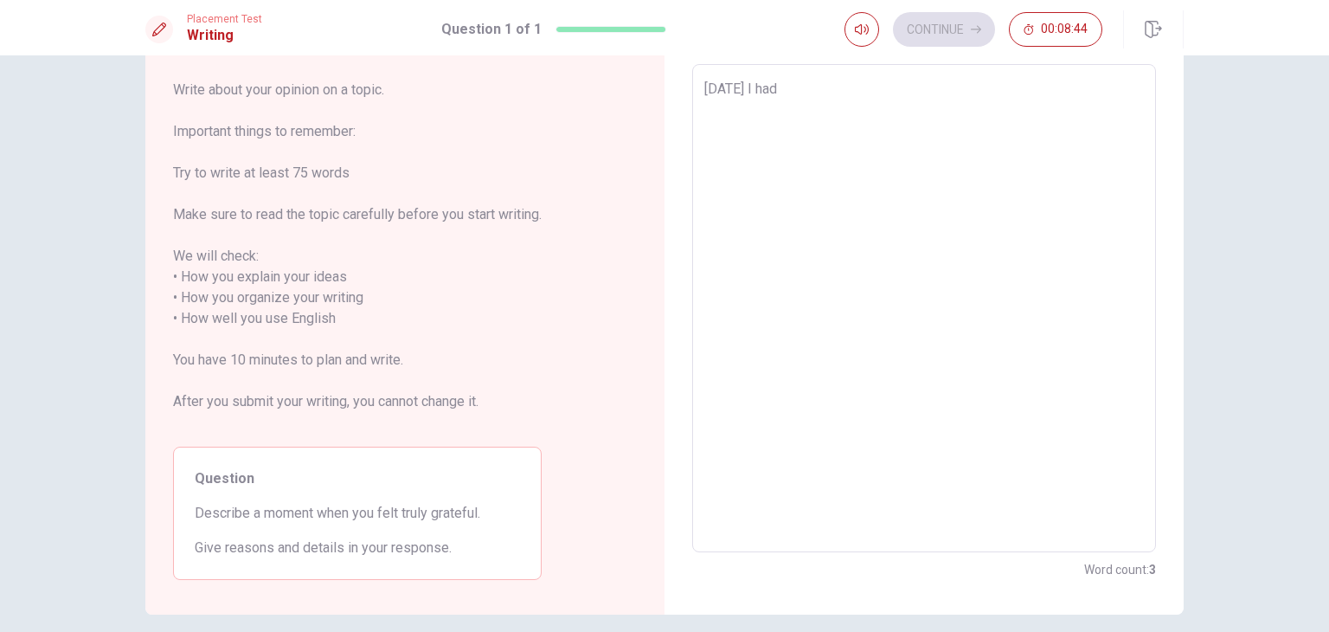
type textarea "x"
type textarea "[DATE] I had s"
type textarea "x"
type textarea "[DATE] I had so"
type textarea "x"
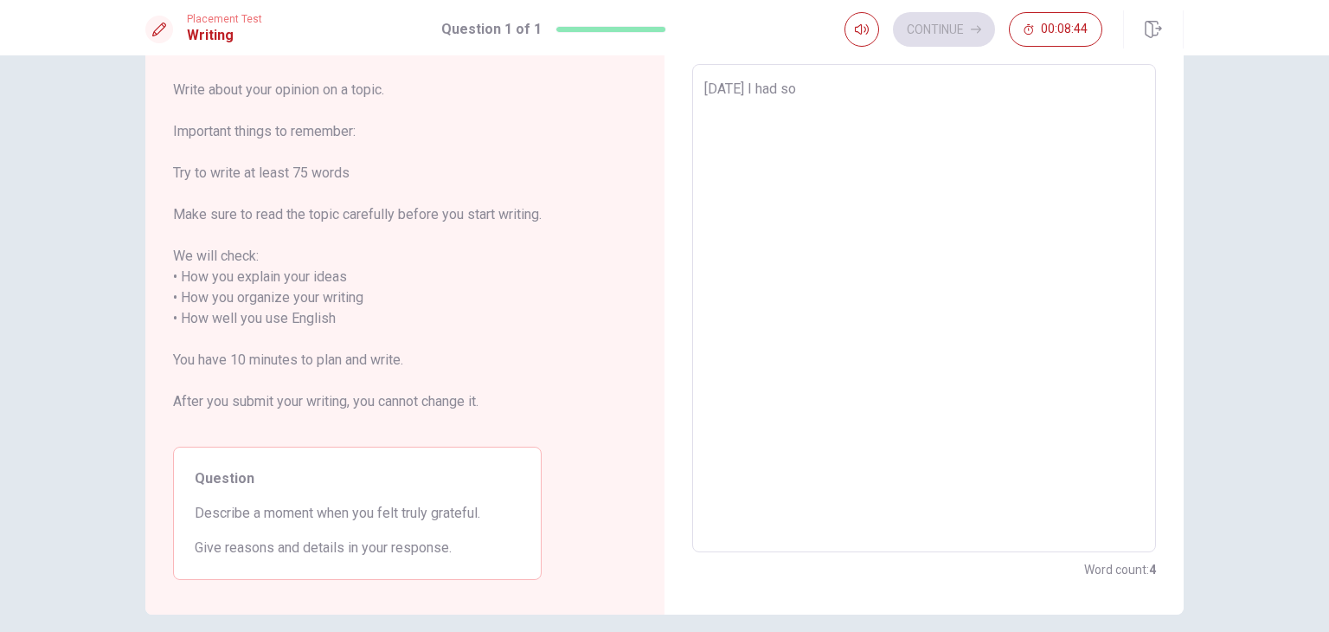
type textarea "[DATE] I had som"
type textarea "x"
type textarea "[DATE] I had some"
type textarea "x"
type textarea "[DATE] I had some"
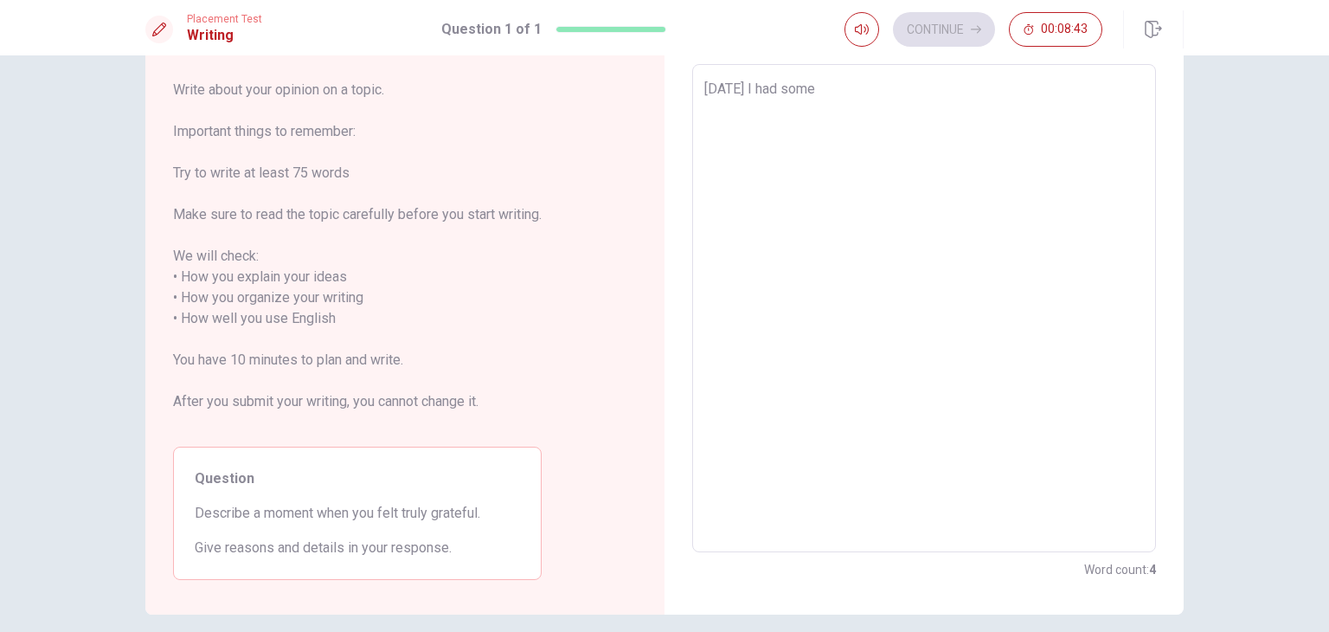
type textarea "x"
type textarea "[DATE] I had some"
type textarea "x"
type textarea "[DATE] I had som"
type textarea "x"
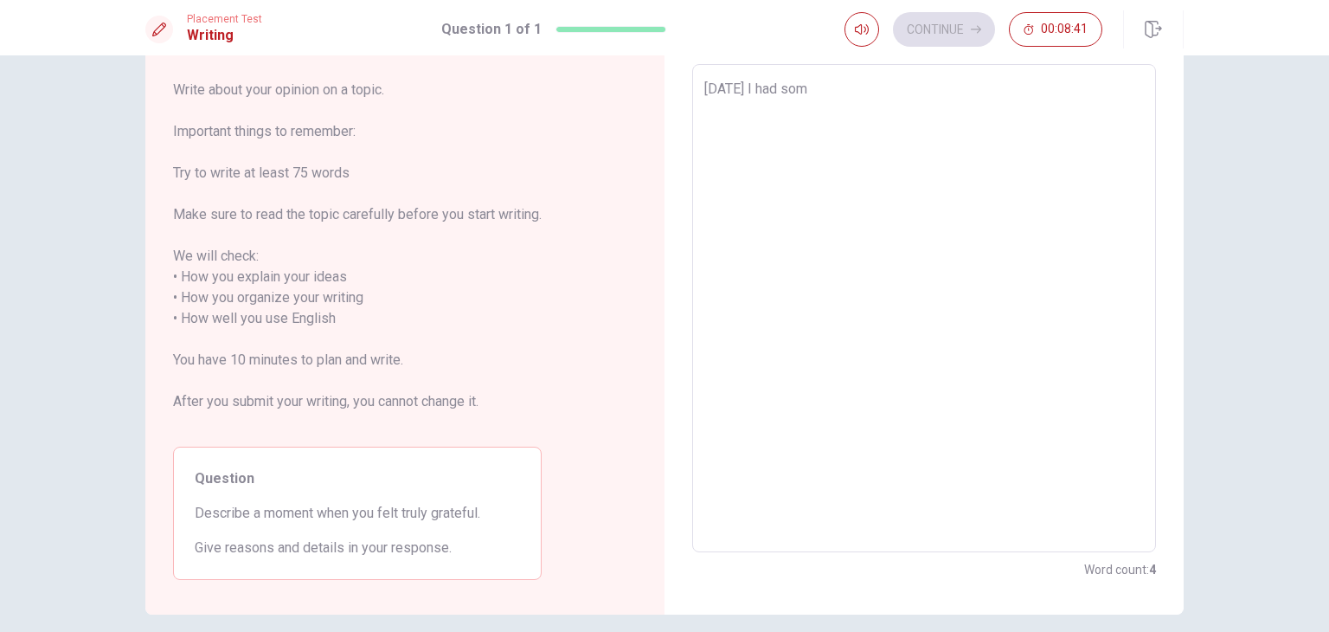
type textarea "[DATE] I had so"
type textarea "x"
type textarea "[DATE] I had s"
type textarea "x"
type textarea "[DATE] I had"
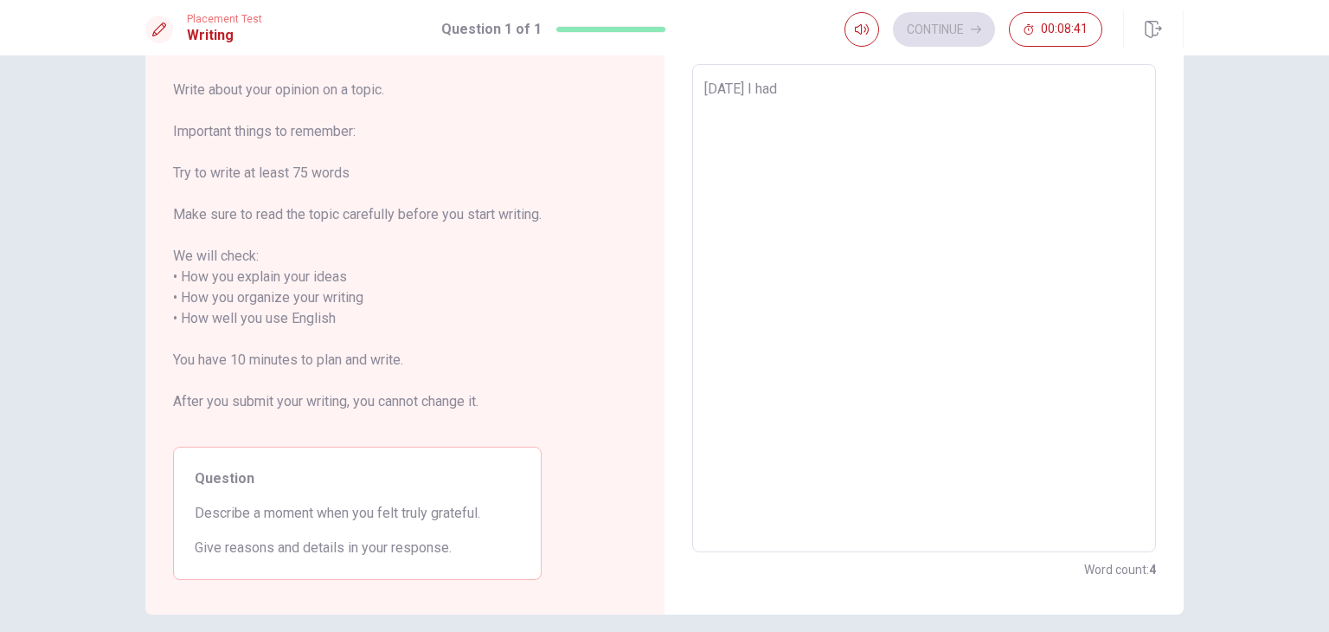
type textarea "x"
type textarea "[DATE] I had a"
type textarea "x"
type textarea "[DATE] I had a"
type textarea "x"
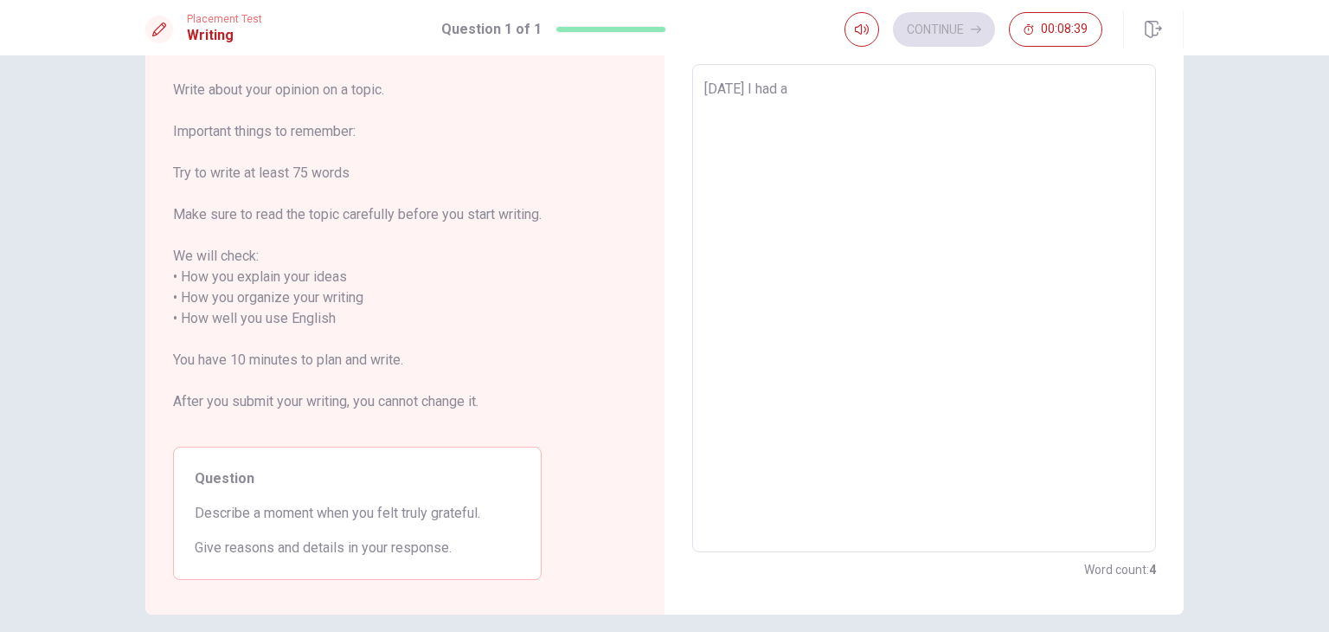
type textarea "[DATE] I had a g"
type textarea "x"
type textarea "[DATE] I had a"
type textarea "x"
type textarea "[DATE] I had a v"
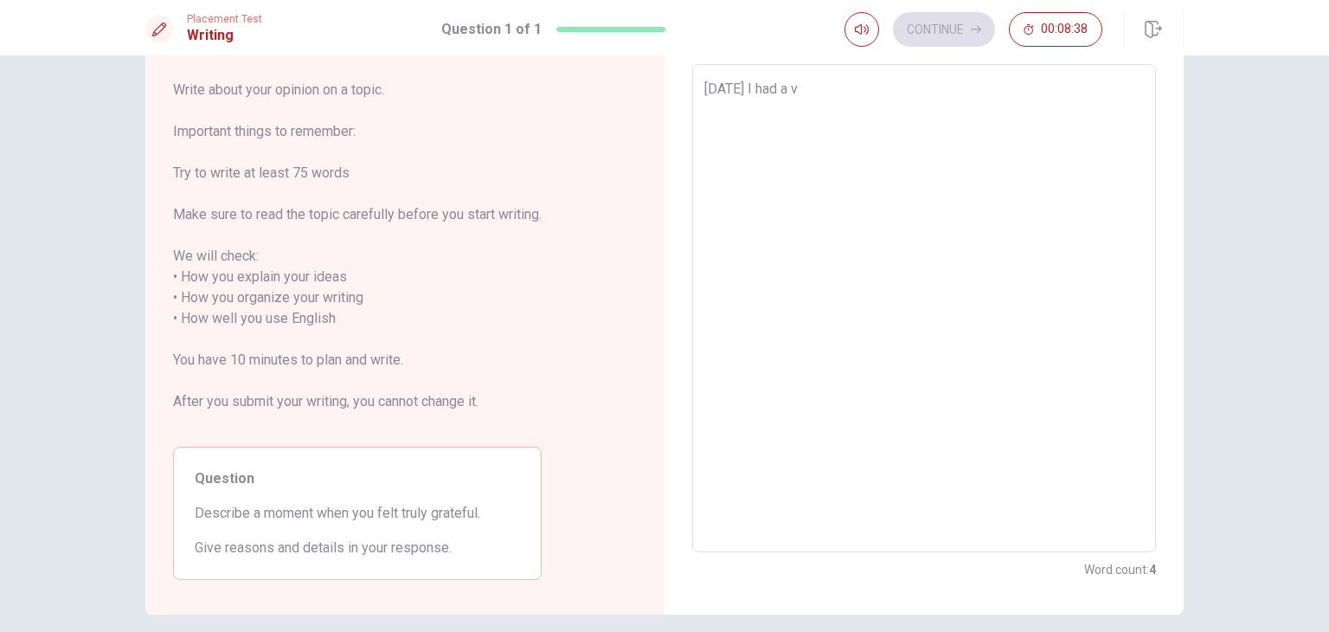
type textarea "x"
type textarea "[DATE] I had a ve"
type textarea "x"
type textarea "[DATE] I had a ver"
type textarea "x"
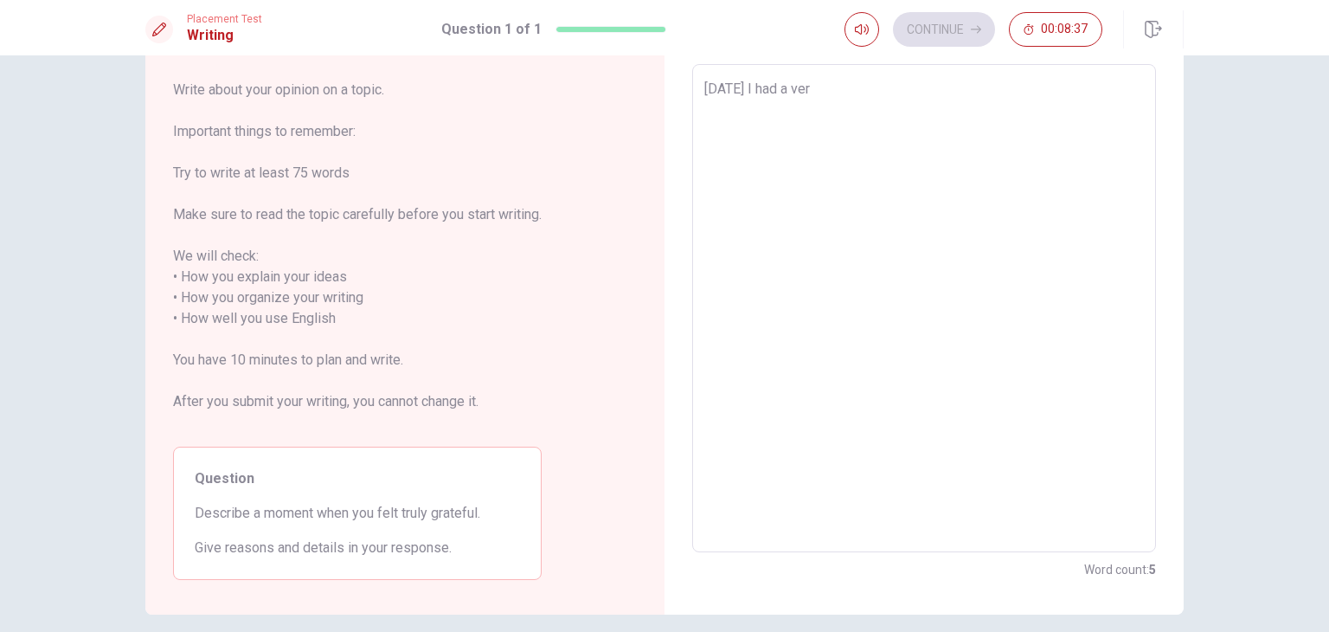
type textarea "[DATE] I had a ve"
type textarea "x"
type textarea "[DATE] I had a v"
type textarea "x"
type textarea "[DATE] I had a"
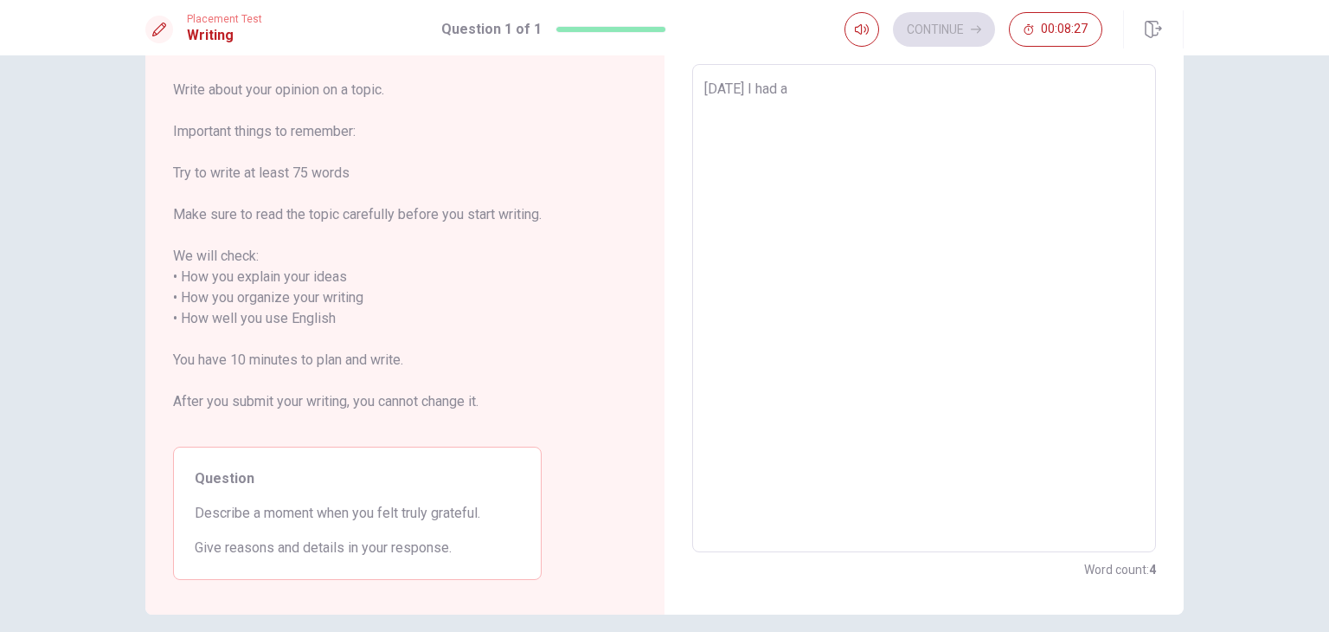
type textarea "x"
type textarea "[DATE] I had a"
type textarea "x"
type textarea "[DATE] I had"
type textarea "x"
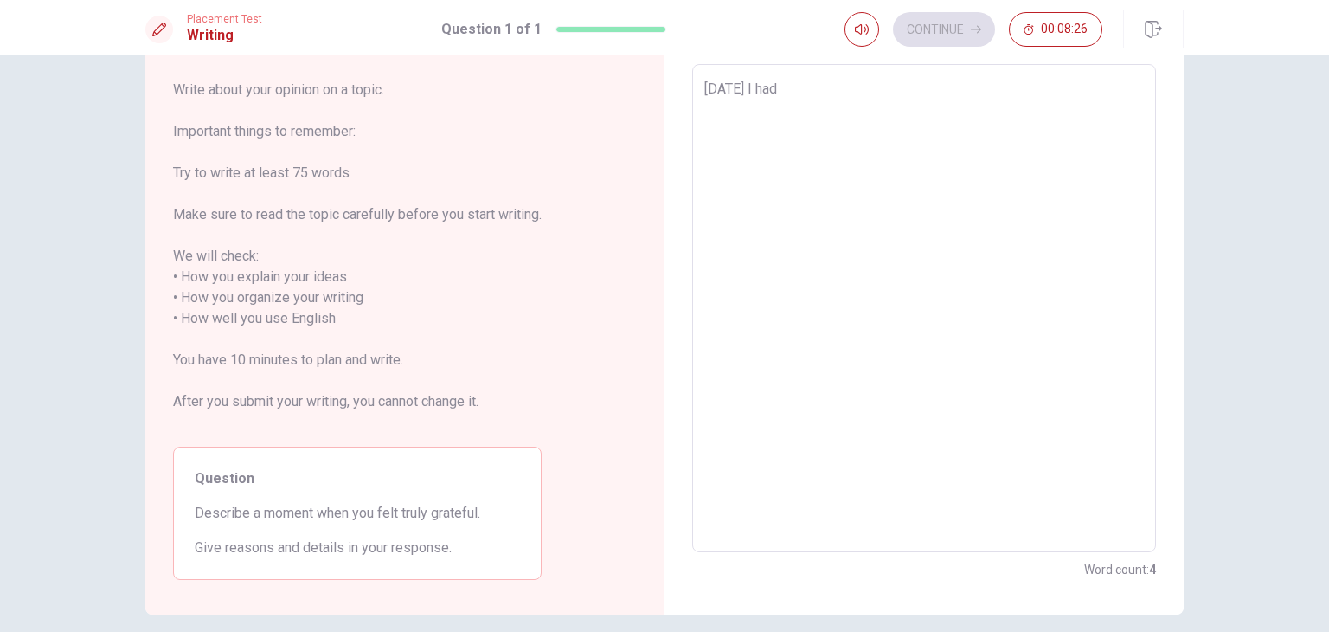
type textarea "[DATE] I had"
type textarea "x"
type textarea "[DATE] I had"
type textarea "x"
type textarea "[DATE] I had a"
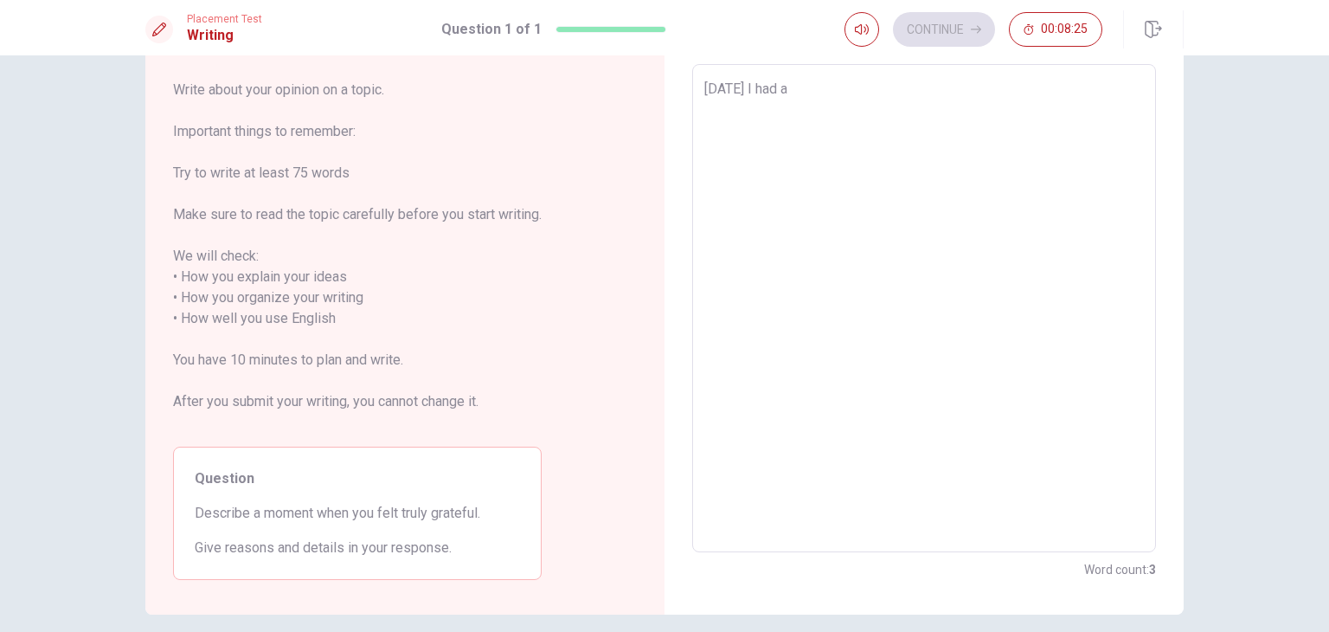
type textarea "x"
type textarea "[DATE] I had a"
type textarea "x"
type textarea "[DATE] I had a g"
type textarea "x"
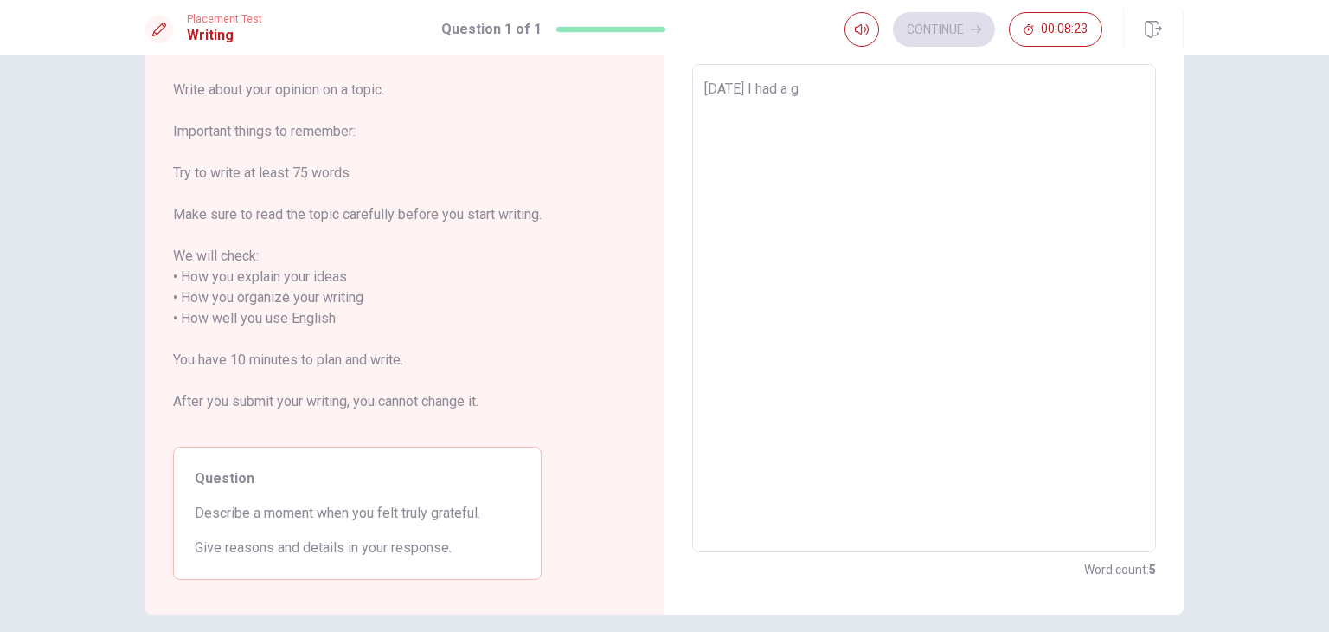
type textarea "[DATE] I had a go"
type textarea "x"
type textarea "[DATE] I had a goo"
type textarea "x"
type textarea "[DATE] I had a good"
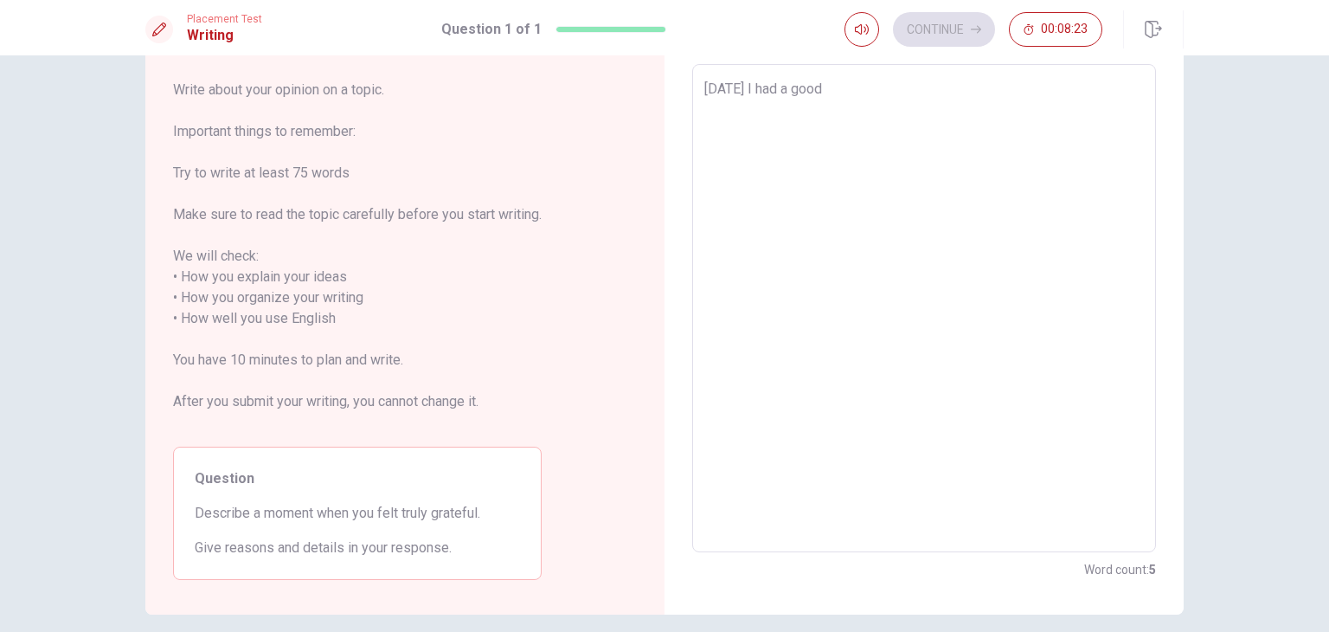
type textarea "x"
type textarea "[DATE] I had a goo"
type textarea "x"
type textarea "[DATE] I had a go"
type textarea "x"
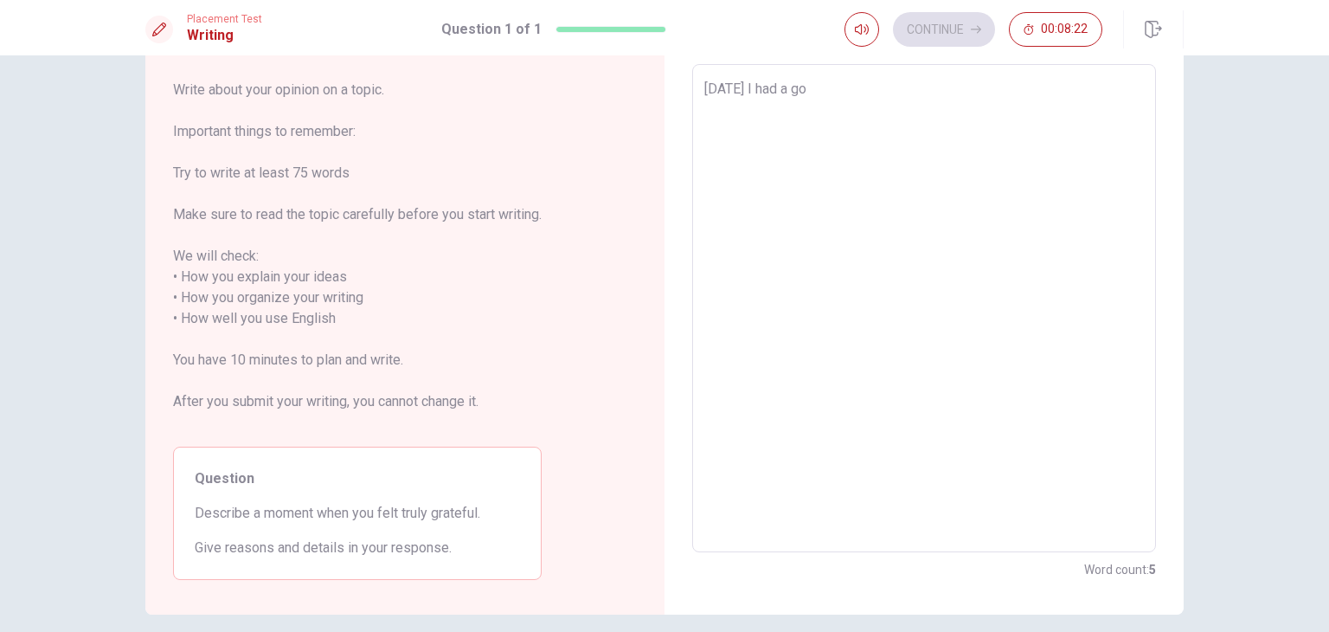
type textarea "[DATE] I had a g"
type textarea "x"
type textarea "[DATE] I had a"
type textarea "x"
type textarea "[DATE] I had a g"
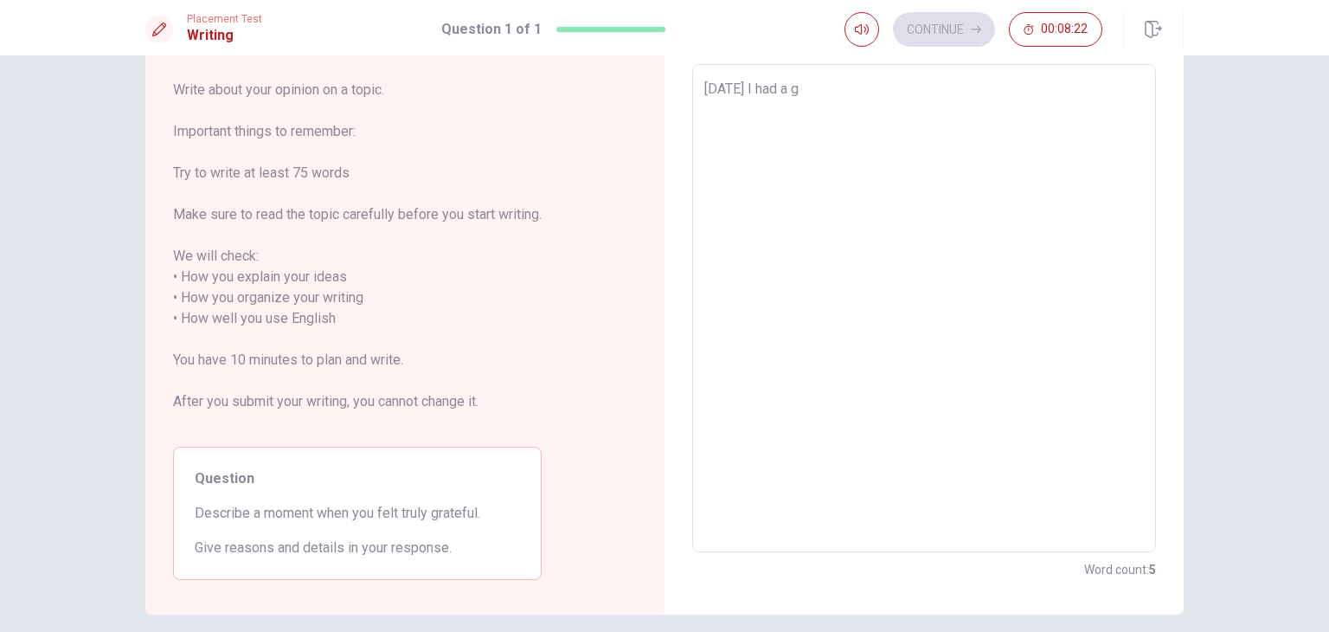
type textarea "x"
type textarea "[DATE] I had a gr"
type textarea "x"
type textarea "[DATE] I had a gre"
type textarea "x"
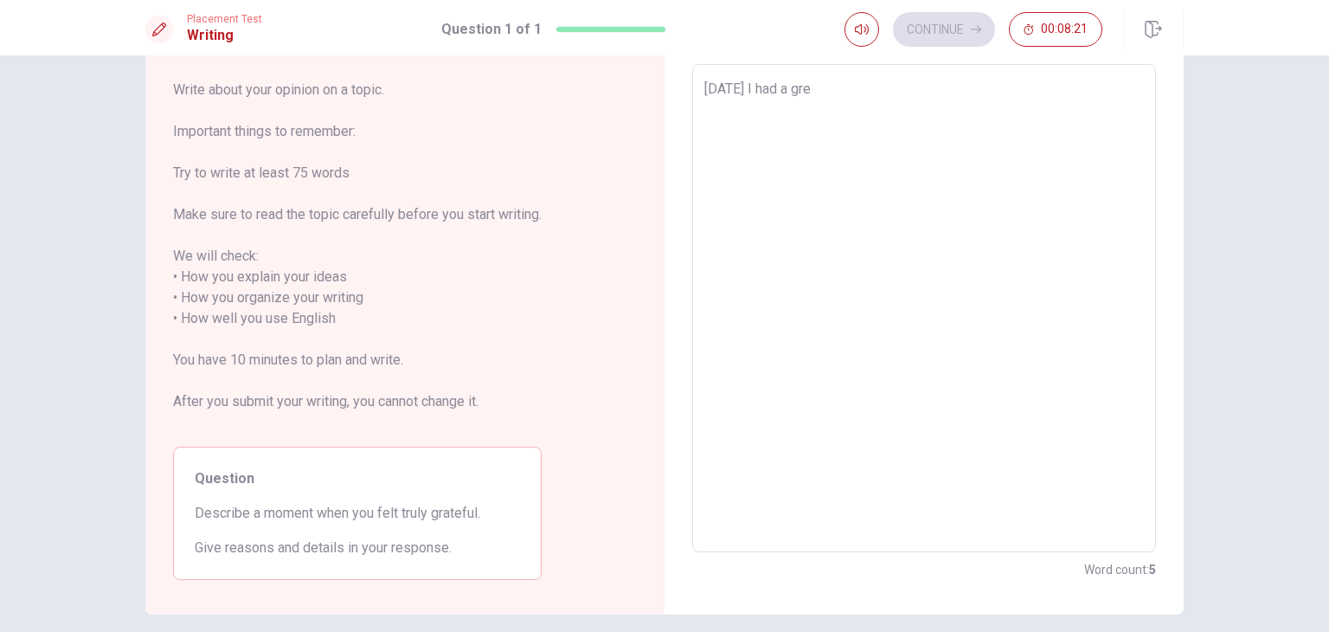
type textarea "[DATE] I had a gr"
type textarea "x"
type textarea "[DATE] I had a gra"
type textarea "x"
type textarea "[DATE] I had a grat"
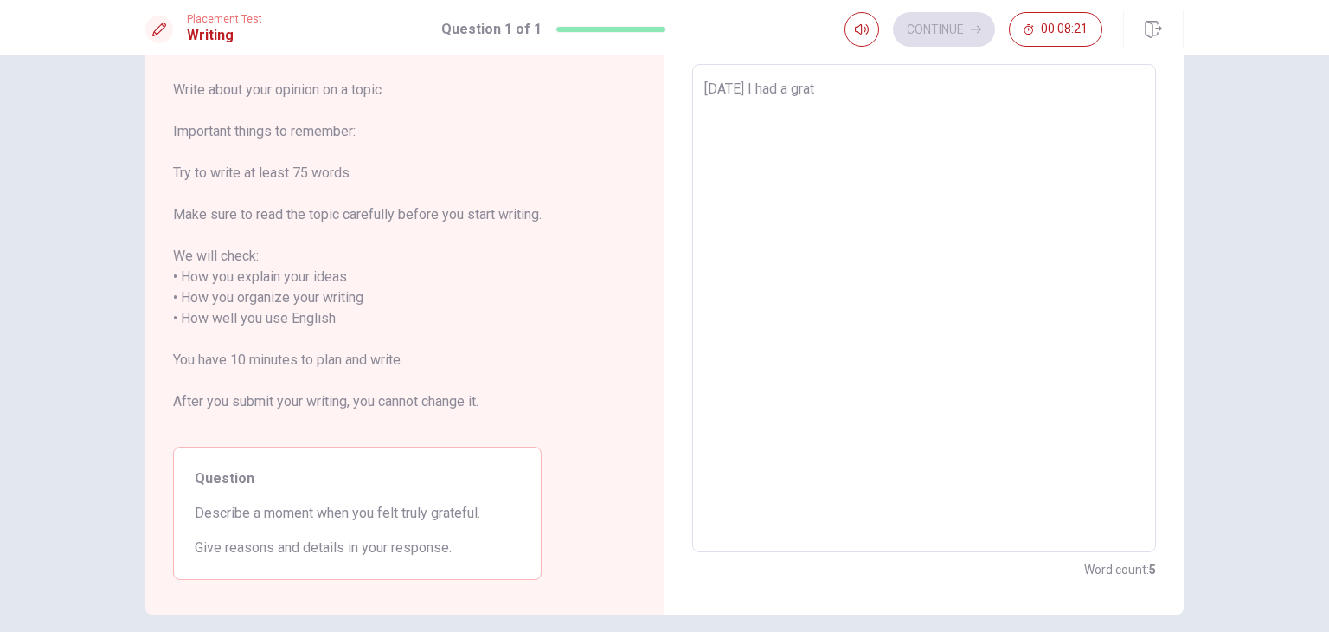
type textarea "x"
type textarea "[DATE] I had a grate"
type textarea "x"
type textarea "[DATE] I had a gratef"
type textarea "x"
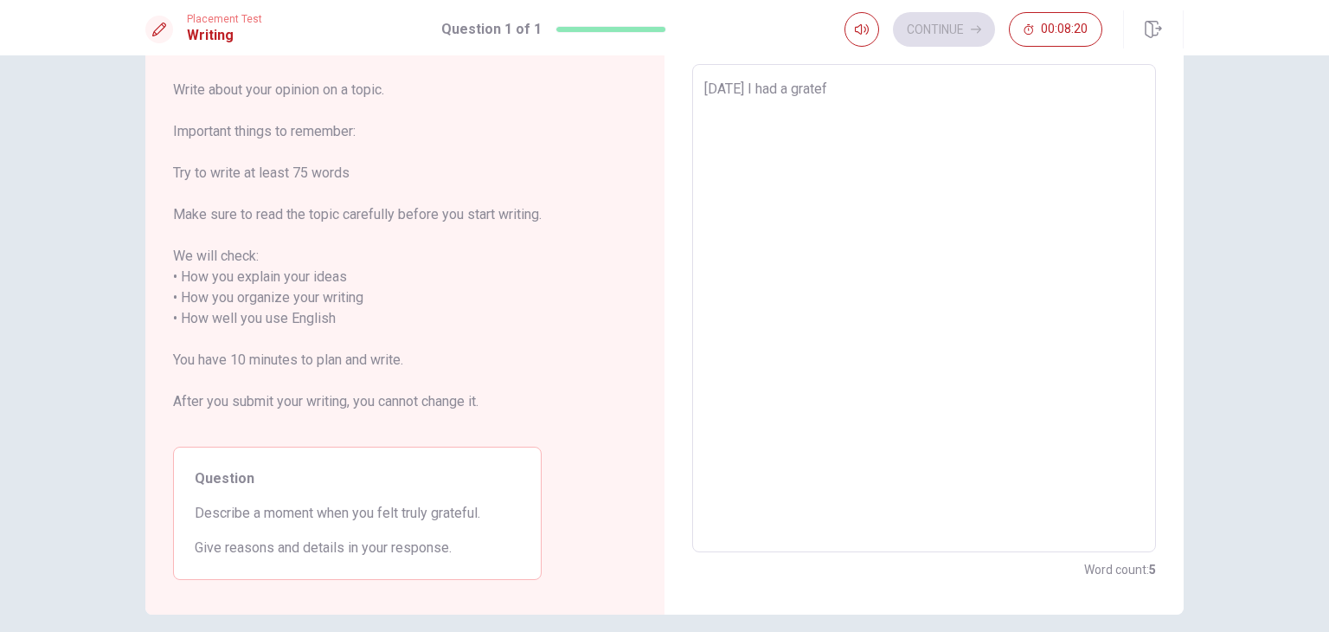
type textarea "[DATE] I had a gratefu"
type textarea "x"
type textarea "[DATE] I had a grateful"
type textarea "x"
type textarea "[DATE] I had a grateful"
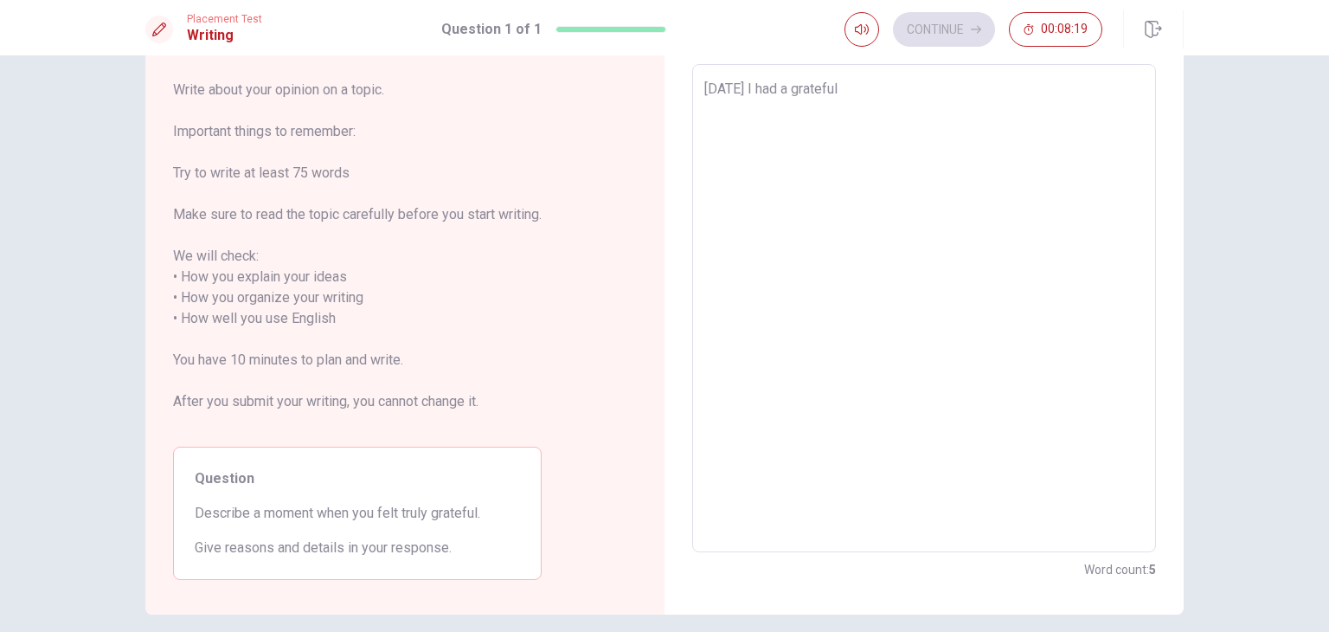
type textarea "x"
type textarea "[DATE] I had a grateful e"
type textarea "x"
type textarea "[DATE] I had a grateful ex"
type textarea "x"
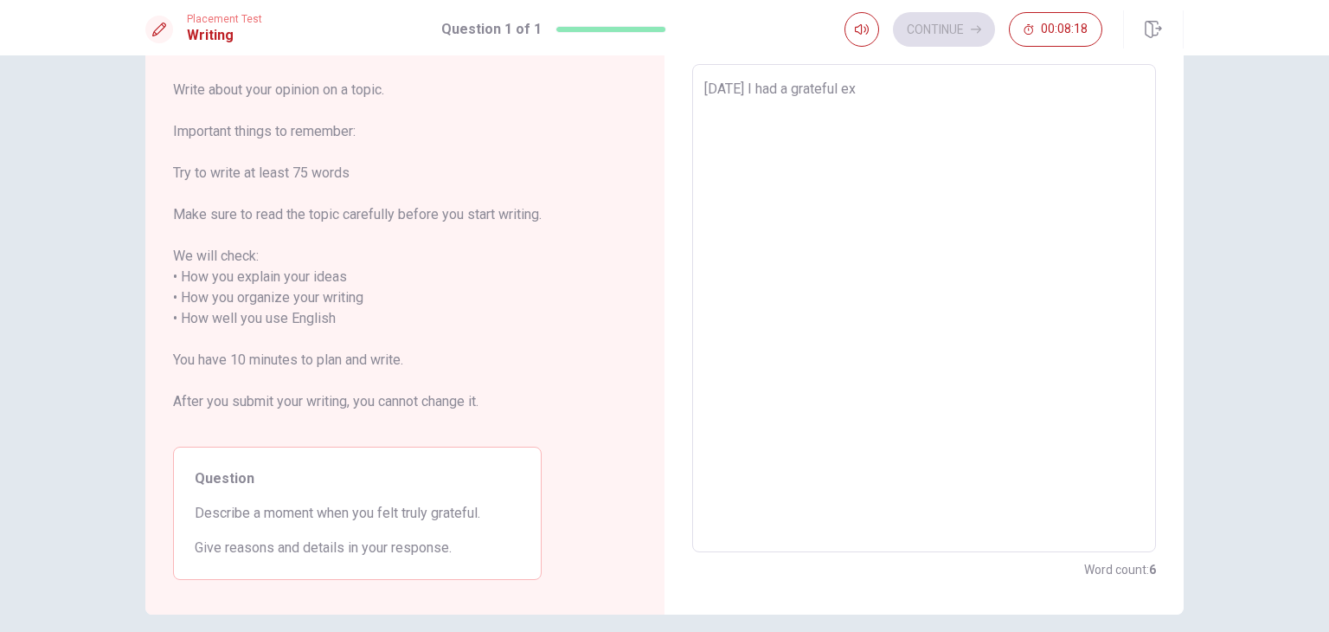
type textarea "[DATE] I had a grateful exp"
type textarea "x"
type textarea "[DATE] I had a grateful expe"
type textarea "x"
type textarea "[DATE] I had a grateful exper"
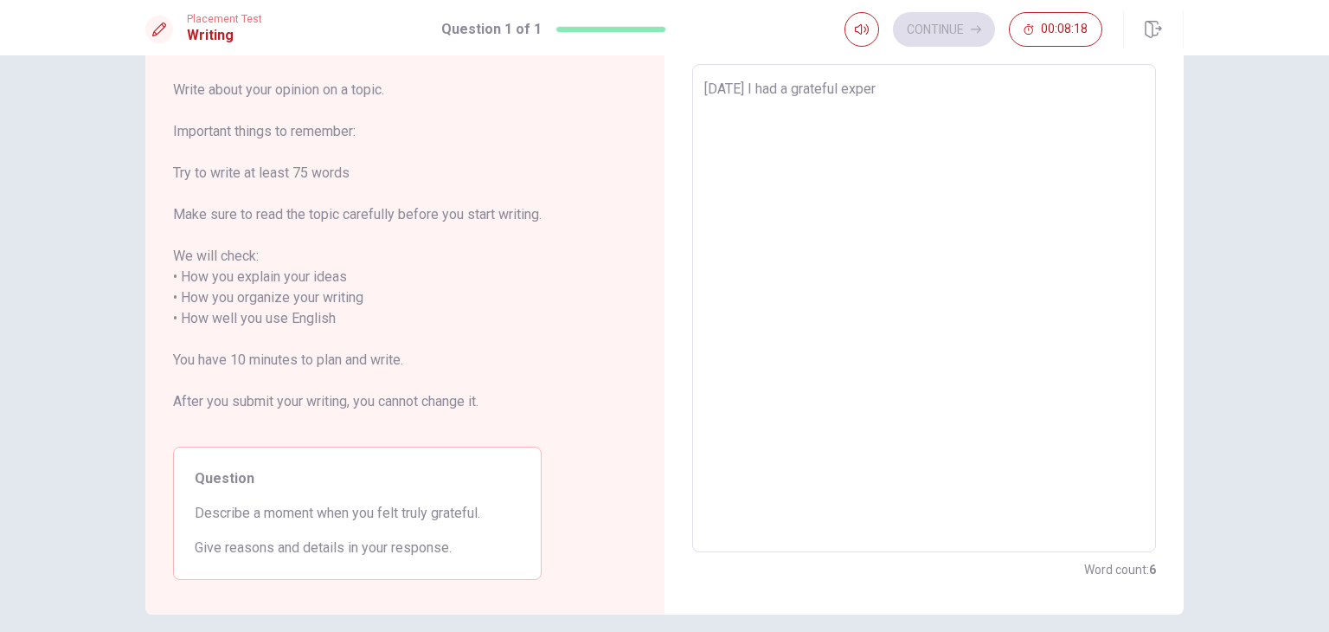
type textarea "x"
type textarea "[DATE] I had a grateful experi"
type textarea "x"
type textarea "[DATE] I had a grateful experie"
type textarea "x"
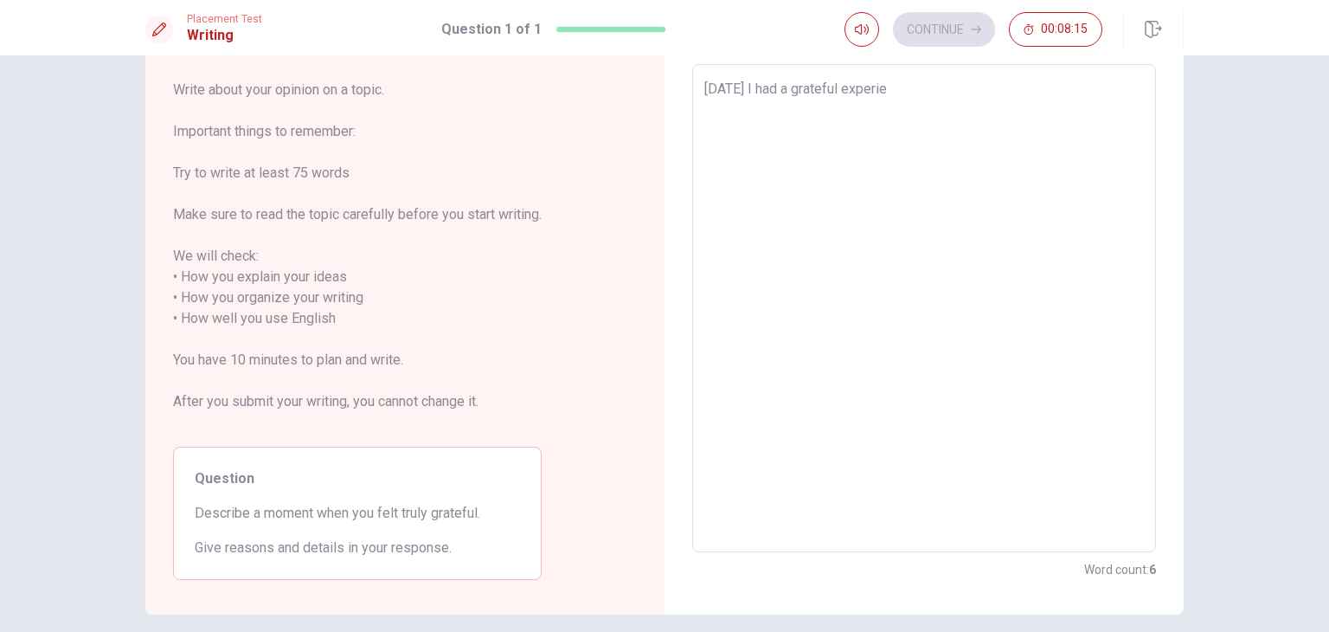
type textarea "[DATE] I had a grateful experien"
type textarea "x"
type textarea "[DATE] I had a grateful experienc"
type textarea "x"
type textarea "[DATE] I had a grateful experience"
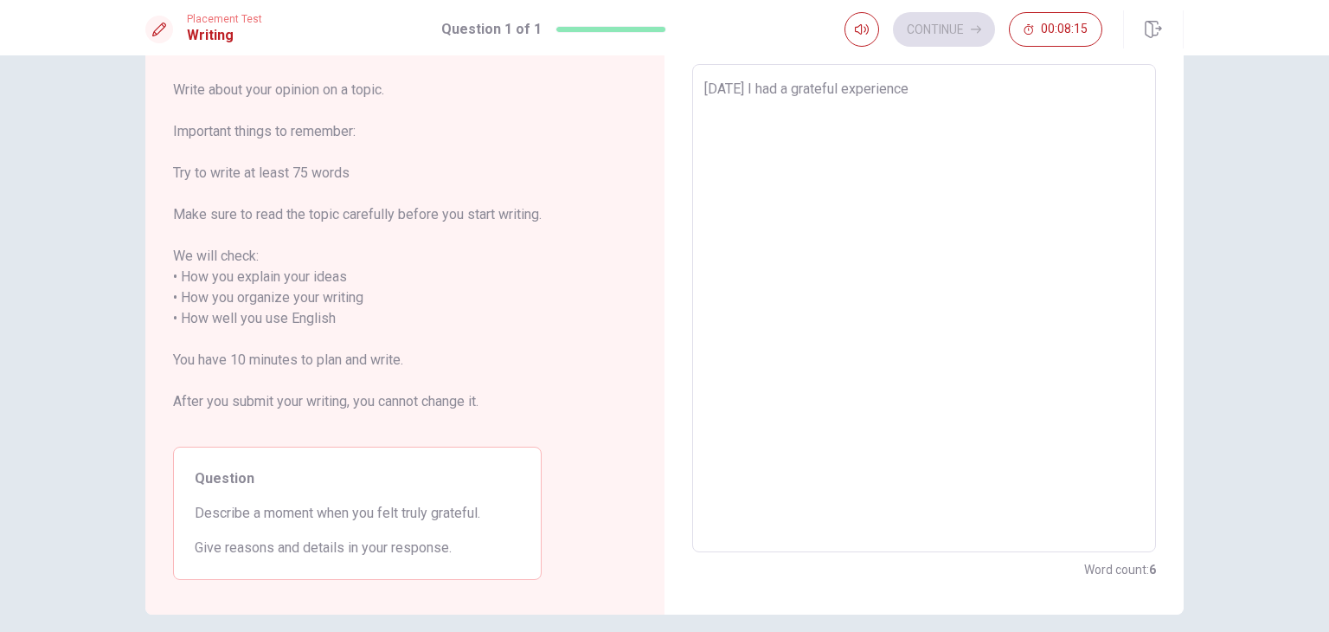
type textarea "x"
type textarea "[DATE] I had a grateful experience."
type textarea "x"
type textarea "[DATE] I had a grateful experience."
type textarea "x"
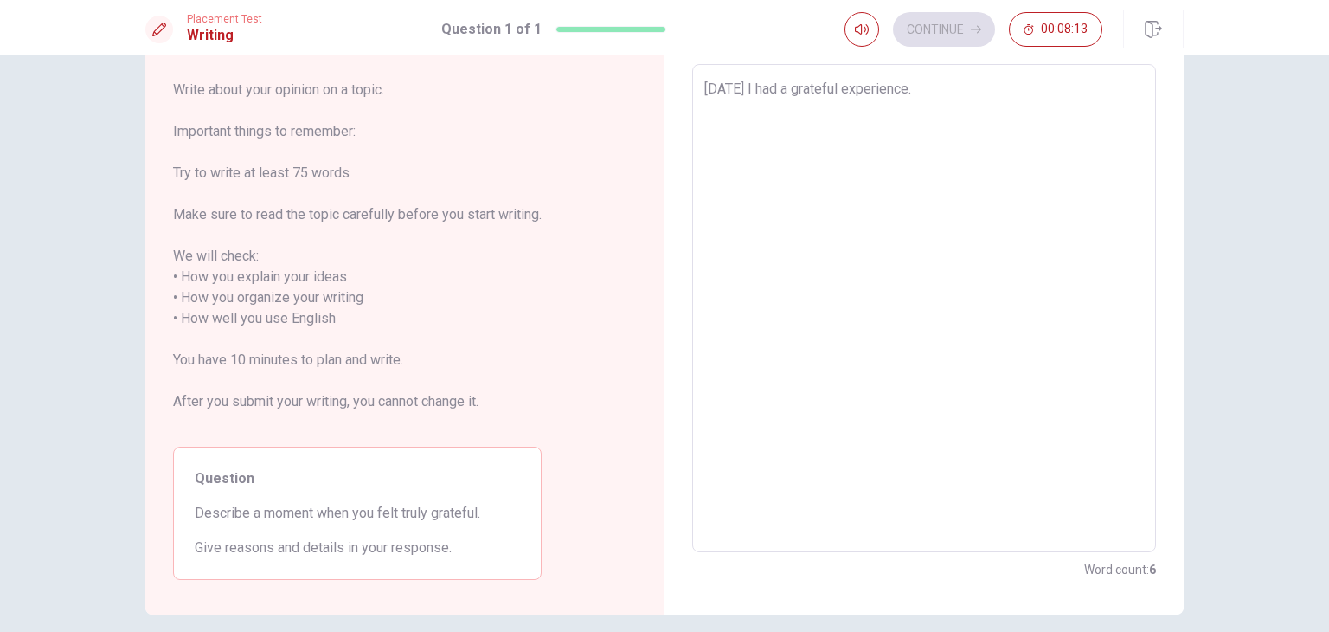
type textarea "[DATE] I had a grateful experience. b"
type textarea "x"
type textarea "[DATE] I had a grateful experience."
type textarea "x"
type textarea "[DATE] I had a grateful experience."
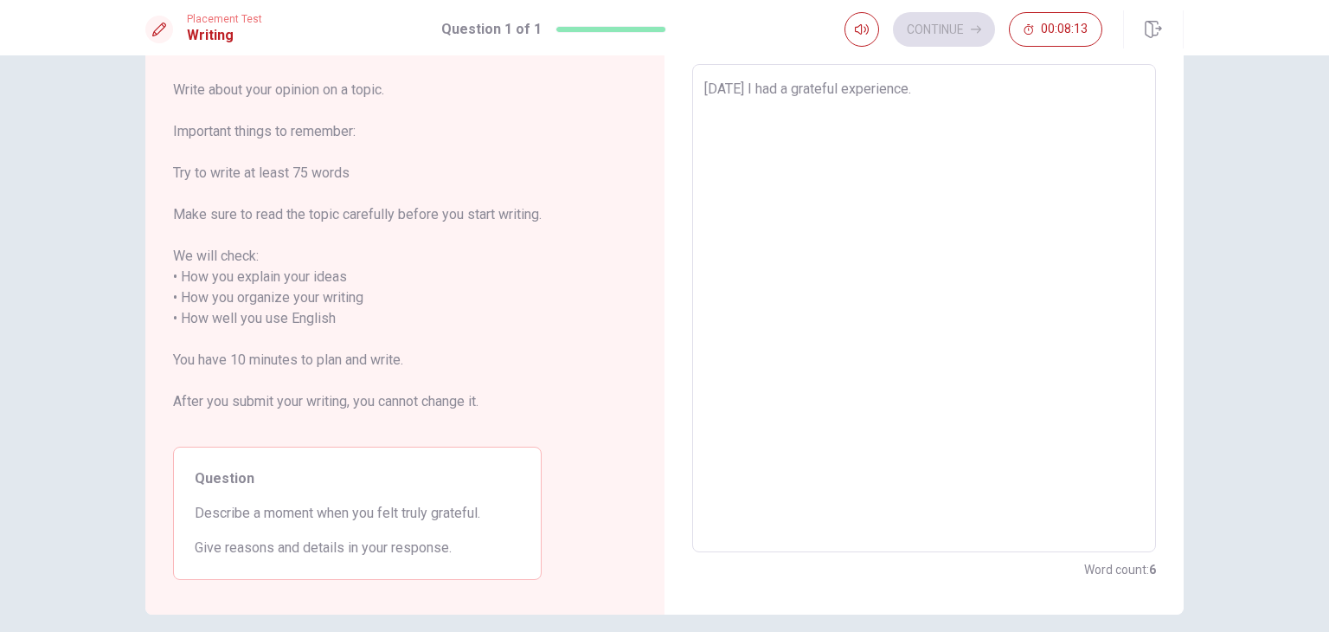
type textarea "x"
type textarea "[DATE] I had a grateful experience"
type textarea "x"
type textarea "[DATE] I had a grateful experience"
type textarea "x"
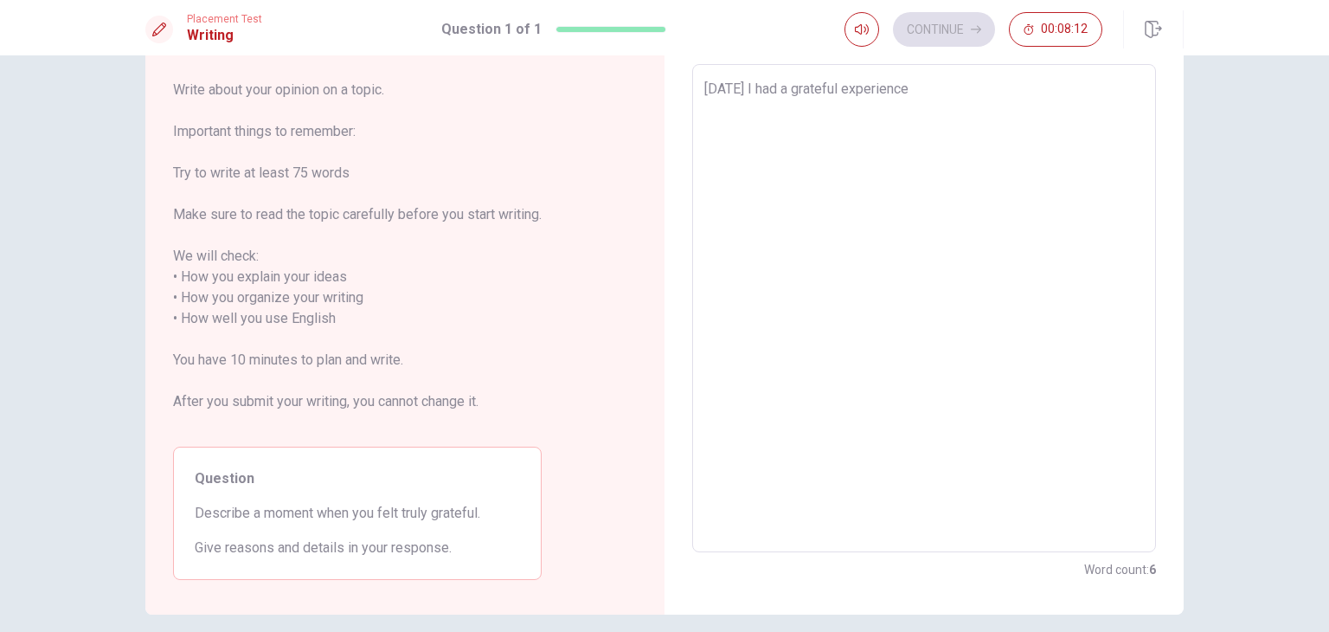
type textarea "[DATE] I had a grateful experience b"
type textarea "x"
type textarea "[DATE] I had a grateful experience be"
type textarea "x"
type textarea "[DATE] I had a grateful experience bec"
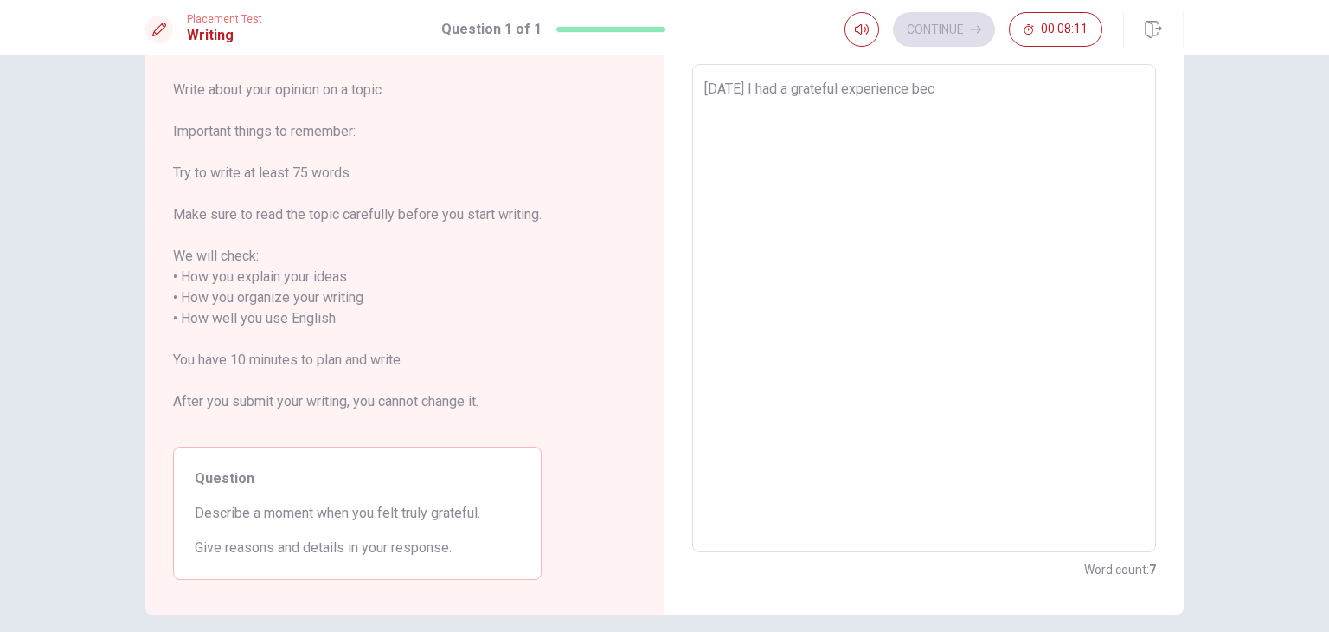
type textarea "x"
type textarea "[DATE] I had a grateful experience beca"
type textarea "x"
type textarea "[DATE] I had a grateful experience becau"
type textarea "x"
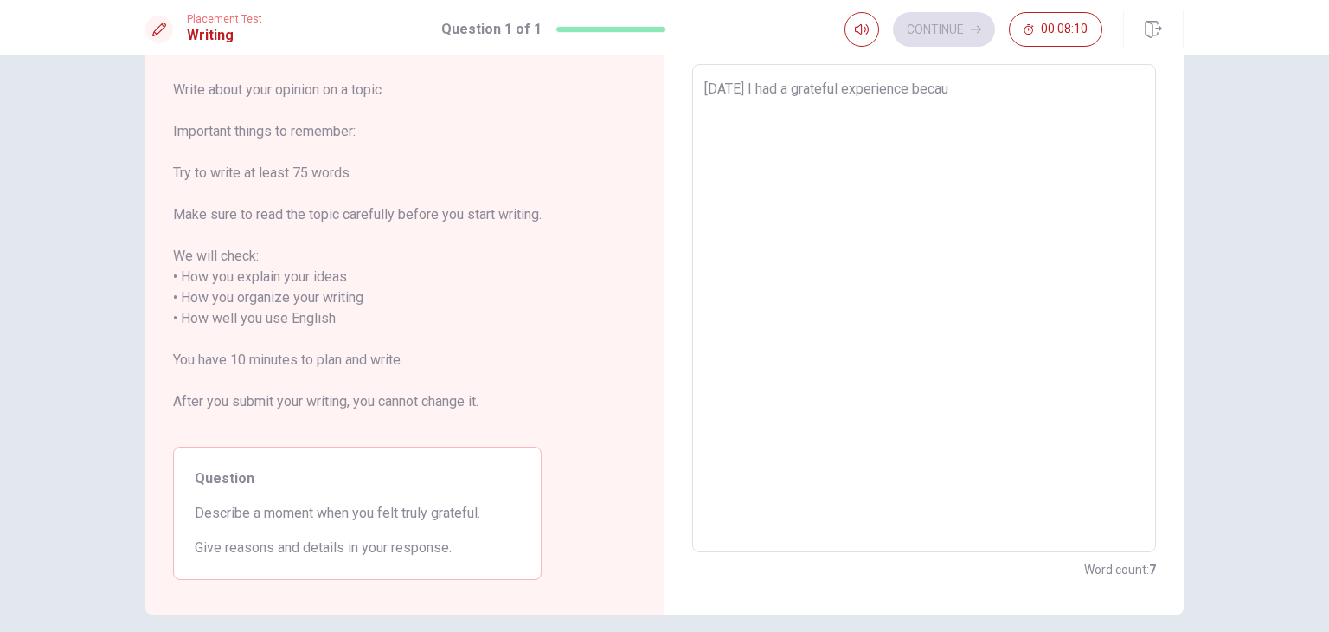
type textarea "[DATE] I had a grateful experience becaus"
type textarea "x"
type textarea "[DATE] I had a grateful experience because"
type textarea "x"
type textarea "[DATE] I had a grateful experience because"
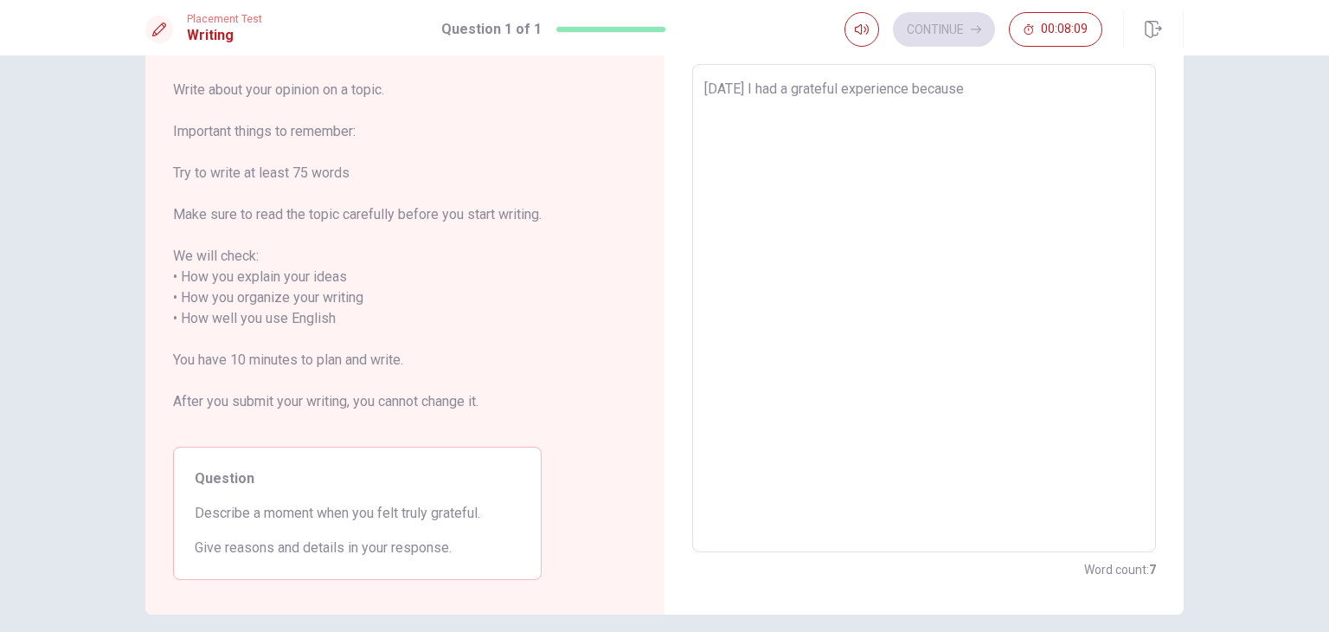
type textarea "x"
type textarea "[DATE] I had a grateful experience because I"
type textarea "x"
type textarea "[DATE] I had a grateful experience because I"
click at [993, 150] on textarea "[DATE] I had a grateful experience because I" at bounding box center [924, 309] width 440 height 460
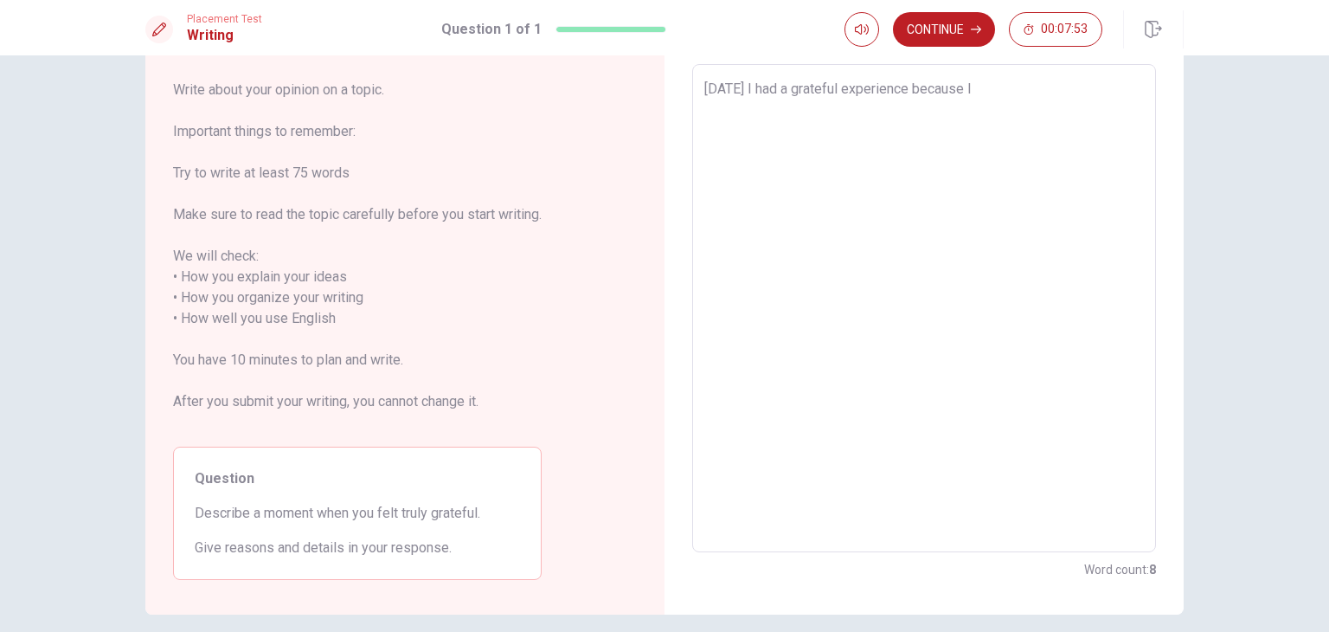
type textarea "x"
type textarea "[DATE] I had a grateful experience because I d"
type textarea "x"
type textarea "[DATE] I had a grateful experience because I dr"
type textarea "x"
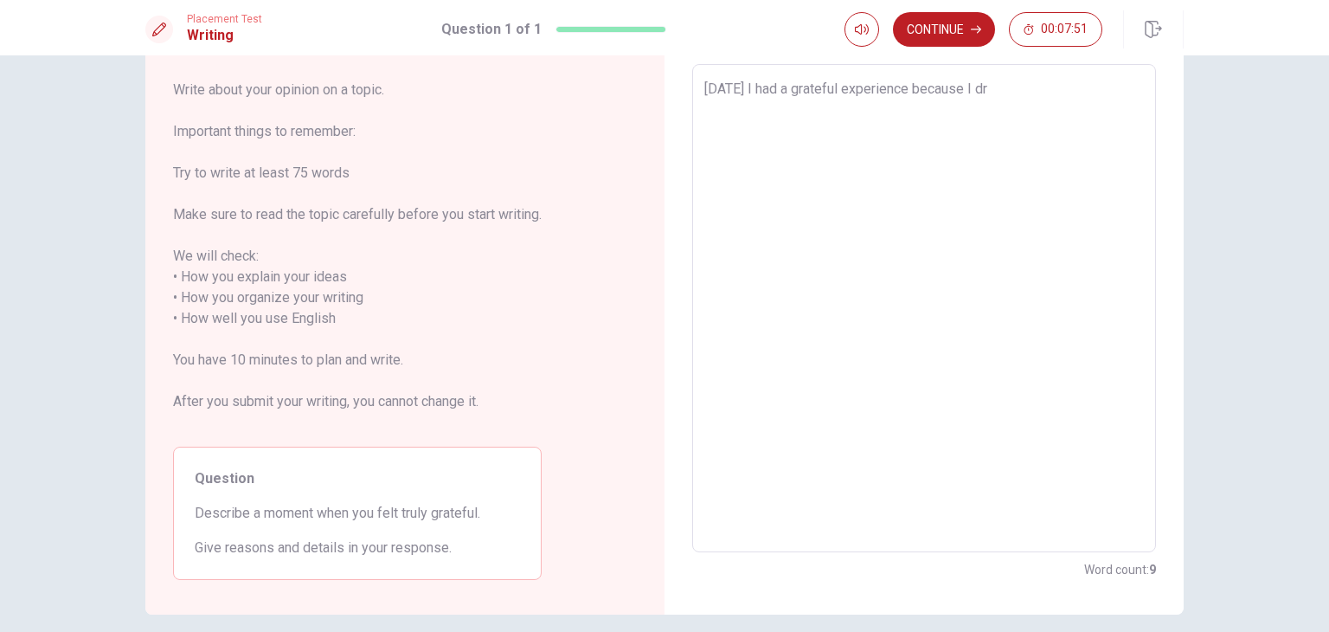
type textarea "[DATE] I had a grateful experience because I dro"
type textarea "x"
type textarea "[DATE] I had a grateful experience because I drop"
type textarea "x"
type textarea "[DATE] I had a grateful experience because I [PERSON_NAME]"
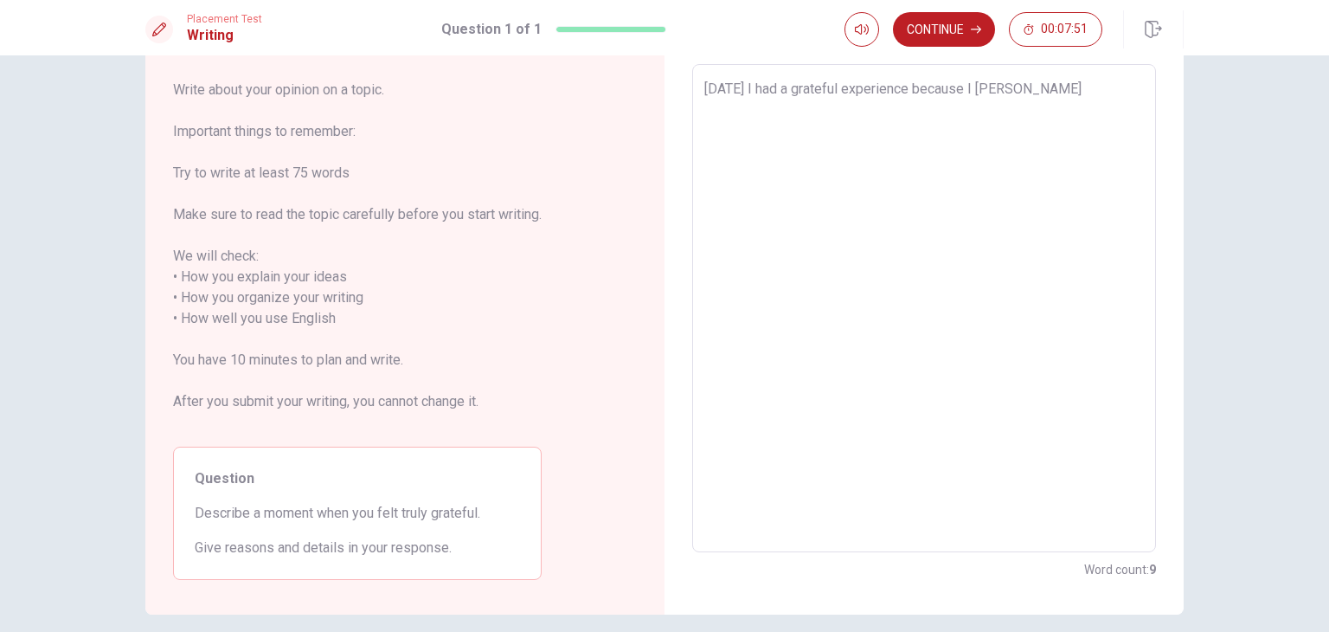
type textarea "x"
type textarea "[DATE] I had a grateful experience because I droppe"
type textarea "x"
type textarea "[DATE] I had a grateful experience because I dropped"
type textarea "x"
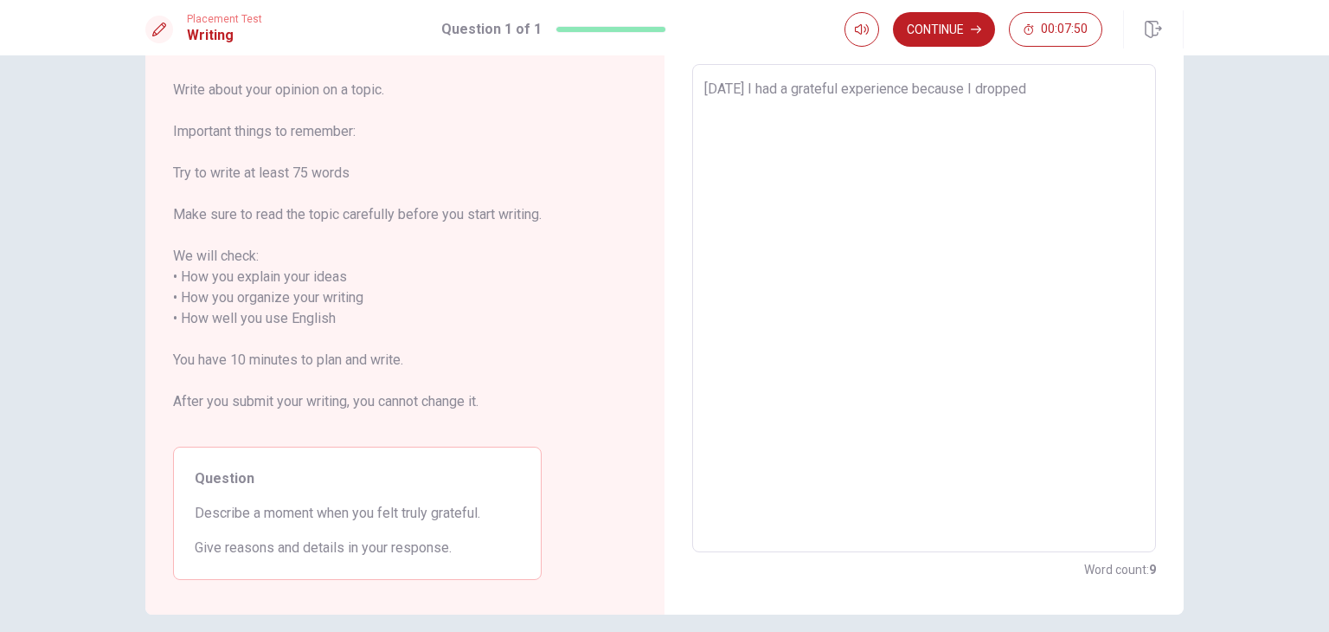
type textarea "[DATE] I had a grateful experience because I dropped"
type textarea "x"
type textarea "[DATE] I had a grateful experience because I dropped m"
type textarea "x"
type textarea "[DATE] I had a grateful experience because I dropped my"
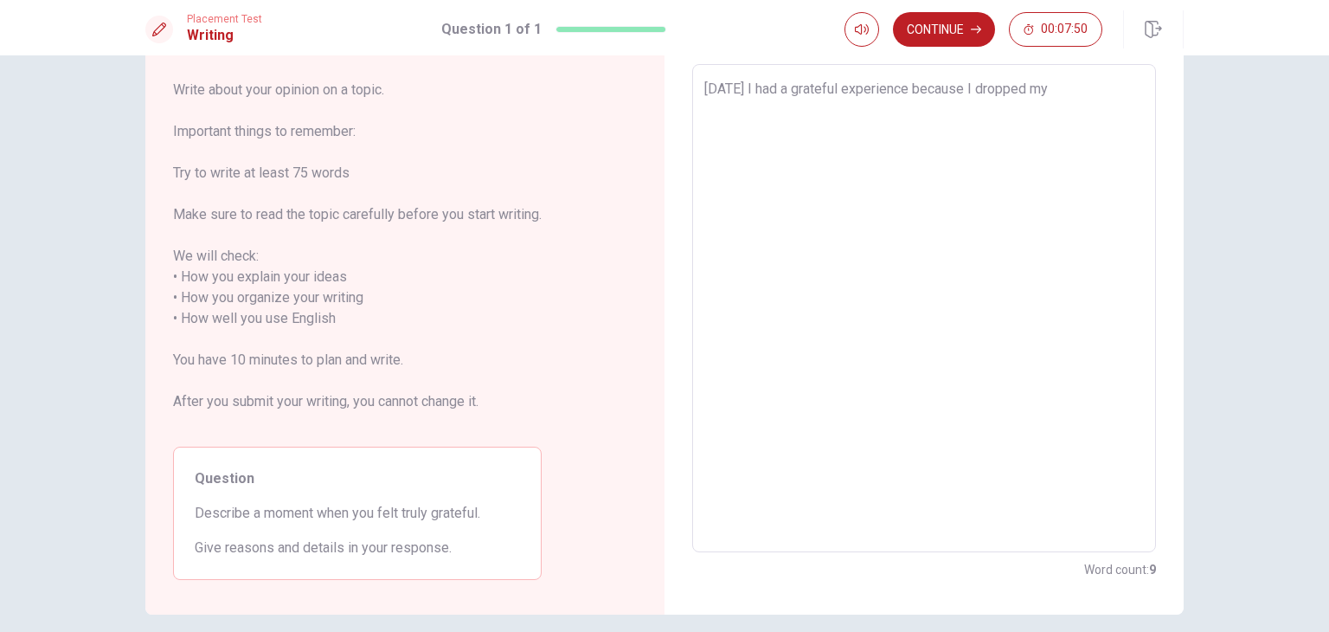
type textarea "x"
type textarea "[DATE] I had a grateful experience because I dropped my"
type textarea "x"
type textarea "[DATE] I had a grateful experience because I dropped my d"
type textarea "x"
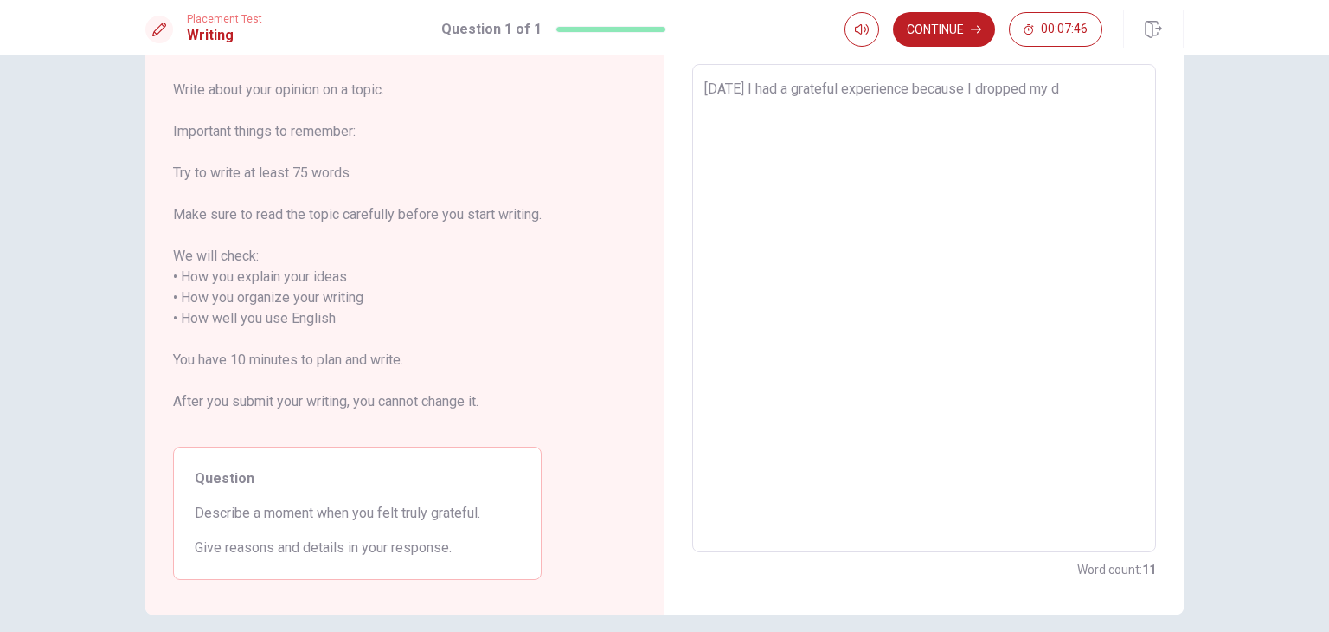
type textarea "[DATE] I had a grateful experience because I dropped my"
type textarea "x"
type textarea "[DATE] I had a grateful experience because I dropped my s"
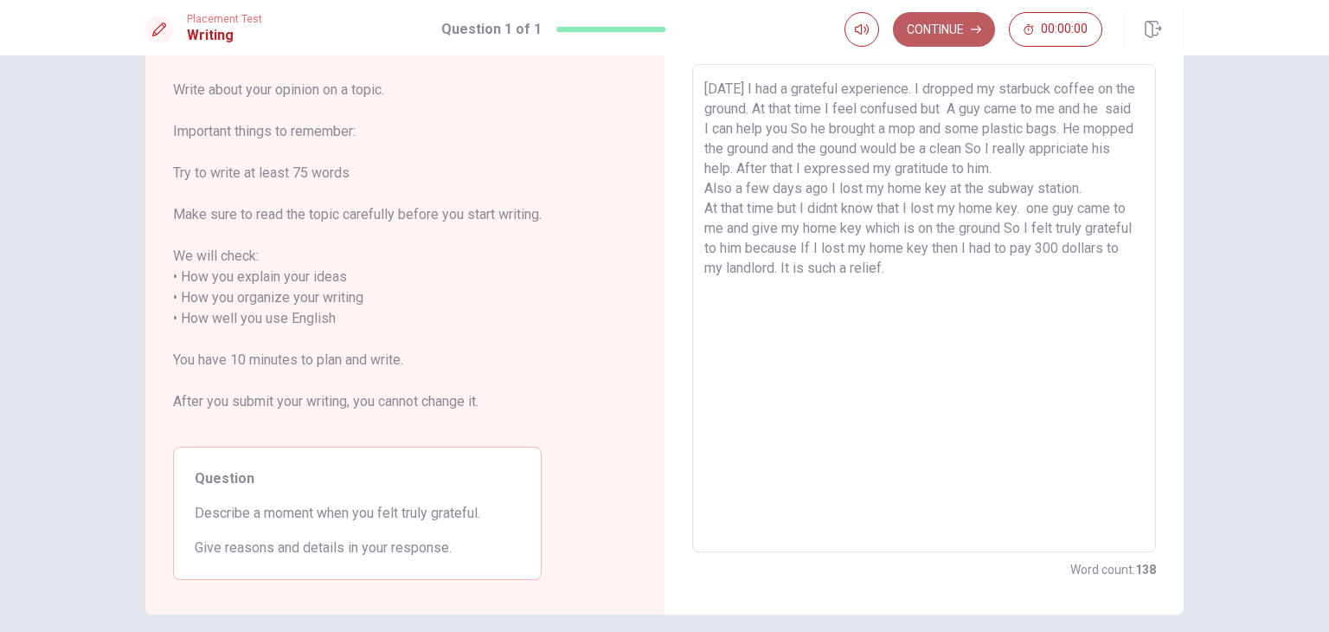
click at [955, 29] on button "Continue" at bounding box center [944, 29] width 102 height 35
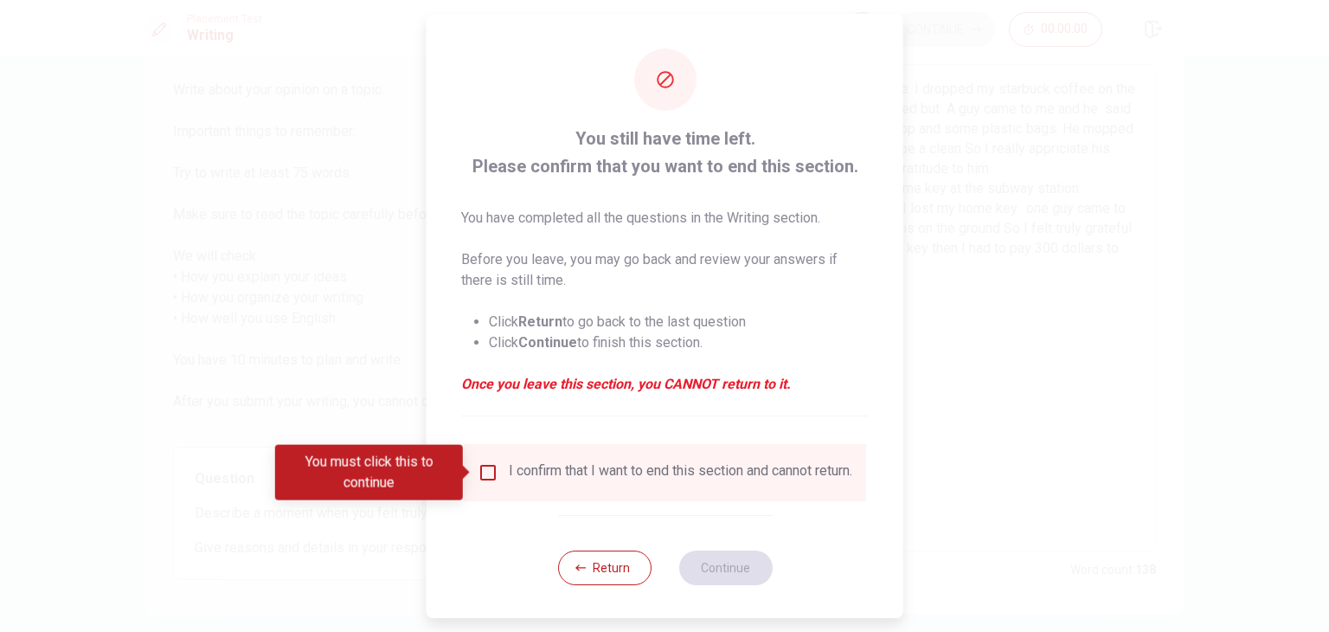
click at [513, 465] on div "I confirm that I want to end this section and cannot return." at bounding box center [681, 472] width 344 height 21
click at [486, 473] on input "You must click this to continue" at bounding box center [488, 472] width 21 height 21
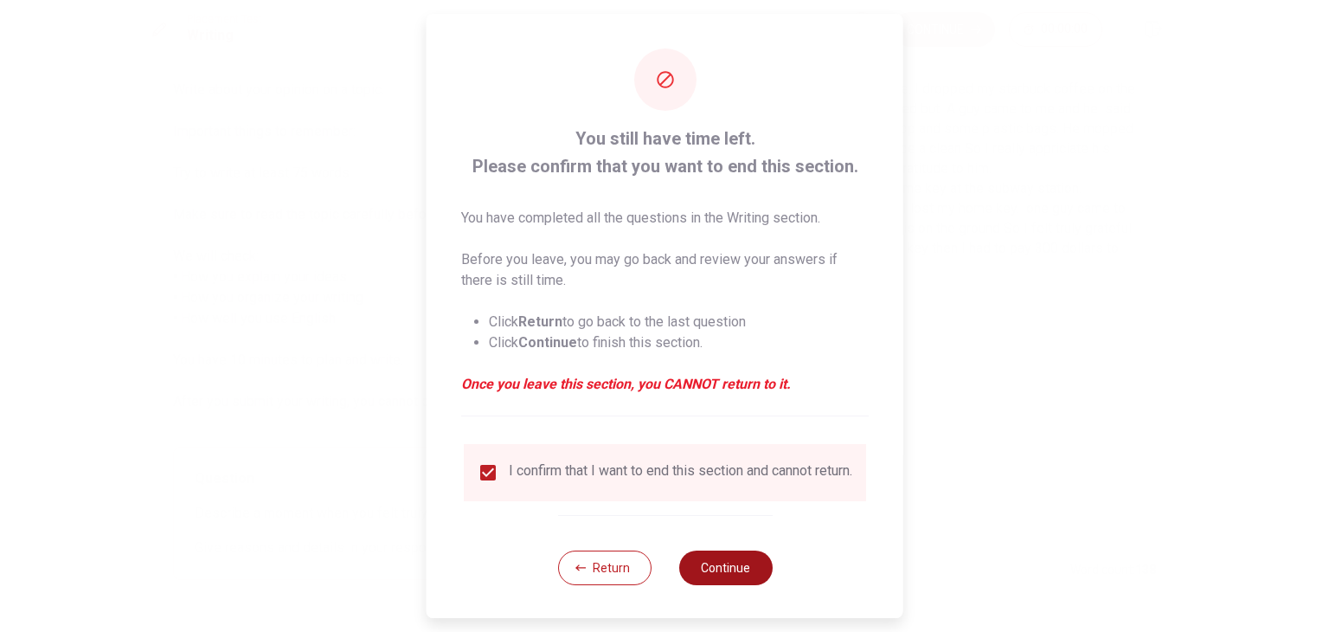
click at [734, 582] on button "Continue" at bounding box center [724, 567] width 93 height 35
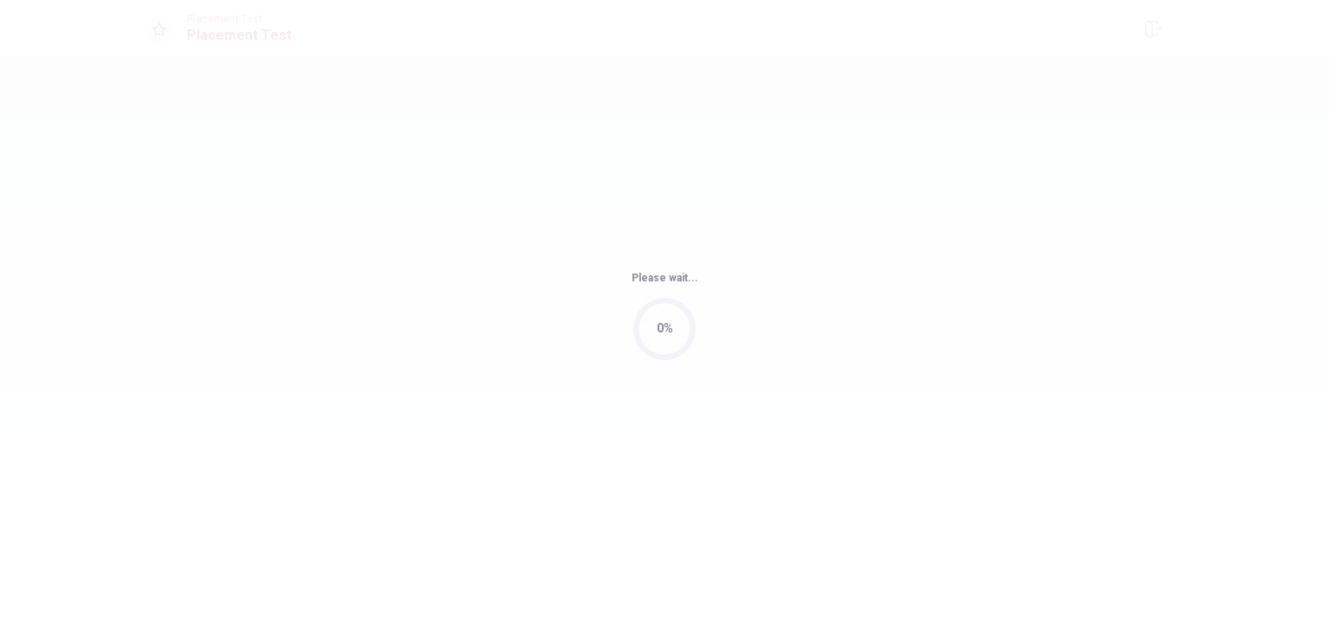
scroll to position [0, 0]
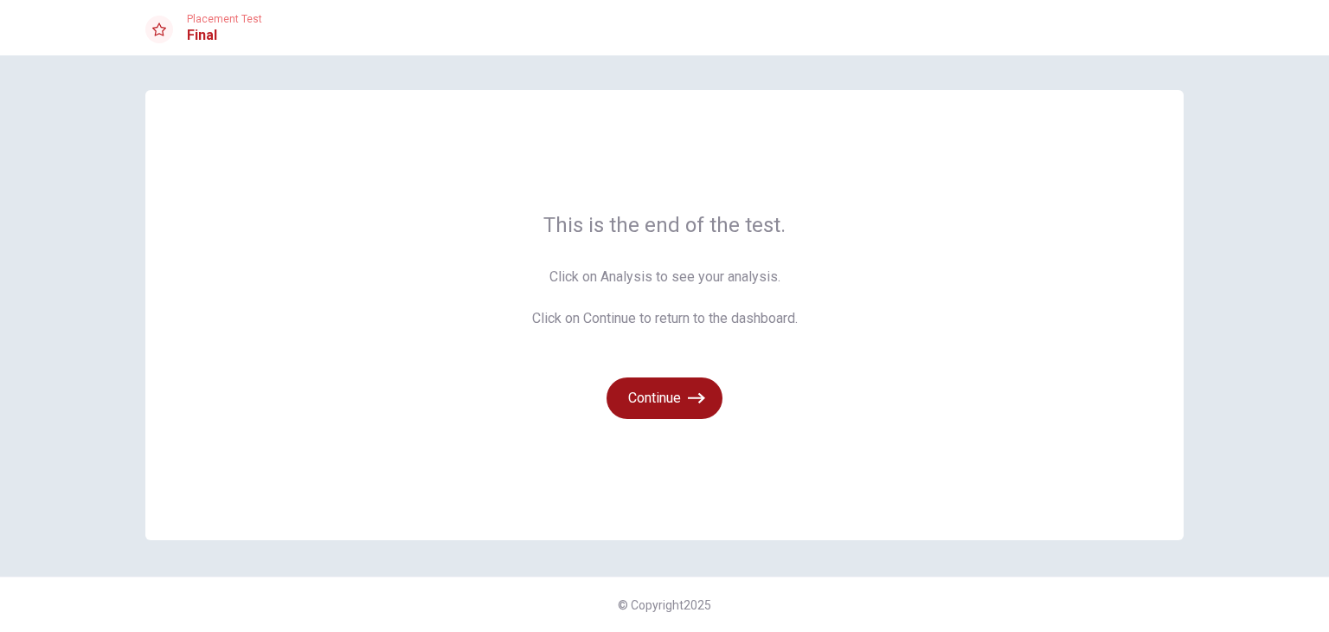
click at [678, 402] on button "Continue" at bounding box center [665, 398] width 116 height 42
